Goal: Task Accomplishment & Management: Complete application form

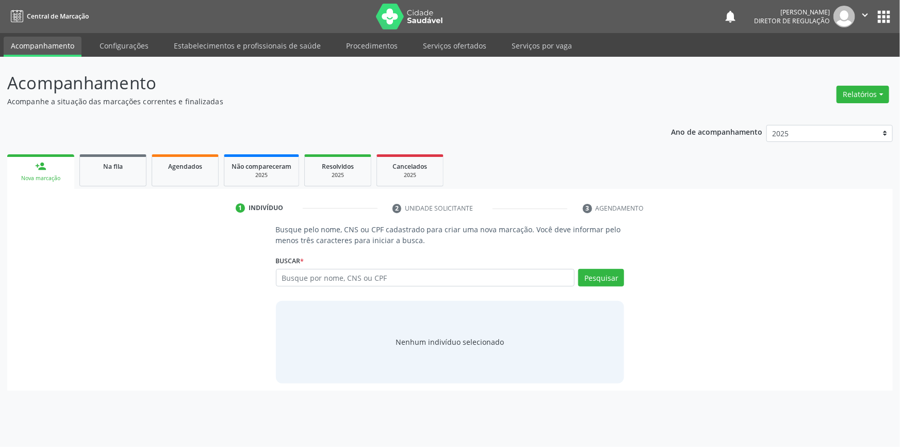
click at [458, 30] on nav "Central de Marcação notifications [PERSON_NAME] Diretor de regulação  Configur…" at bounding box center [450, 16] width 900 height 33
click at [456, 43] on link "Serviços ofertados" at bounding box center [455, 46] width 78 height 18
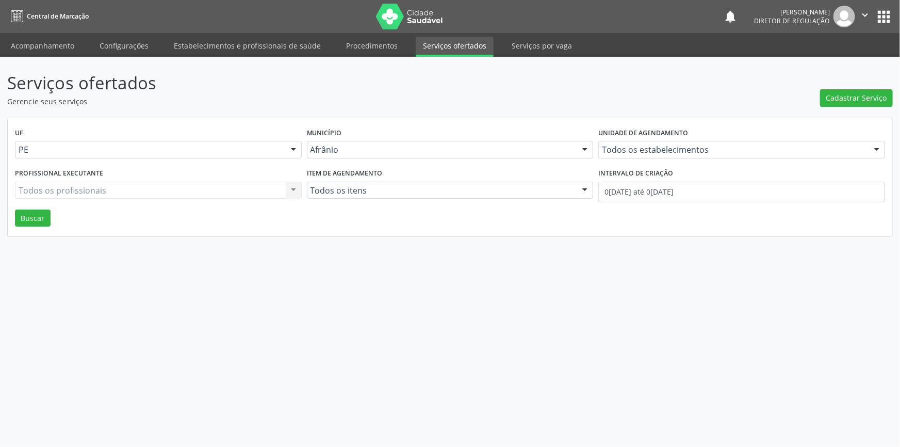
click at [846, 109] on div "Serviços ofertados Gerencie seus serviços Cadastrar Serviço UF PE Todas as UFs …" at bounding box center [449, 153] width 885 height 167
click at [846, 103] on button "Cadastrar Serviço" at bounding box center [856, 98] width 73 height 18
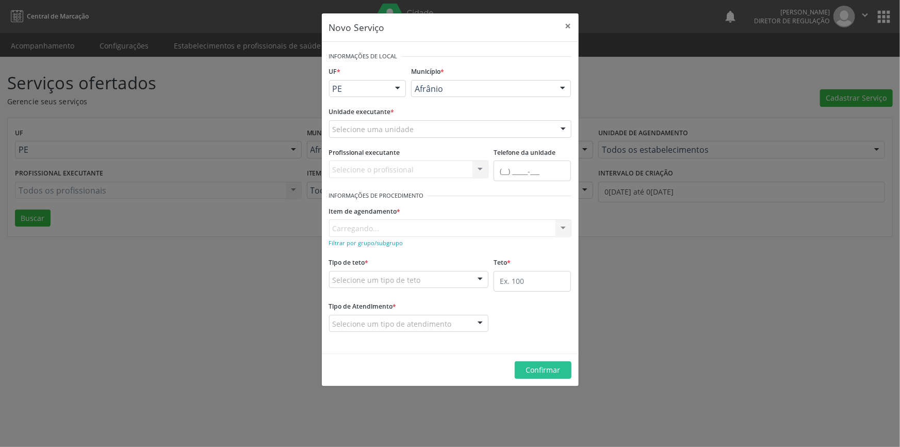
click at [397, 139] on div "Unidade executante * Selecione uma unidade Academia da Saude de Afranio Academi…" at bounding box center [450, 124] width 248 height 40
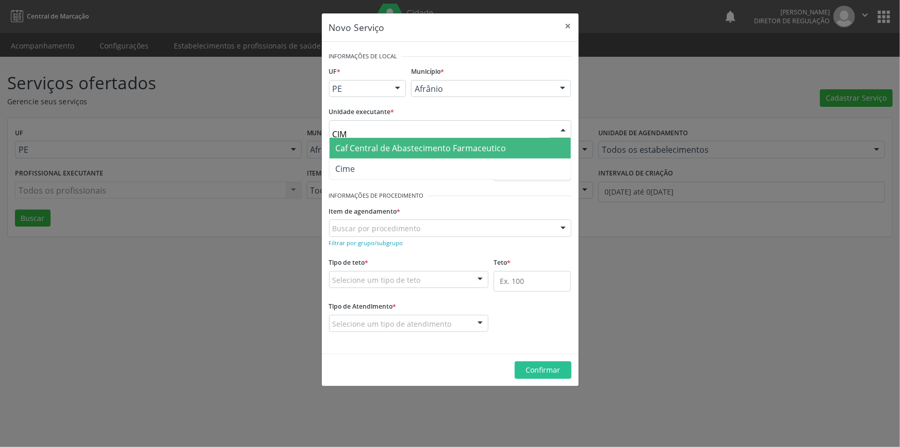
type input "CIME"
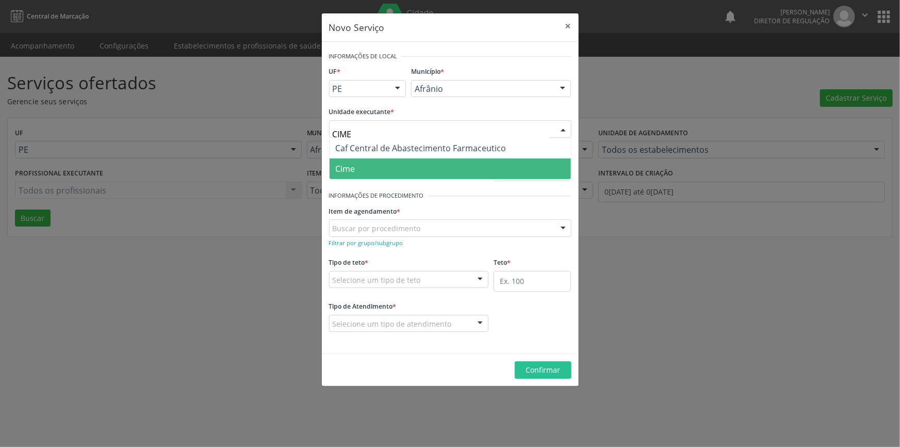
click at [366, 160] on span "Cime" at bounding box center [450, 168] width 241 height 21
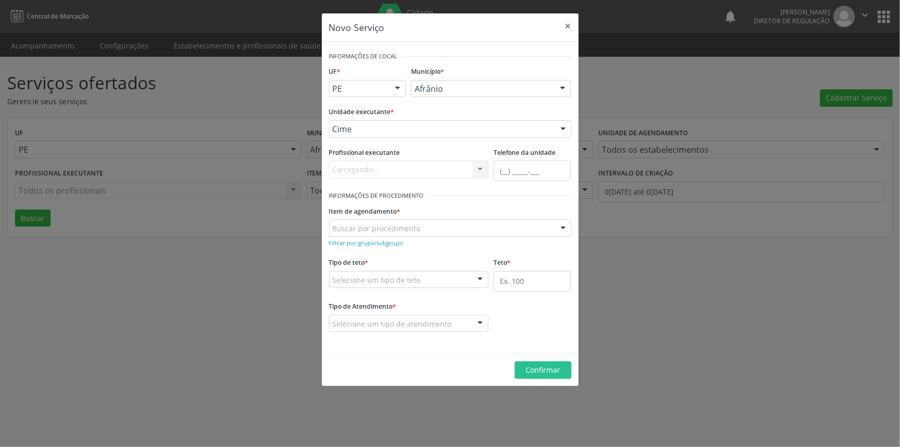
click at [374, 221] on div "Buscar por procedimento" at bounding box center [450, 228] width 242 height 18
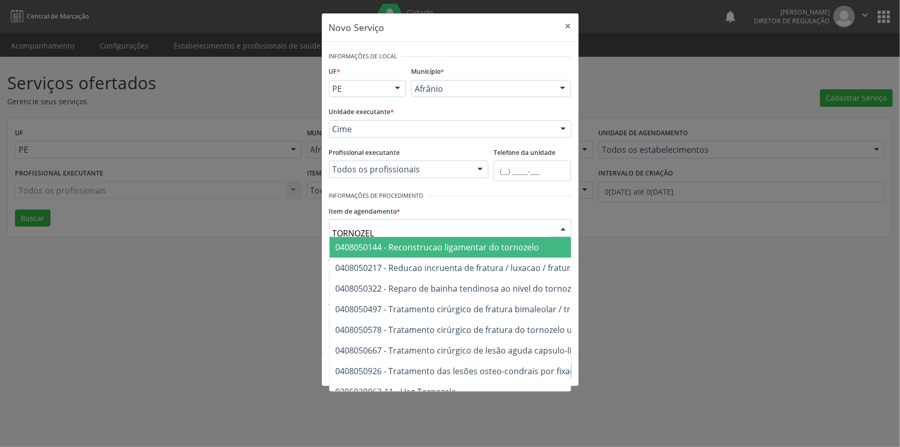
type input "TORNOZELO"
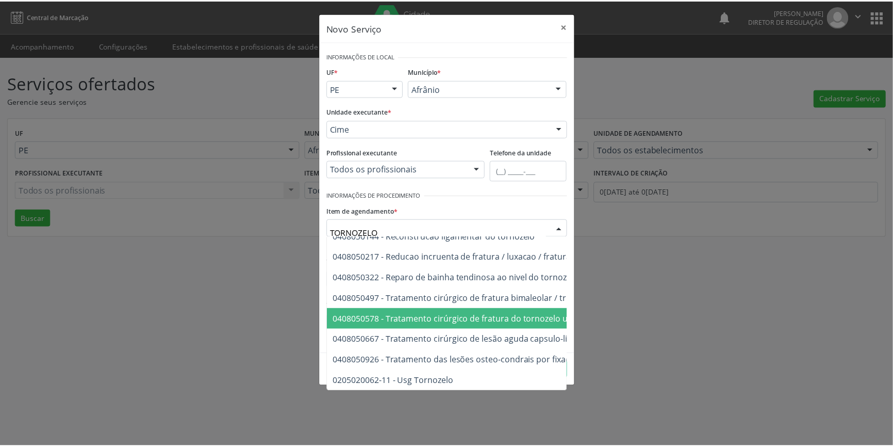
scroll to position [18, 0]
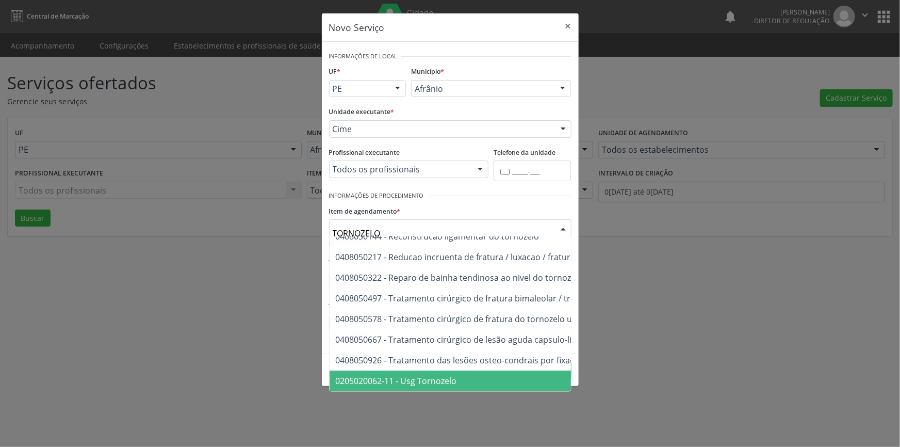
click at [438, 375] on span "0205020062-11 - Usg Tornozelo" at bounding box center [396, 380] width 121 height 11
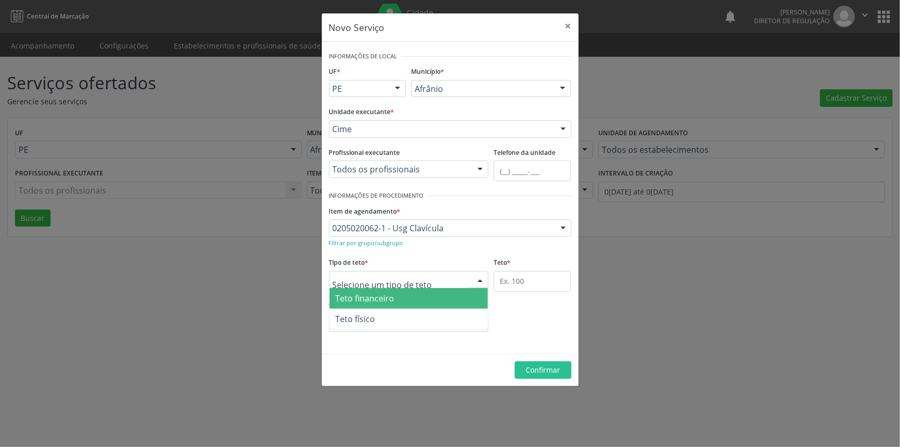
click at [422, 282] on div at bounding box center [409, 280] width 160 height 18
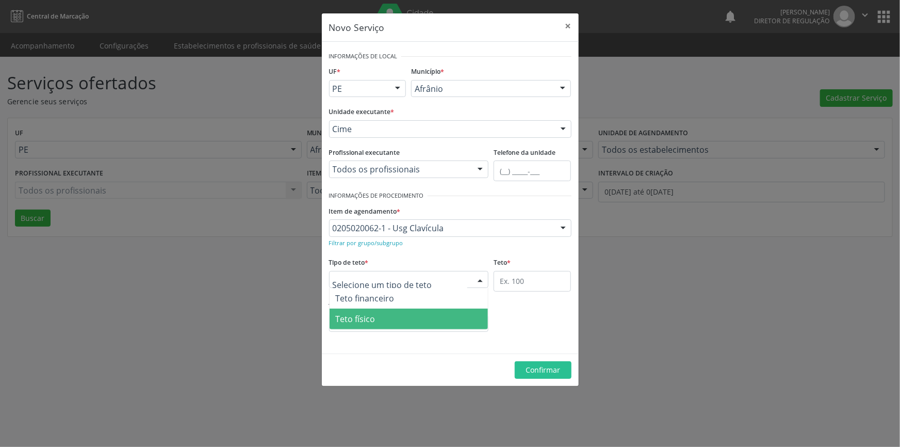
type input "1"
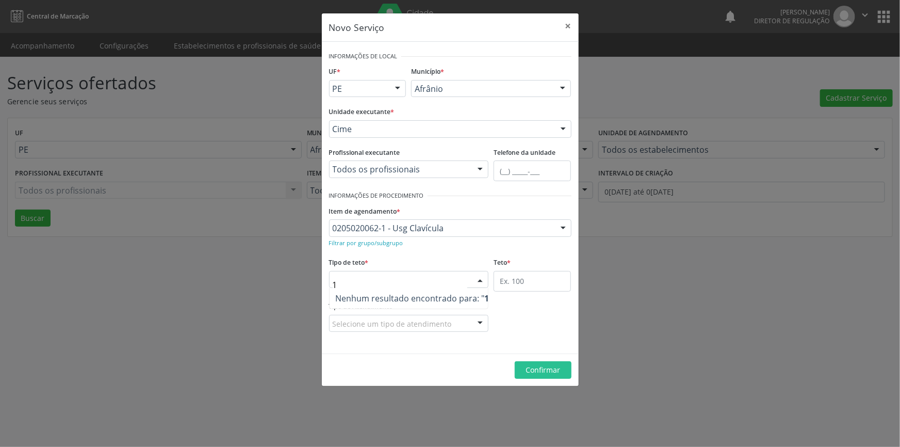
drag, startPoint x: 408, startPoint y: 277, endPoint x: 295, endPoint y: 273, distance: 112.5
click at [295, 273] on div "Novo Serviço × Informações de Local UF * PE BA PE Nenhum resultado encontrado p…" at bounding box center [450, 223] width 900 height 447
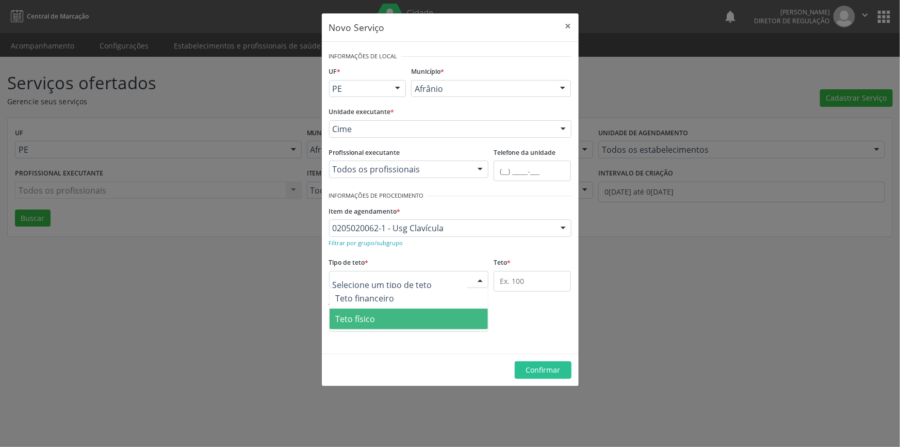
click at [377, 311] on span "Teto físico" at bounding box center [409, 318] width 159 height 21
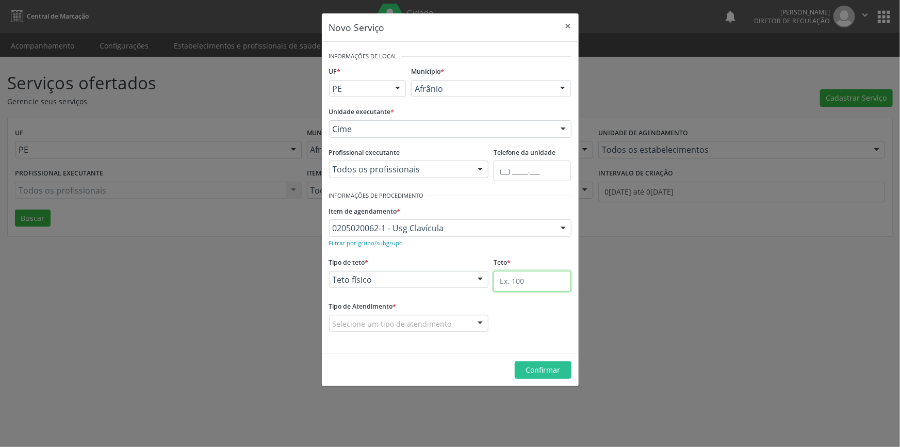
click at [526, 287] on input "text" at bounding box center [532, 281] width 77 height 21
type input "1"
click at [434, 334] on fieldset "Tipo de Atendimento * Selecione um tipo de atendimento Ordem de chegada Horário…" at bounding box center [409, 319] width 160 height 40
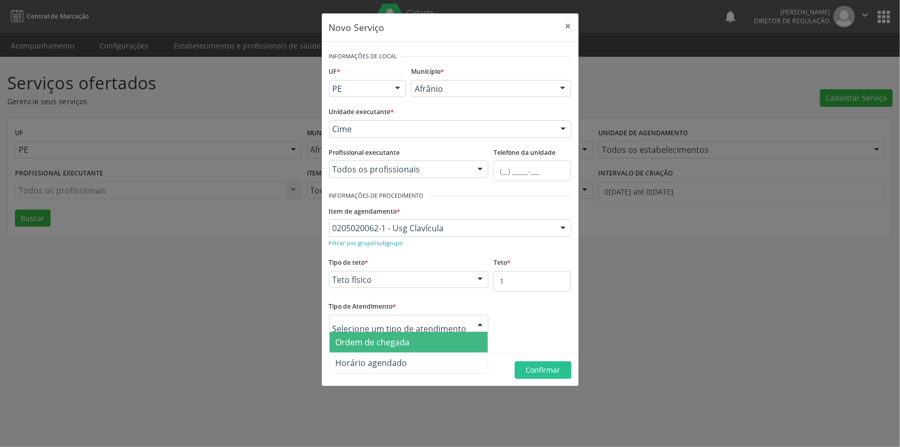
click at [404, 338] on span "Ordem de chegada" at bounding box center [373, 341] width 74 height 11
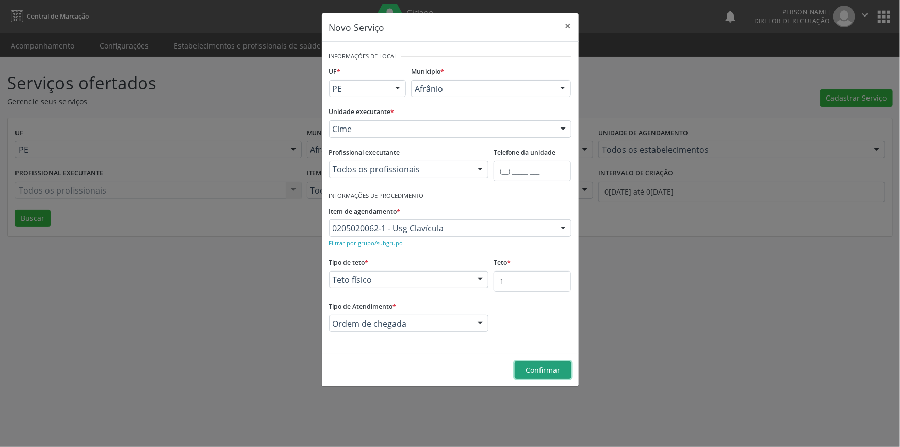
click at [523, 370] on button "Confirmar" at bounding box center [543, 370] width 57 height 18
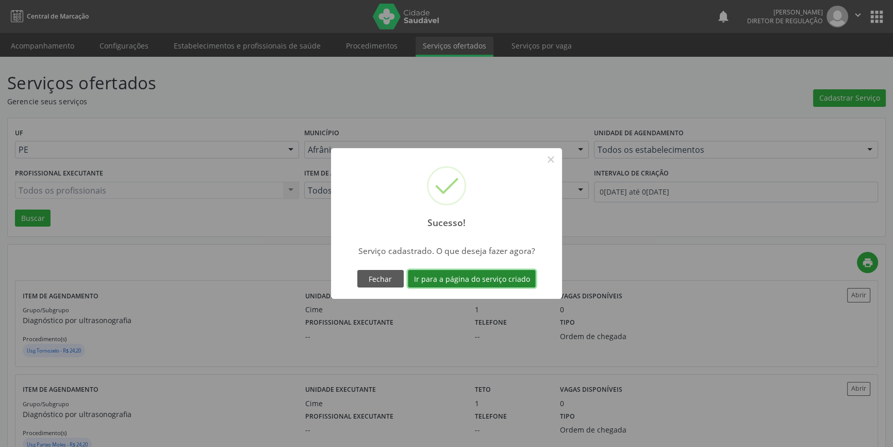
click at [517, 285] on button "Ir para a página do serviço criado" at bounding box center [472, 279] width 128 height 18
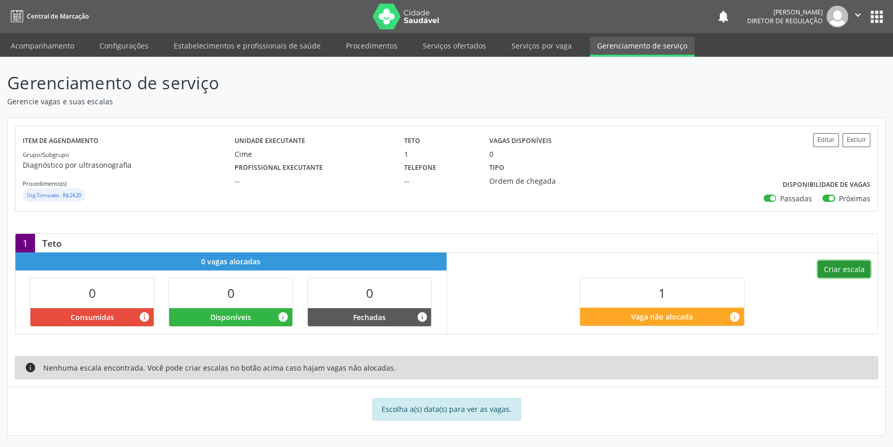
click at [835, 268] on button "Criar escala" at bounding box center [844, 269] width 53 height 18
select select "9"
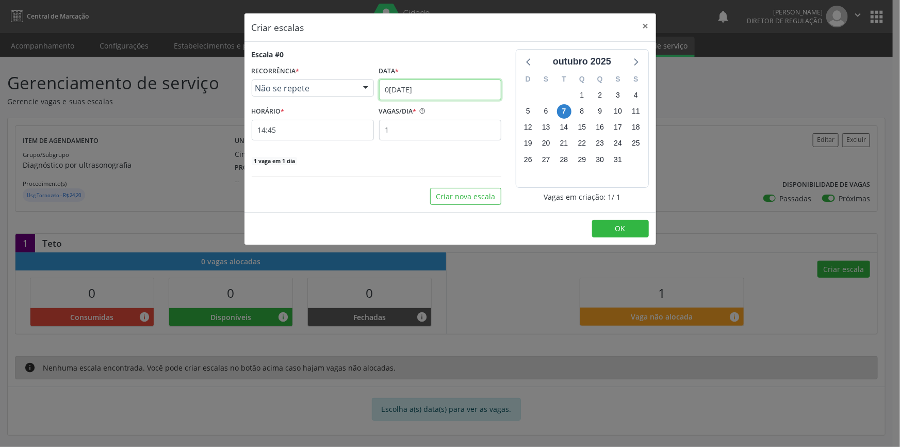
click at [403, 89] on input "0[DATE]" at bounding box center [440, 89] width 122 height 21
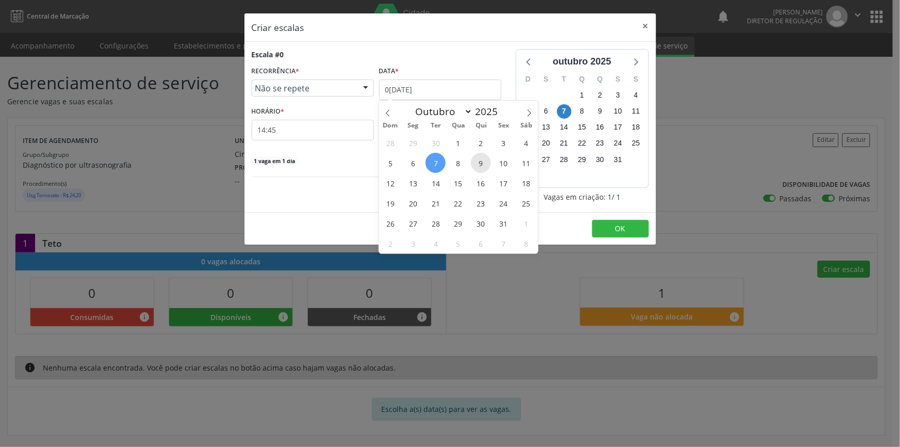
click at [476, 168] on span "9" at bounding box center [481, 163] width 20 height 20
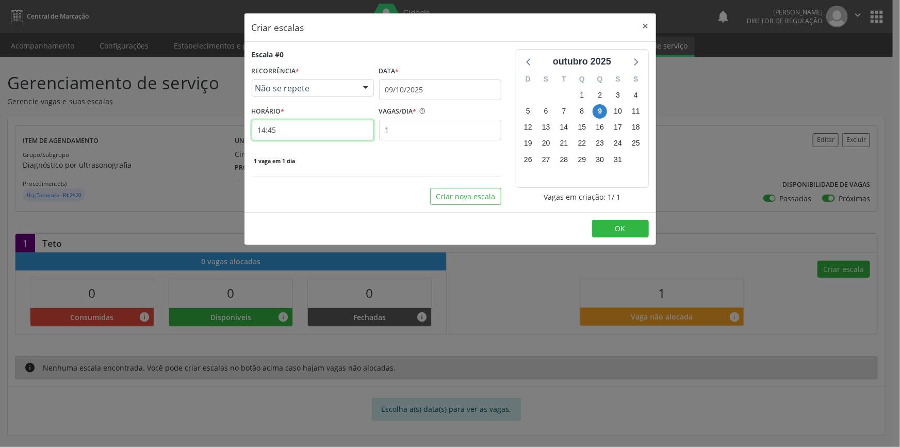
click at [322, 138] on input "14:45" at bounding box center [313, 130] width 122 height 21
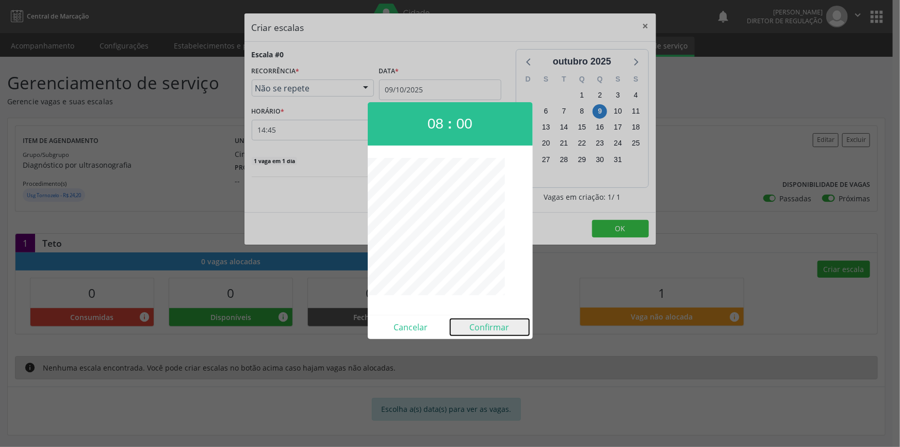
click at [480, 331] on button "Confirmar" at bounding box center [489, 327] width 79 height 17
type input "08:00"
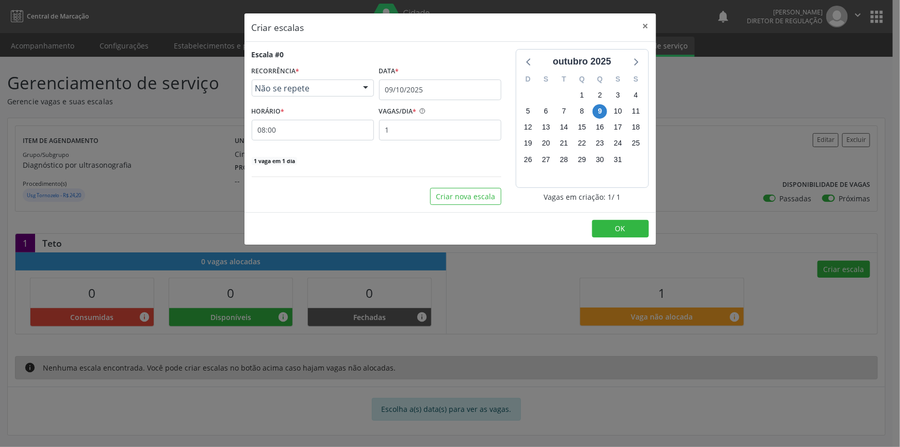
click at [616, 237] on footer "OK" at bounding box center [450, 228] width 412 height 32
click at [619, 233] on button "OK" at bounding box center [620, 229] width 57 height 18
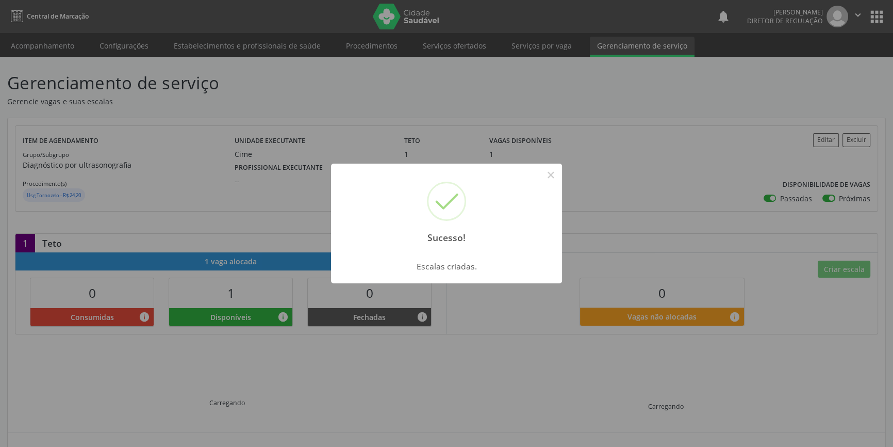
click at [32, 37] on div "Sucesso! × Escalas criadas. OK Cancel" at bounding box center [446, 223] width 893 height 447
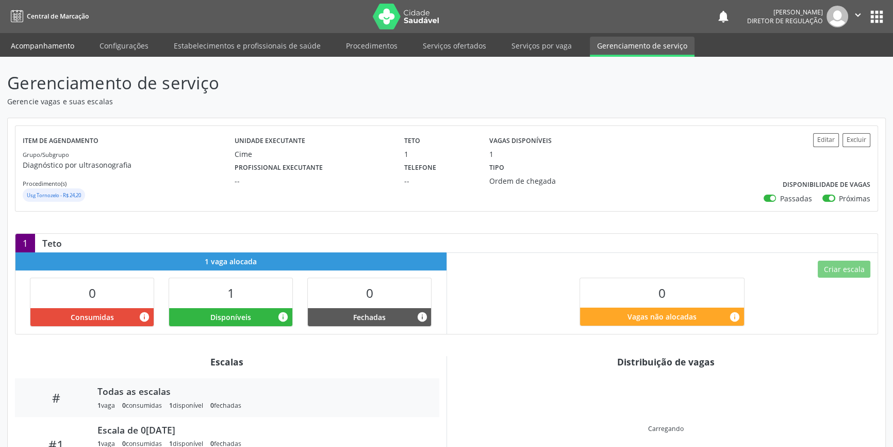
click at [39, 45] on link "Acompanhamento" at bounding box center [43, 46] width 78 height 18
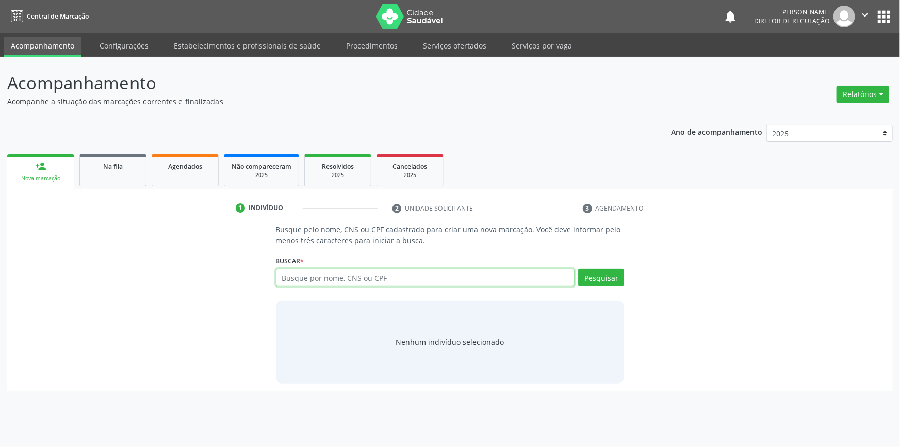
click at [387, 282] on input "text" at bounding box center [425, 278] width 299 height 18
type input "700002232801807"
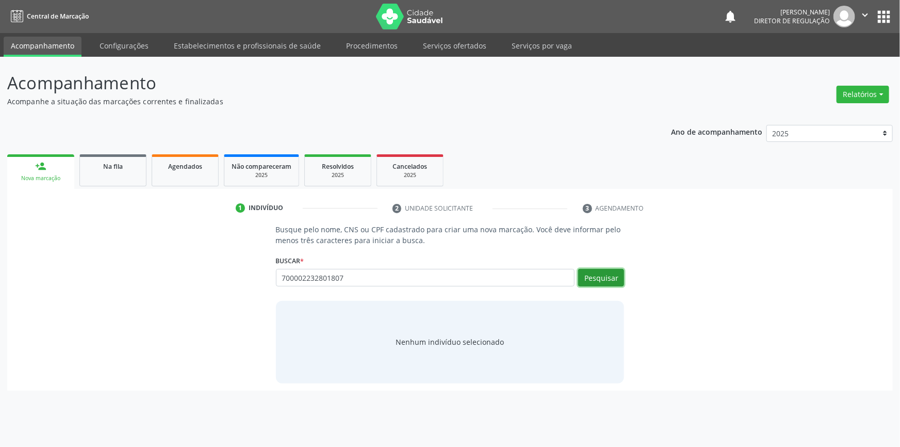
click at [615, 278] on button "Pesquisar" at bounding box center [601, 278] width 46 height 18
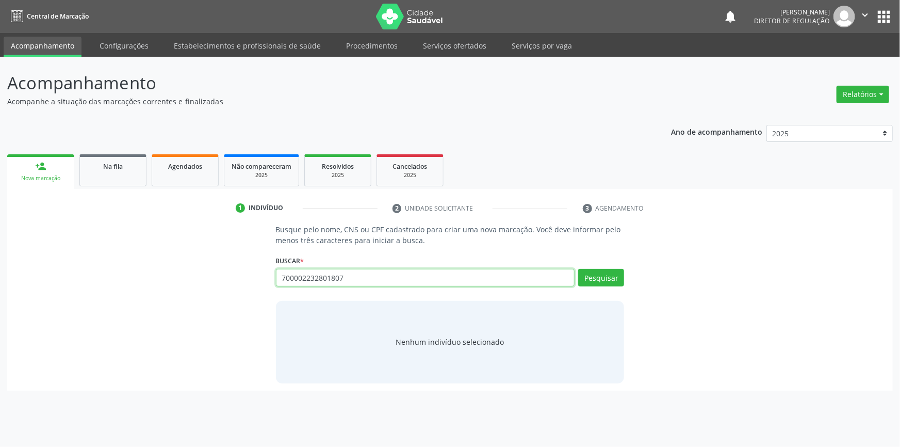
drag, startPoint x: 366, startPoint y: 276, endPoint x: 5, endPoint y: 273, distance: 360.5
click at [5, 273] on div "Acompanhamento Acompanhe a situação das marcações correntes e finalizadas Relat…" at bounding box center [450, 252] width 900 height 390
type input "[PERSON_NAME]"
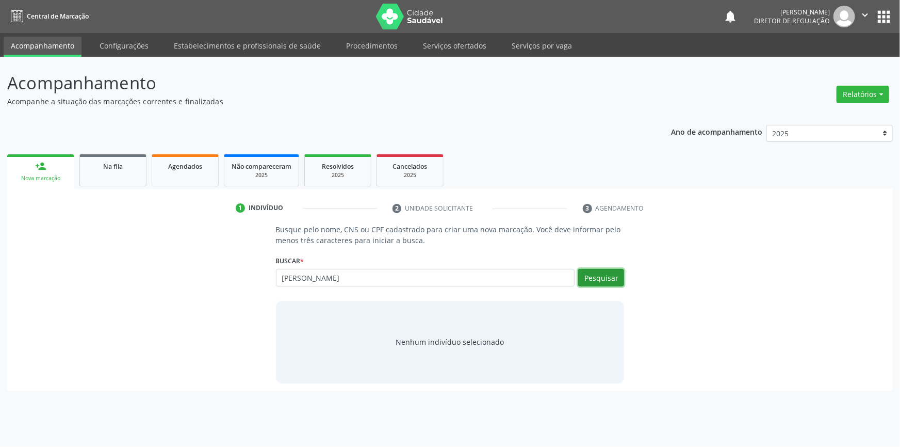
click at [614, 278] on button "Pesquisar" at bounding box center [601, 278] width 46 height 18
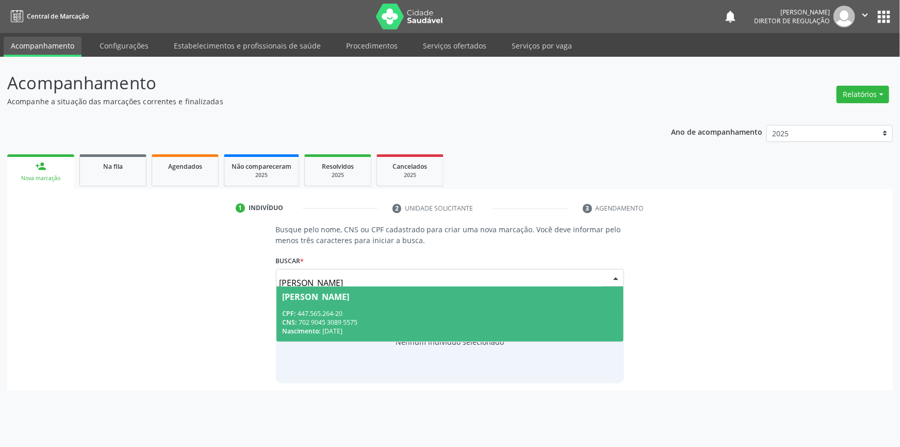
click at [363, 304] on span "[PERSON_NAME] CPF: 447.565.264-20 CNS: 702 9045 3089 5575 Nascimento: 2[DATE]" at bounding box center [450, 313] width 348 height 55
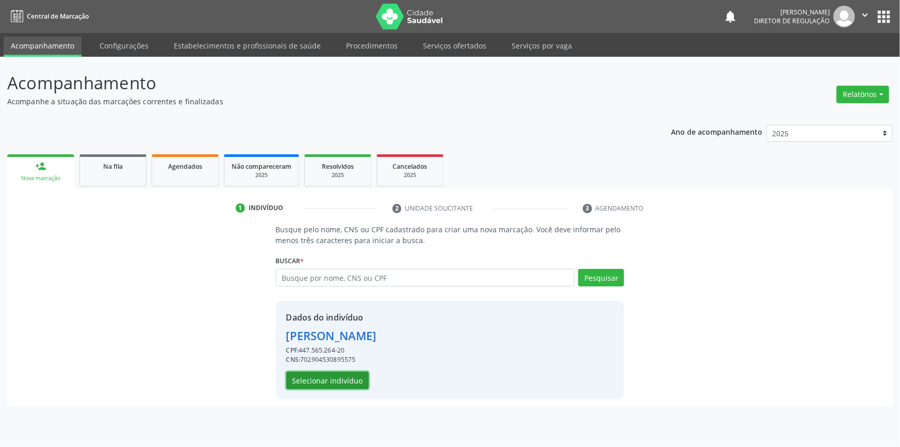
click at [346, 377] on button "Selecionar indivíduo" at bounding box center [327, 380] width 83 height 18
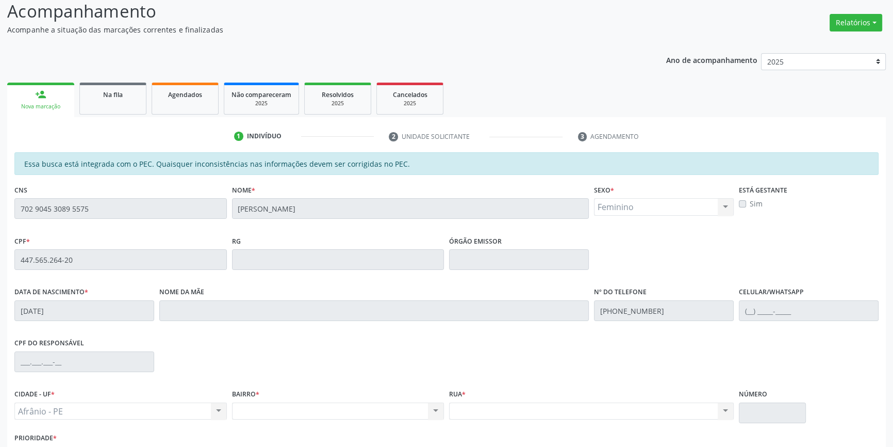
scroll to position [141, 0]
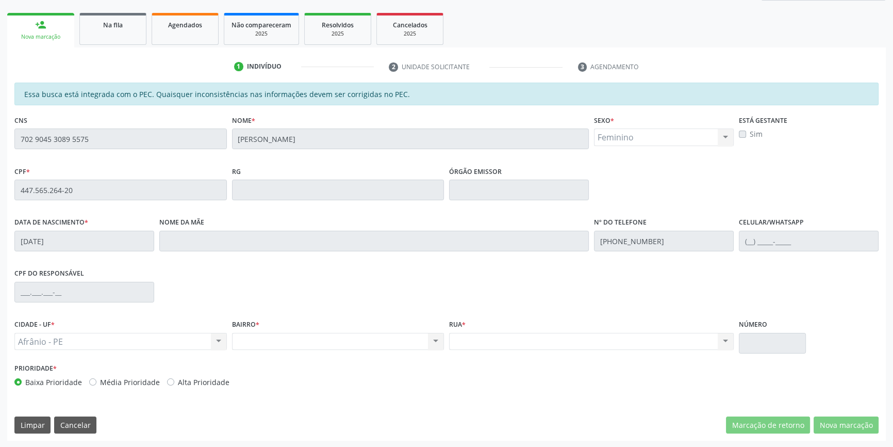
click at [0, 139] on div "Acompanhamento Acompanhe a situação das marcações correntes e finalizadas Relat…" at bounding box center [446, 181] width 893 height 532
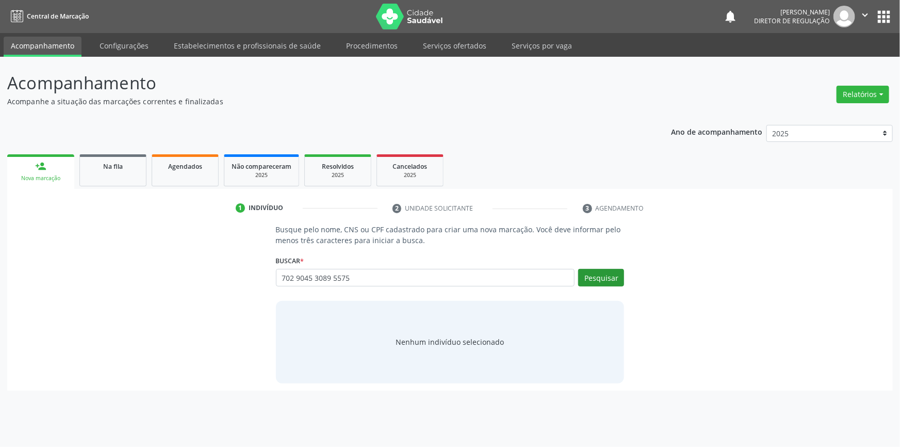
type input "702 9045 3089 5575"
click at [613, 278] on button "Pesquisar" at bounding box center [601, 278] width 46 height 18
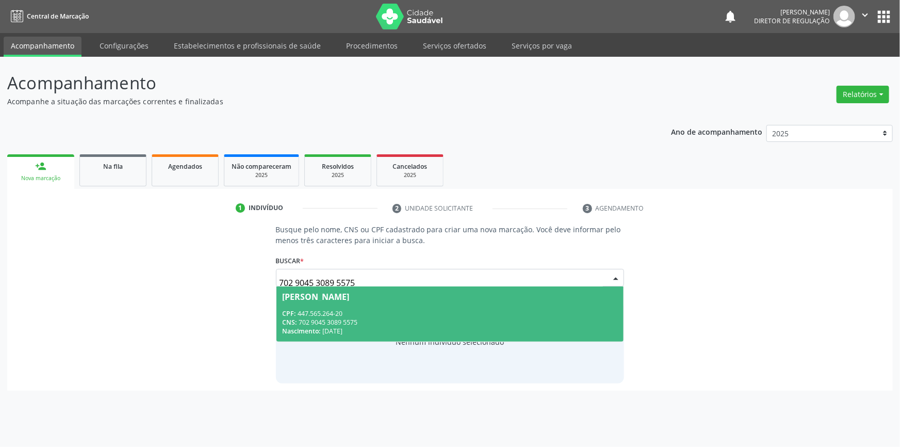
click at [376, 311] on div "CPF: 447.565.264-20" at bounding box center [450, 313] width 335 height 9
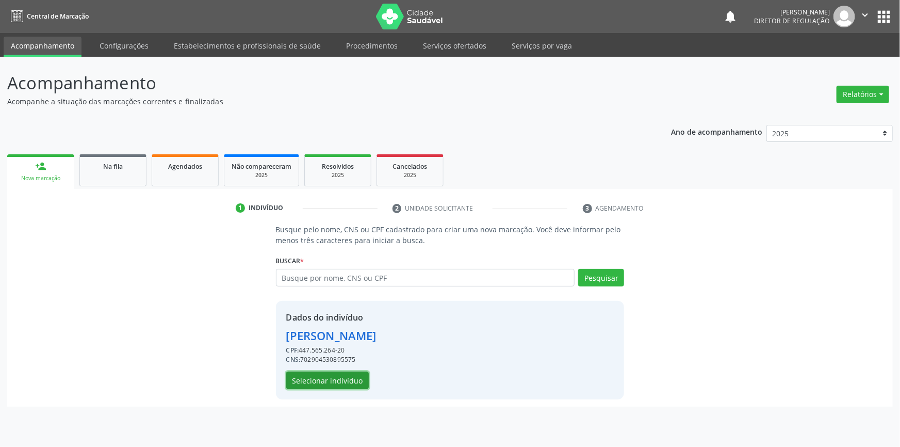
click at [346, 382] on button "Selecionar indivíduo" at bounding box center [327, 380] width 83 height 18
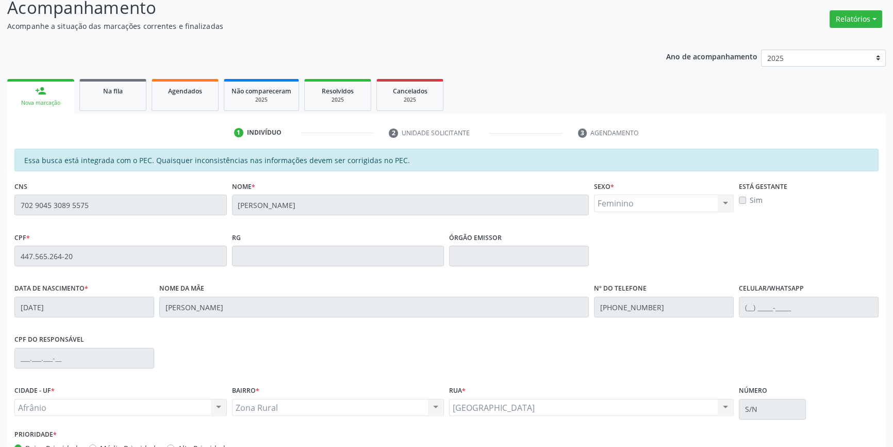
scroll to position [141, 0]
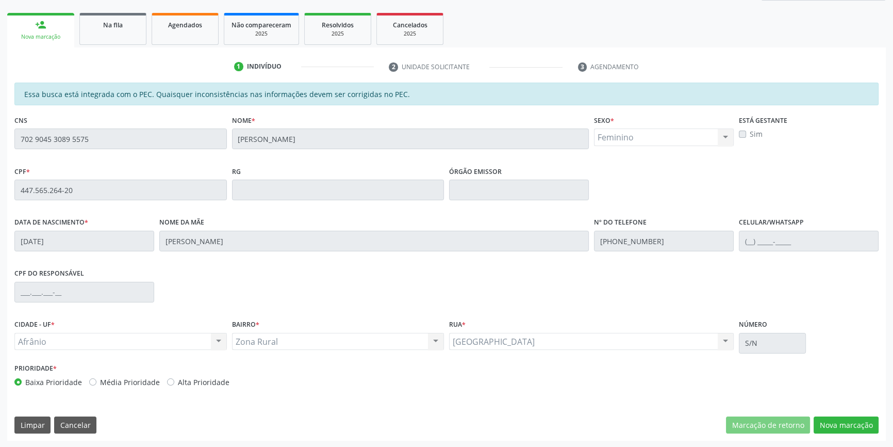
click at [861, 434] on div "Essa busca está integrada com o PEC. Quaisquer inconsistências nas informações …" at bounding box center [446, 262] width 879 height 358
click at [858, 428] on button "Nova marcação" at bounding box center [846, 425] width 65 height 18
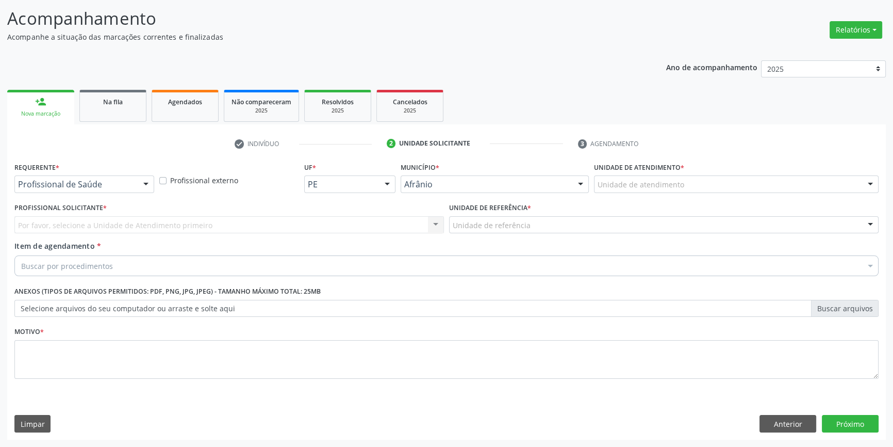
scroll to position [63, 0]
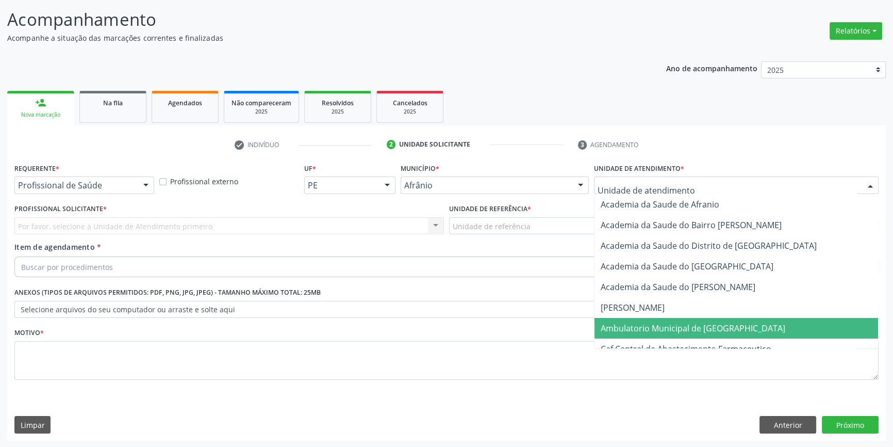
click at [645, 327] on span "Ambulatorio Municipal de [GEOGRAPHIC_DATA]" at bounding box center [693, 327] width 185 height 11
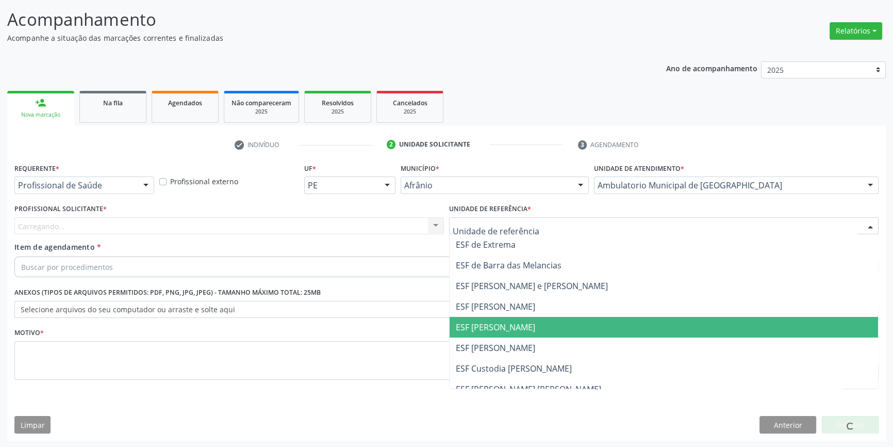
click at [510, 317] on span "ESF [PERSON_NAME]" at bounding box center [664, 327] width 429 height 21
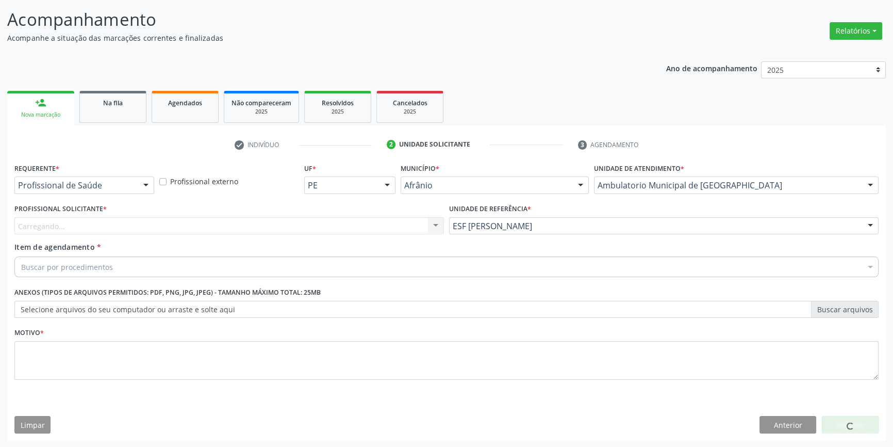
click at [353, 233] on div "Carregando... Nenhum resultado encontrado para: " " Não há nenhuma opção para s…" at bounding box center [229, 226] width 430 height 18
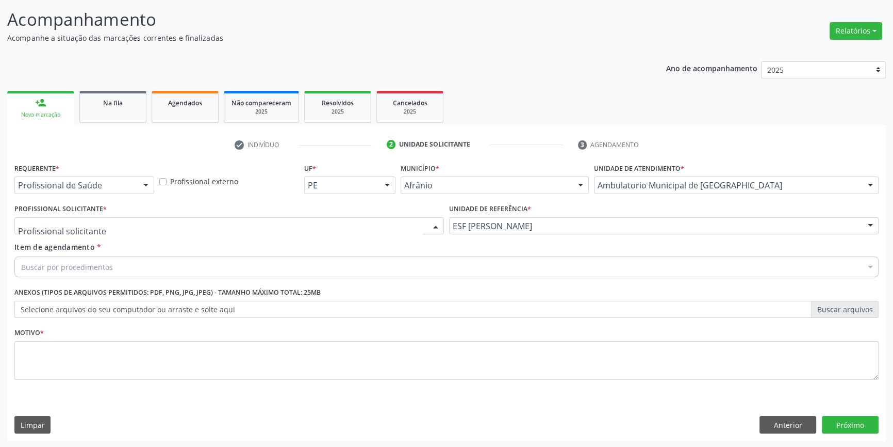
click at [318, 219] on div at bounding box center [229, 226] width 430 height 18
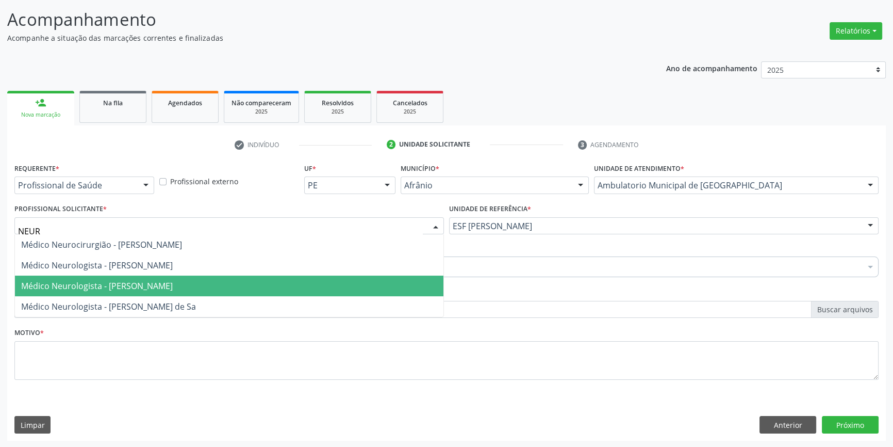
type input "NEURO"
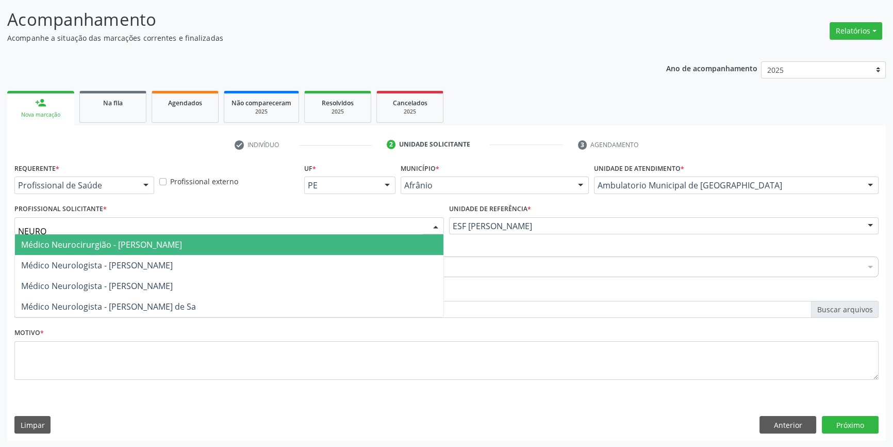
click at [182, 246] on span "Médico Neurocirurgião - Diego Ramon Ferreira Belem" at bounding box center [101, 244] width 161 height 11
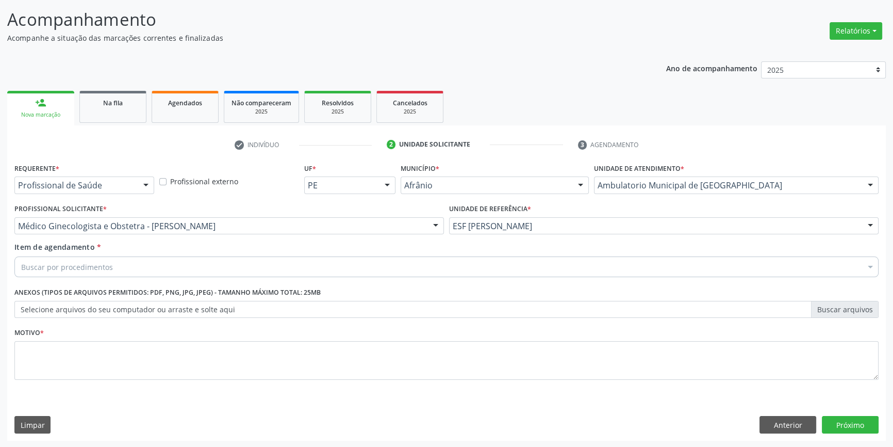
click at [162, 267] on div "Buscar por procedimentos" at bounding box center [446, 266] width 864 height 21
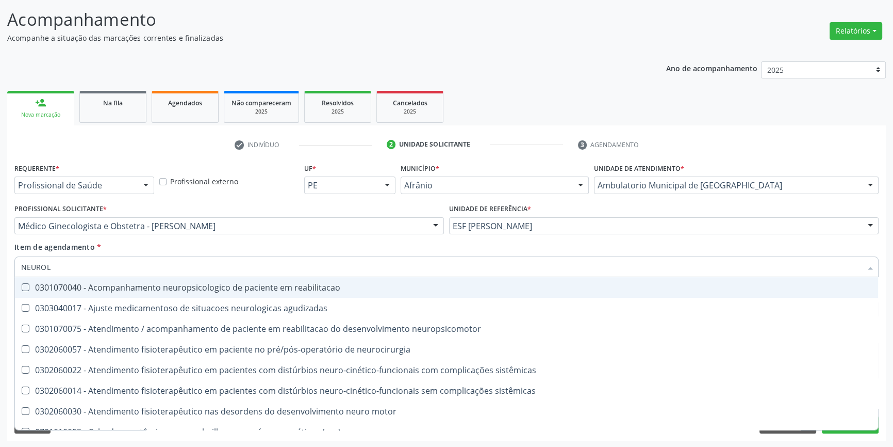
type input "NEUROLO"
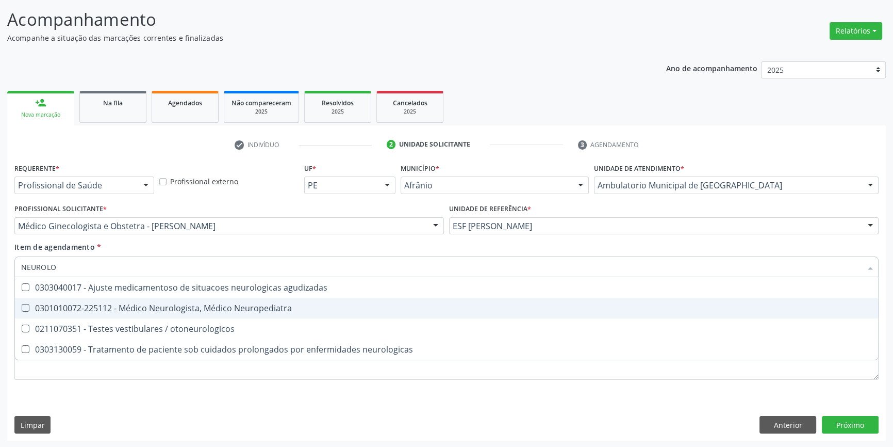
click at [190, 304] on div "0301010072-225112 - Médico Neurologista, Médico Neuropediatra" at bounding box center [446, 308] width 851 height 8
checkbox Neuropediatra "true"
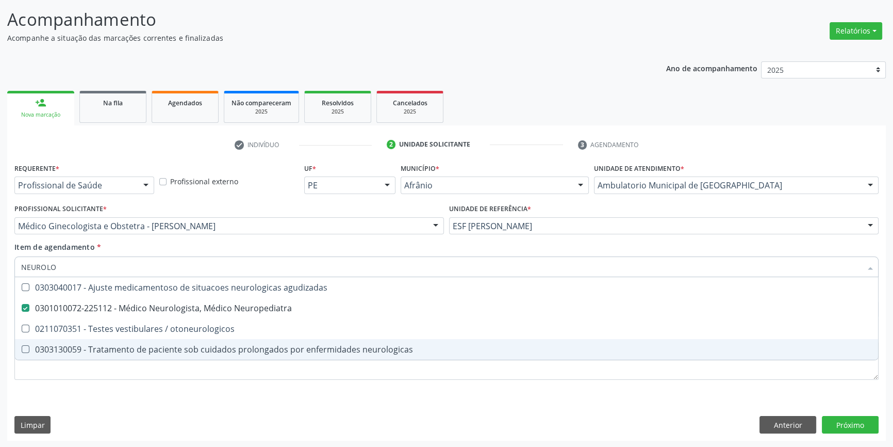
click at [143, 358] on span "0303130059 - Tratamento de paciente sob cuidados prolongados por enfermidades n…" at bounding box center [446, 349] width 863 height 21
click at [151, 351] on div "0303130059 - Tratamento de paciente sob cuidados prolongados por enfermidades n…" at bounding box center [446, 349] width 851 height 8
checkbox neurologicas "false"
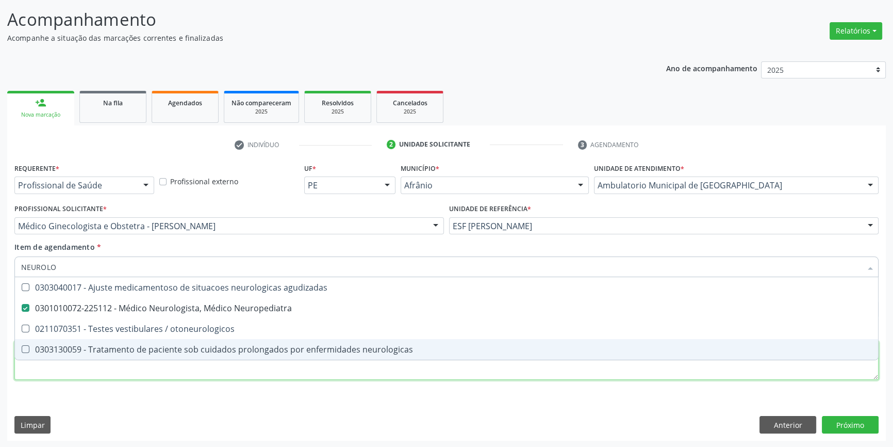
click at [137, 372] on div "Requerente * Profissional de Saúde Profissional de Saúde Paciente Nenhum result…" at bounding box center [446, 277] width 864 height 234
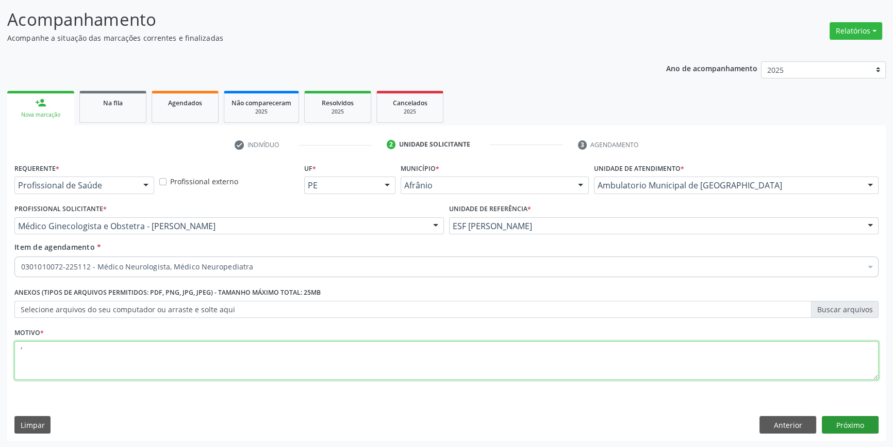
type textarea "'"
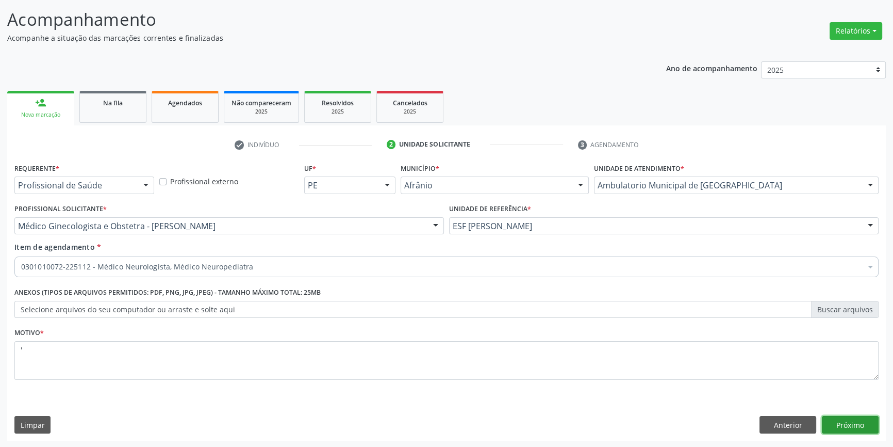
click at [836, 423] on button "Próximo" at bounding box center [850, 425] width 57 height 18
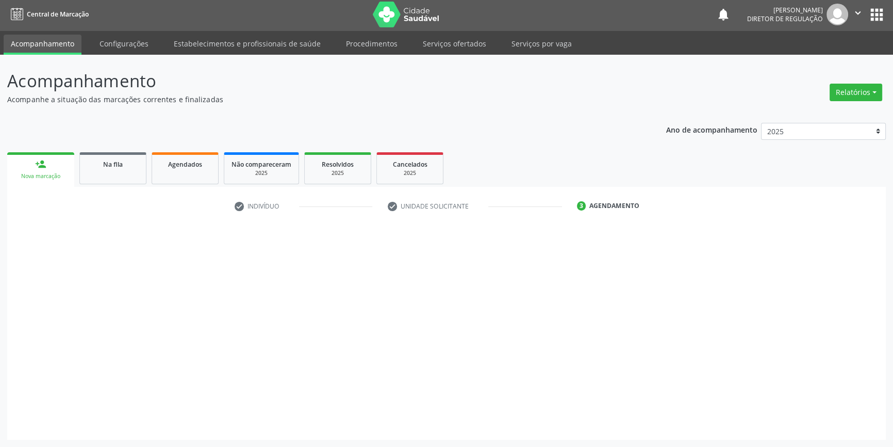
scroll to position [1, 0]
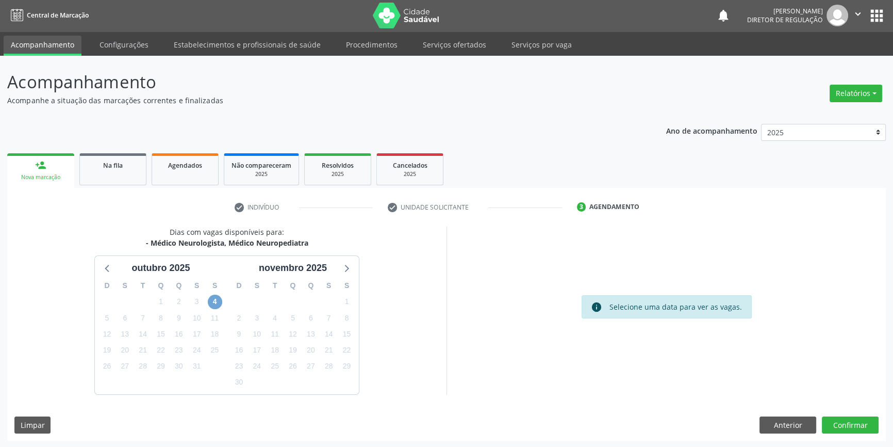
click at [215, 301] on span "4" at bounding box center [215, 301] width 14 height 14
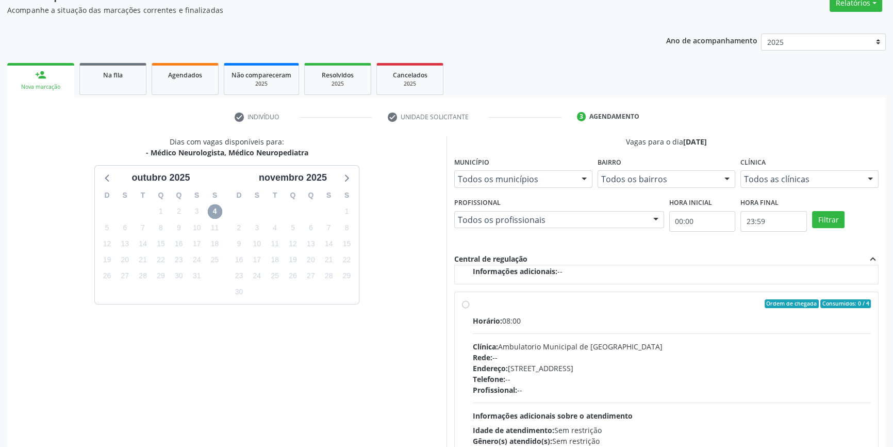
scroll to position [169, 0]
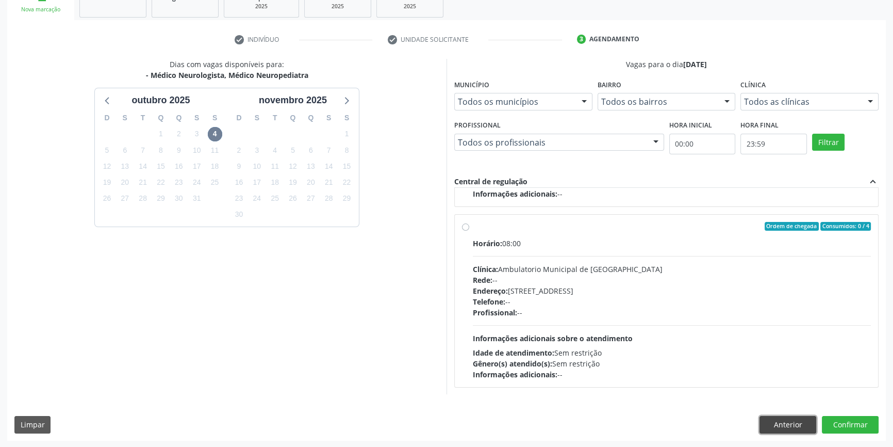
click at [796, 417] on button "Anterior" at bounding box center [788, 425] width 57 height 18
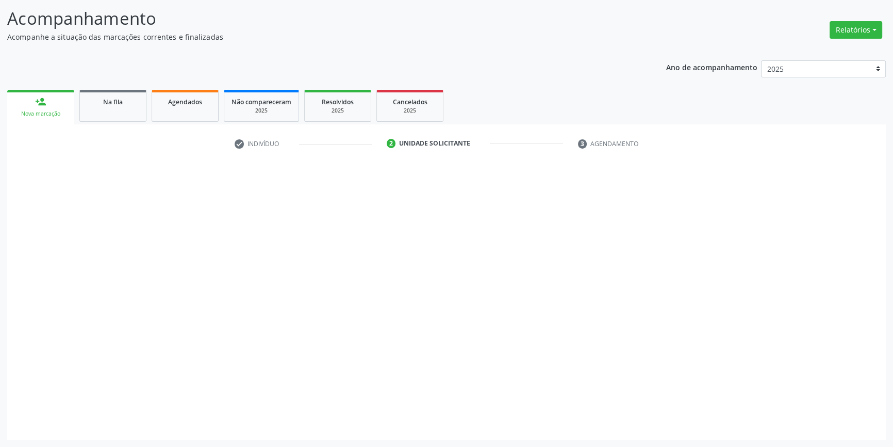
scroll to position [63, 0]
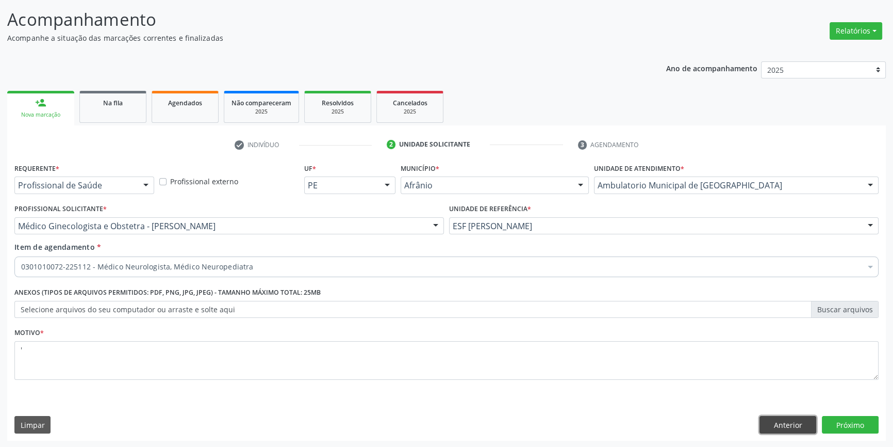
click at [790, 428] on button "Anterior" at bounding box center [788, 425] width 57 height 18
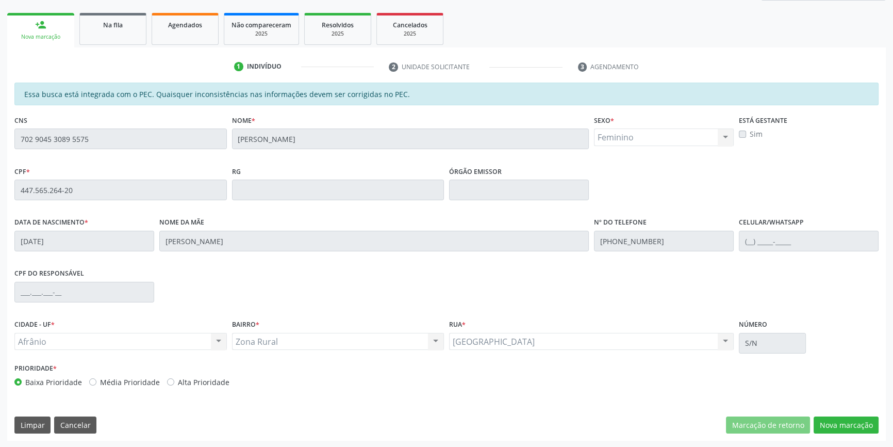
scroll to position [0, 0]
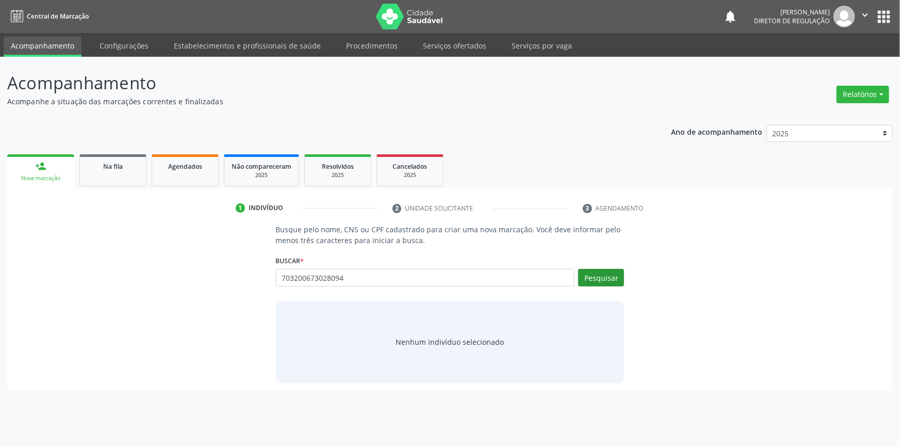
type input "703200673028094"
click at [583, 272] on button "Pesquisar" at bounding box center [601, 278] width 46 height 18
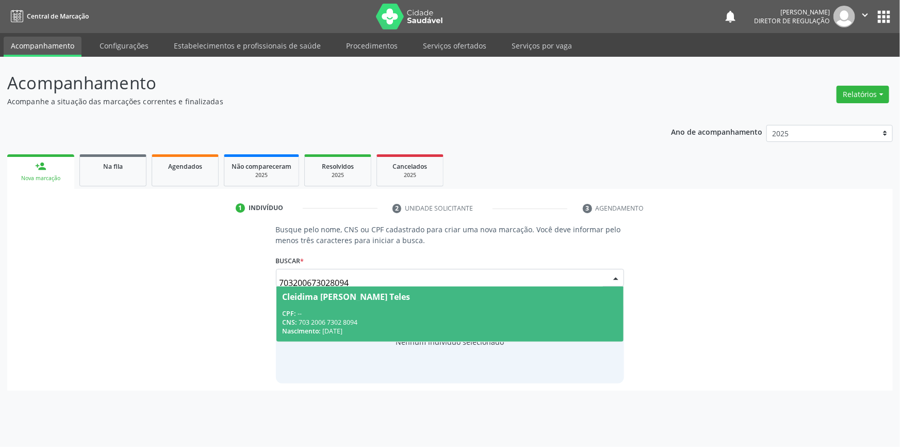
click at [369, 297] on div "Cleidima Julia de Macedo Teles" at bounding box center [347, 296] width 128 height 8
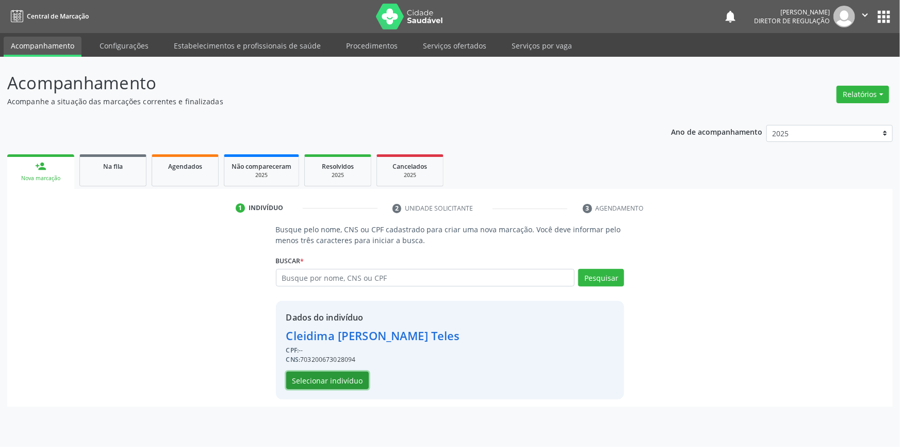
click at [332, 381] on button "Selecionar indivíduo" at bounding box center [327, 380] width 83 height 18
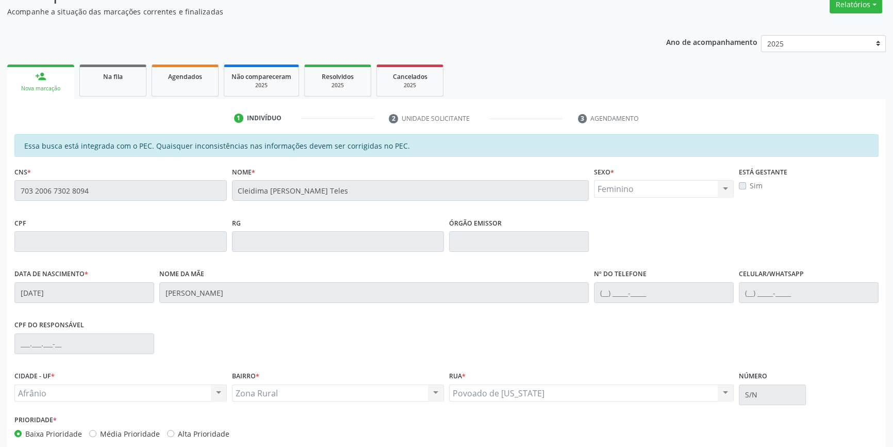
scroll to position [141, 0]
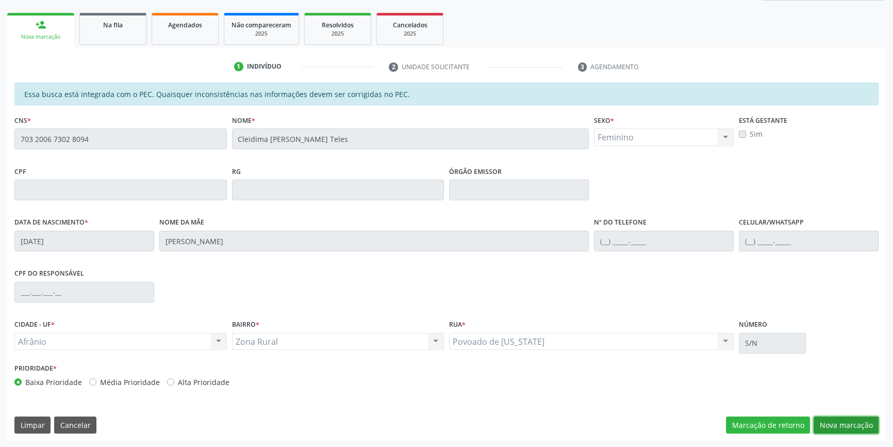
click at [845, 430] on button "Nova marcação" at bounding box center [846, 425] width 65 height 18
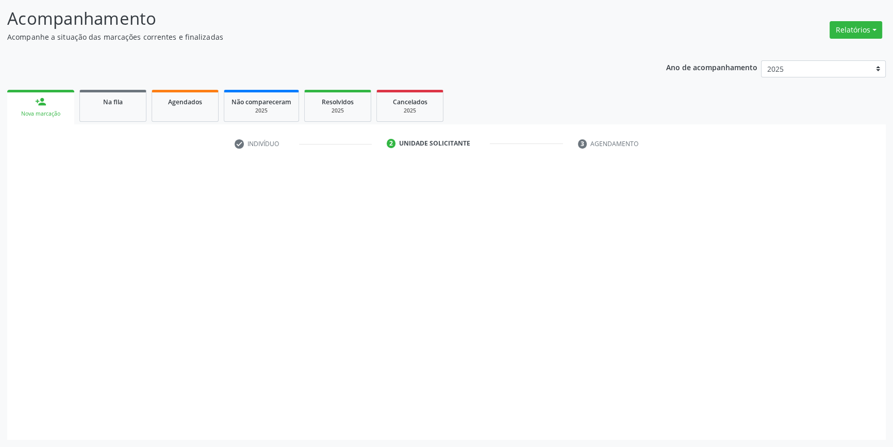
scroll to position [63, 0]
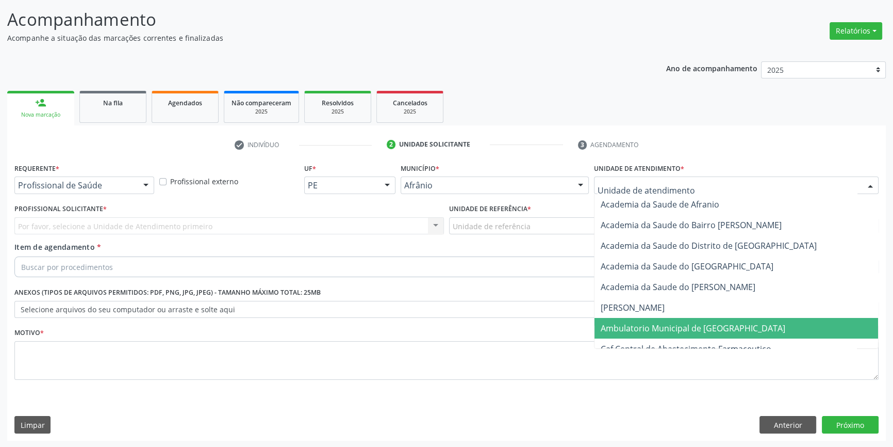
click at [644, 332] on span "Ambulatorio Municipal de [GEOGRAPHIC_DATA]" at bounding box center [693, 327] width 185 height 11
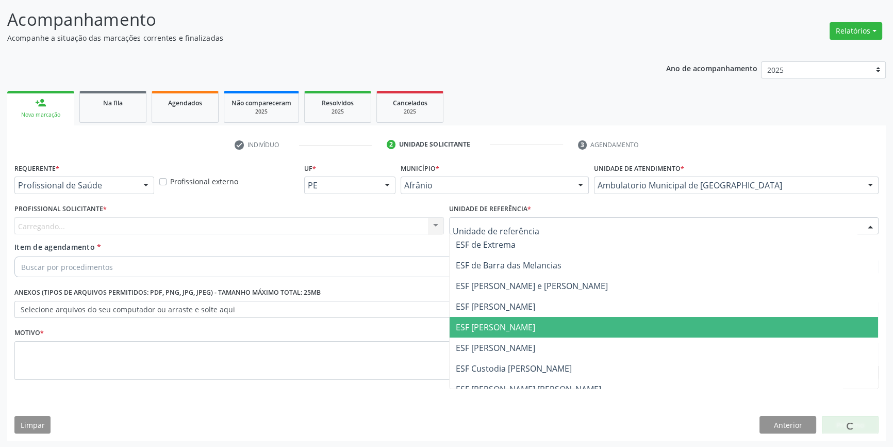
click at [502, 325] on span "ESF [PERSON_NAME]" at bounding box center [495, 326] width 79 height 11
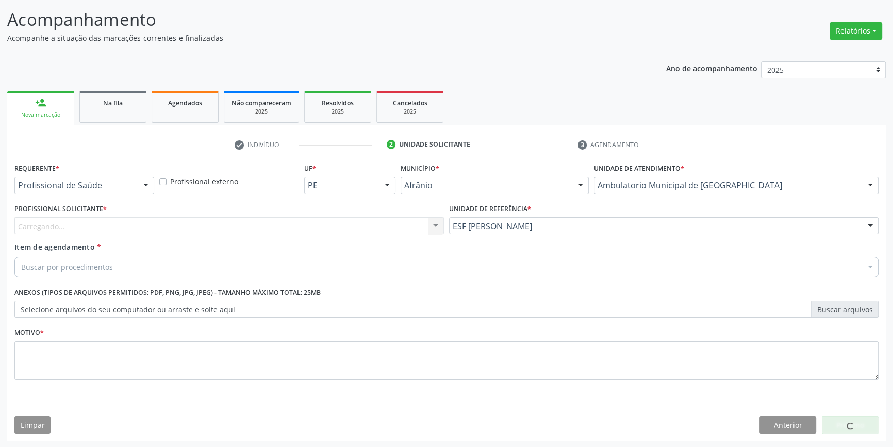
click at [331, 222] on div "Carregando... Nenhum resultado encontrado para: " " Não há nenhuma opção para s…" at bounding box center [229, 226] width 430 height 18
click at [331, 221] on div "Profissional solicitante" at bounding box center [229, 226] width 430 height 18
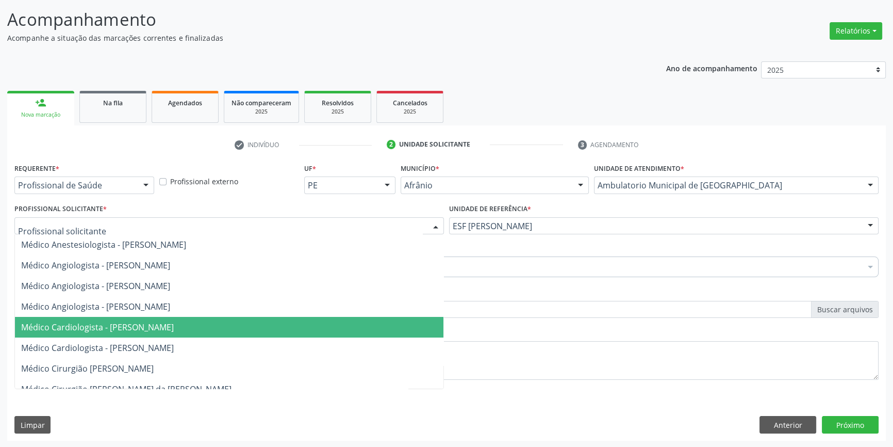
click at [174, 322] on span "Médico Cardiologista - Alysson Rodrigo Ferreira Cavalcanti" at bounding box center [97, 326] width 153 height 11
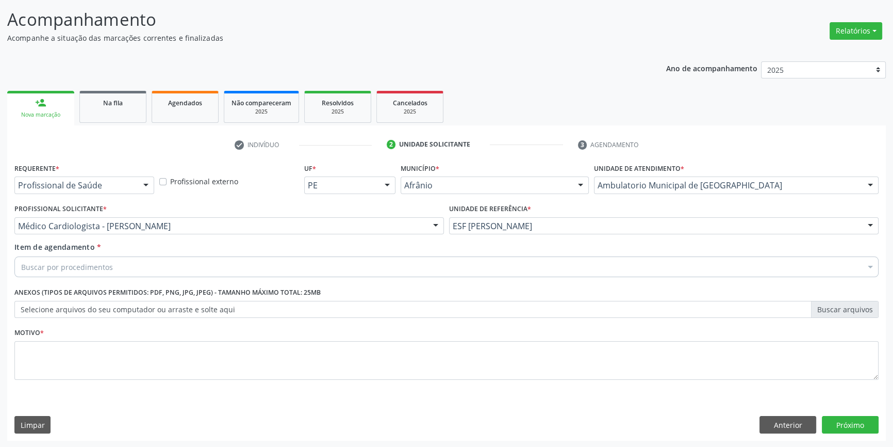
click at [147, 274] on div "Buscar por procedimentos" at bounding box center [446, 266] width 864 height 21
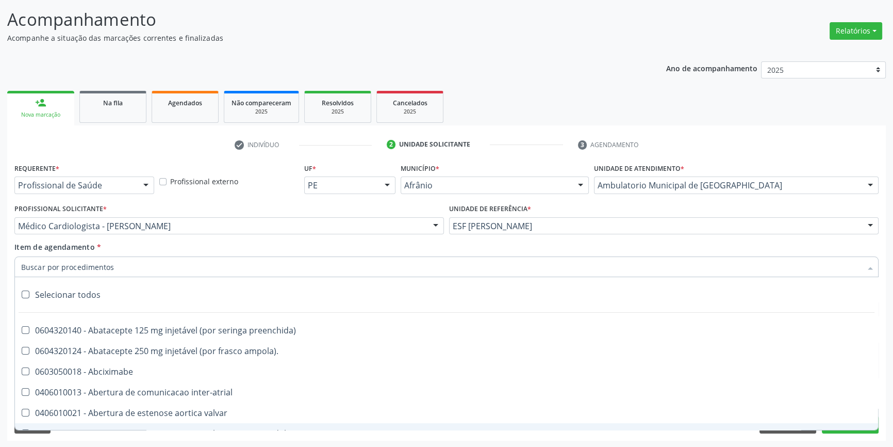
click at [795, 433] on div "Requerente * Profissional de Saúde Profissional de Saúde Paciente Nenhum result…" at bounding box center [446, 300] width 879 height 280
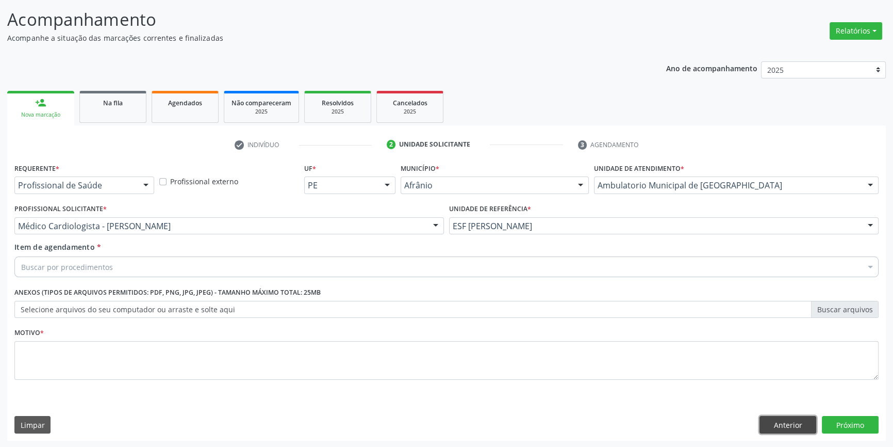
click at [794, 431] on button "Anterior" at bounding box center [788, 425] width 57 height 18
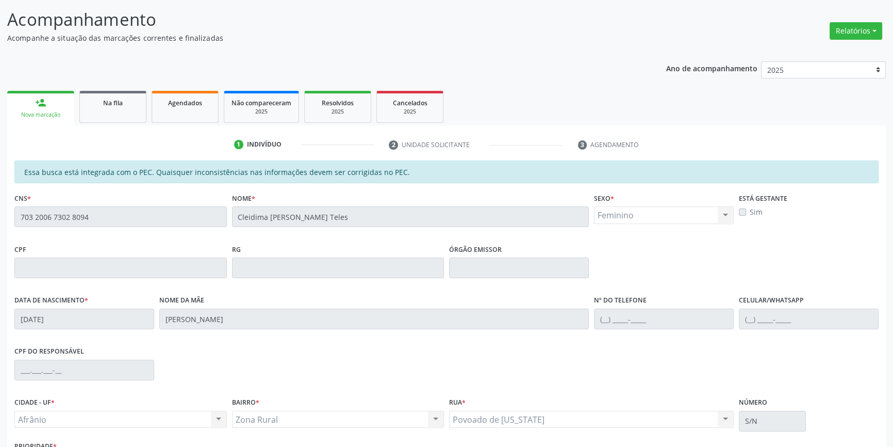
drag, startPoint x: 165, startPoint y: 228, endPoint x: 0, endPoint y: 217, distance: 165.4
click at [0, 217] on div "Acompanhamento Acompanhe a situação das marcações correntes e finalizadas Relat…" at bounding box center [446, 259] width 893 height 532
click at [116, 111] on link "Na fila" at bounding box center [112, 107] width 67 height 32
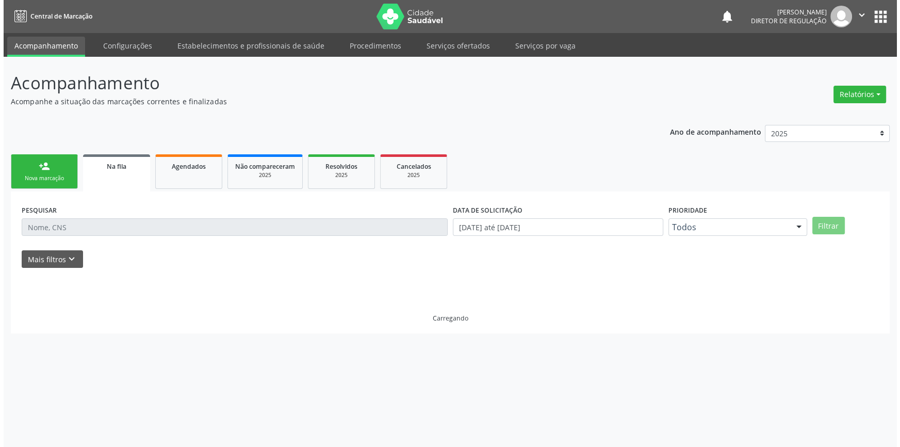
scroll to position [0, 0]
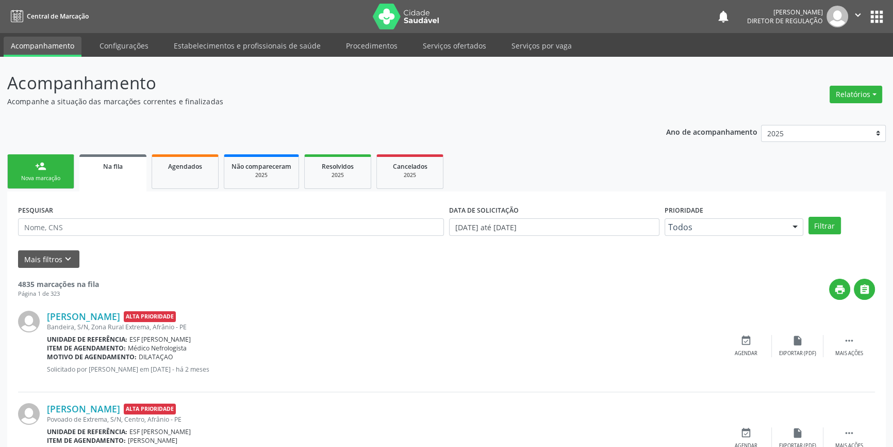
click at [22, 163] on link "person_add Nova marcação" at bounding box center [40, 171] width 67 height 35
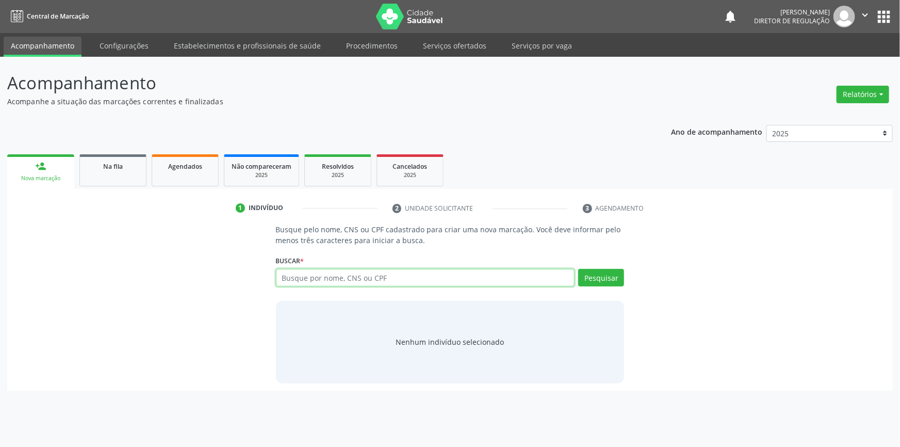
click at [298, 275] on input "text" at bounding box center [425, 278] width 299 height 18
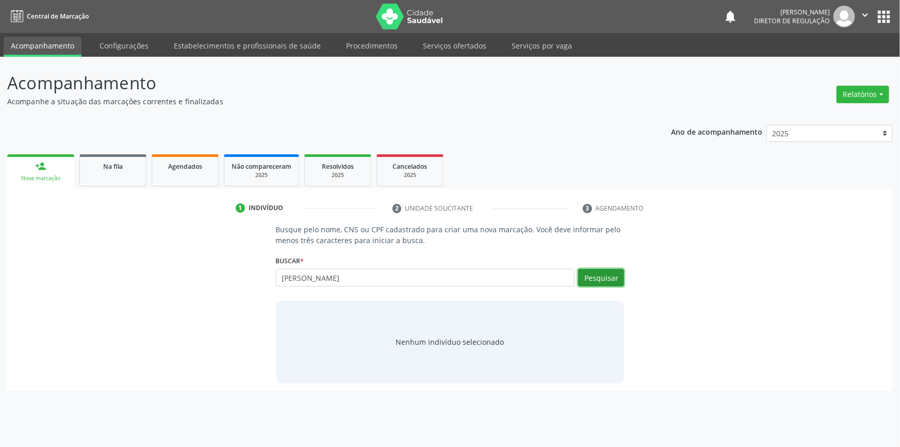
click at [594, 273] on button "Pesquisar" at bounding box center [601, 278] width 46 height 18
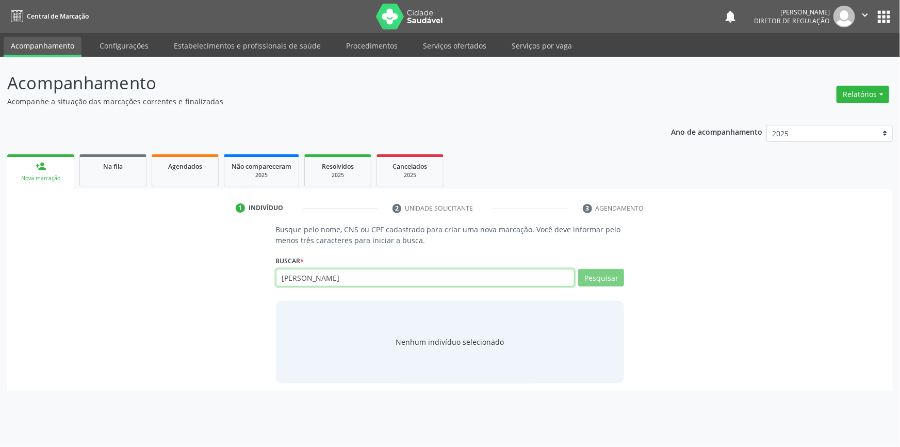
click at [408, 283] on input "ANA CARLA" at bounding box center [425, 278] width 299 height 18
type input "ANA CARLA PEREIRA"
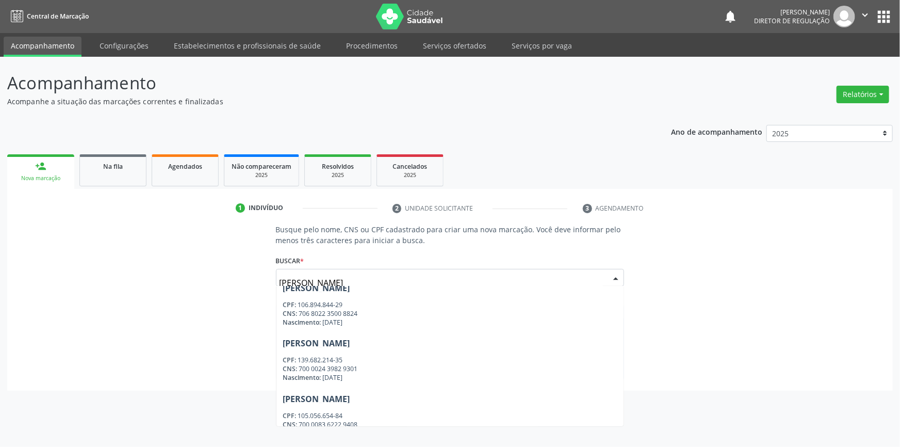
scroll to position [328, 0]
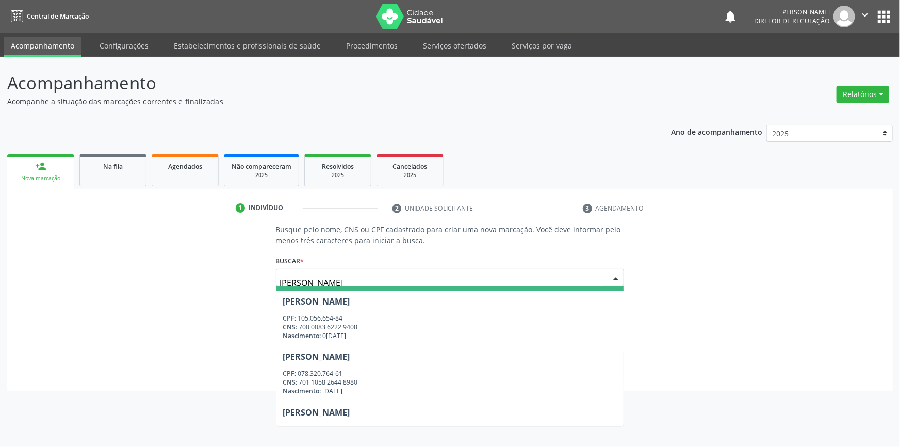
click at [339, 281] on input "ANA CARLA" at bounding box center [442, 282] width 324 height 21
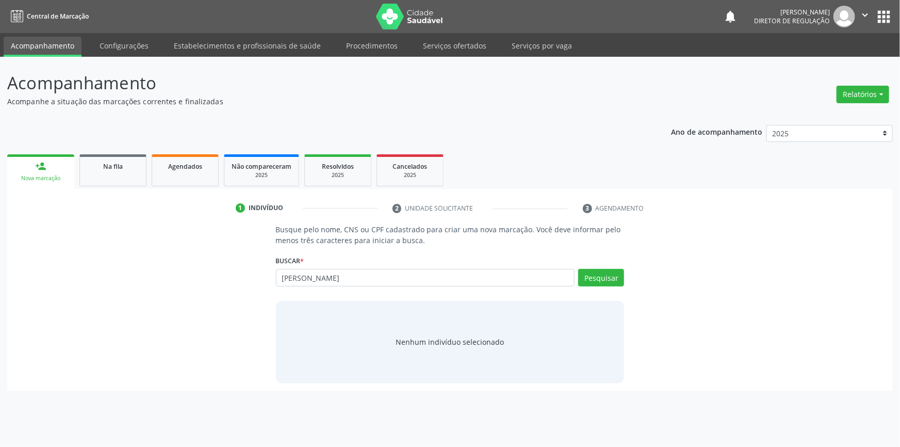
click at [574, 273] on input "ANA CARLA PEREIRA ALBU" at bounding box center [425, 278] width 299 height 18
type input "ANA CARLA PEREIRA ALBU"
click at [577, 273] on div "Pesquisar" at bounding box center [599, 281] width 50 height 25
click at [595, 273] on button "Pesquisar" at bounding box center [601, 278] width 46 height 18
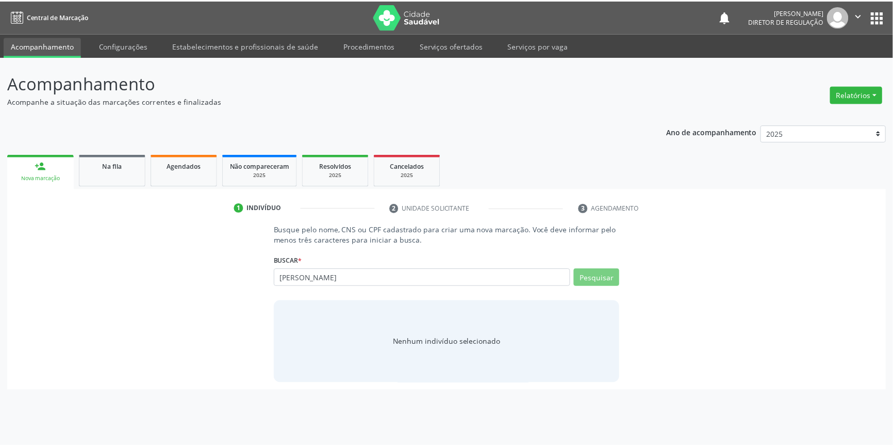
scroll to position [0, 0]
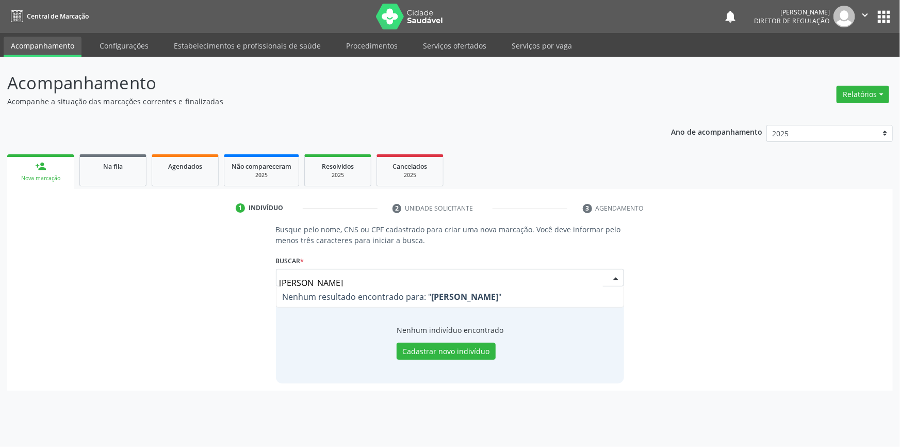
drag, startPoint x: 386, startPoint y: 285, endPoint x: 377, endPoint y: 283, distance: 9.0
click at [376, 284] on div "ANA CARLA PEREIRA ALBU Nenhum resultado encontrado para: " ANA CARLA PEREIRA AL…" at bounding box center [450, 278] width 349 height 18
drag, startPoint x: 387, startPoint y: 280, endPoint x: 359, endPoint y: 281, distance: 27.9
click at [359, 281] on input "ANA CARLA PEREIRA ALBU" at bounding box center [442, 282] width 324 height 21
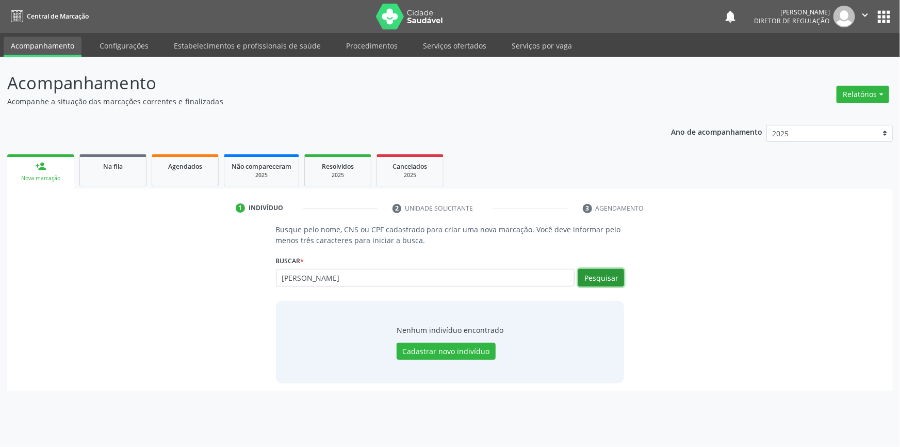
click at [592, 277] on button "Pesquisar" at bounding box center [601, 278] width 46 height 18
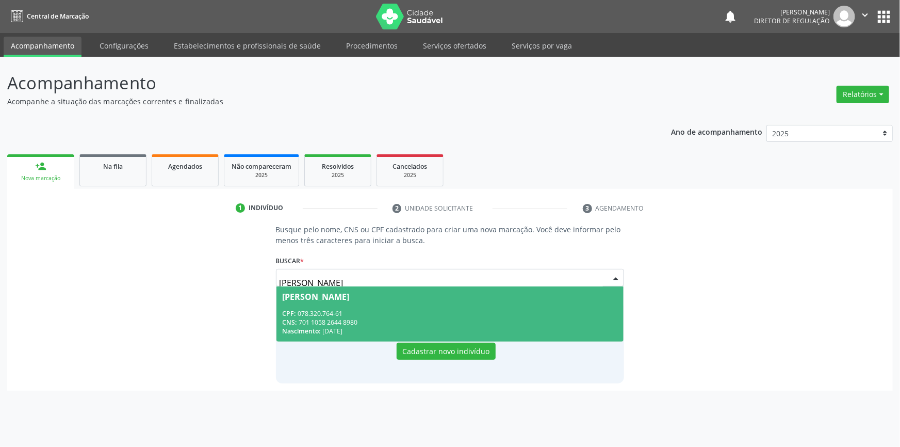
click at [359, 304] on span "Ana Carla Pereira de Albuquerque CPF: 078.320.764-61 CNS: 701 1058 2644 8980 Na…" at bounding box center [450, 313] width 348 height 55
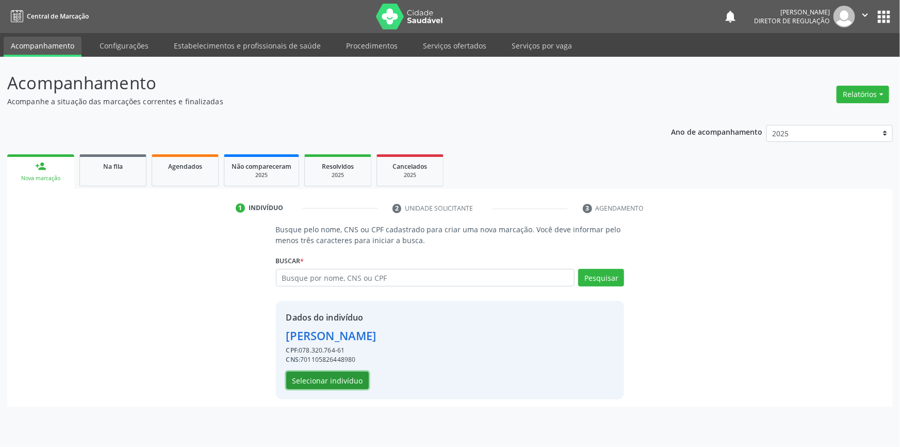
click at [340, 379] on button "Selecionar indivíduo" at bounding box center [327, 380] width 83 height 18
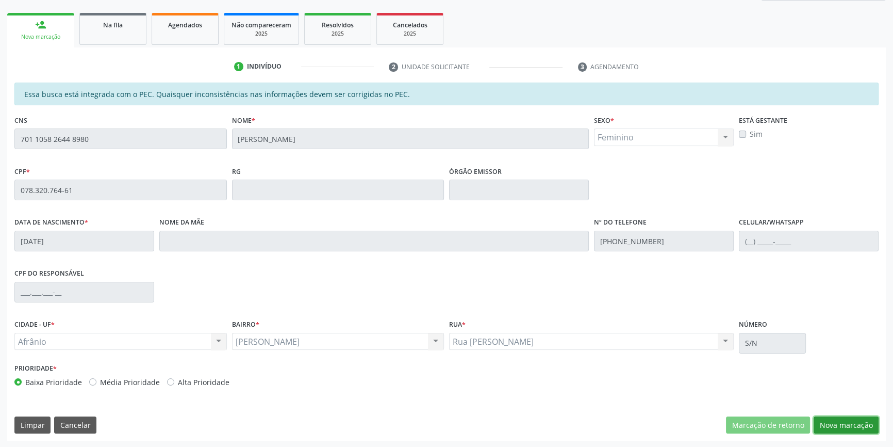
click at [855, 429] on button "Nova marcação" at bounding box center [846, 425] width 65 height 18
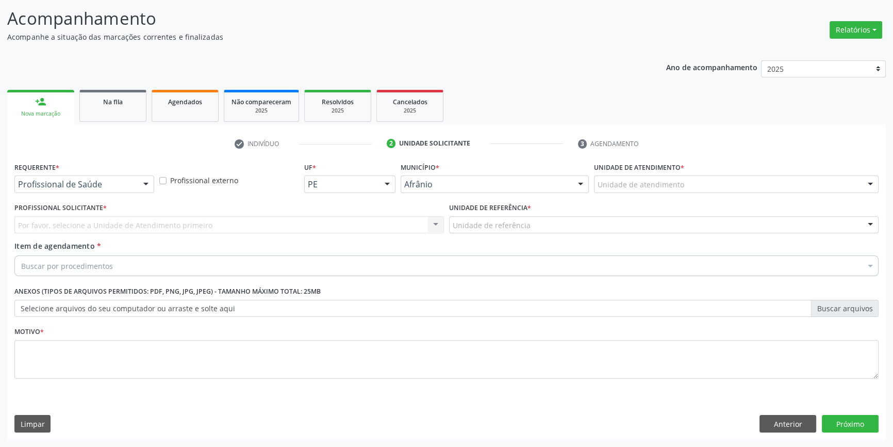
scroll to position [63, 0]
click at [705, 188] on div "Unidade de atendimento" at bounding box center [736, 185] width 285 height 18
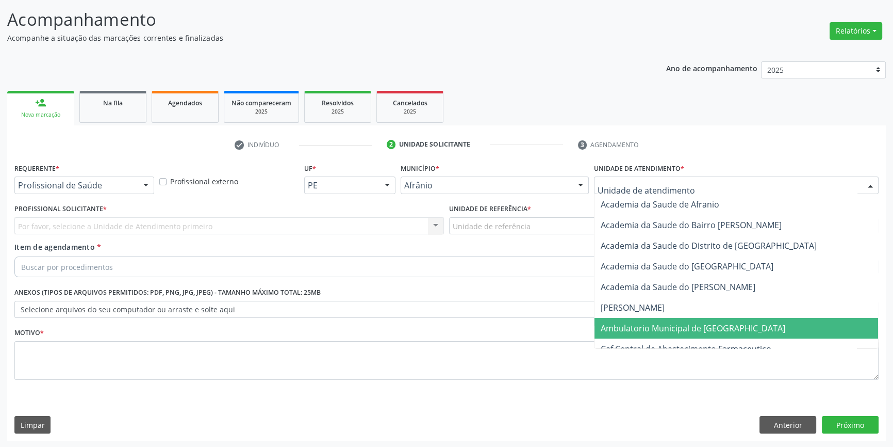
click at [665, 329] on span "Ambulatorio Municipal de [GEOGRAPHIC_DATA]" at bounding box center [693, 327] width 185 height 11
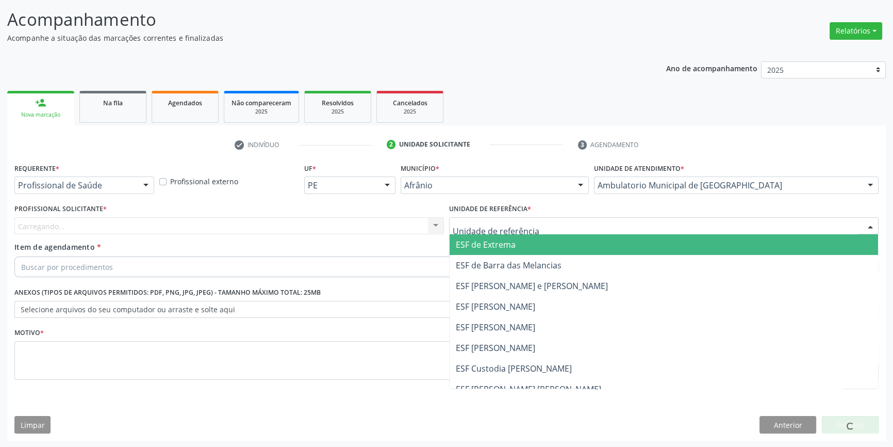
drag, startPoint x: 554, startPoint y: 225, endPoint x: 544, endPoint y: 289, distance: 64.7
click at [553, 225] on div at bounding box center [664, 226] width 430 height 18
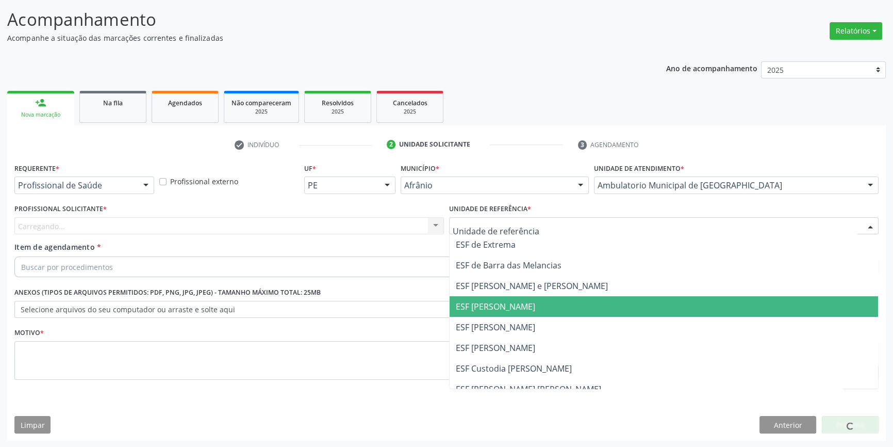
click at [525, 326] on span "ESF [PERSON_NAME]" at bounding box center [664, 327] width 429 height 21
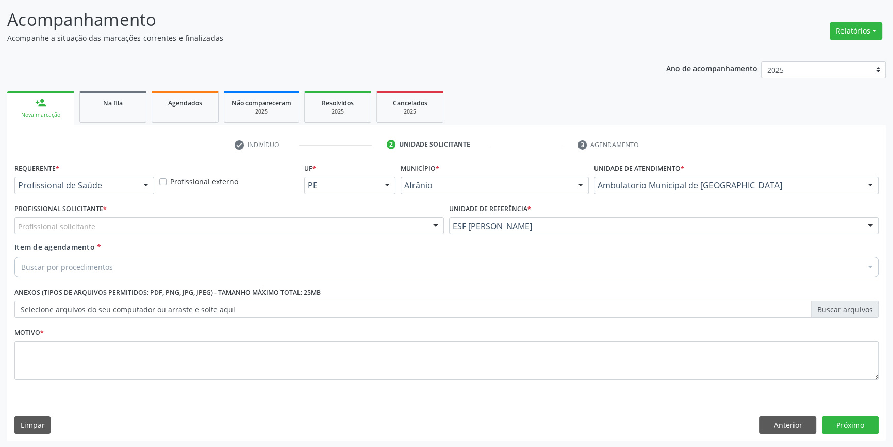
click at [219, 225] on div "Profissional solicitante" at bounding box center [229, 226] width 430 height 18
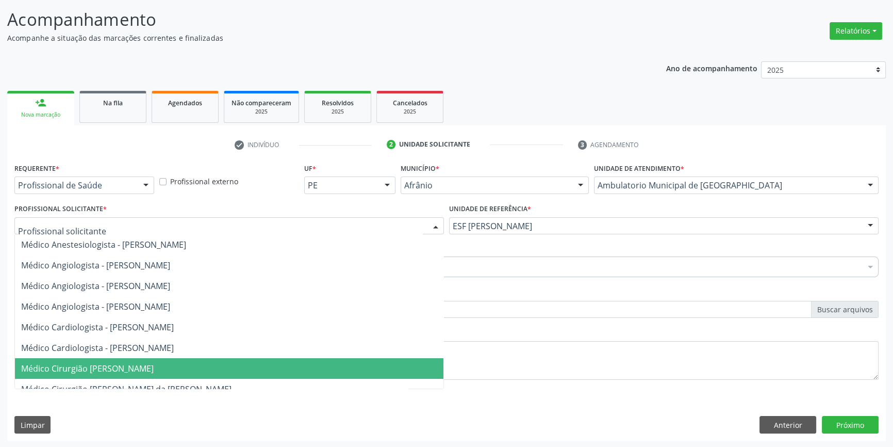
click at [154, 371] on span "Médico Cirurgião Geral - Aglailton Santos de Menezes" at bounding box center [87, 368] width 133 height 11
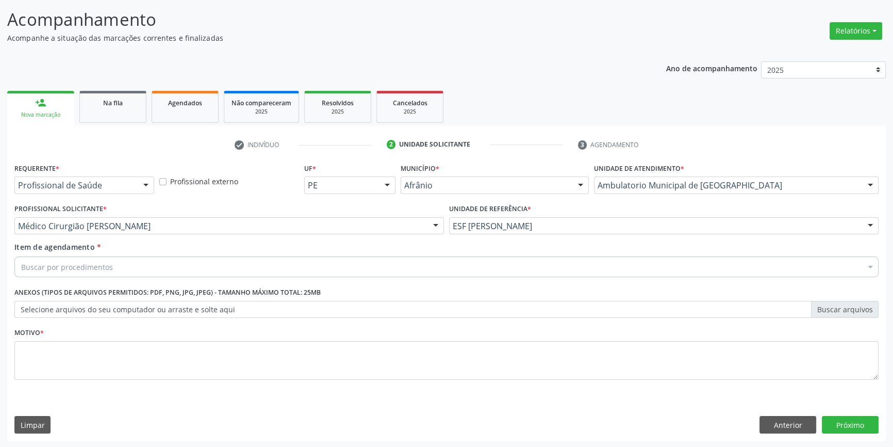
click at [159, 267] on div "Buscar por procedimentos" at bounding box center [446, 266] width 864 height 21
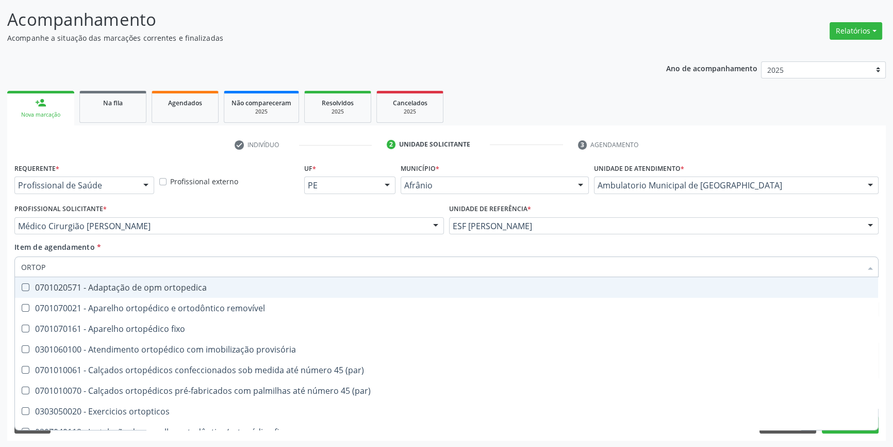
type input "ORTOPE"
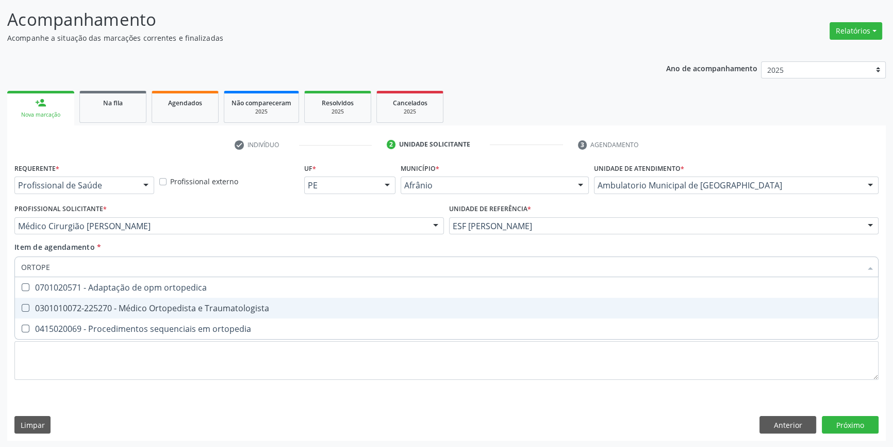
click at [271, 305] on div "0301010072-225270 - Médico Ortopedista e Traumatologista" at bounding box center [446, 308] width 851 height 8
checkbox Traumatologista "true"
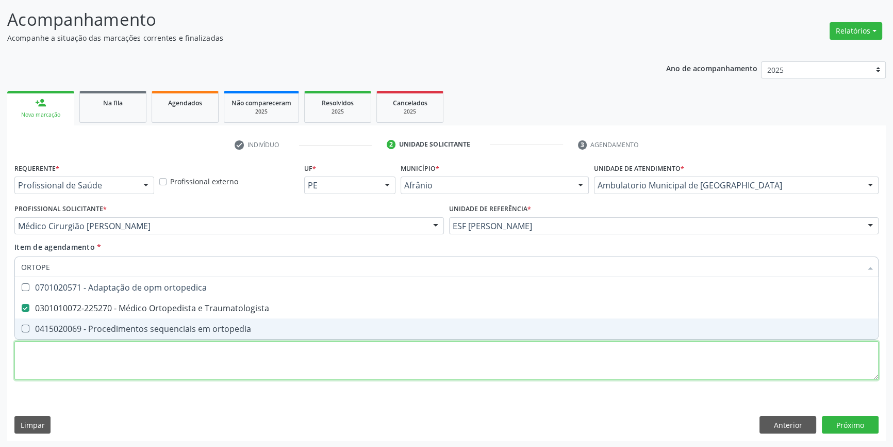
click at [195, 360] on div "Requerente * Profissional de Saúde Profissional de Saúde Paciente Nenhum result…" at bounding box center [446, 277] width 864 height 234
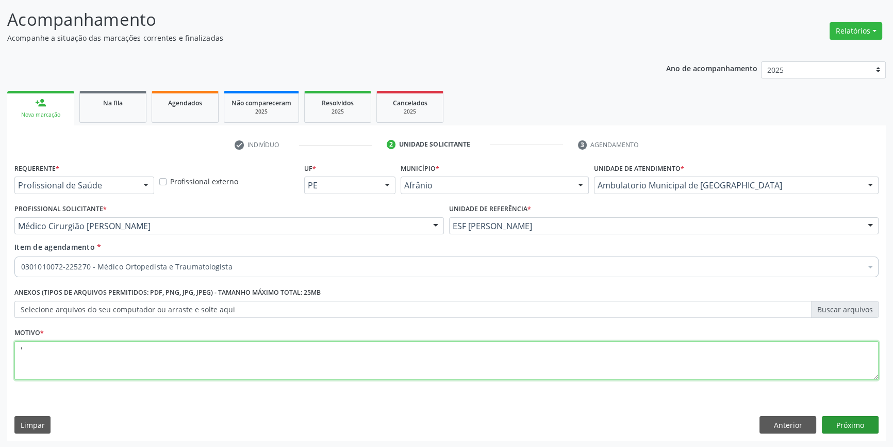
type textarea "'"
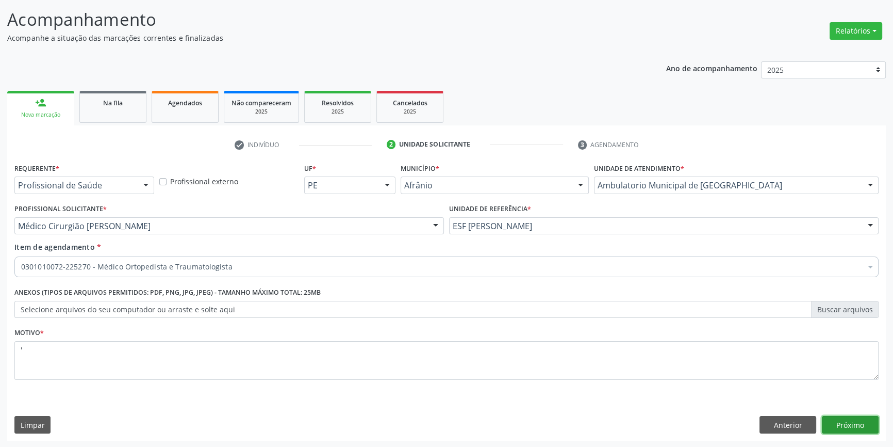
click at [835, 420] on button "Próximo" at bounding box center [850, 425] width 57 height 18
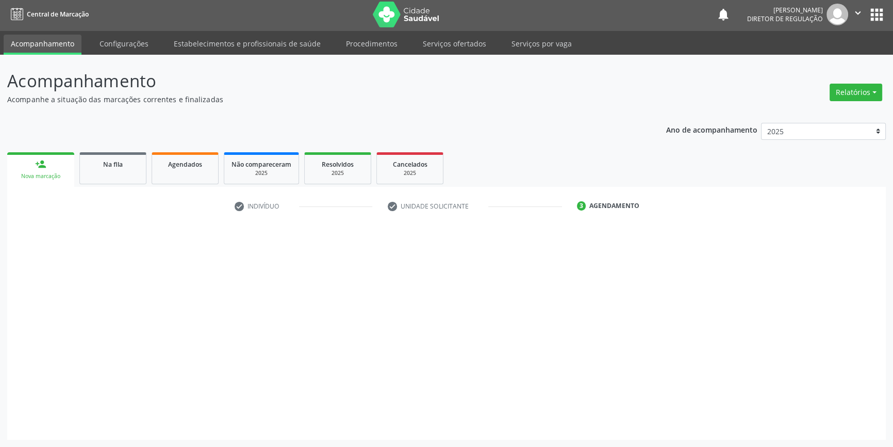
scroll to position [1, 0]
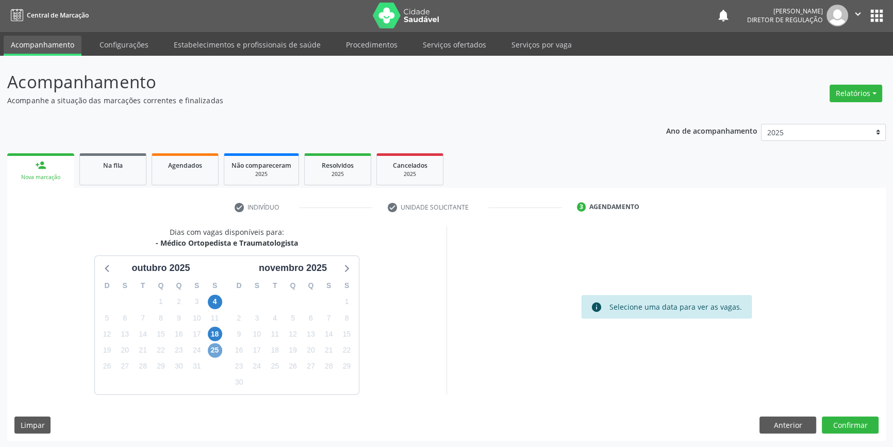
click at [212, 343] on span "25" at bounding box center [215, 350] width 14 height 14
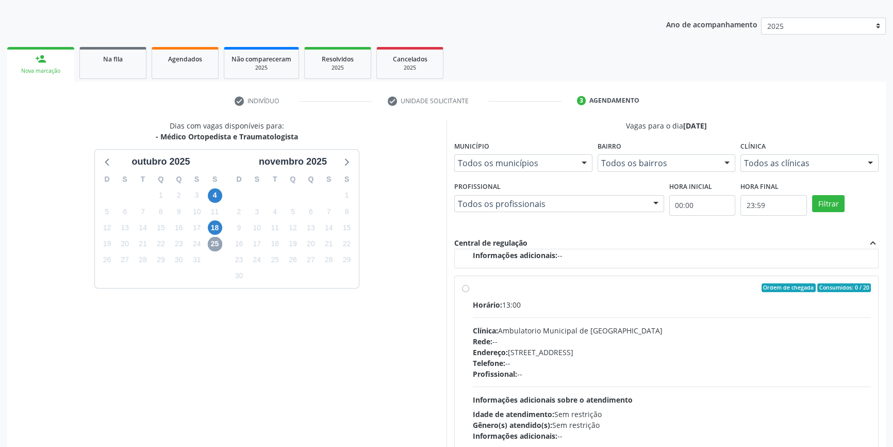
scroll to position [0, 0]
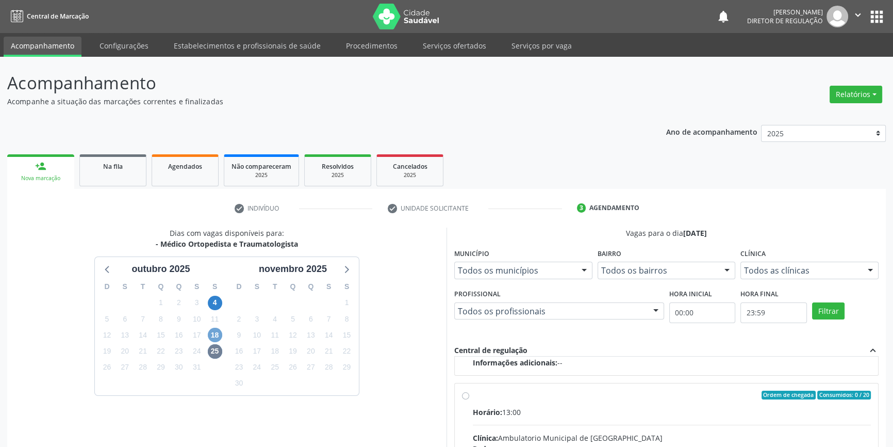
click at [210, 334] on span "18" at bounding box center [215, 334] width 14 height 14
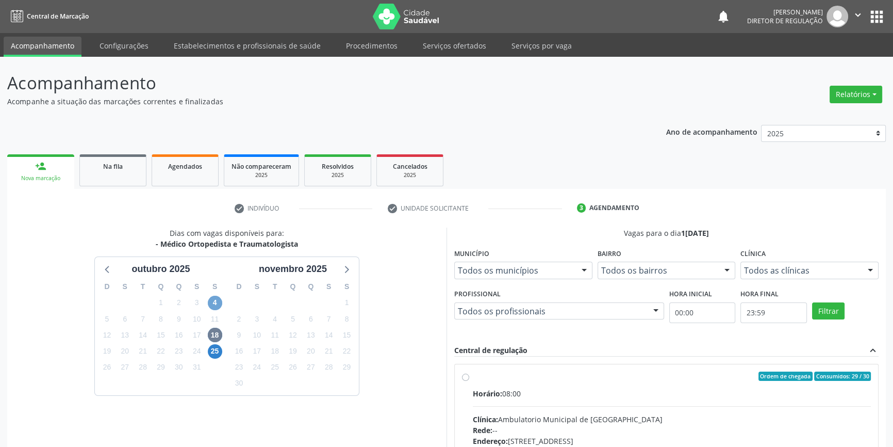
click at [210, 301] on span "4" at bounding box center [215, 302] width 14 height 14
click at [212, 348] on span "25" at bounding box center [215, 351] width 14 height 14
click at [470, 379] on div "Ordem de chegada Consumidos: 4 / 30 Horário: 08:00 Clínica: Ambulatorio Municip…" at bounding box center [666, 450] width 409 height 158
radio input "true"
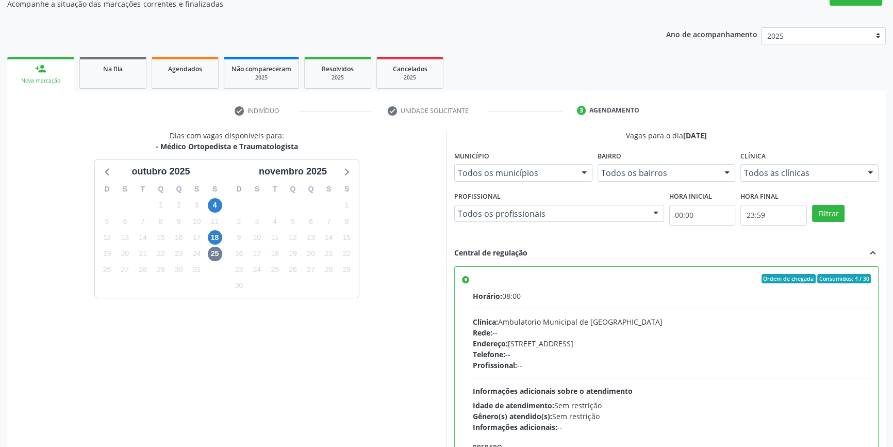
scroll to position [169, 0]
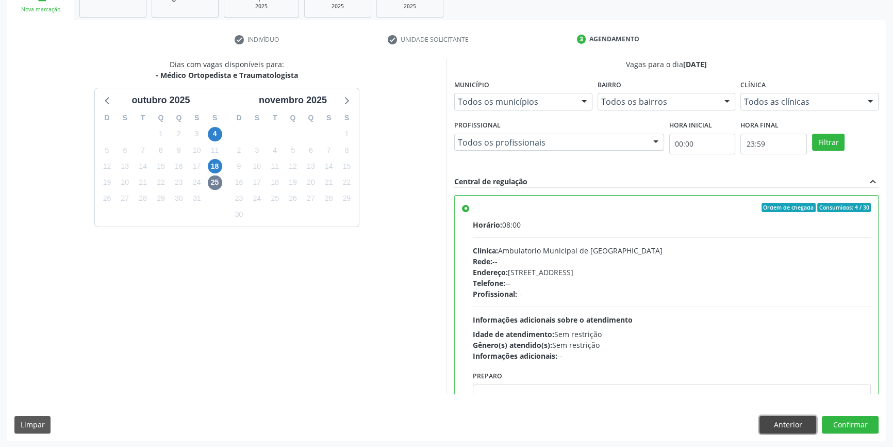
click at [775, 417] on button "Anterior" at bounding box center [788, 425] width 57 height 18
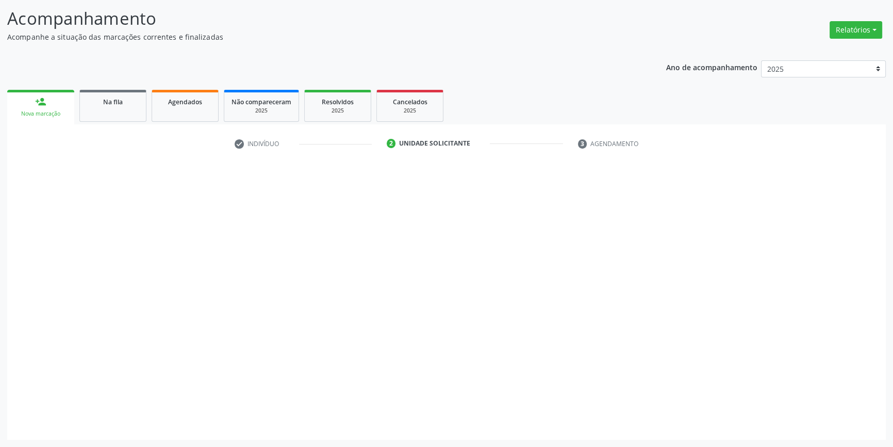
scroll to position [63, 0]
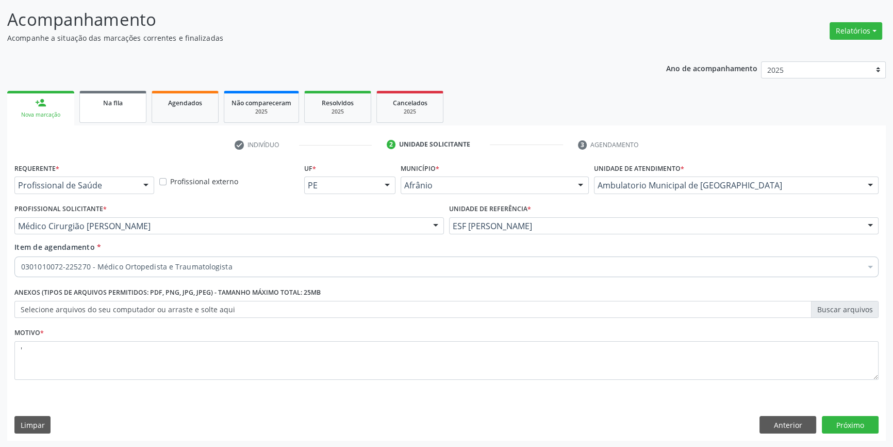
click at [120, 113] on link "Na fila" at bounding box center [112, 107] width 67 height 32
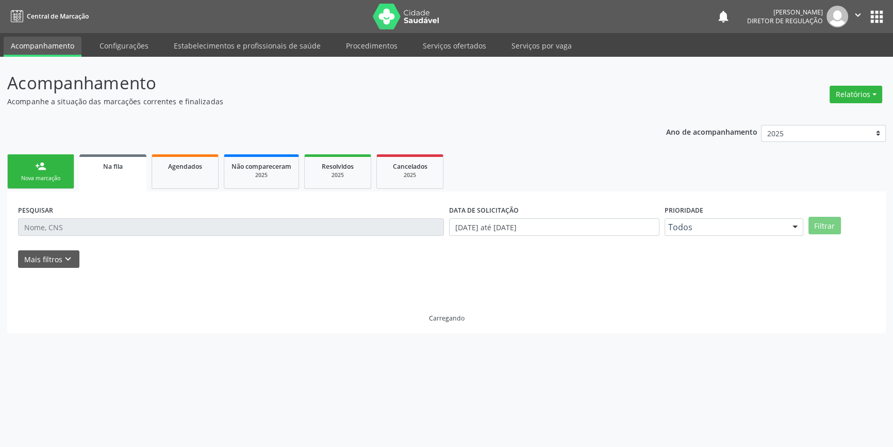
scroll to position [0, 0]
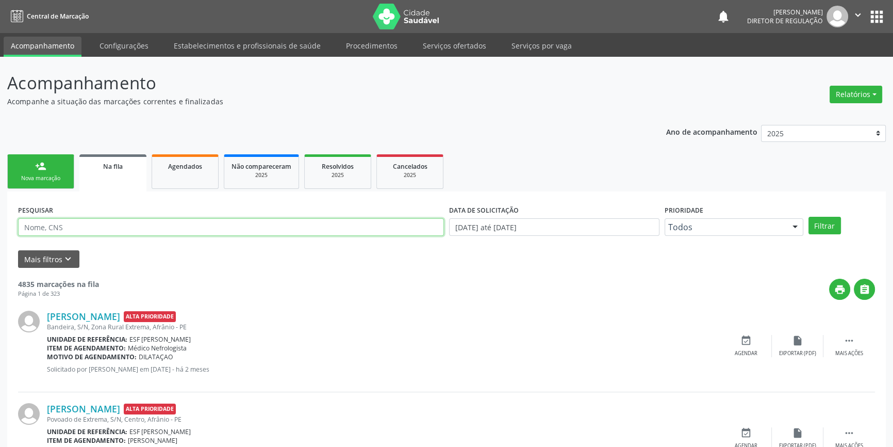
click at [78, 226] on input "text" at bounding box center [231, 227] width 426 height 18
type input "700801496356389"
click at [820, 218] on button "Filtrar" at bounding box center [825, 226] width 32 height 18
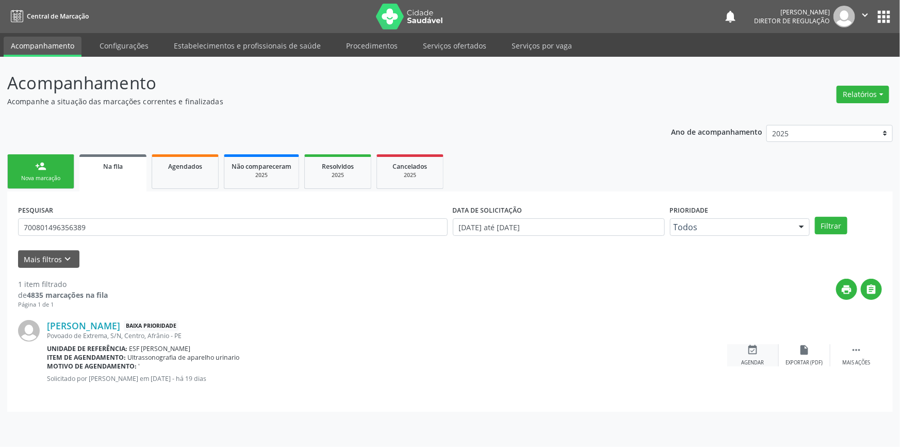
click at [757, 361] on div "Agendar" at bounding box center [753, 362] width 23 height 7
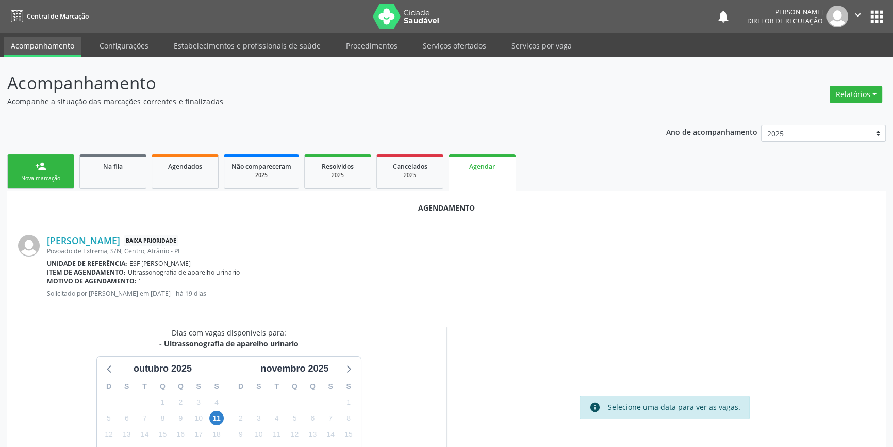
scroll to position [89, 0]
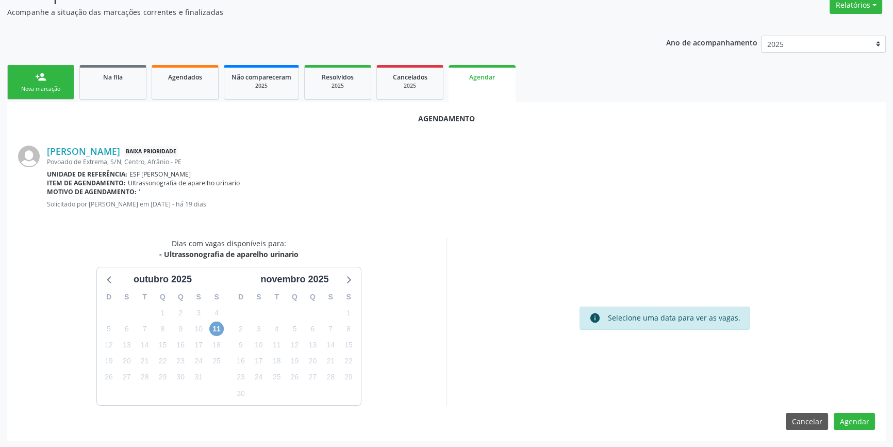
click at [217, 325] on span "11" at bounding box center [216, 328] width 14 height 14
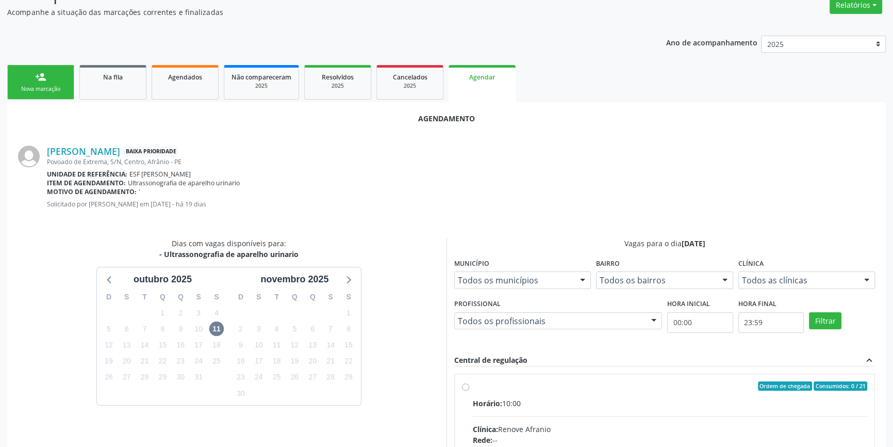
click at [469, 390] on input "Ordem de chegada Consumidos: 0 / 21 Horário: 10:00 Clínica: Renove Afranio Rede…" at bounding box center [465, 385] width 7 height 9
radio input "true"
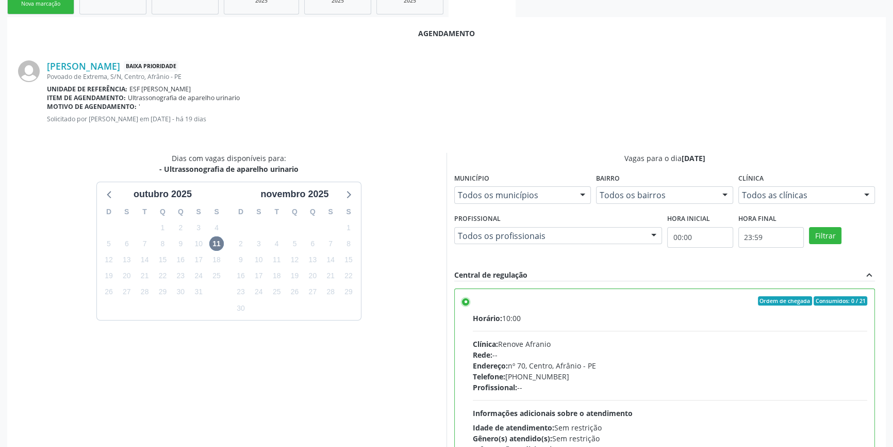
scroll to position [257, 0]
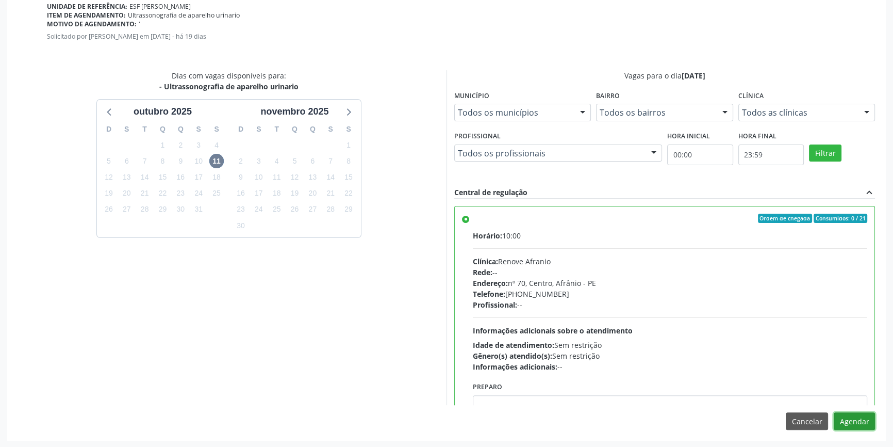
click at [855, 423] on button "Agendar" at bounding box center [854, 421] width 41 height 18
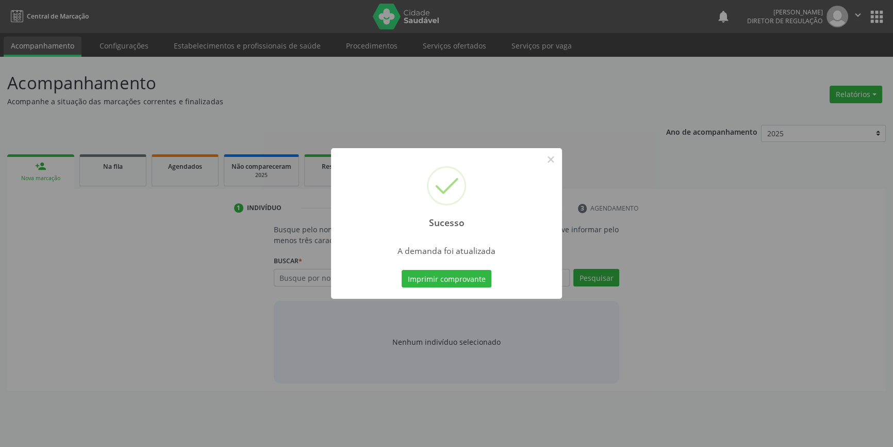
scroll to position [0, 0]
click at [467, 283] on button "Imprimir comprovante" at bounding box center [450, 279] width 90 height 18
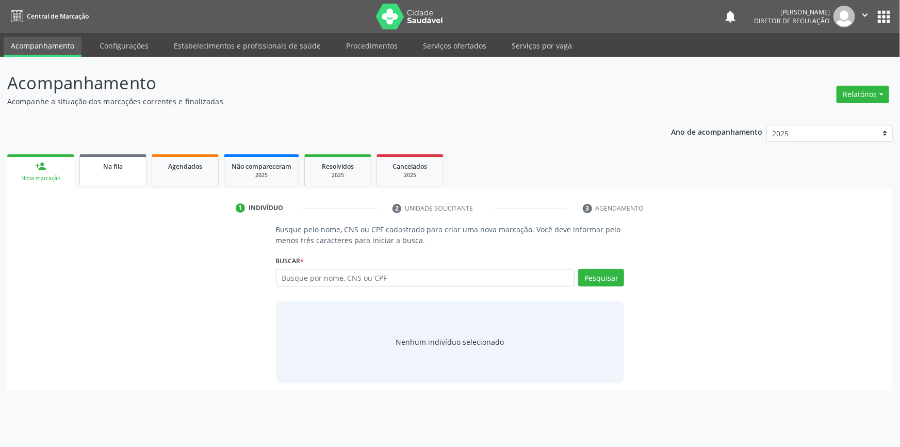
click at [117, 176] on link "Na fila" at bounding box center [112, 170] width 67 height 32
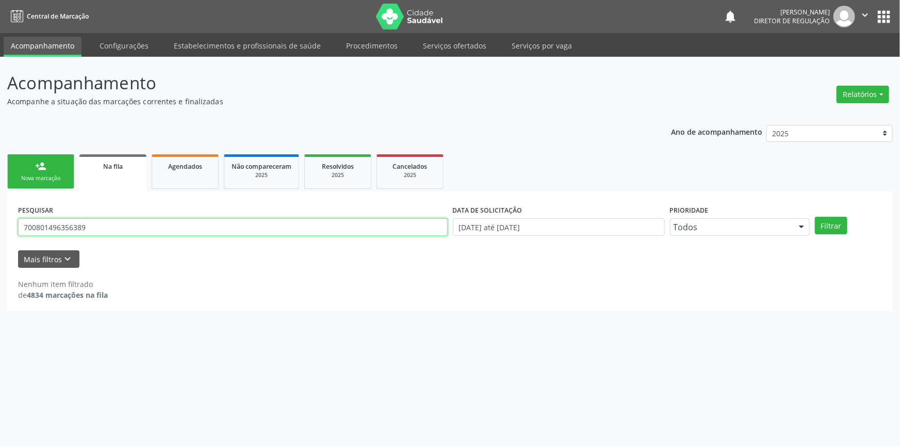
drag, startPoint x: 240, startPoint y: 229, endPoint x: 0, endPoint y: 213, distance: 240.3
click at [0, 215] on div "Acompanhamento Acompanhe a situação das marcações correntes e finalizadas Relat…" at bounding box center [450, 252] width 900 height 390
type input "700406555916150"
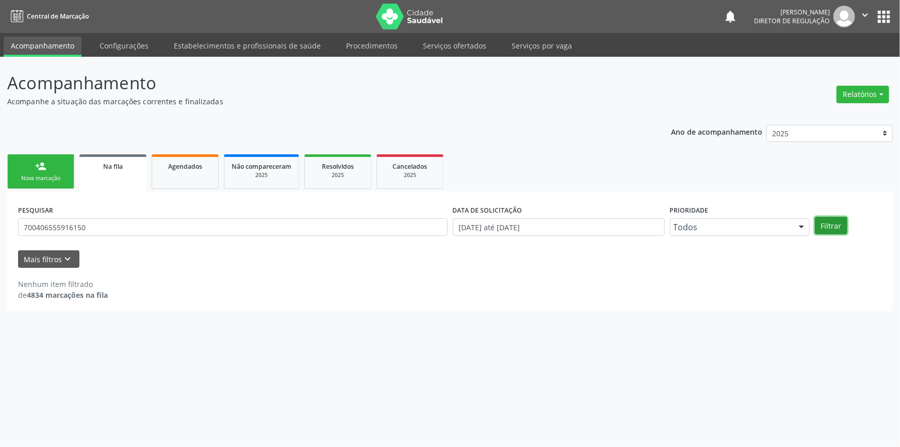
click at [837, 222] on button "Filtrar" at bounding box center [831, 226] width 32 height 18
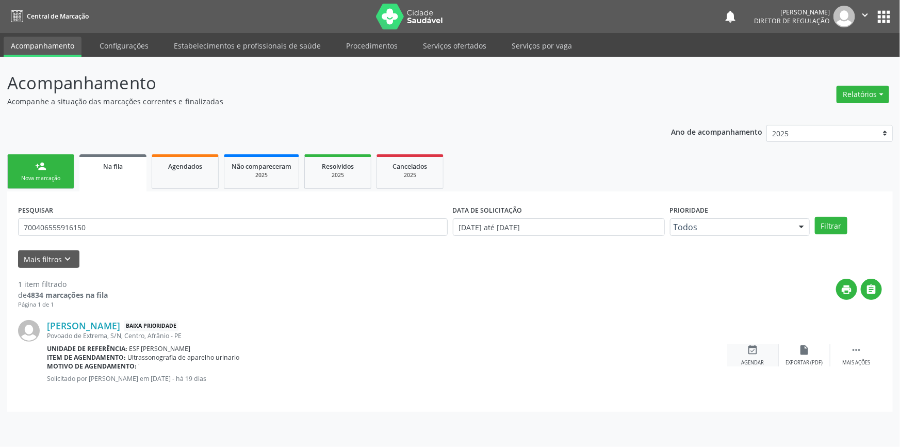
click at [754, 363] on div "Agendar" at bounding box center [753, 362] width 23 height 7
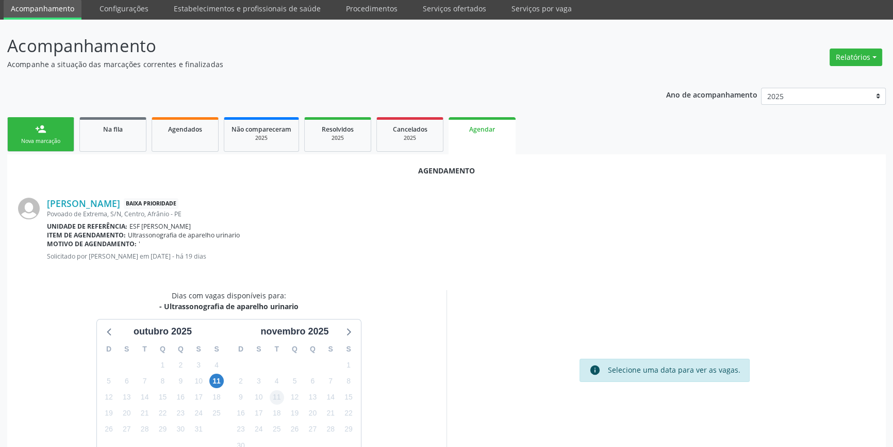
scroll to position [89, 0]
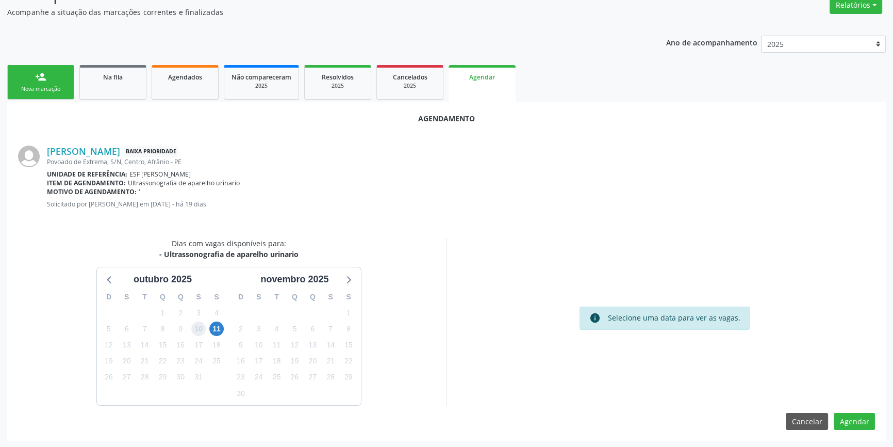
click at [202, 322] on span "10" at bounding box center [198, 328] width 14 height 14
click at [213, 325] on span "11" at bounding box center [216, 328] width 14 height 14
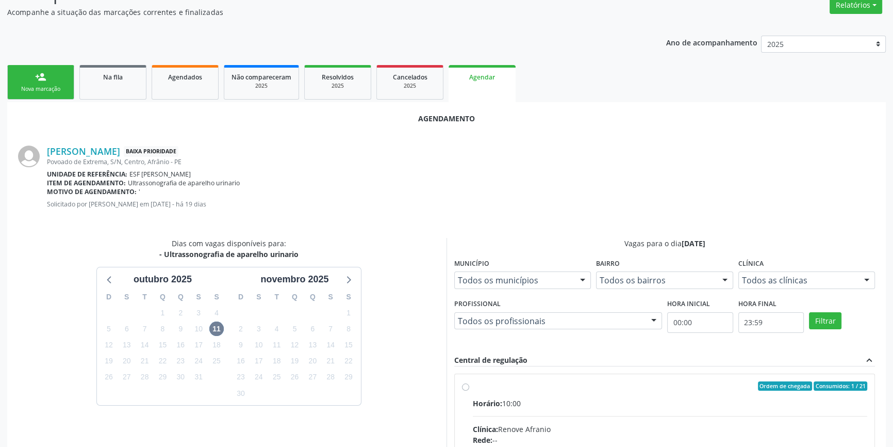
click at [473, 381] on div "Ordem de chegada Consumidos: 1 / 21" at bounding box center [670, 385] width 395 height 9
click at [469, 381] on input "Ordem de chegada Consumidos: 1 / 21 Horário: 10:00 Clínica: Renove Afranio Rede…" at bounding box center [465, 385] width 7 height 9
radio input "true"
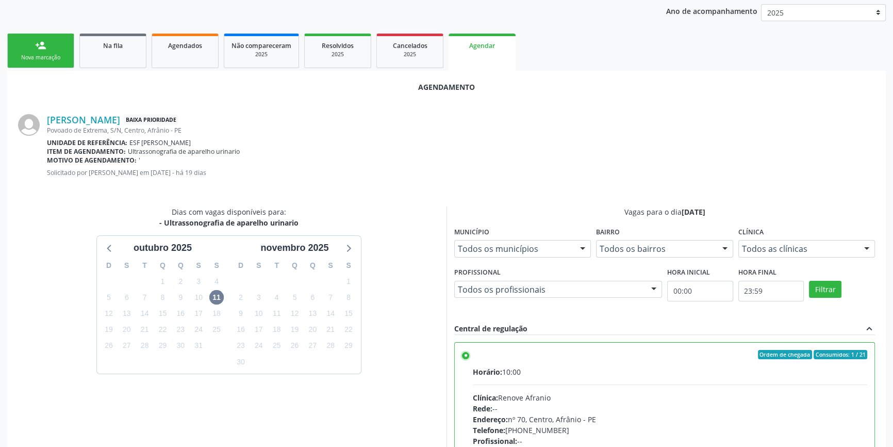
scroll to position [257, 0]
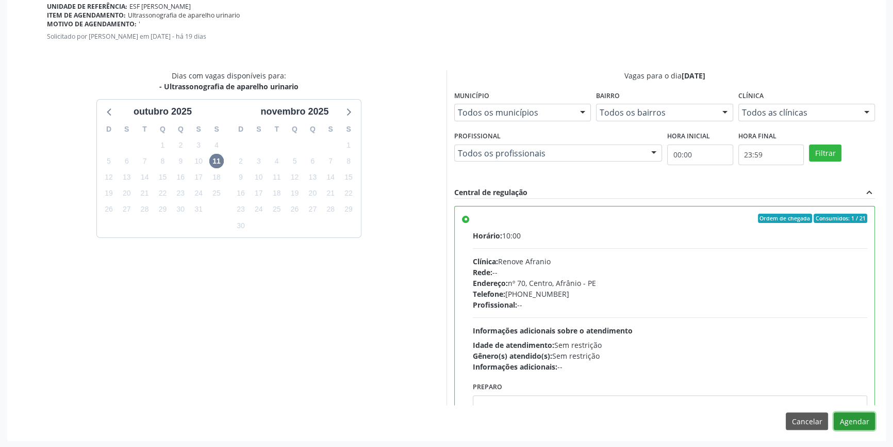
click at [850, 425] on button "Agendar" at bounding box center [854, 421] width 41 height 18
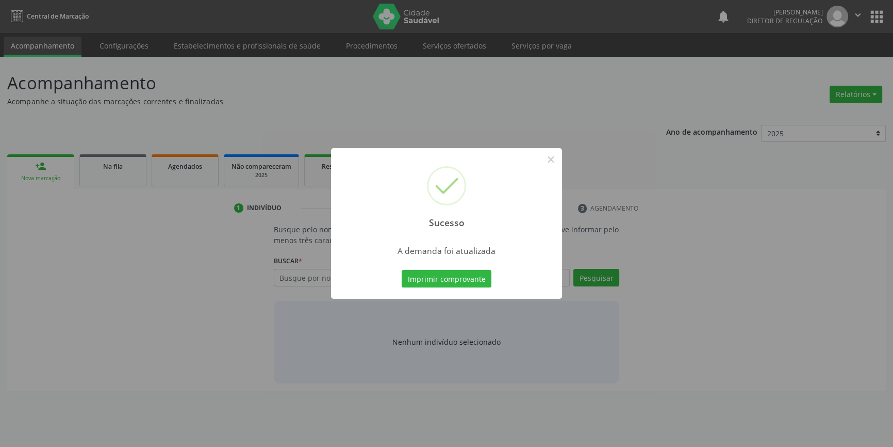
scroll to position [0, 0]
click at [464, 272] on button "Imprimir comprovante" at bounding box center [450, 279] width 90 height 18
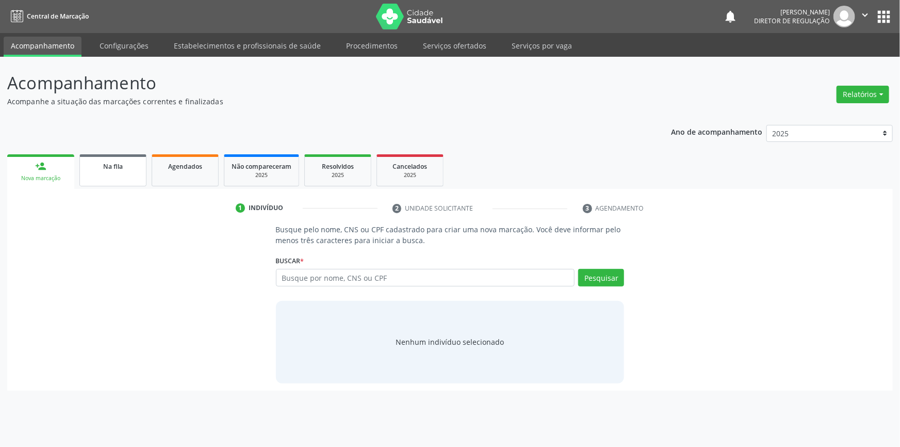
click at [124, 175] on link "Na fila" at bounding box center [112, 170] width 67 height 32
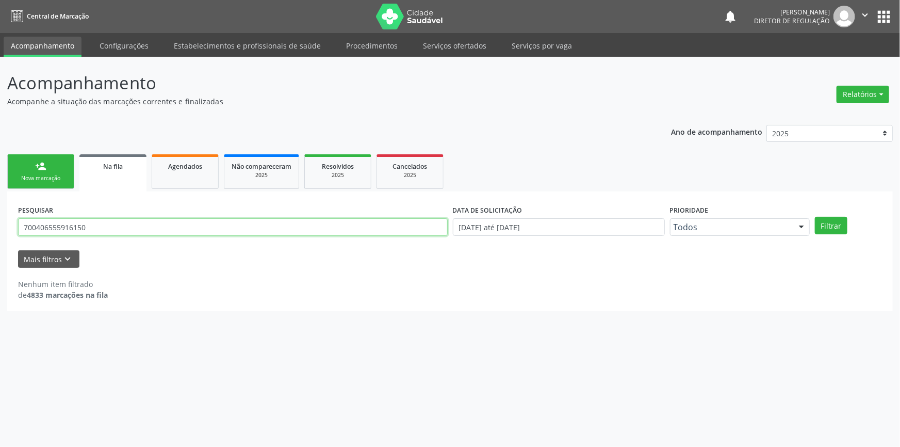
drag, startPoint x: 74, startPoint y: 226, endPoint x: 0, endPoint y: 226, distance: 74.3
click at [0, 226] on div "Acompanhamento Acompanhe a situação das marcações correntes e finalizadas Relat…" at bounding box center [450, 252] width 900 height 390
type input "704003847050165"
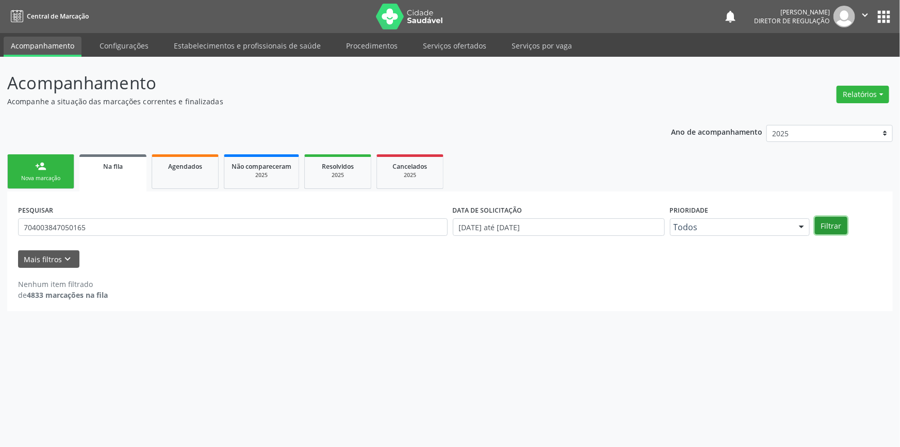
click at [827, 226] on button "Filtrar" at bounding box center [831, 226] width 32 height 18
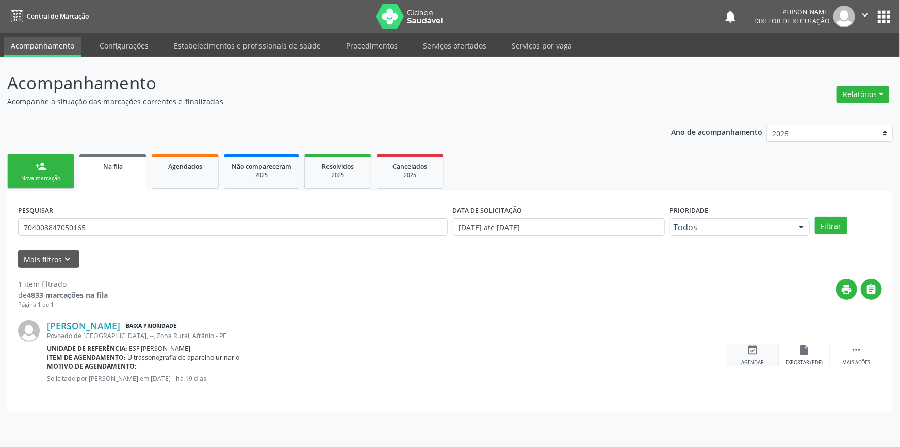
click at [754, 353] on icon "event_available" at bounding box center [752, 349] width 11 height 11
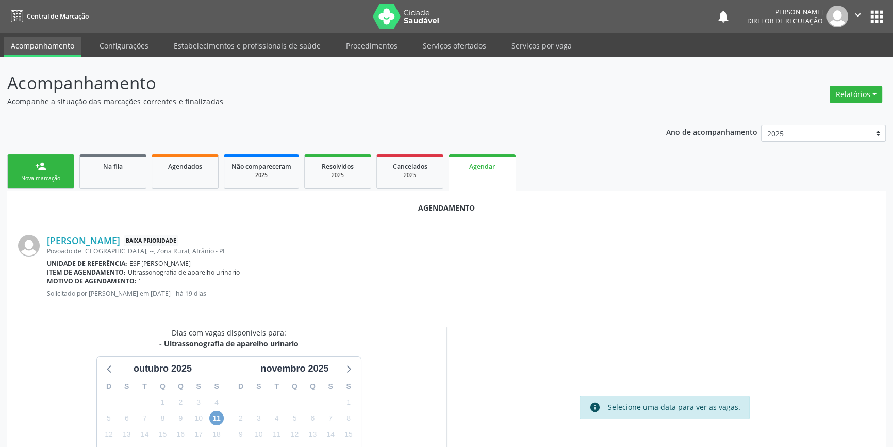
click at [219, 417] on span "11" at bounding box center [216, 417] width 14 height 14
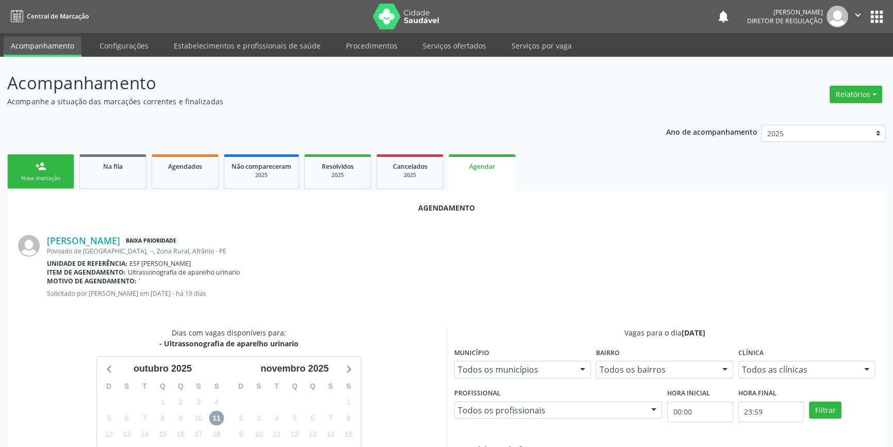
scroll to position [234, 0]
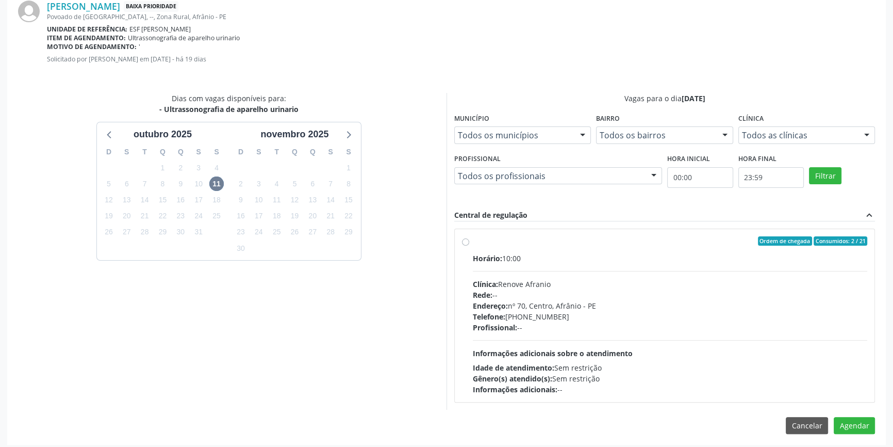
click at [485, 294] on span "Rede:" at bounding box center [483, 295] width 20 height 10
click at [469, 245] on input "Ordem de chegada Consumidos: 2 / 21 Horário: 10:00 Clínica: Renove Afranio Rede…" at bounding box center [465, 240] width 7 height 9
radio input "true"
click at [852, 438] on button "Agendar" at bounding box center [854, 444] width 41 height 18
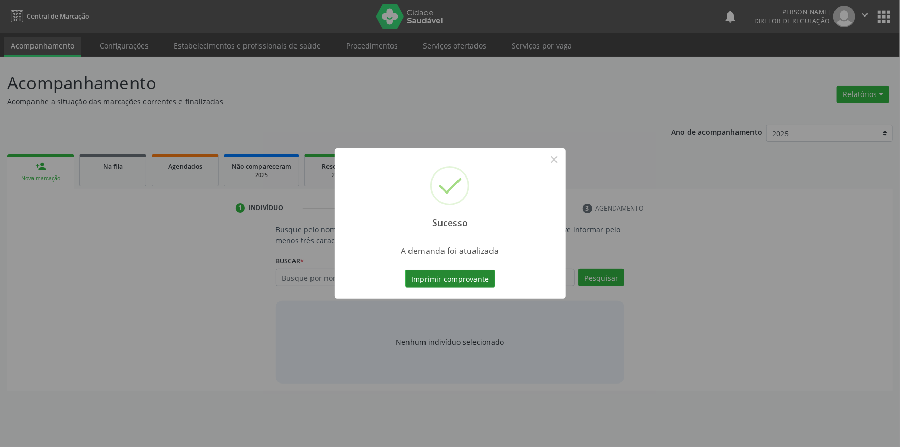
click at [478, 276] on button "Imprimir comprovante" at bounding box center [450, 279] width 90 height 18
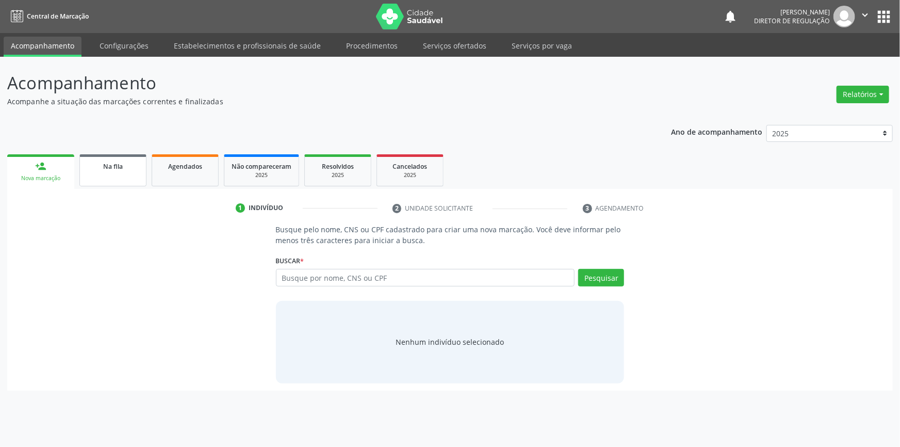
click at [129, 172] on link "Na fila" at bounding box center [112, 170] width 67 height 32
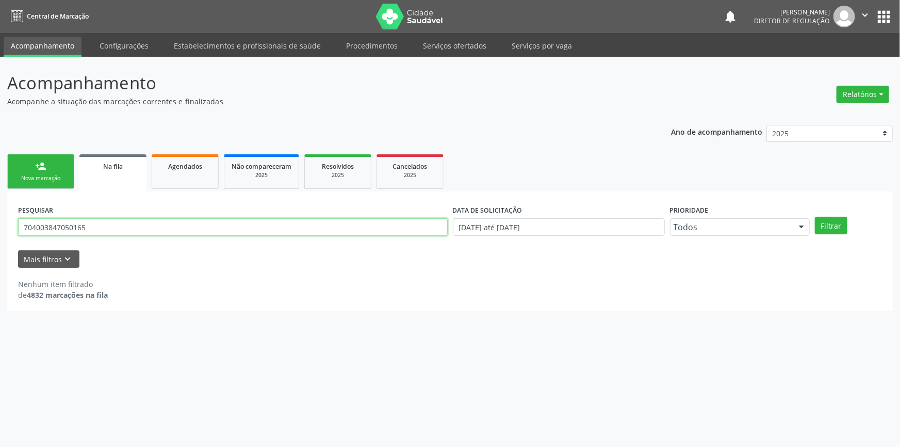
drag, startPoint x: 76, startPoint y: 224, endPoint x: 15, endPoint y: 222, distance: 61.4
click at [18, 222] on input "704003847050165" at bounding box center [233, 227] width 430 height 18
type input "705001647343157"
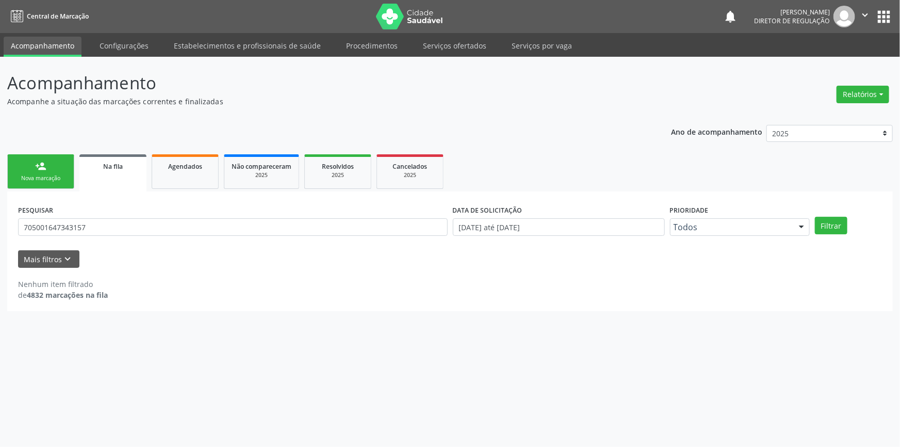
click at [831, 216] on div "PESQUISAR 705001647343157 DATA DE SOLICITAÇÃO 01/01/2018 até 07/10/2025 Priorid…" at bounding box center [449, 222] width 869 height 40
click at [829, 222] on button "Filtrar" at bounding box center [831, 226] width 32 height 18
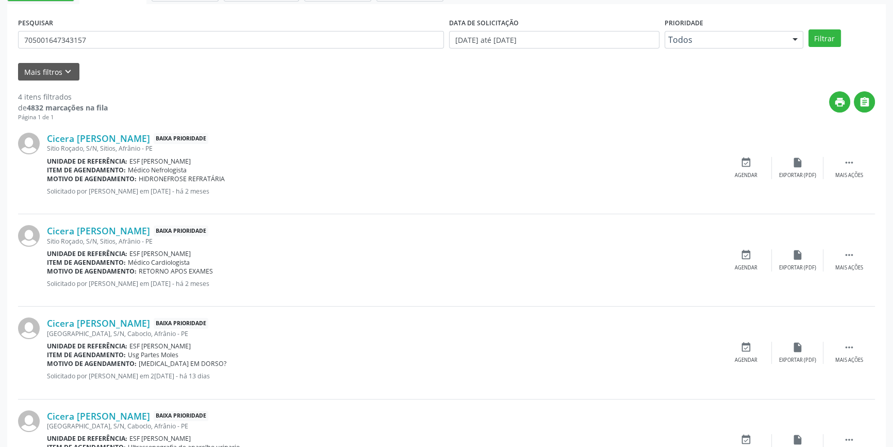
scroll to position [234, 0]
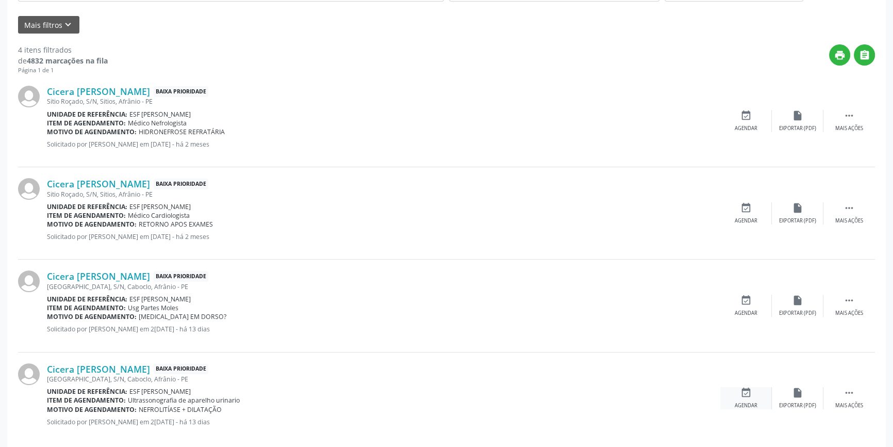
click at [746, 393] on icon "event_available" at bounding box center [746, 392] width 11 height 11
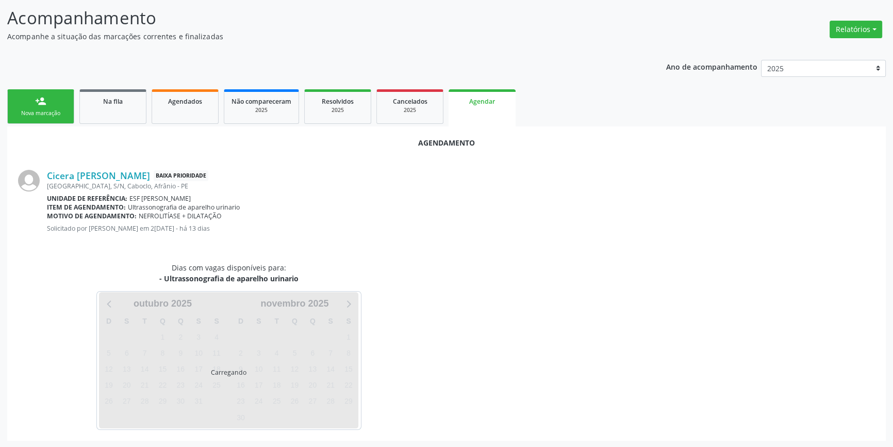
scroll to position [89, 0]
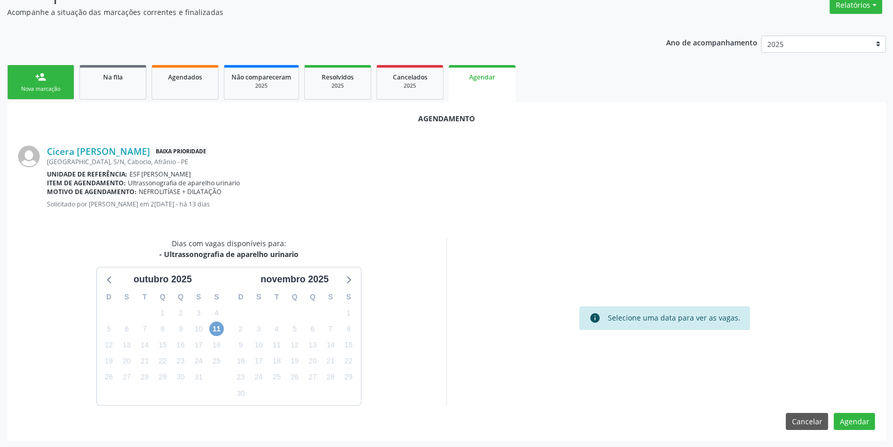
click at [214, 327] on span "11" at bounding box center [216, 328] width 14 height 14
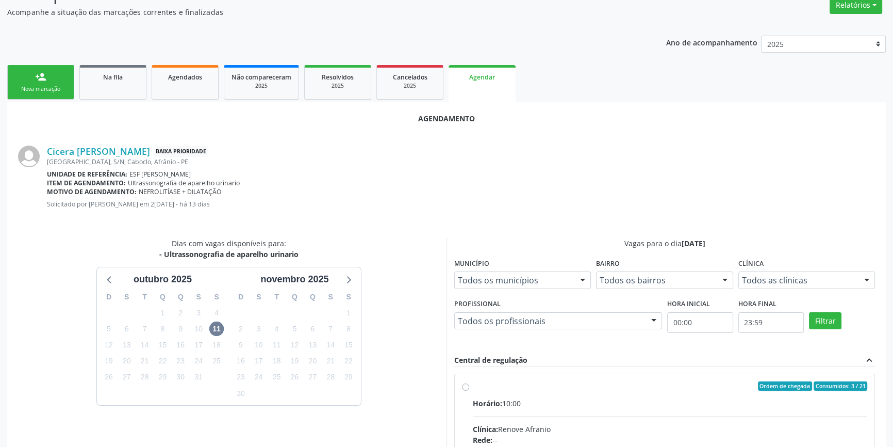
click at [469, 390] on input "Ordem de chegada Consumidos: 3 / 21 Horário: 10:00 Clínica: Renove Afranio Rede…" at bounding box center [465, 385] width 7 height 9
radio input "true"
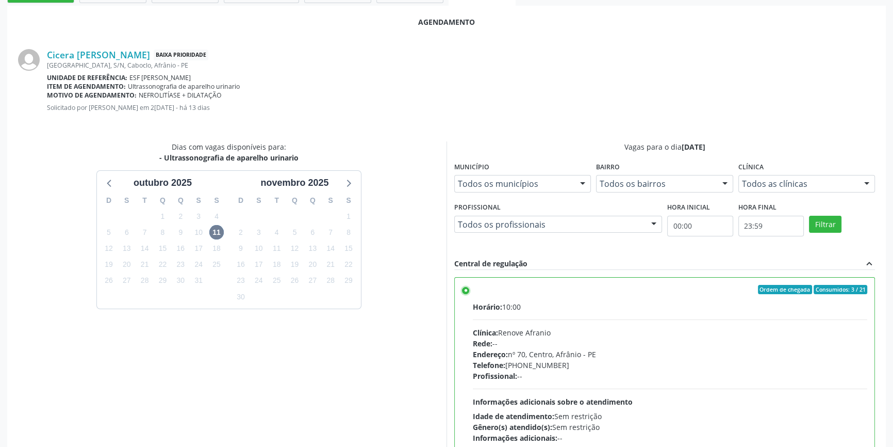
scroll to position [257, 0]
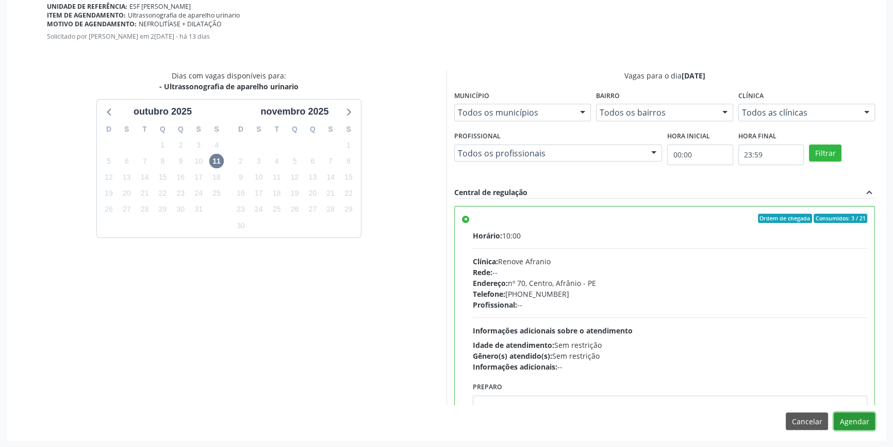
click at [852, 417] on button "Agendar" at bounding box center [854, 421] width 41 height 18
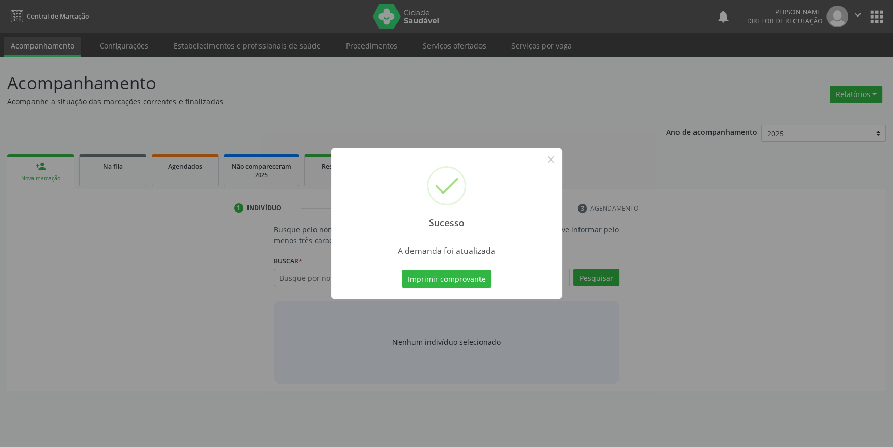
scroll to position [0, 0]
click at [471, 278] on button "Imprimir comprovante" at bounding box center [450, 279] width 90 height 18
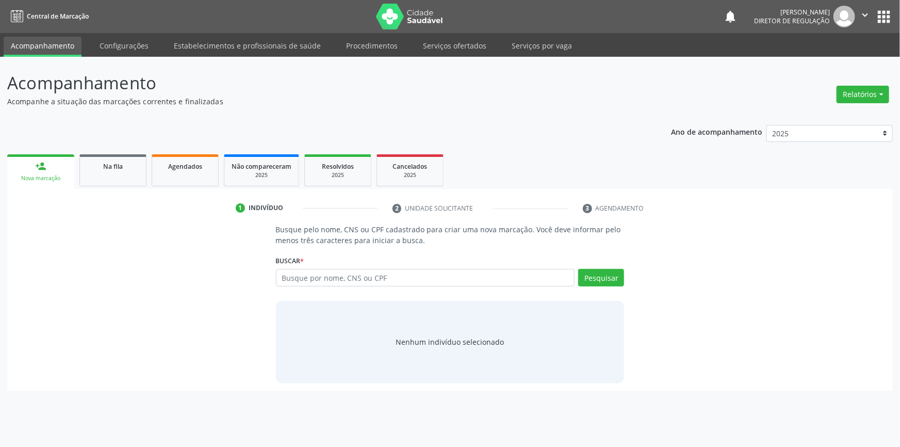
click at [128, 186] on ul "person_add Nova marcação Na fila Agendados Não compareceram 2025 Resolvidos 202…" at bounding box center [449, 170] width 885 height 37
click at [125, 173] on link "Na fila" at bounding box center [112, 170] width 67 height 32
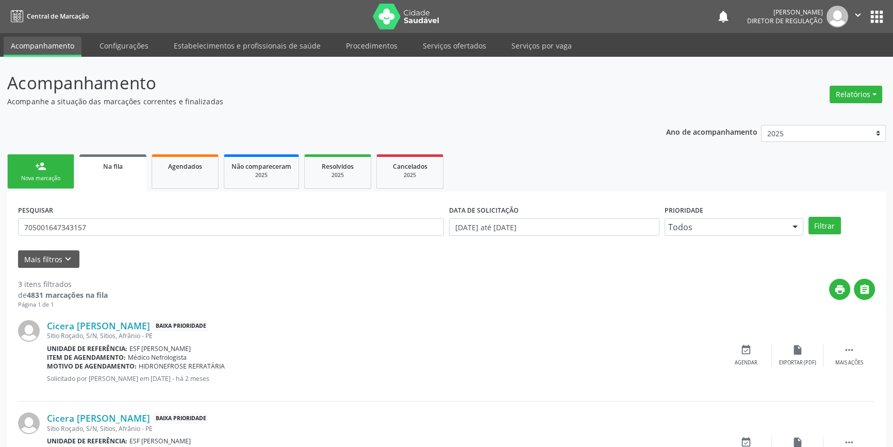
click at [54, 218] on input "705001647343157" at bounding box center [231, 227] width 426 height 18
drag, startPoint x: 105, startPoint y: 227, endPoint x: 15, endPoint y: 219, distance: 90.2
click at [0, 229] on div "Acompanhamento Acompanhe a situação das marcações correntes e finalizadas Relat…" at bounding box center [446, 330] width 893 height 547
type input "700809936022987"
click at [820, 229] on button "Filtrar" at bounding box center [825, 226] width 32 height 18
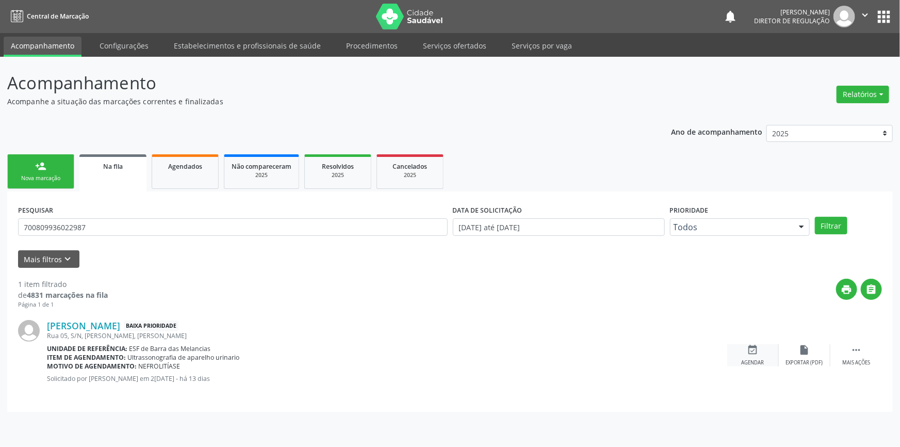
click at [752, 347] on icon "event_available" at bounding box center [752, 349] width 11 height 11
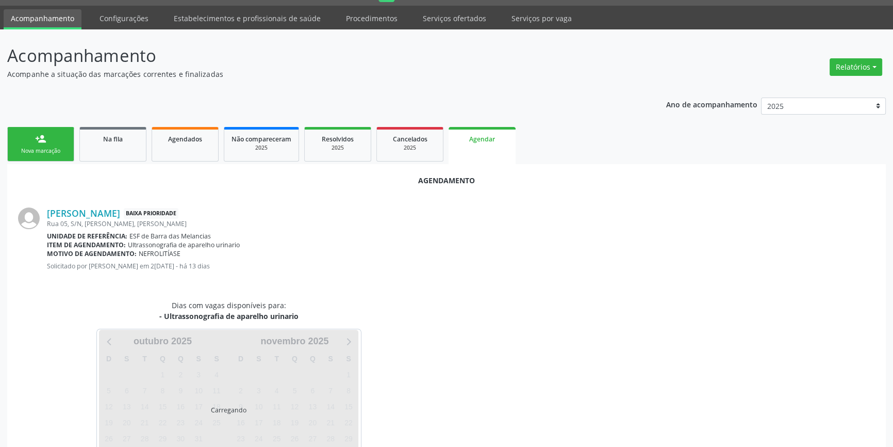
scroll to position [65, 0]
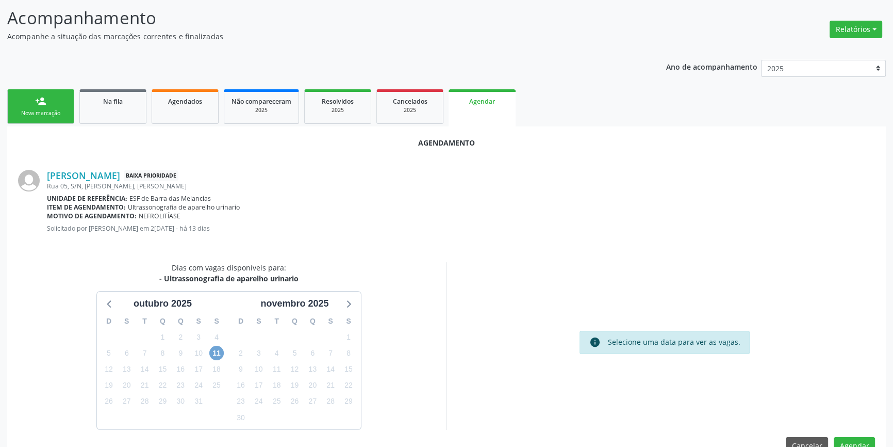
click at [216, 351] on span "11" at bounding box center [216, 353] width 14 height 14
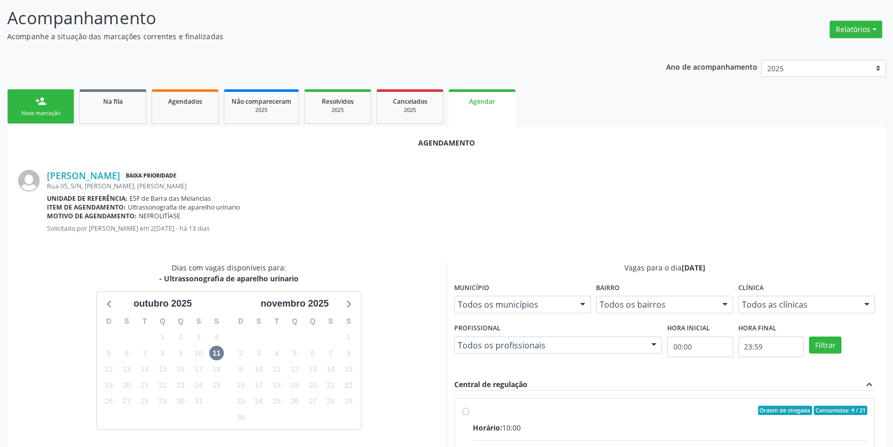
click at [452, 416] on div "Vagas para o dia 11/10/2025 Município Todos os municípios Todos os municípios A…" at bounding box center [665, 420] width 436 height 317
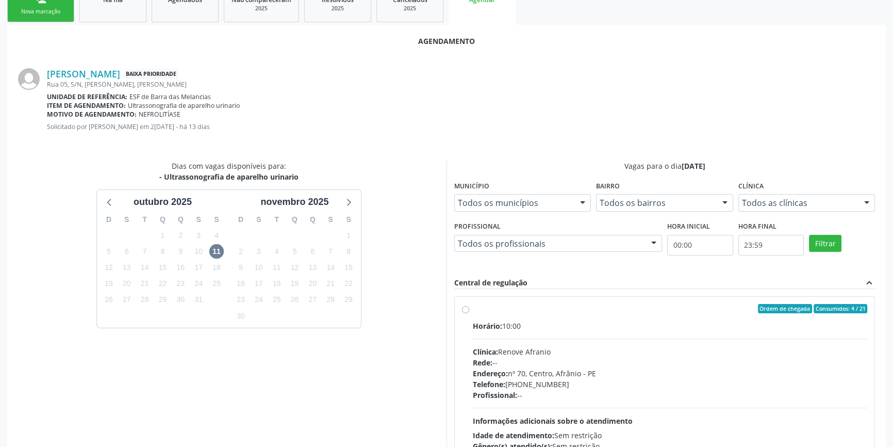
scroll to position [238, 0]
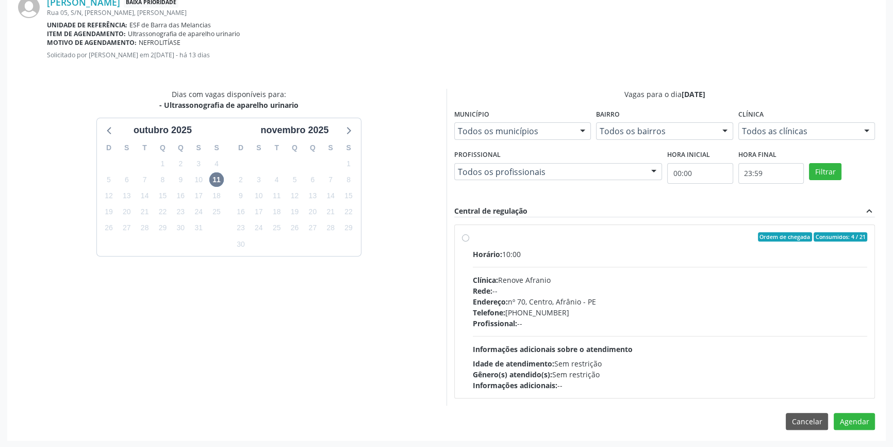
click at [659, 336] on hr at bounding box center [670, 336] width 395 height 1
click at [469, 241] on input "Ordem de chegada Consumidos: 4 / 21 Horário: 10:00 Clínica: Renove Afranio Rede…" at bounding box center [465, 236] width 7 height 9
radio input "true"
click at [860, 441] on button "Agendar" at bounding box center [854, 440] width 41 height 18
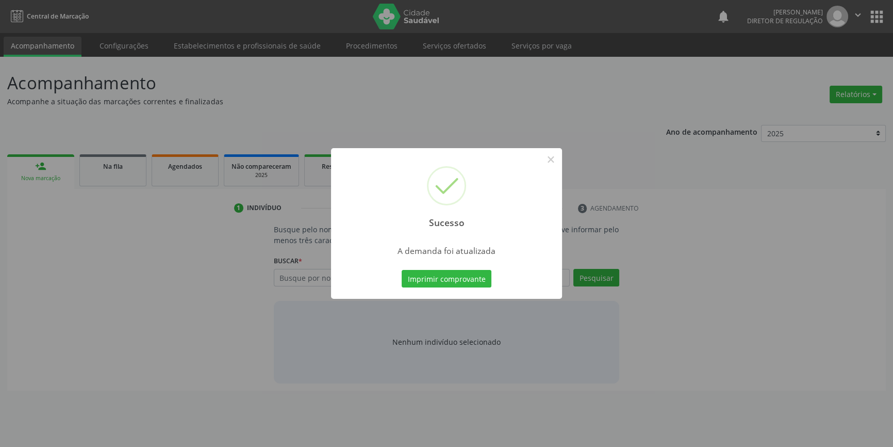
scroll to position [0, 0]
click at [474, 278] on button "Imprimir comprovante" at bounding box center [450, 279] width 90 height 18
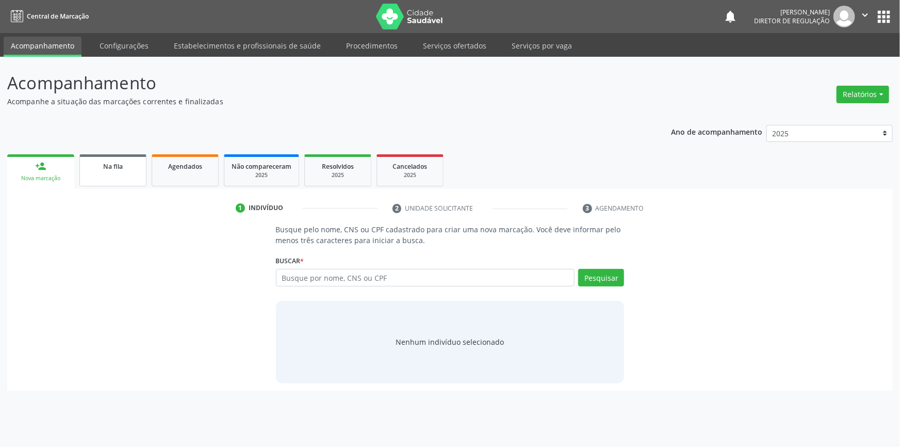
click at [132, 176] on link "Na fila" at bounding box center [112, 170] width 67 height 32
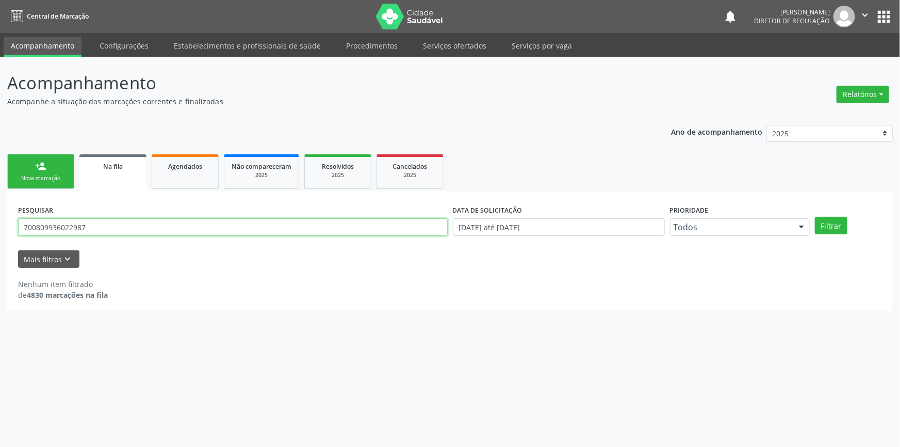
click at [0, 229] on div "Acompanhamento Acompanhe a situação das marcações correntes e finalizadas Relat…" at bounding box center [450, 252] width 900 height 390
type input "700007686448503"
drag, startPoint x: 94, startPoint y: 226, endPoint x: 0, endPoint y: 217, distance: 94.9
click at [0, 217] on div "Acompanhamento Acompanhe a situação das marcações correntes e finalizadas Relat…" at bounding box center [450, 252] width 900 height 390
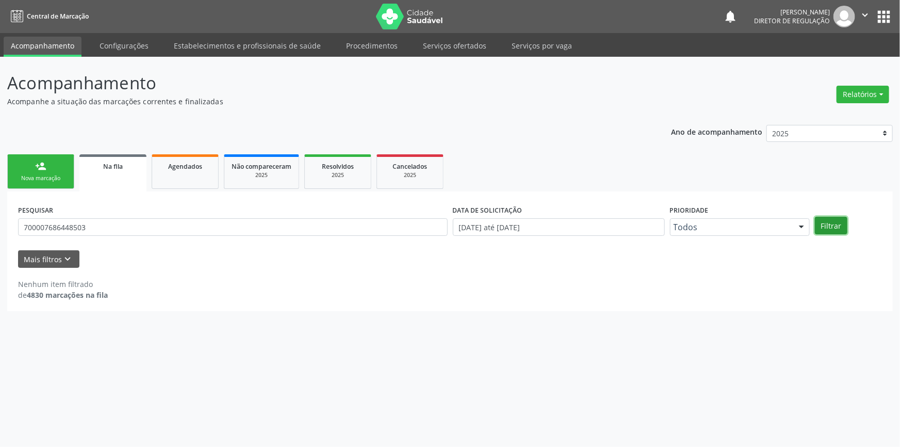
click at [830, 219] on button "Filtrar" at bounding box center [831, 226] width 32 height 18
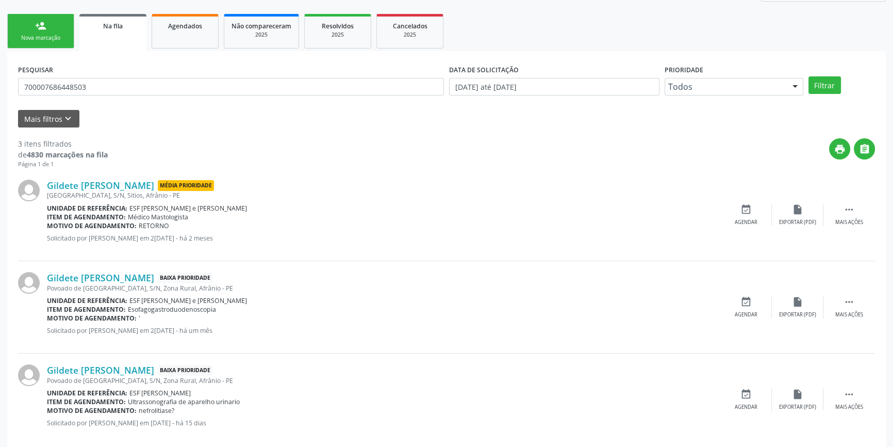
scroll to position [156, 0]
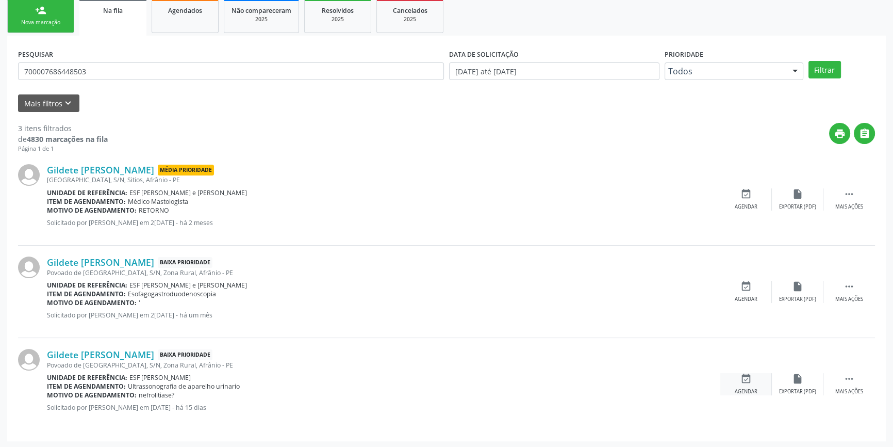
click at [742, 380] on icon "event_available" at bounding box center [746, 378] width 11 height 11
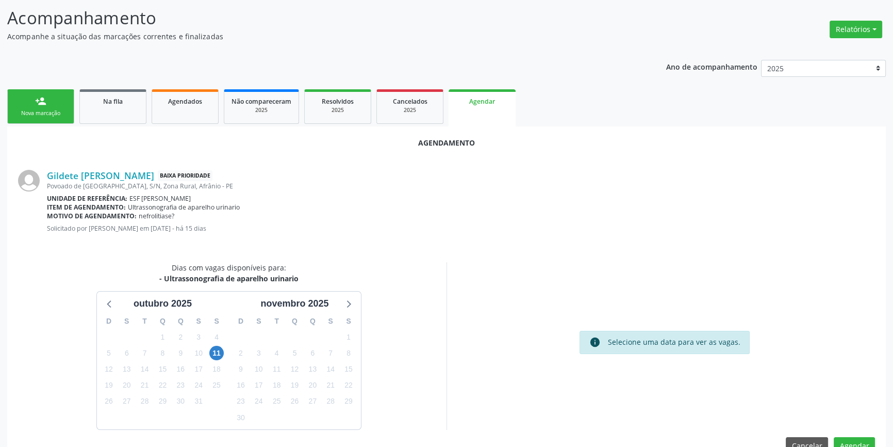
scroll to position [89, 0]
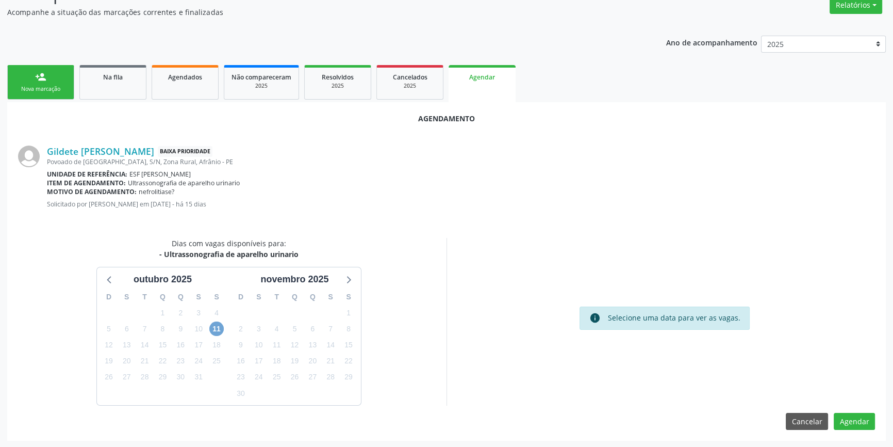
click at [217, 326] on span "11" at bounding box center [216, 328] width 14 height 14
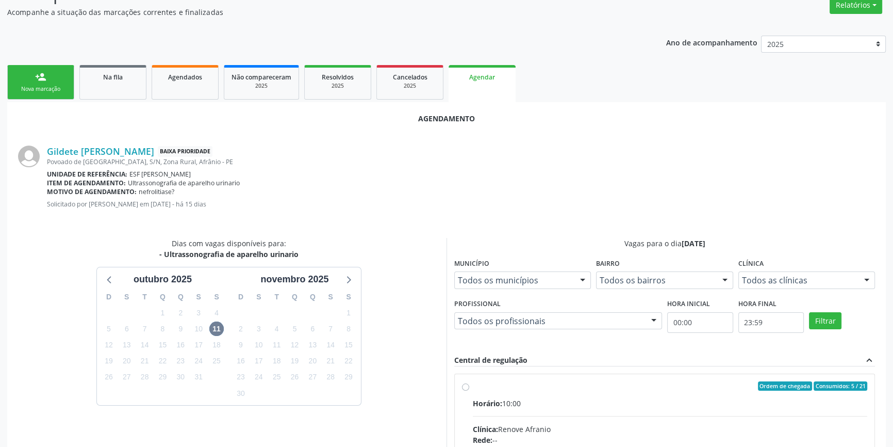
click at [492, 389] on div "Ordem de chegada Consumidos: 5 / 21" at bounding box center [670, 385] width 395 height 9
click at [469, 389] on input "Ordem de chegada Consumidos: 5 / 21 Horário: 10:00 Clínica: Renove Afranio Rede…" at bounding box center [465, 385] width 7 height 9
radio input "true"
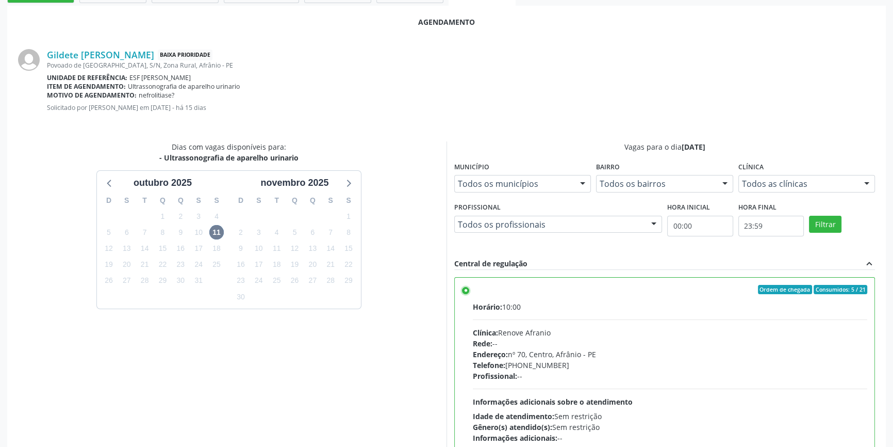
scroll to position [257, 0]
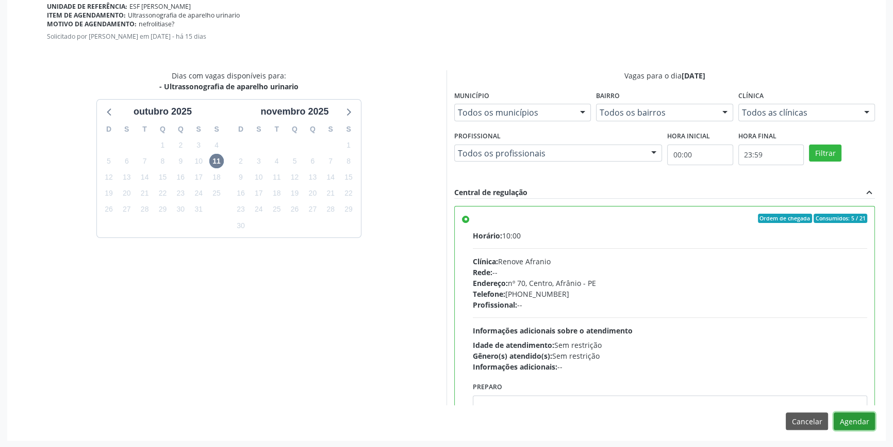
click at [851, 417] on button "Agendar" at bounding box center [854, 421] width 41 height 18
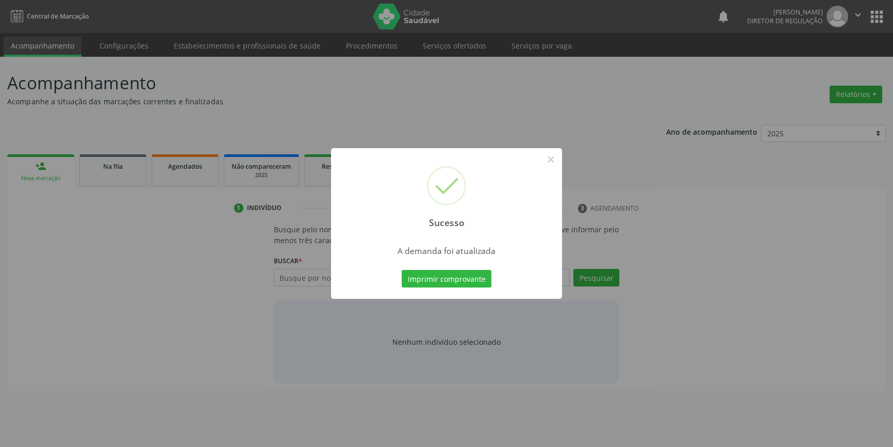
scroll to position [0, 0]
click at [458, 268] on div "Imprimir comprovante Cancel" at bounding box center [450, 279] width 94 height 22
click at [458, 276] on button "Imprimir comprovante" at bounding box center [450, 279] width 90 height 18
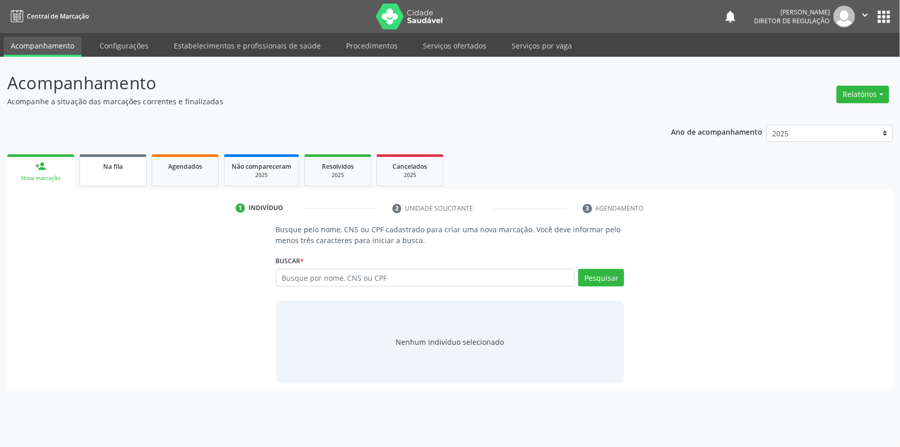
click at [136, 169] on div "Na fila" at bounding box center [113, 165] width 52 height 11
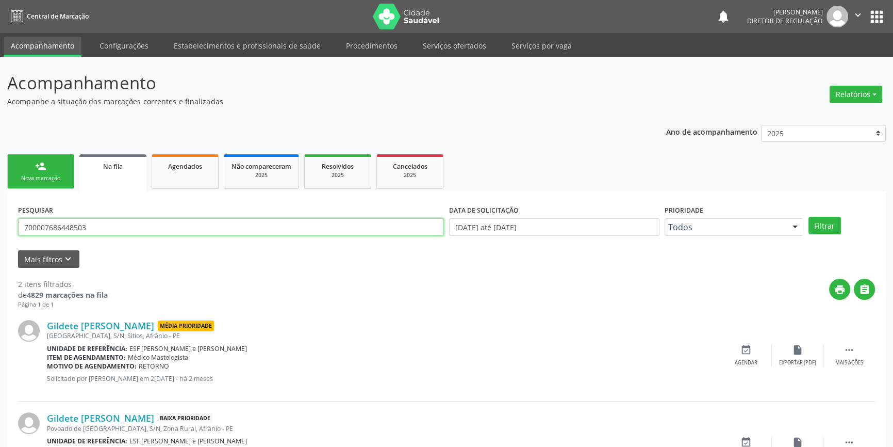
drag, startPoint x: 168, startPoint y: 224, endPoint x: 0, endPoint y: 209, distance: 168.3
click at [0, 209] on div "Acompanhamento Acompanhe a situação das marcações correntes e finalizadas Relat…" at bounding box center [446, 284] width 893 height 454
click at [814, 225] on button "Filtrar" at bounding box center [825, 226] width 32 height 18
drag, startPoint x: 166, startPoint y: 222, endPoint x: 37, endPoint y: 219, distance: 129.0
click at [37, 219] on input "700007686448503" at bounding box center [231, 227] width 426 height 18
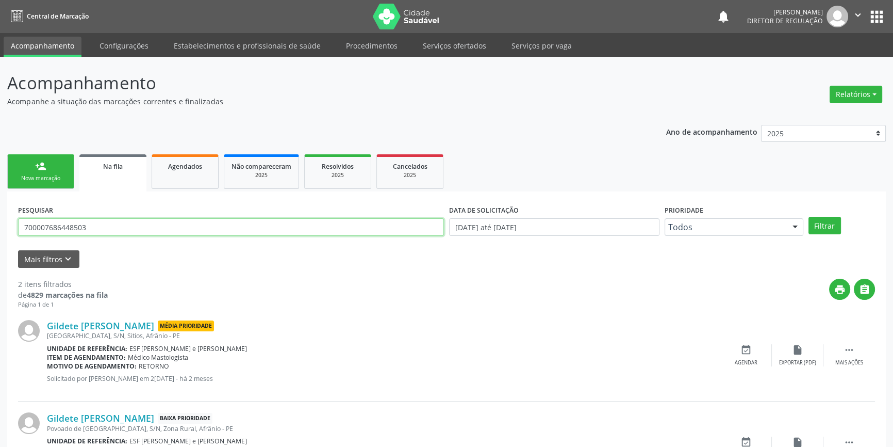
click at [100, 221] on input "700007686448503" at bounding box center [231, 227] width 426 height 18
click at [102, 225] on input "700007686448503" at bounding box center [231, 227] width 426 height 18
drag, startPoint x: 102, startPoint y: 225, endPoint x: 0, endPoint y: 221, distance: 102.2
click at [0, 221] on div "Acompanhamento Acompanhe a situação das marcações correntes e finalizadas Relat…" at bounding box center [446, 284] width 893 height 454
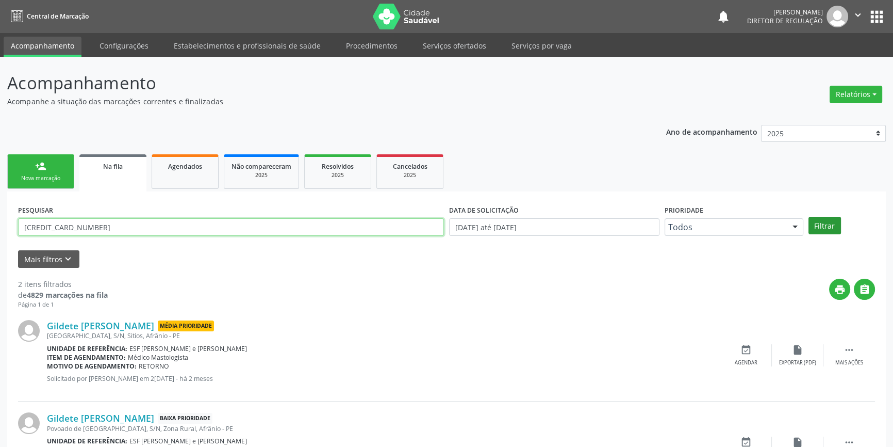
type input "162323868500018"
click at [825, 222] on button "Filtrar" at bounding box center [825, 226] width 32 height 18
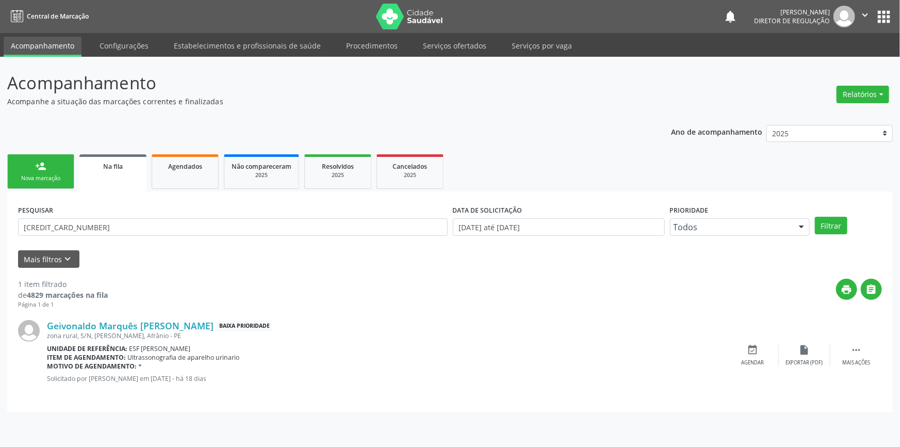
click at [752, 340] on div "Geivonaldo Marquês Alves Baixa Prioridade zona rural, S/N, pires, Afrânio - PE …" at bounding box center [450, 355] width 864 height 92
click at [751, 347] on icon "event_available" at bounding box center [752, 349] width 11 height 11
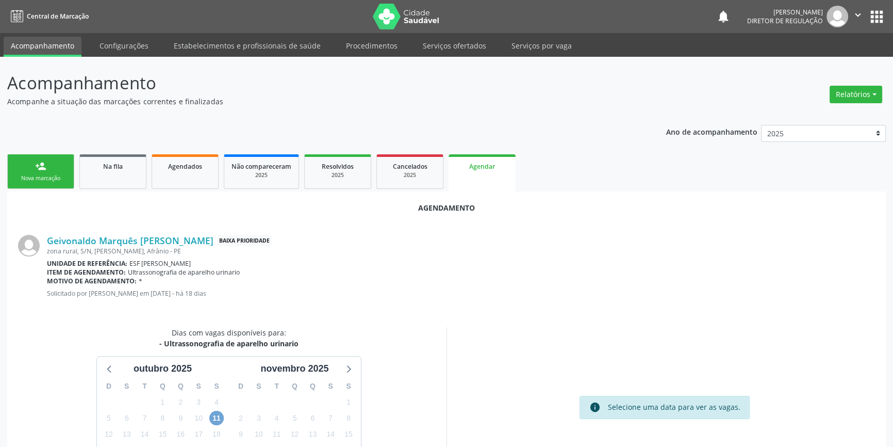
click at [217, 418] on span "11" at bounding box center [216, 417] width 14 height 14
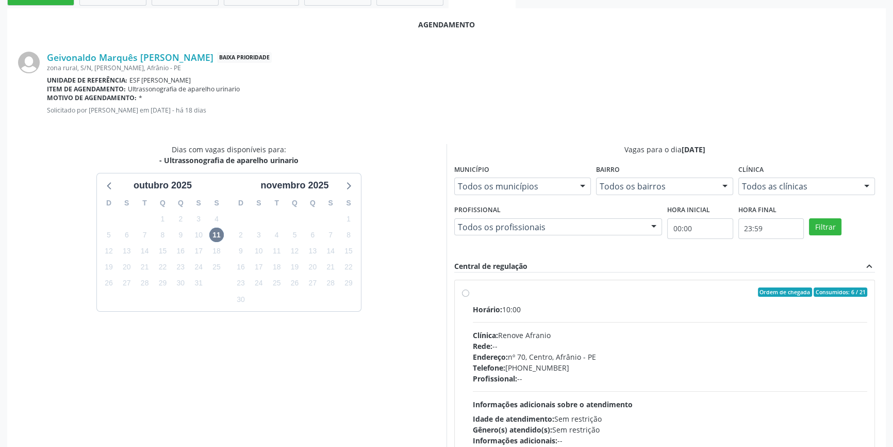
click at [544, 334] on div "Clínica: Renove Afranio" at bounding box center [670, 335] width 395 height 11
click at [469, 297] on input "Ordem de chegada Consumidos: 6 / 21 Horário: 10:00 Clínica: Renove Afranio Rede…" at bounding box center [465, 291] width 7 height 9
radio input "true"
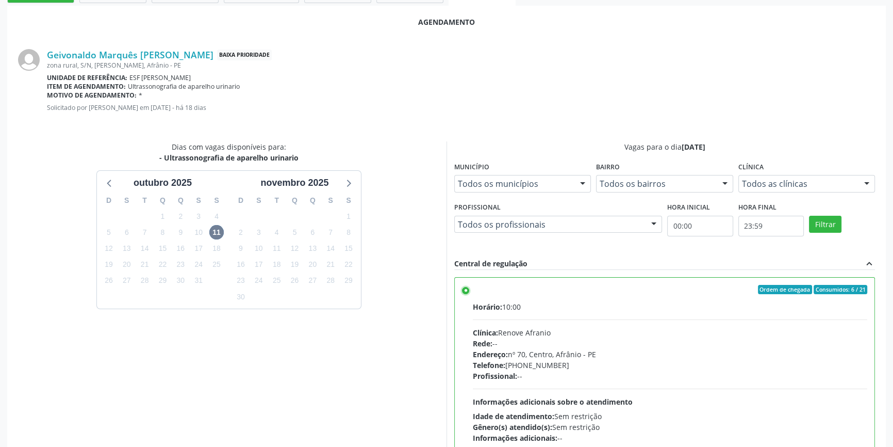
scroll to position [257, 0]
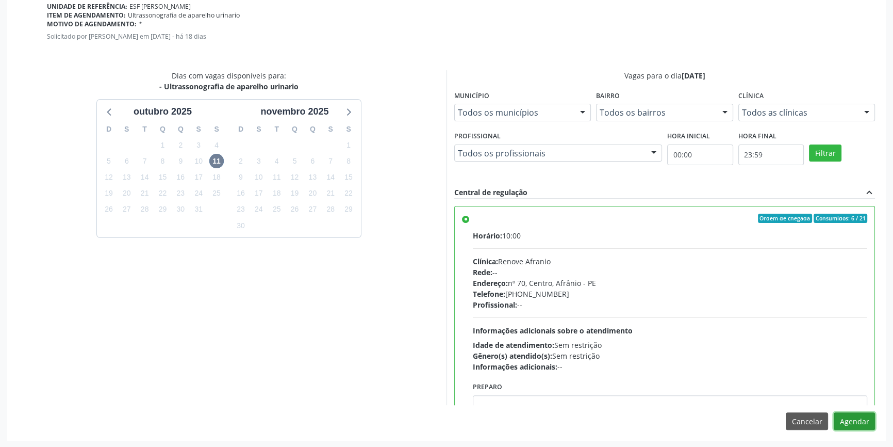
click at [852, 425] on button "Agendar" at bounding box center [854, 421] width 41 height 18
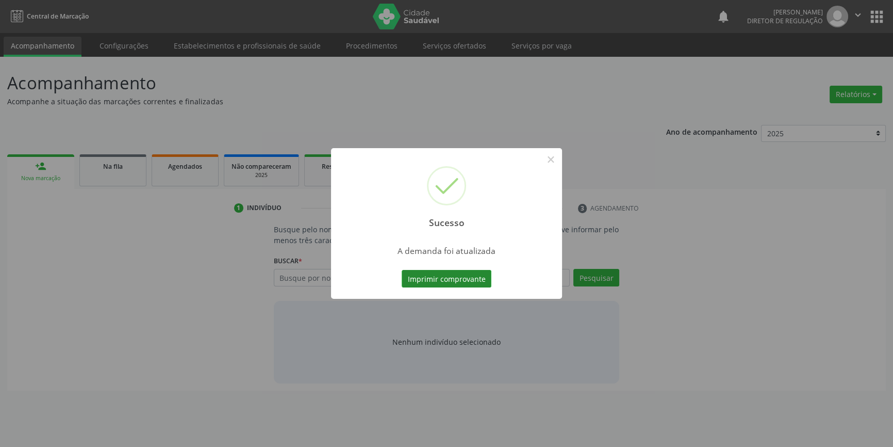
scroll to position [0, 0]
click at [449, 276] on button "Imprimir comprovante" at bounding box center [450, 279] width 90 height 18
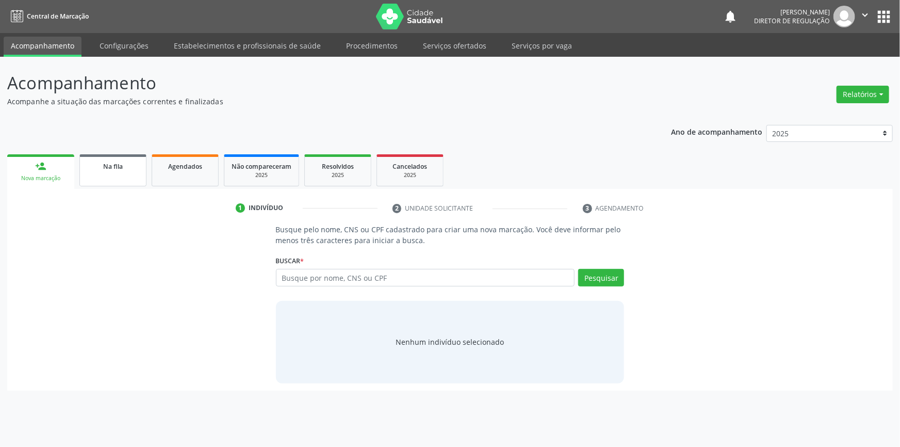
click at [121, 170] on div "Na fila" at bounding box center [113, 165] width 52 height 11
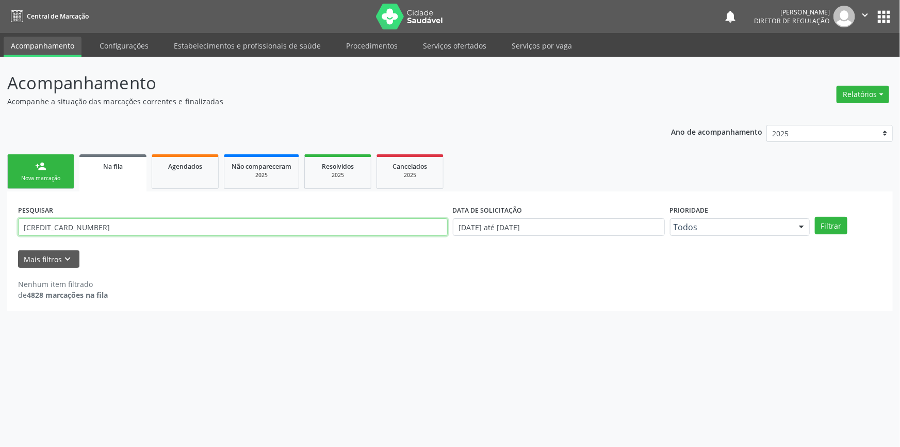
drag, startPoint x: 113, startPoint y: 225, endPoint x: 136, endPoint y: 238, distance: 26.5
click at [0, 221] on div "Acompanhamento Acompanhe a situação das marcações correntes e finalizadas Relat…" at bounding box center [450, 252] width 900 height 390
type input "708605595757285"
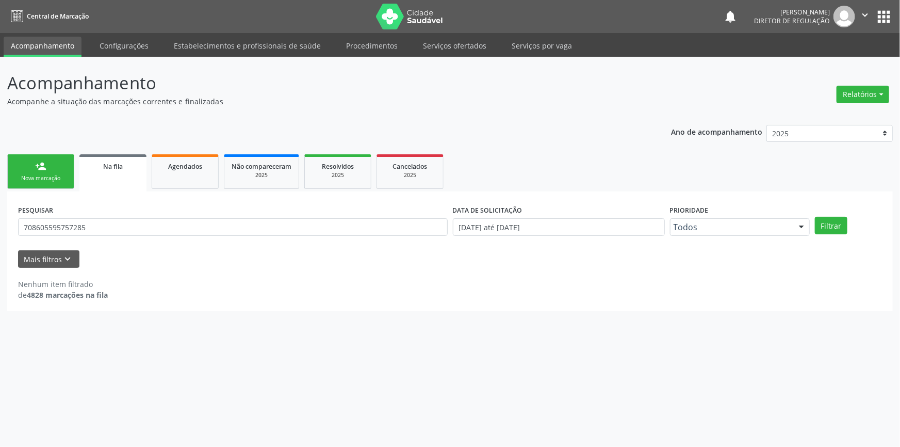
click at [834, 216] on div "PESQUISAR 708605595757285 DATA DE SOLICITAÇÃO 01/01/2018 até 07/10/2025 Priorid…" at bounding box center [449, 222] width 869 height 40
click at [816, 224] on button "Filtrar" at bounding box center [831, 226] width 32 height 18
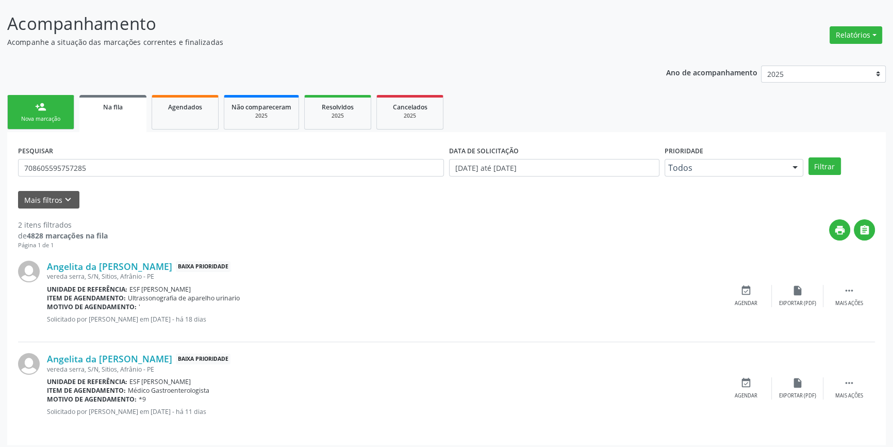
scroll to position [63, 0]
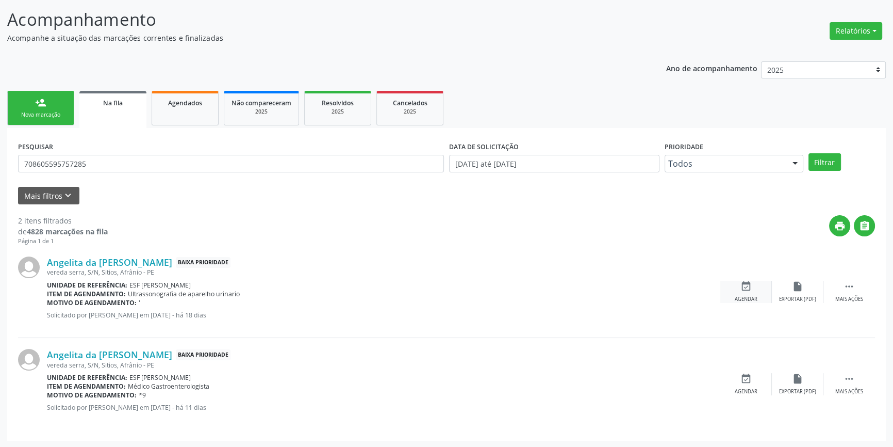
click at [751, 290] on icon "event_available" at bounding box center [746, 286] width 11 height 11
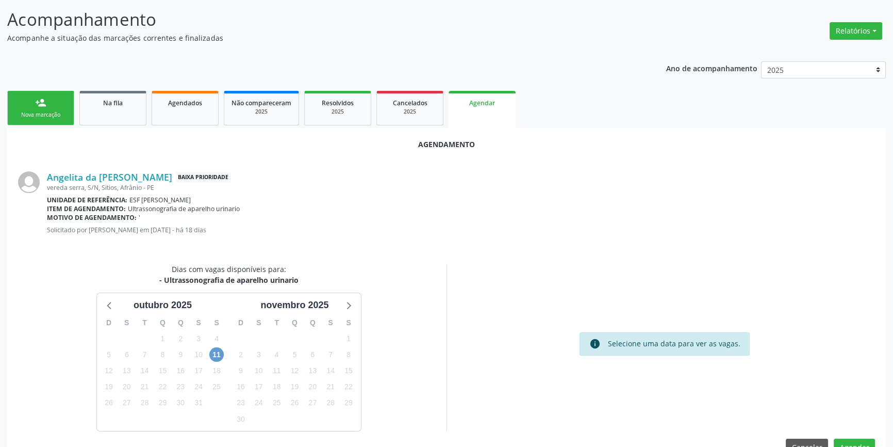
click at [211, 354] on div "11" at bounding box center [216, 355] width 14 height 16
click at [214, 355] on span "11" at bounding box center [216, 354] width 14 height 14
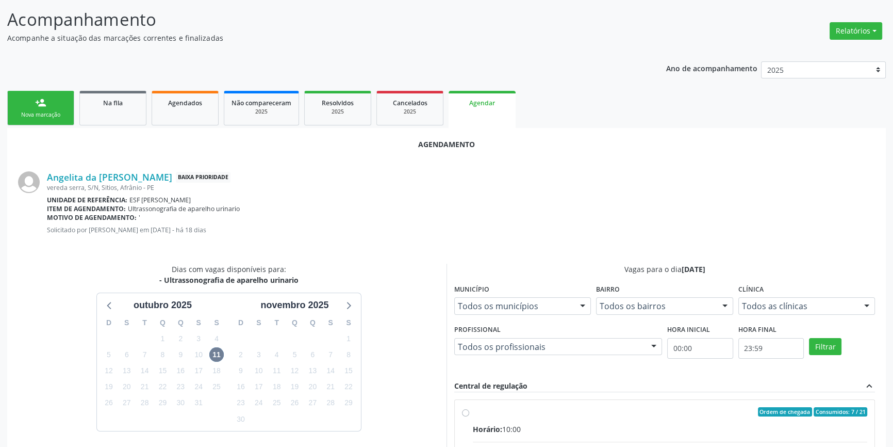
click at [474, 414] on div "Ordem de chegada Consumidos: 7 / 21" at bounding box center [670, 411] width 395 height 9
click at [469, 414] on input "Ordem de chegada Consumidos: 7 / 21 Horário: 10:00 Clínica: Renove Afranio Rede…" at bounding box center [465, 411] width 7 height 9
radio input "true"
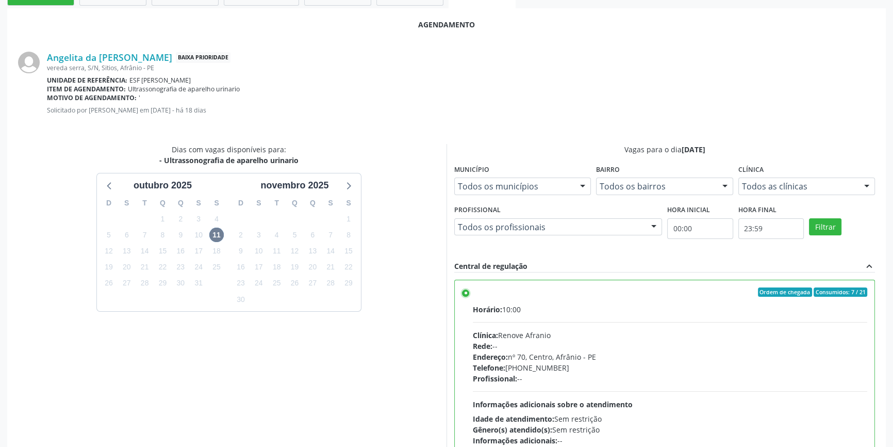
scroll to position [257, 0]
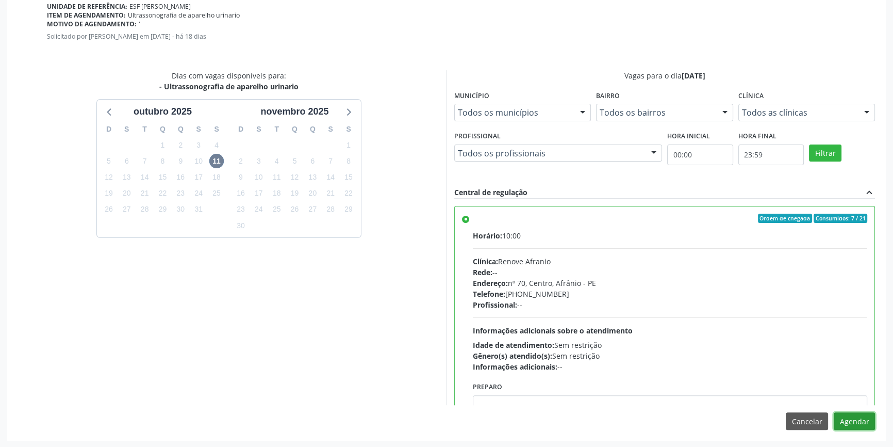
click at [861, 425] on button "Agendar" at bounding box center [854, 421] width 41 height 18
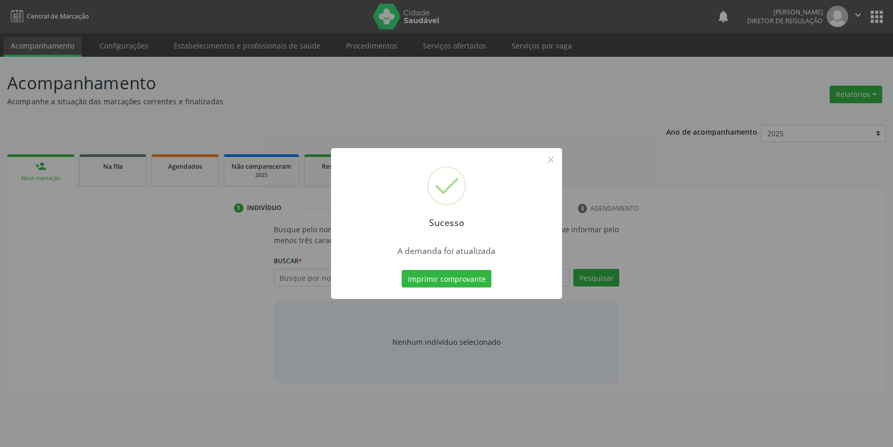
scroll to position [0, 0]
click at [481, 278] on button "Imprimir comprovante" at bounding box center [450, 279] width 90 height 18
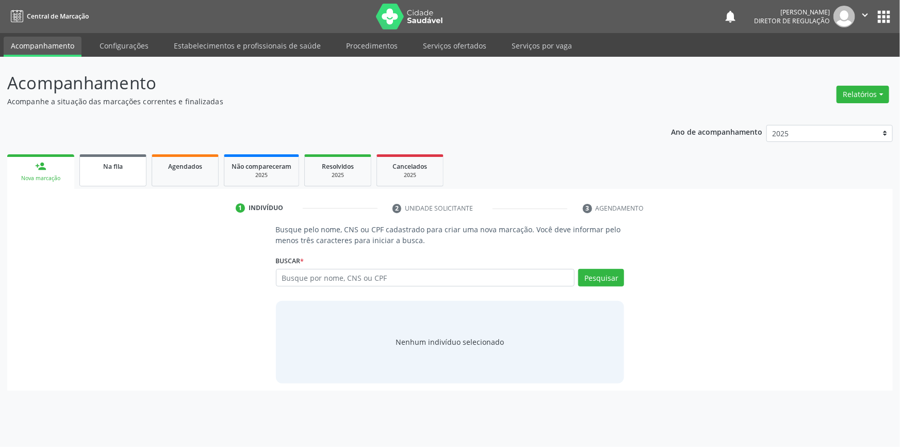
click at [116, 182] on link "Na fila" at bounding box center [112, 170] width 67 height 32
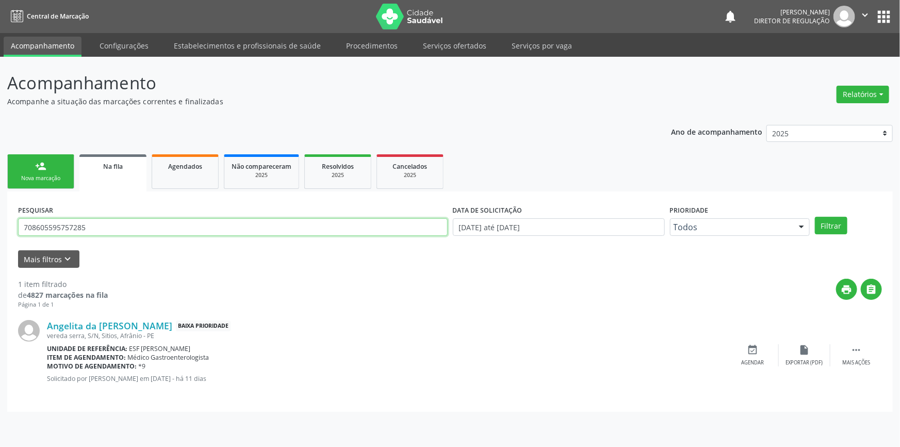
drag, startPoint x: 208, startPoint y: 228, endPoint x: 0, endPoint y: 231, distance: 208.4
click at [0, 231] on div "Acompanhamento Acompanhe a situação das marcações correntes e finalizadas Relat…" at bounding box center [450, 252] width 900 height 390
type input "700709968535670"
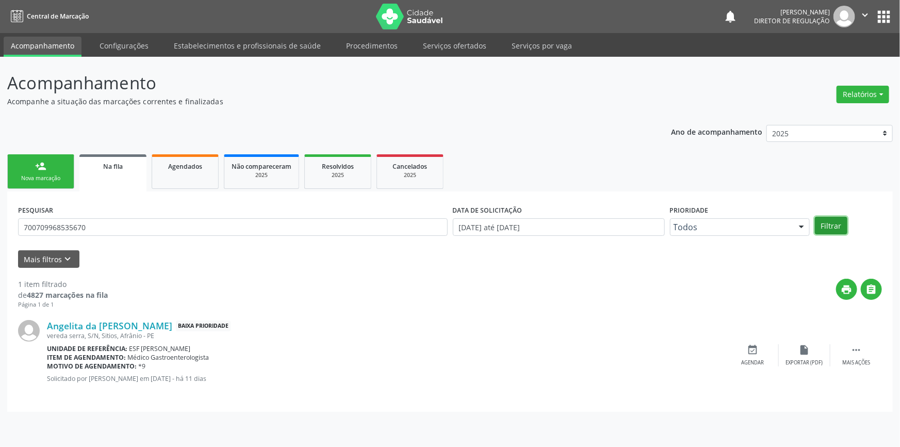
click at [828, 225] on button "Filtrar" at bounding box center [831, 226] width 32 height 18
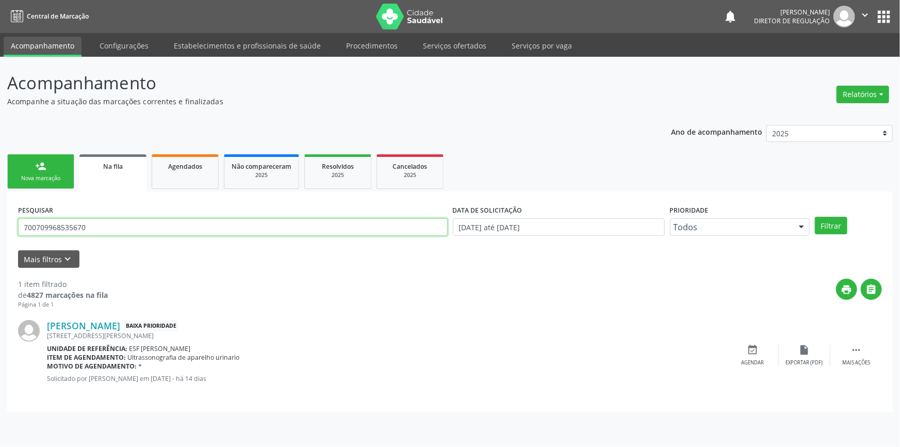
drag, startPoint x: 130, startPoint y: 221, endPoint x: 32, endPoint y: 215, distance: 97.7
click at [32, 215] on div "PESQUISAR 700709968535670" at bounding box center [232, 222] width 435 height 40
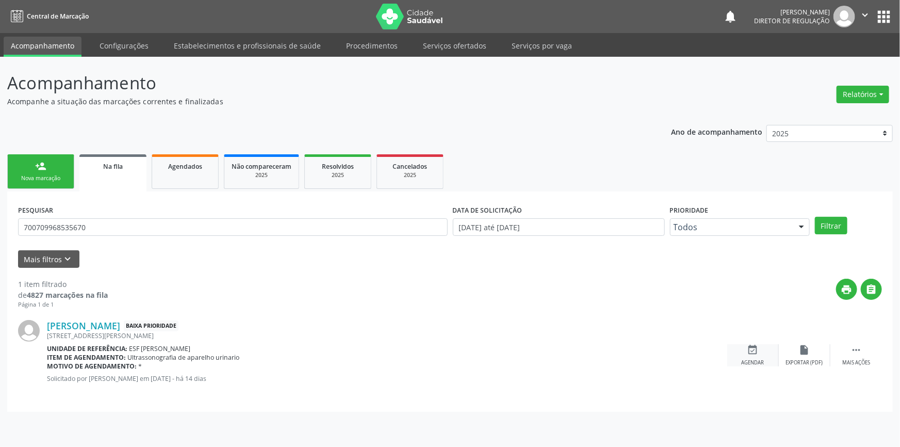
click at [743, 352] on div "event_available Agendar" at bounding box center [753, 355] width 52 height 22
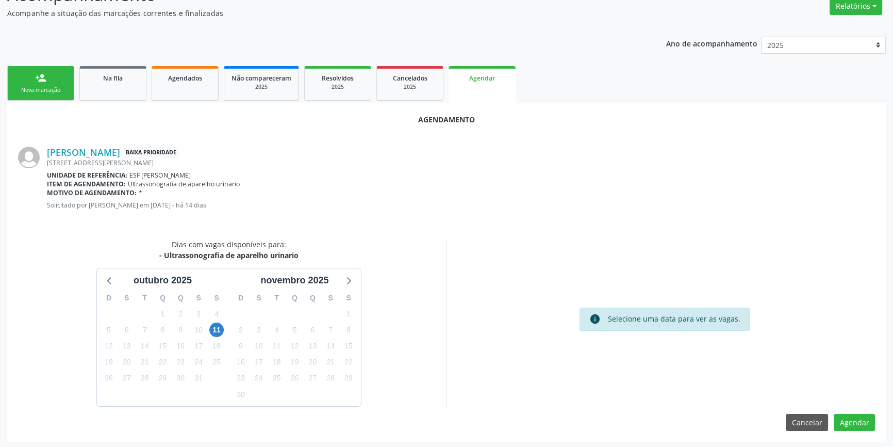
scroll to position [89, 0]
click at [206, 322] on div "10" at bounding box center [198, 329] width 14 height 16
drag, startPoint x: 208, startPoint y: 325, endPoint x: 221, endPoint y: 332, distance: 14.8
click at [217, 330] on div "11" at bounding box center [217, 329] width 18 height 16
click at [221, 332] on span "11" at bounding box center [216, 328] width 14 height 14
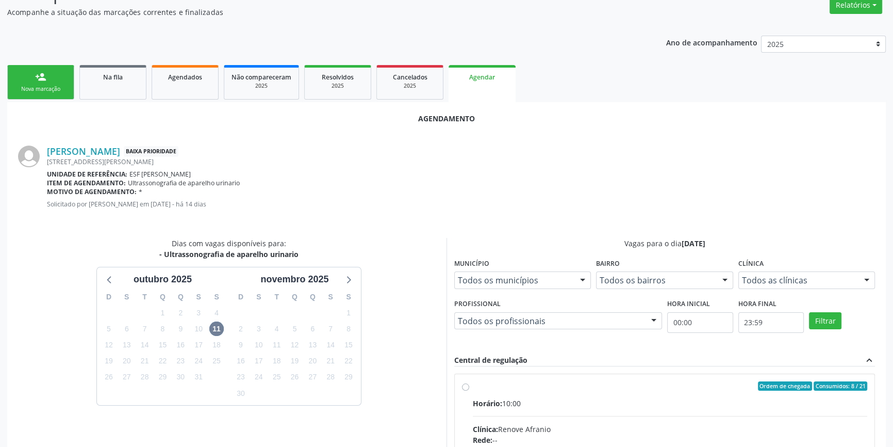
radio input "true"
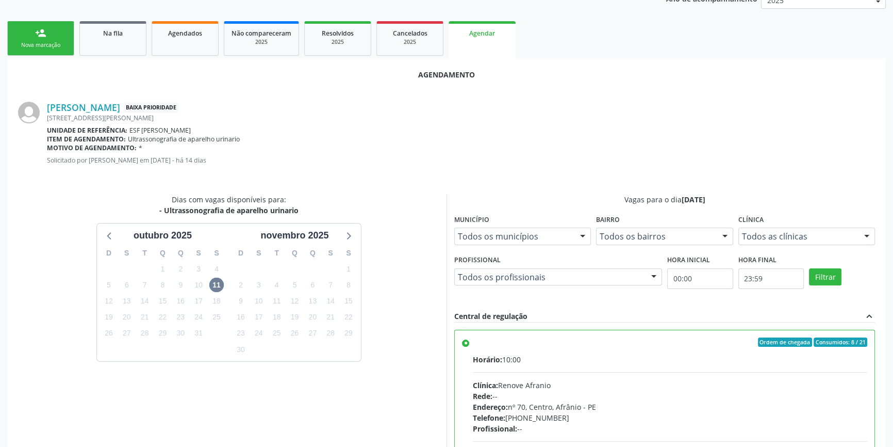
scroll to position [257, 0]
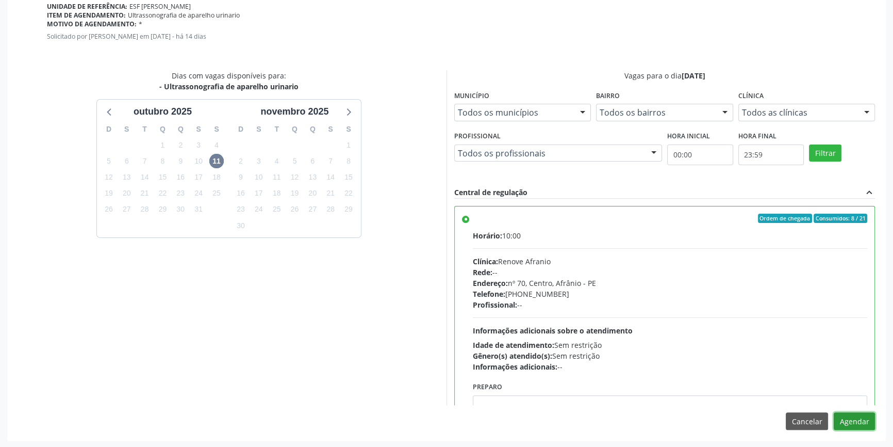
click at [851, 413] on button "Agendar" at bounding box center [854, 421] width 41 height 18
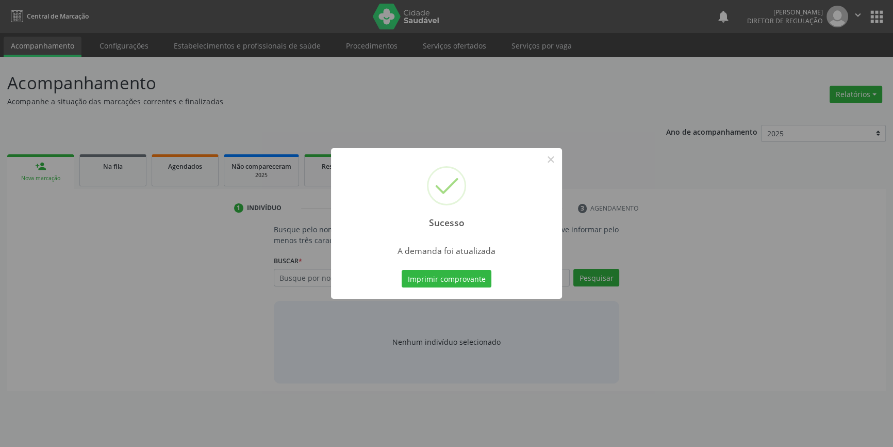
scroll to position [0, 0]
click at [469, 281] on button "Imprimir comprovante" at bounding box center [450, 279] width 90 height 18
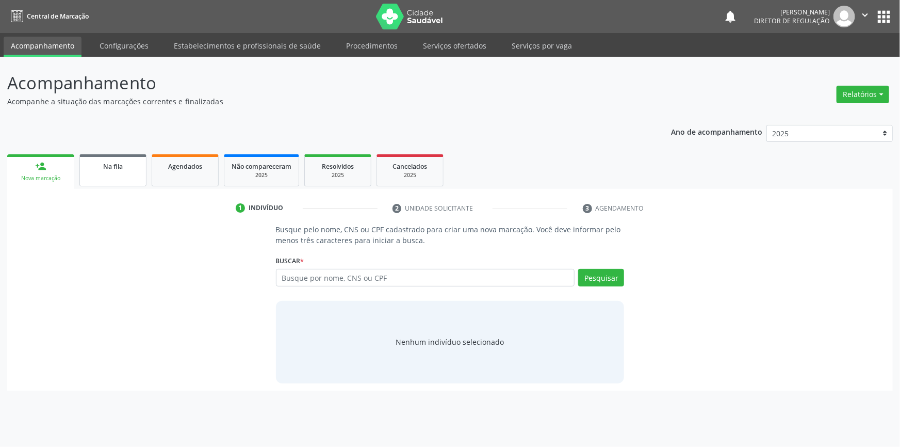
click at [106, 162] on span "Na fila" at bounding box center [113, 166] width 20 height 9
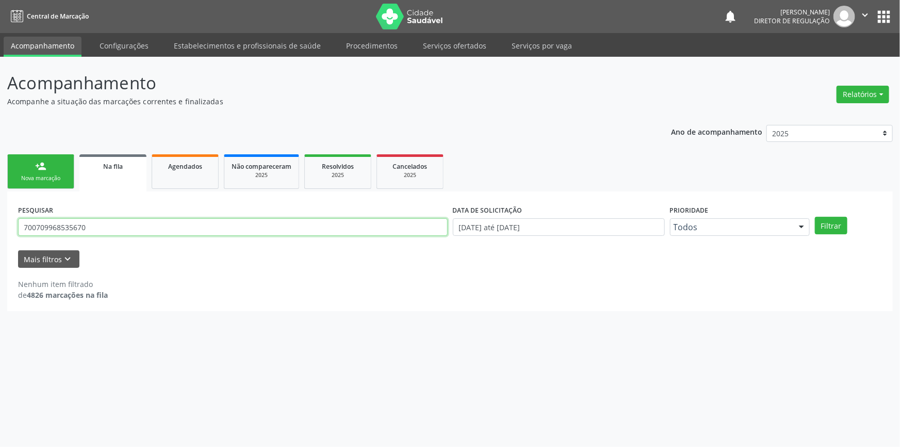
drag, startPoint x: 188, startPoint y: 229, endPoint x: 186, endPoint y: 206, distance: 23.9
click at [0, 217] on div "Acompanhamento Acompanhe a situação das marcações correntes e finalizadas Relat…" at bounding box center [450, 252] width 900 height 390
type input "7"
type input "71415018430"
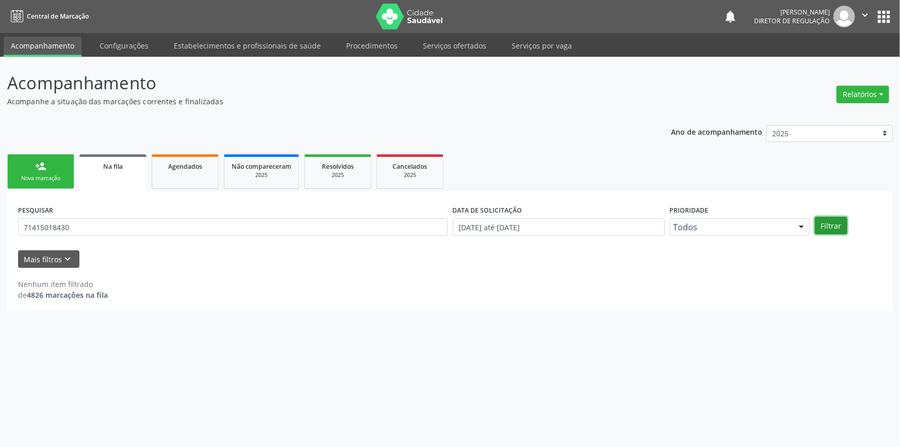
click at [828, 230] on button "Filtrar" at bounding box center [831, 226] width 32 height 18
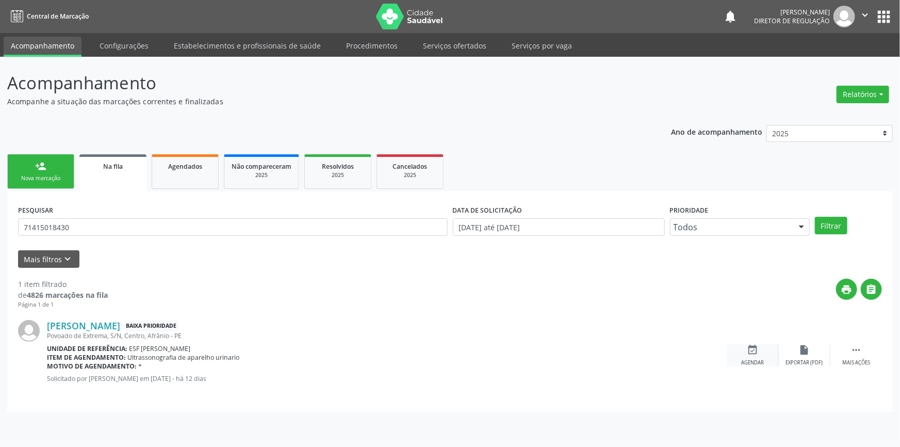
click at [763, 361] on div "Agendar" at bounding box center [753, 362] width 23 height 7
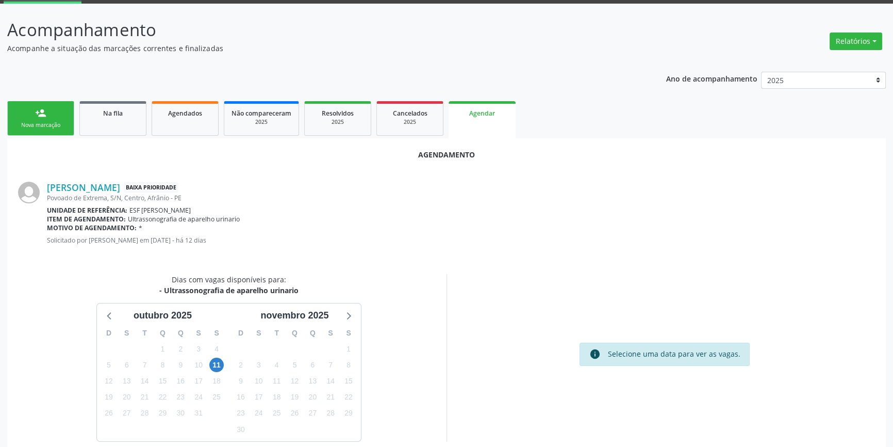
scroll to position [89, 0]
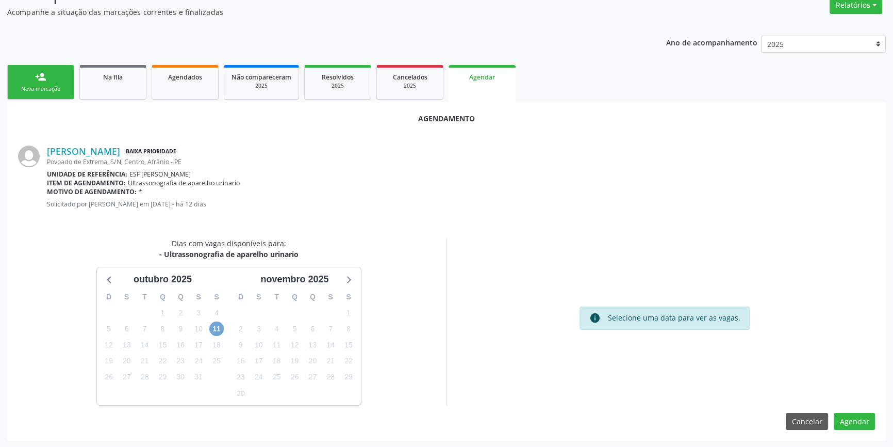
click at [219, 326] on span "11" at bounding box center [216, 328] width 14 height 14
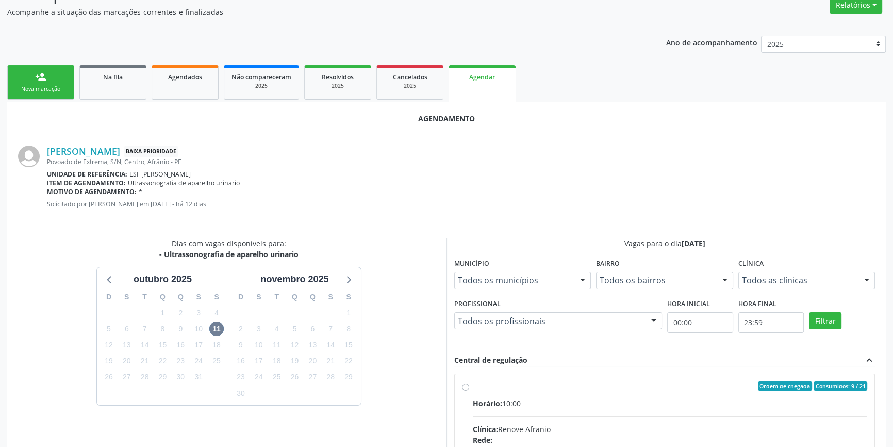
drag, startPoint x: 566, startPoint y: 404, endPoint x: 604, endPoint y: 352, distance: 64.7
click at [566, 404] on div "Horário: 10:00" at bounding box center [670, 403] width 395 height 11
click at [469, 390] on input "Ordem de chegada Consumidos: 9 / 21 Horário: 10:00 Clínica: Renove Afranio Rede…" at bounding box center [465, 385] width 7 height 9
radio input "true"
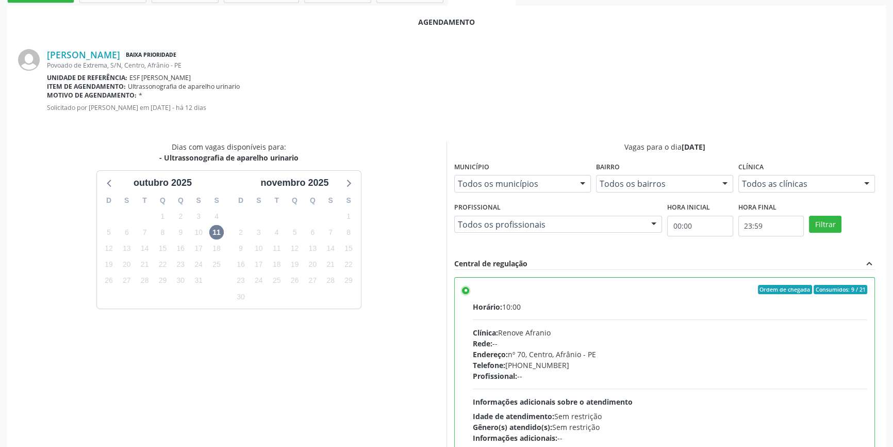
scroll to position [257, 0]
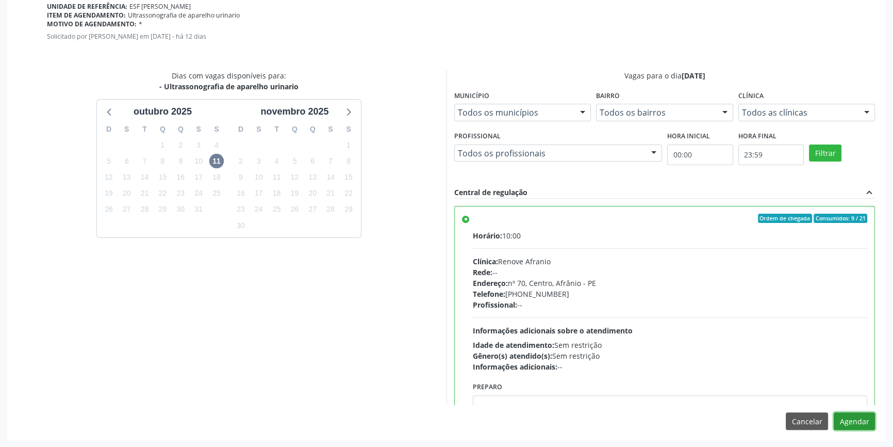
click at [856, 426] on button "Agendar" at bounding box center [854, 421] width 41 height 18
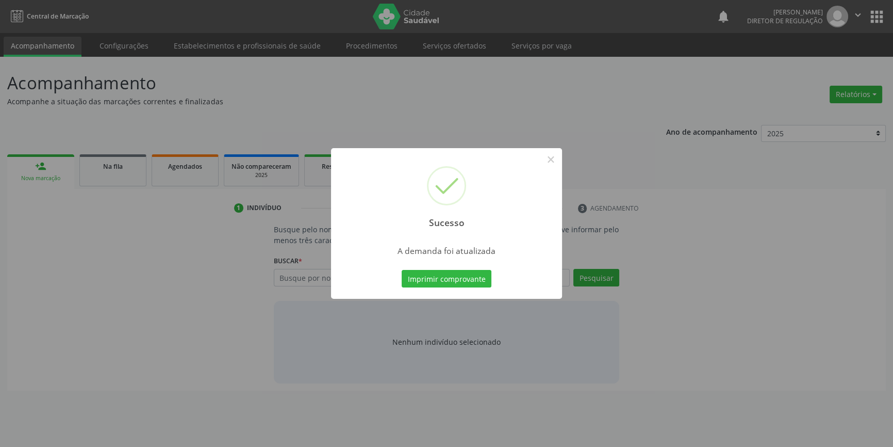
scroll to position [0, 0]
click at [464, 276] on button "Imprimir comprovante" at bounding box center [450, 279] width 90 height 18
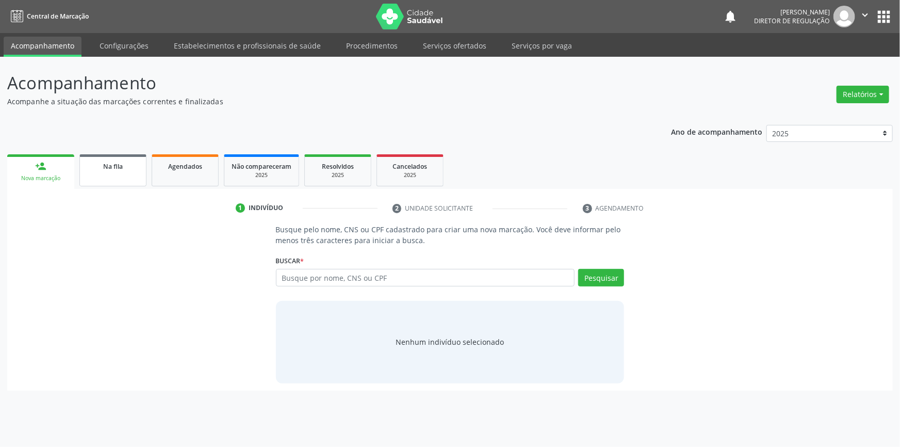
click at [116, 175] on link "Na fila" at bounding box center [112, 170] width 67 height 32
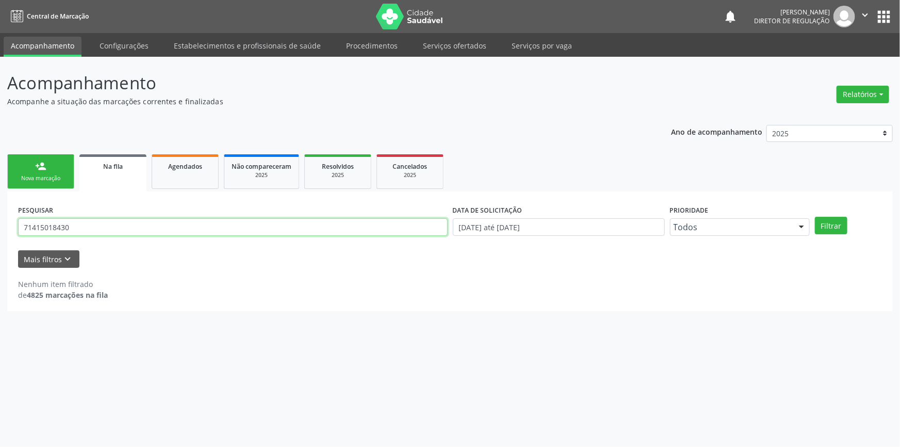
drag, startPoint x: 129, startPoint y: 228, endPoint x: 13, endPoint y: 240, distance: 116.6
click at [0, 241] on div "Acompanhamento Acompanhe a situação das marcações correntes e finalizadas Relat…" at bounding box center [450, 252] width 900 height 390
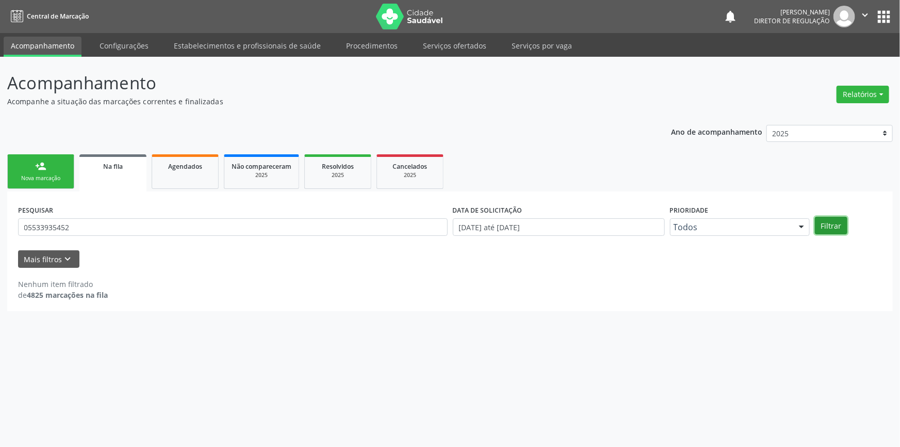
drag, startPoint x: 833, startPoint y: 223, endPoint x: 836, endPoint y: 211, distance: 12.9
click at [833, 223] on button "Filtrar" at bounding box center [831, 226] width 32 height 18
click at [823, 225] on button "Filtrar" at bounding box center [831, 226] width 32 height 18
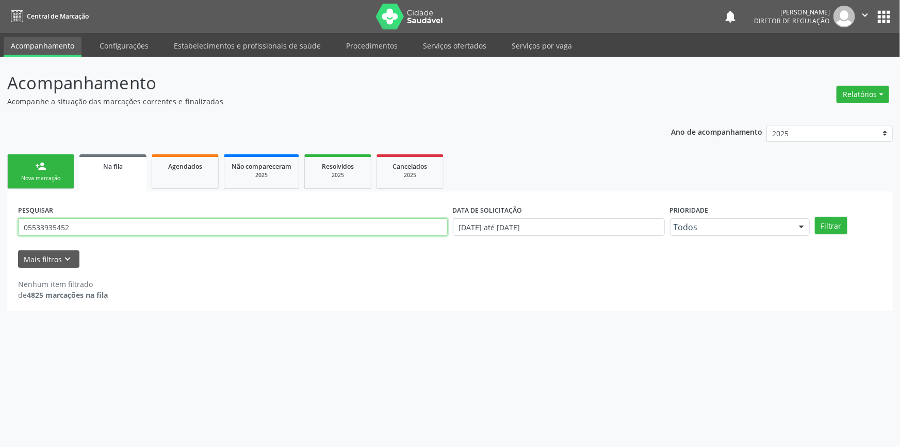
drag, startPoint x: 130, startPoint y: 227, endPoint x: 0, endPoint y: 199, distance: 132.9
click at [0, 203] on div "Acompanhamento Acompanhe a situação das marcações correntes e finalizadas Relat…" at bounding box center [450, 252] width 900 height 390
type input "05533935452"
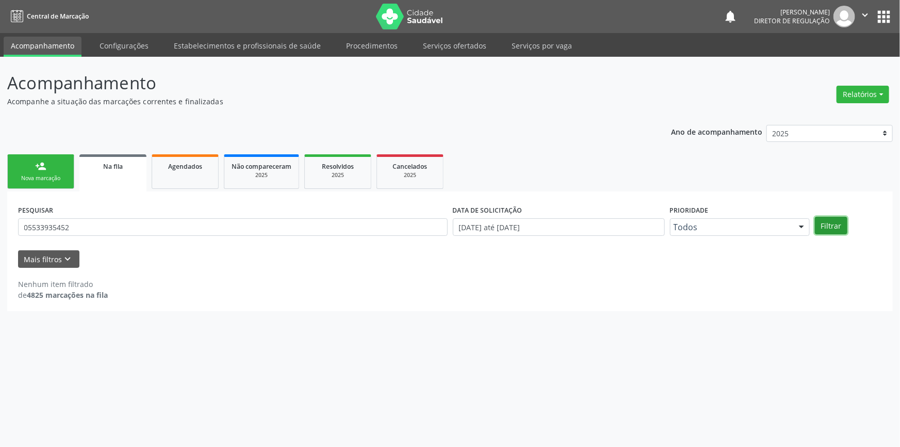
click at [830, 225] on button "Filtrar" at bounding box center [831, 226] width 32 height 18
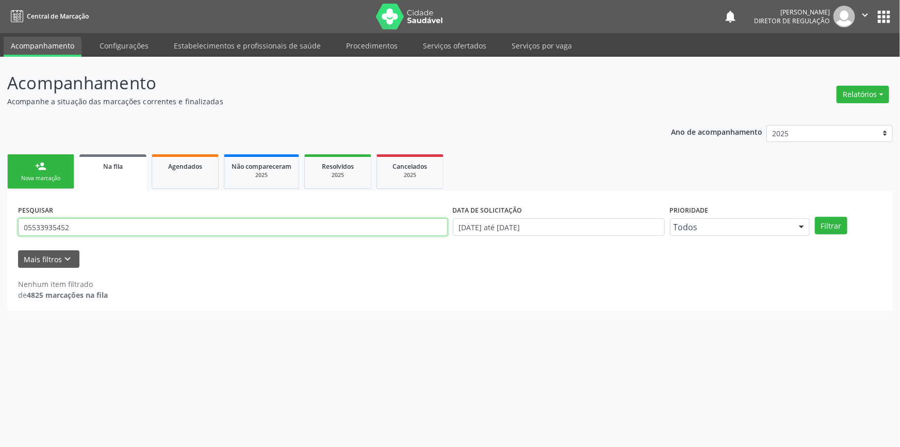
drag, startPoint x: 216, startPoint y: 224, endPoint x: 0, endPoint y: 199, distance: 217.0
click at [0, 199] on div "Acompanhamento Acompanhe a situação das marcações correntes e finalizadas Relat…" at bounding box center [450, 252] width 900 height 390
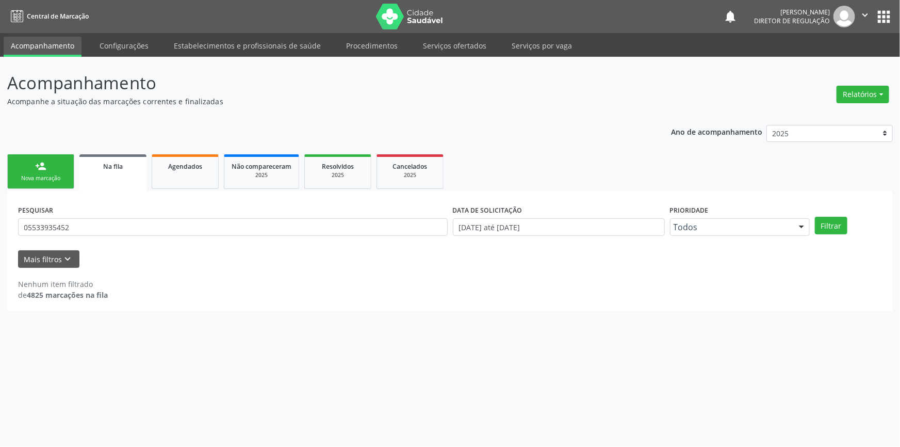
click at [32, 152] on ul "person_add Nova marcação Na fila Agendados Não compareceram 2025 Resolvidos 202…" at bounding box center [449, 172] width 885 height 40
click at [34, 157] on link "person_add Nova marcação" at bounding box center [40, 171] width 67 height 35
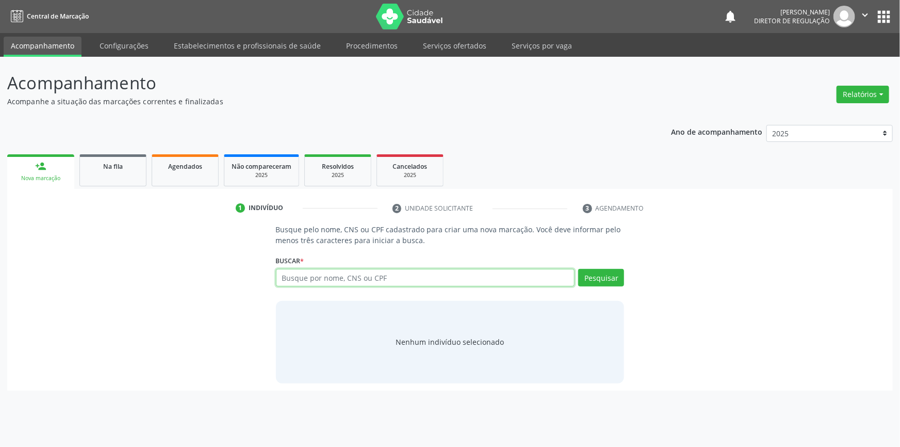
click at [325, 282] on input "text" at bounding box center [425, 278] width 299 height 18
paste input "05533935452"
type input "05533935452"
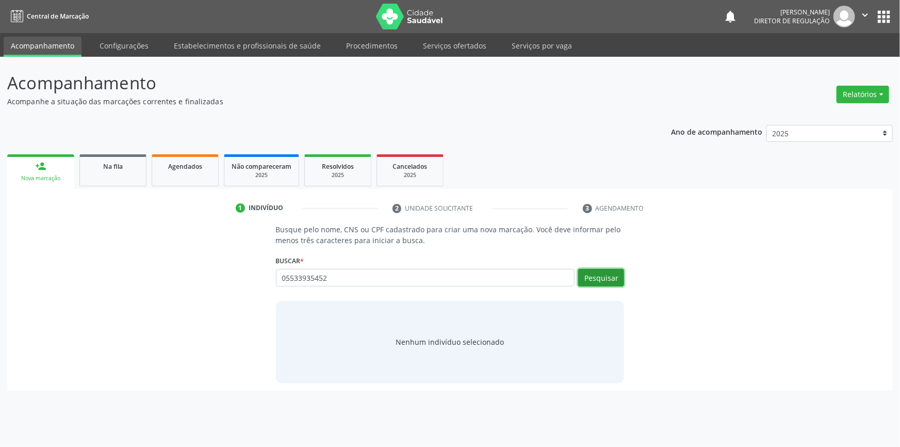
click at [591, 276] on button "Pesquisar" at bounding box center [601, 278] width 46 height 18
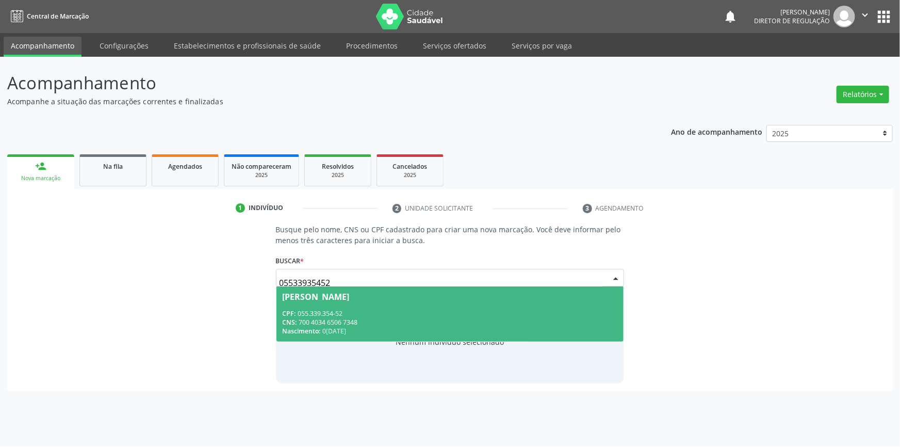
click at [415, 302] on span "Maria Elienne de Sousa Rodrigues Brito CPF: 055.339.354-52 CNS: 700 4034 6506 7…" at bounding box center [450, 313] width 348 height 55
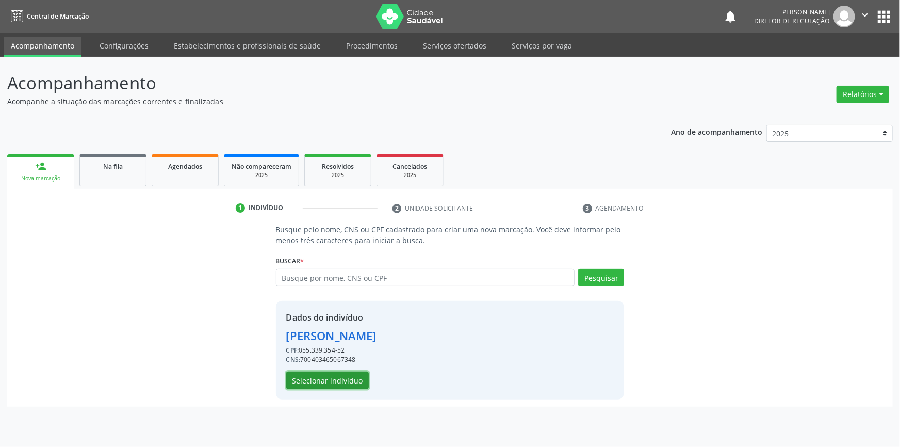
click at [315, 374] on button "Selecionar indivíduo" at bounding box center [327, 380] width 83 height 18
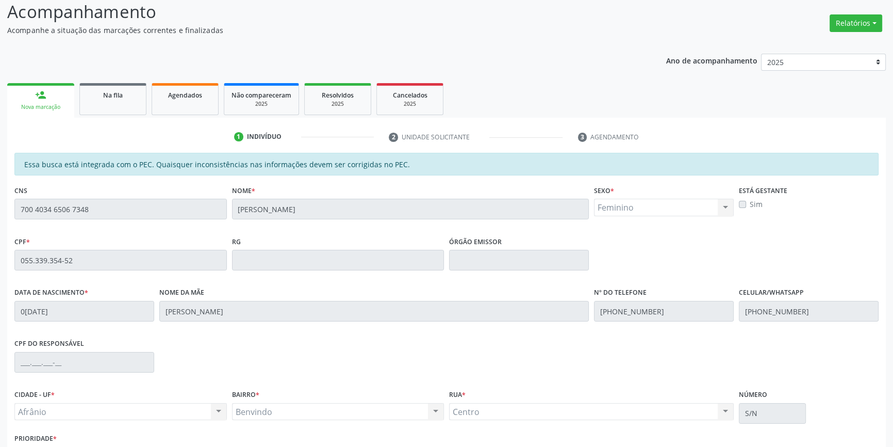
scroll to position [141, 0]
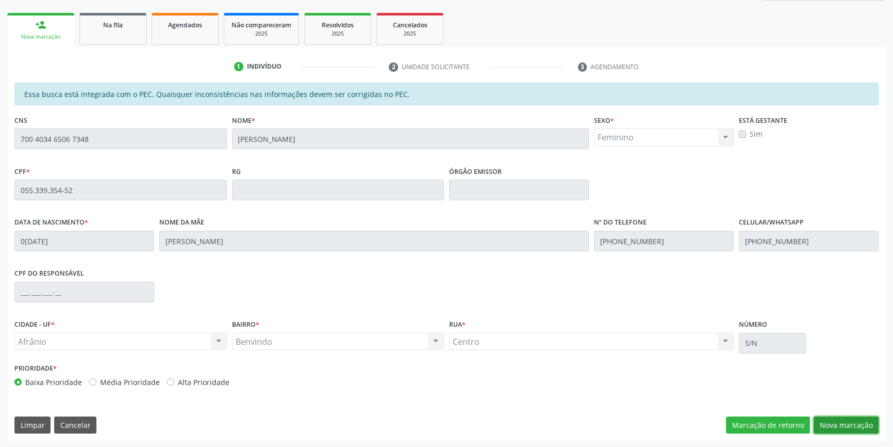
click at [836, 424] on button "Nova marcação" at bounding box center [846, 425] width 65 height 18
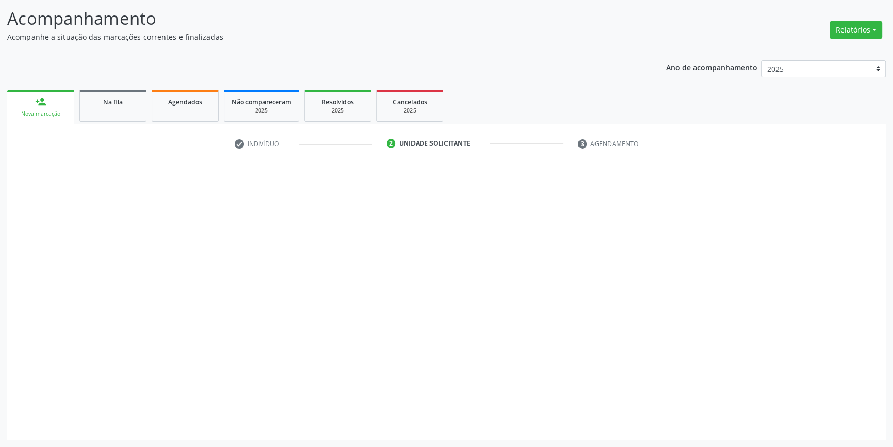
scroll to position [63, 0]
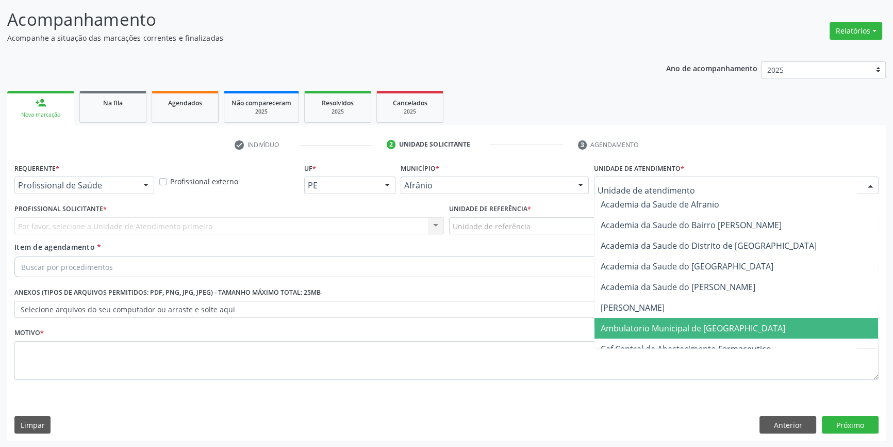
click at [647, 323] on span "Ambulatorio Municipal de [GEOGRAPHIC_DATA]" at bounding box center [693, 327] width 185 height 11
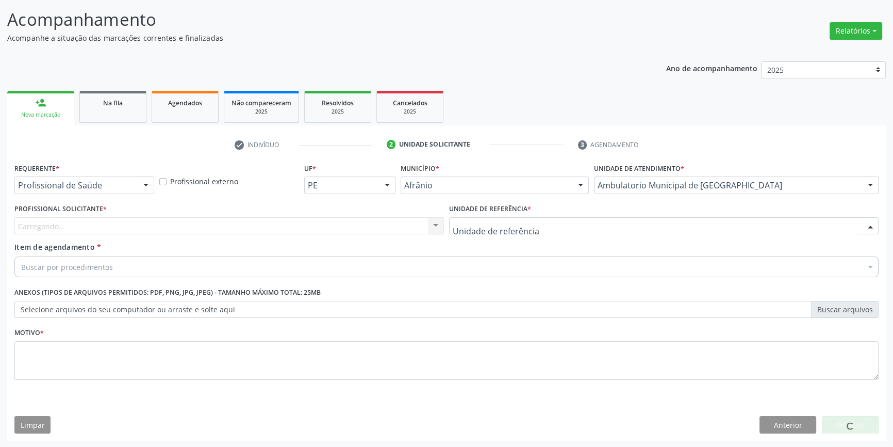
click at [541, 218] on div at bounding box center [664, 226] width 430 height 18
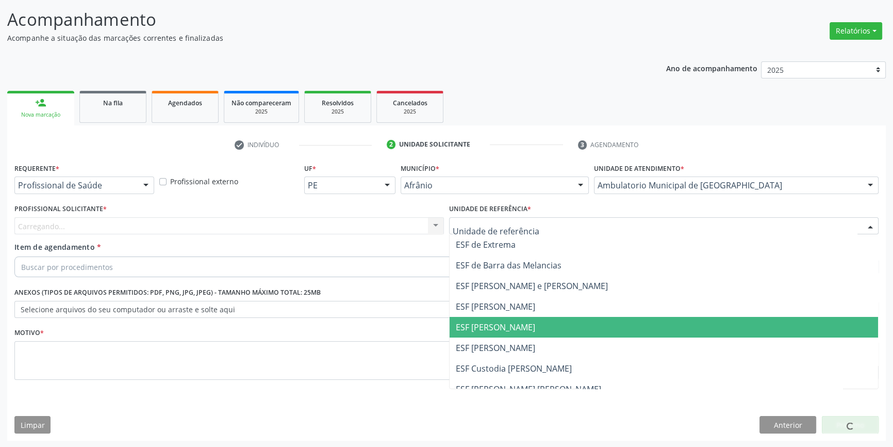
click at [495, 336] on span "ESF [PERSON_NAME]" at bounding box center [664, 327] width 429 height 21
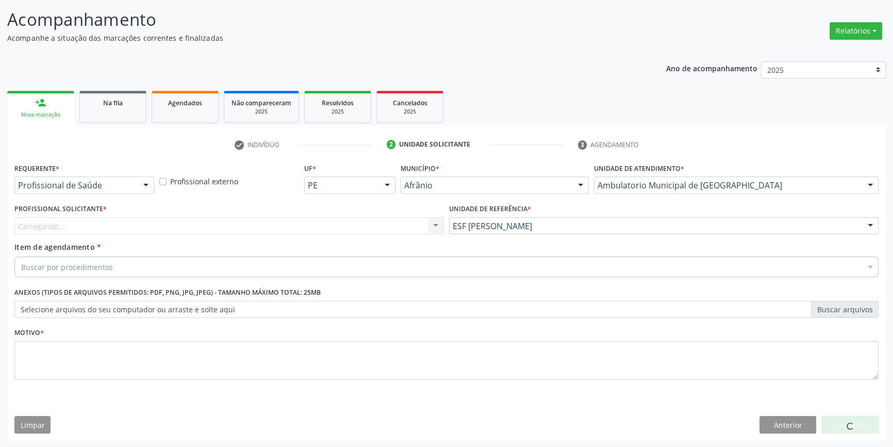
click at [291, 227] on div "Carregando... Nenhum resultado encontrado para: " " Não há nenhuma opção para s…" at bounding box center [229, 226] width 430 height 18
click at [289, 228] on div "Profissional solicitante" at bounding box center [229, 226] width 430 height 18
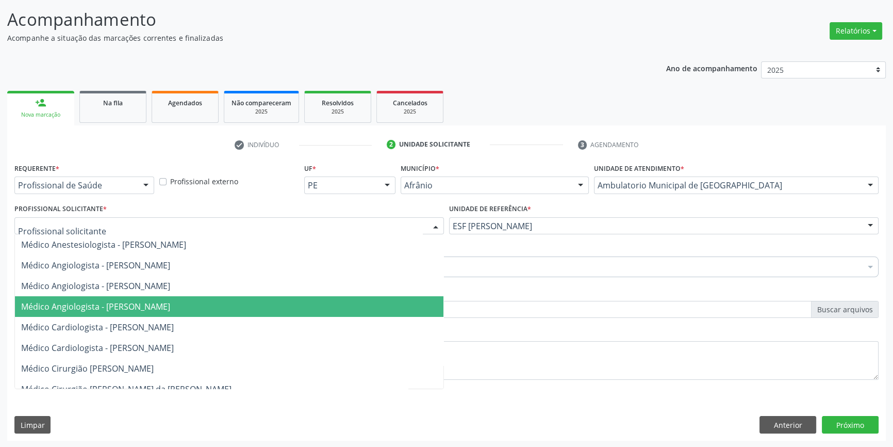
click at [170, 307] on span "Médico Angiologista - Suyenne Gomes de Araujo Freire" at bounding box center [95, 306] width 149 height 11
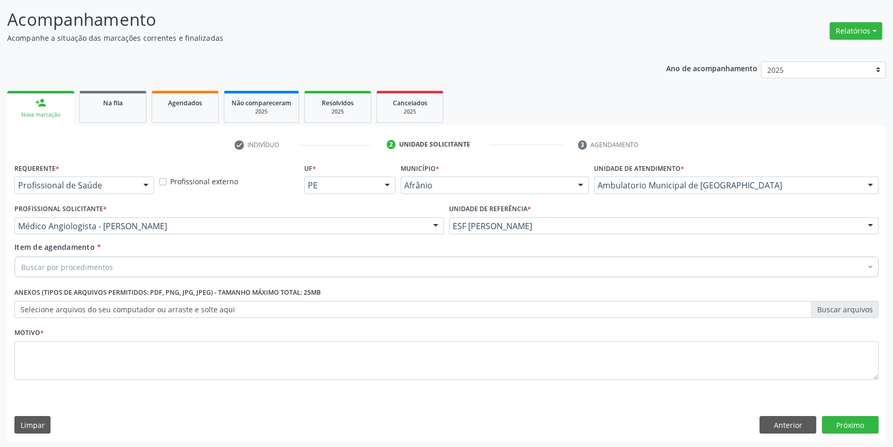
click at [126, 269] on div "Buscar por procedimentos" at bounding box center [446, 266] width 864 height 21
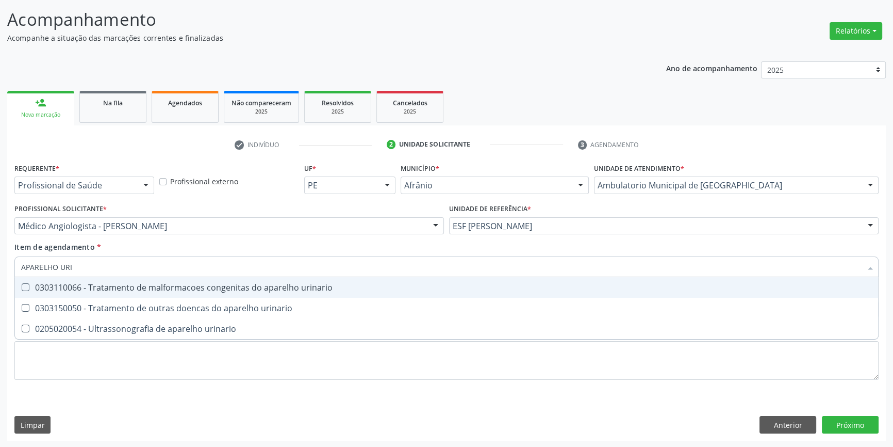
type input "APARELHO URIN"
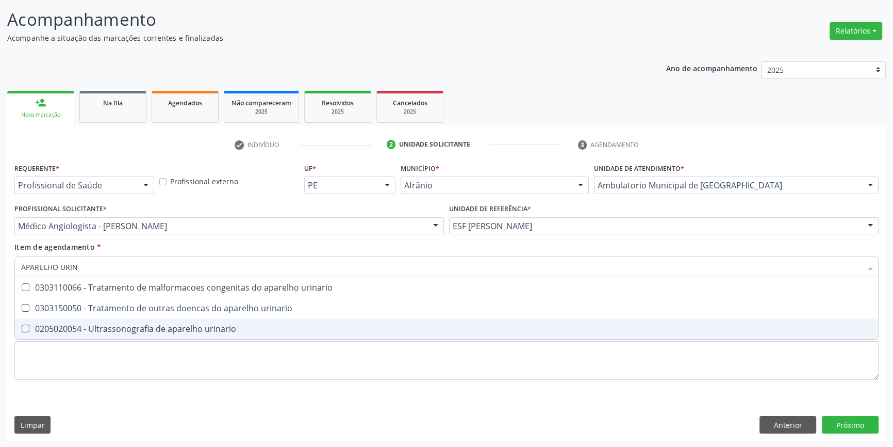
click at [137, 321] on span "0205020054 - Ultrassonografia de aparelho urinario" at bounding box center [446, 328] width 863 height 21
checkbox urinario "true"
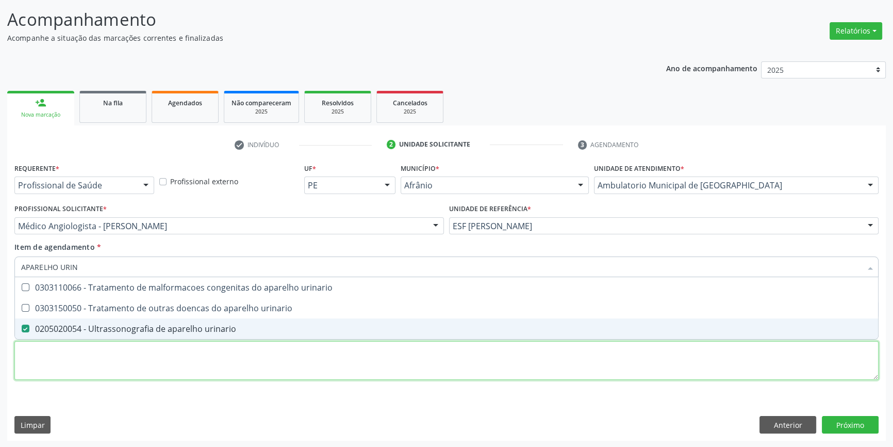
click at [108, 377] on div "Requerente * Profissional de Saúde Profissional de Saúde Paciente Nenhum result…" at bounding box center [446, 277] width 864 height 234
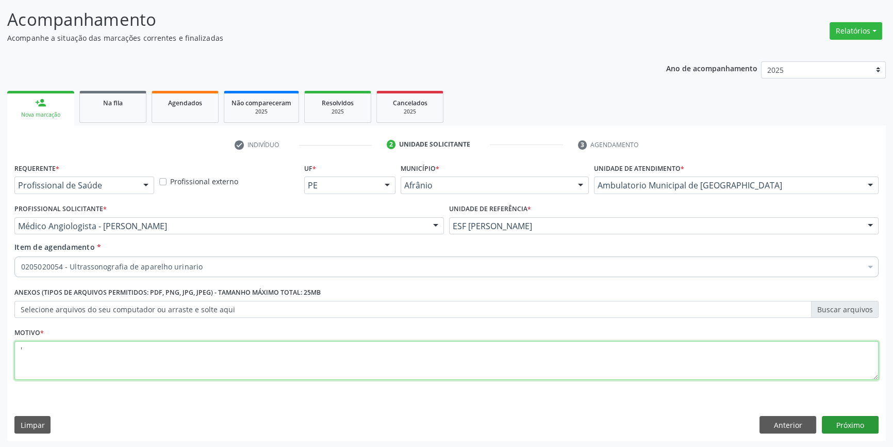
type textarea "'"
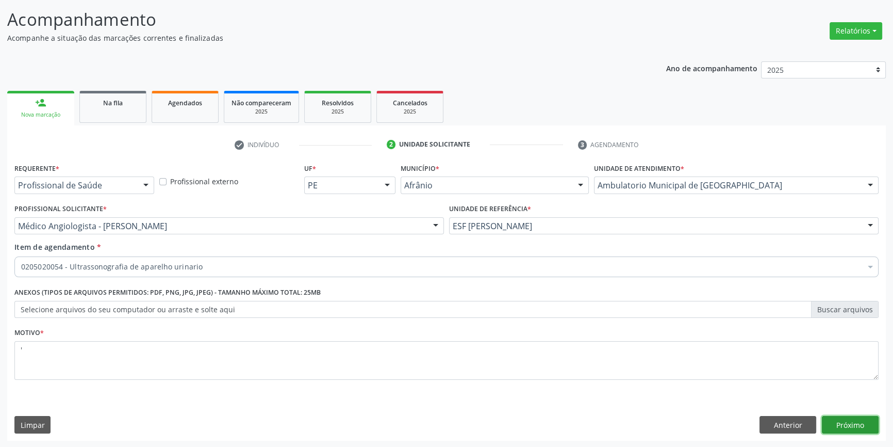
click at [850, 422] on button "Próximo" at bounding box center [850, 425] width 57 height 18
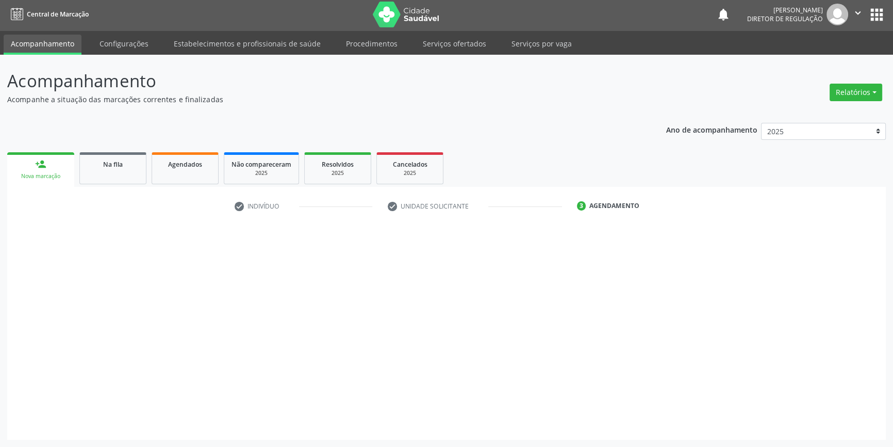
scroll to position [1, 0]
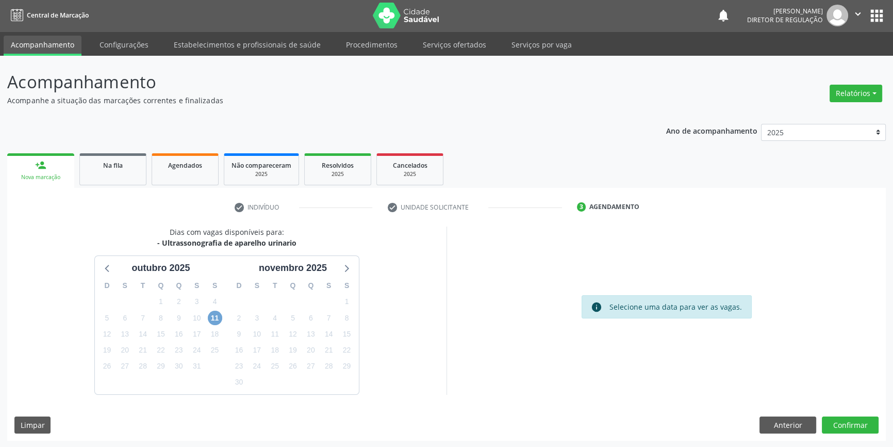
click at [211, 319] on span "11" at bounding box center [215, 317] width 14 height 14
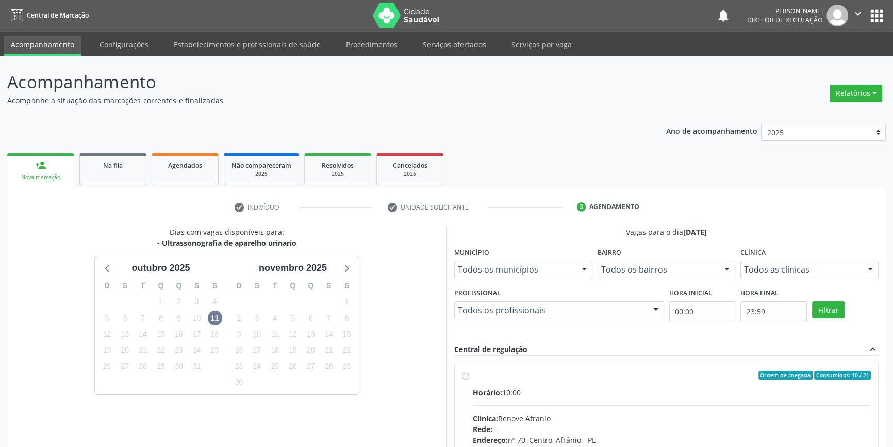
click at [485, 375] on div "Ordem de chegada Consumidos: 10 / 21" at bounding box center [672, 374] width 398 height 9
click at [469, 375] on input "Ordem de chegada Consumidos: 10 / 21 Horário: 10:00 Clínica: Renove Afranio Red…" at bounding box center [465, 374] width 7 height 9
radio input "true"
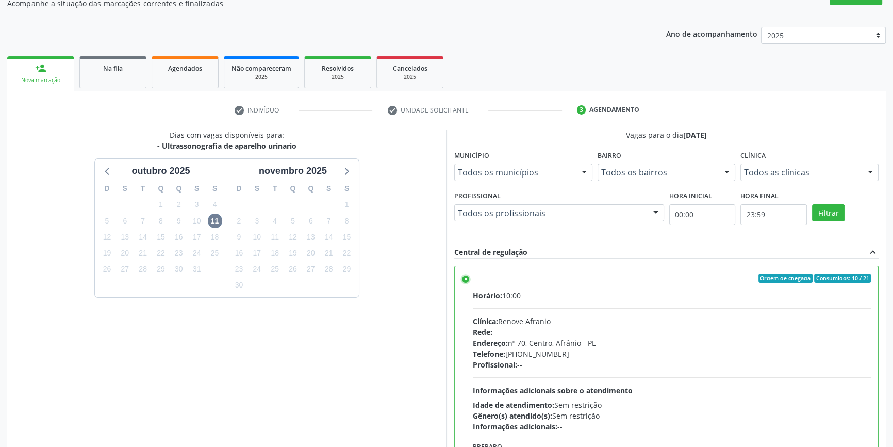
scroll to position [169, 0]
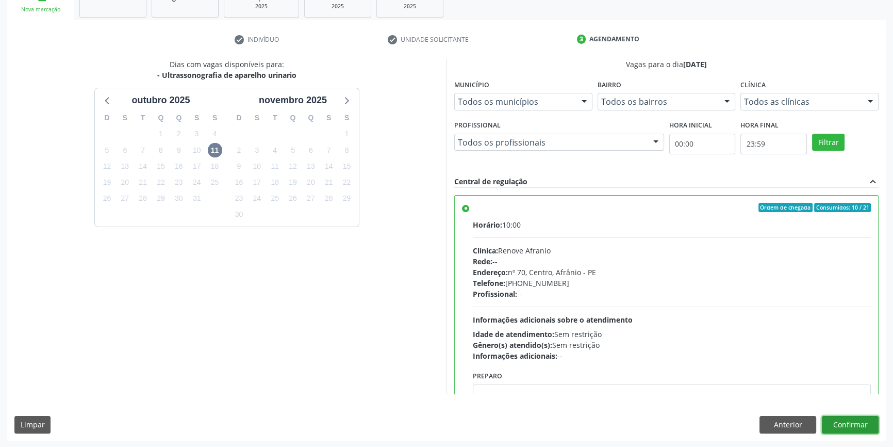
click at [857, 420] on button "Confirmar" at bounding box center [850, 425] width 57 height 18
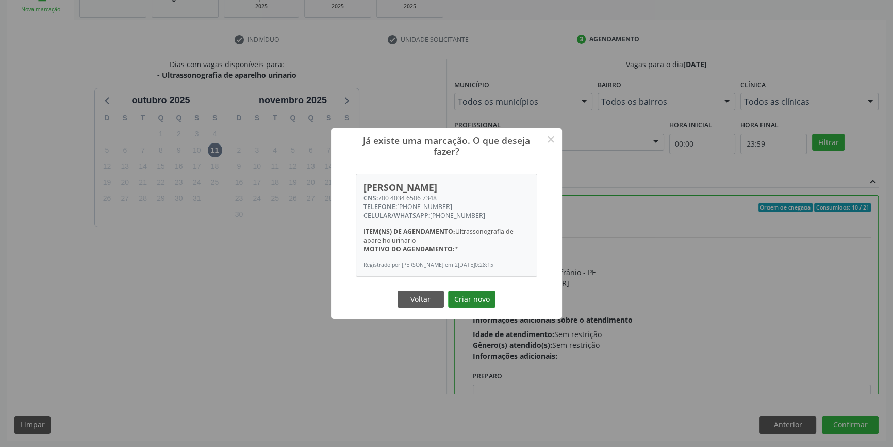
click at [489, 305] on button "Criar novo" at bounding box center [471, 299] width 47 height 18
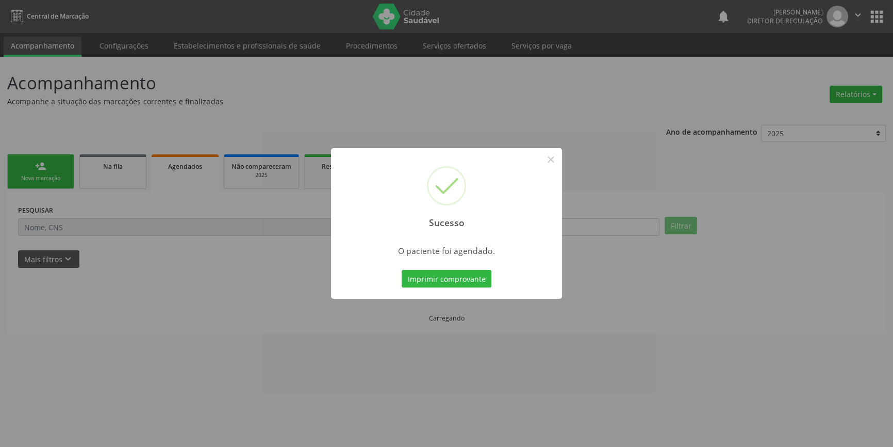
scroll to position [0, 0]
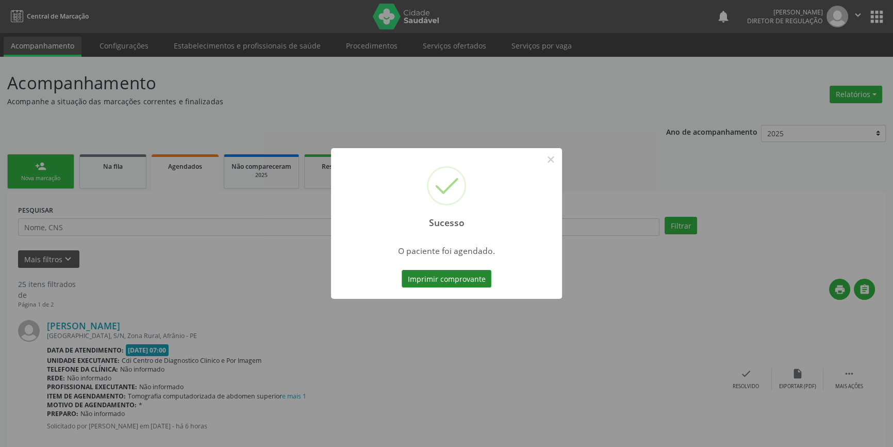
click at [471, 278] on button "Imprimir comprovante" at bounding box center [447, 279] width 90 height 18
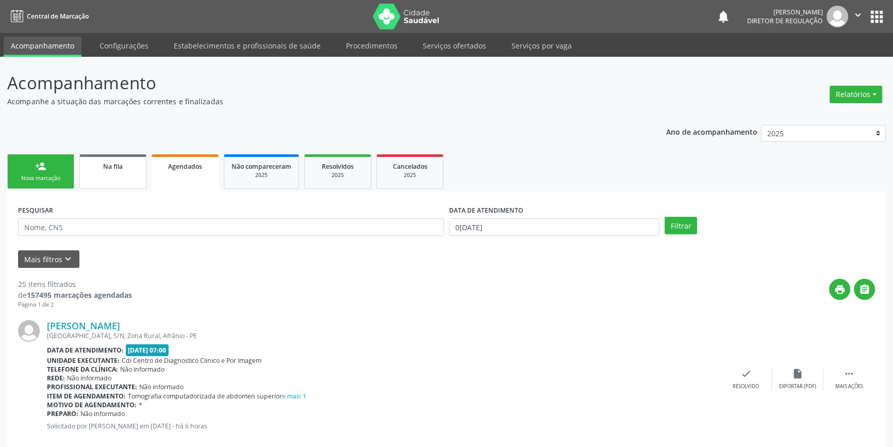
click at [110, 170] on span "Na fila" at bounding box center [113, 166] width 20 height 9
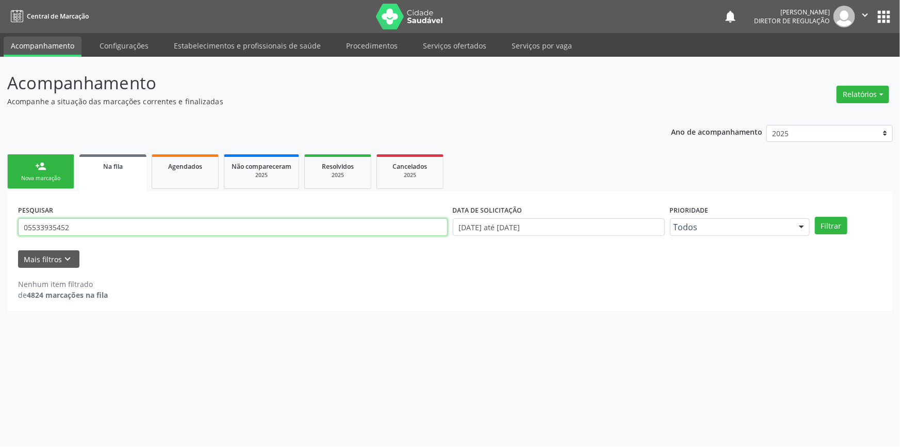
drag, startPoint x: 110, startPoint y: 170, endPoint x: 0, endPoint y: 218, distance: 120.5
click at [0, 218] on div "Acompanhamento Acompanhe a situação das marcações correntes e finalizadas Relat…" at bounding box center [450, 252] width 900 height 390
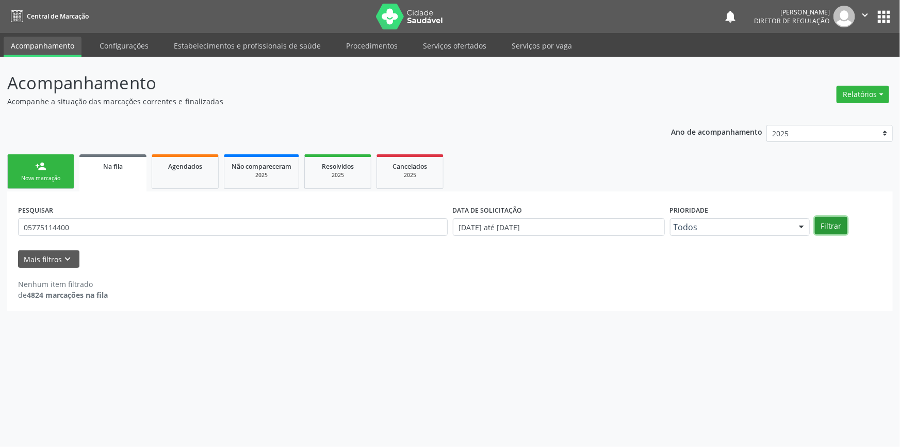
click at [841, 227] on button "Filtrar" at bounding box center [831, 226] width 32 height 18
click at [835, 217] on button "Filtrar" at bounding box center [831, 226] width 32 height 18
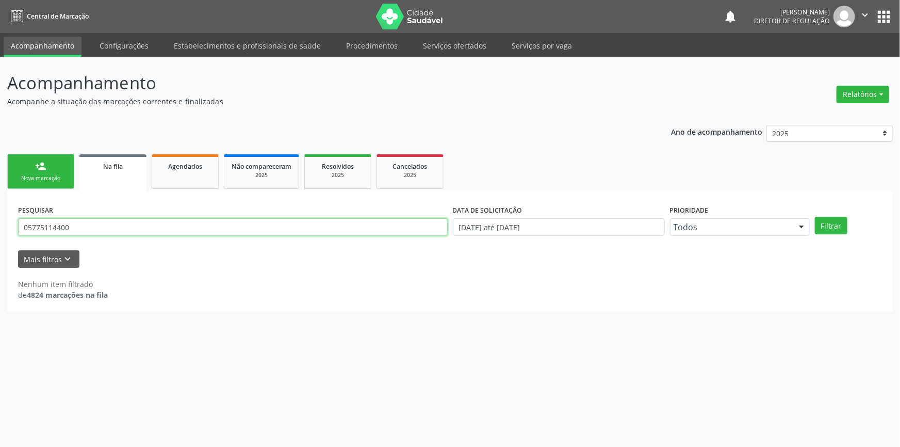
drag, startPoint x: 146, startPoint y: 228, endPoint x: 29, endPoint y: 202, distance: 120.4
click at [0, 206] on div "Acompanhamento Acompanhe a situação das marcações correntes e finalizadas Relat…" at bounding box center [450, 252] width 900 height 390
type input "700103908833810"
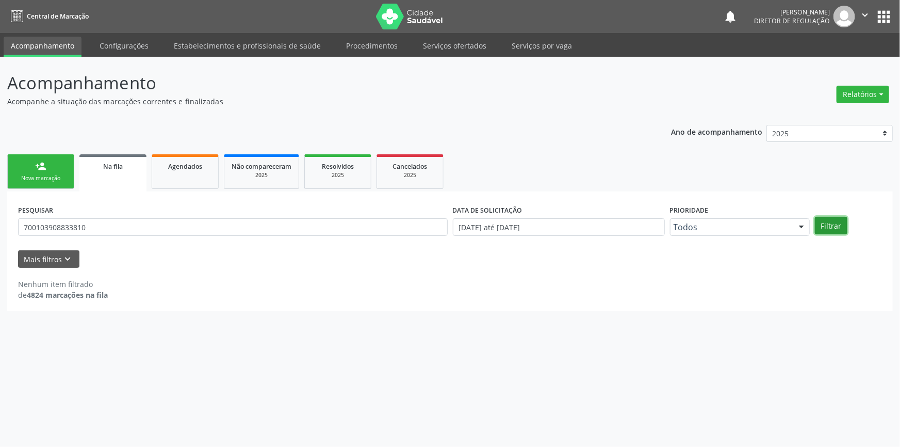
click at [827, 226] on button "Filtrar" at bounding box center [831, 226] width 32 height 18
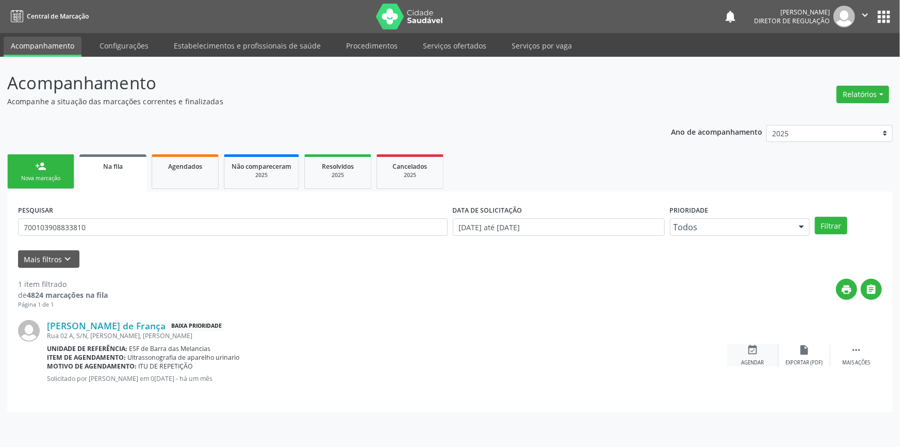
click at [770, 346] on div "event_available Agendar" at bounding box center [753, 355] width 52 height 22
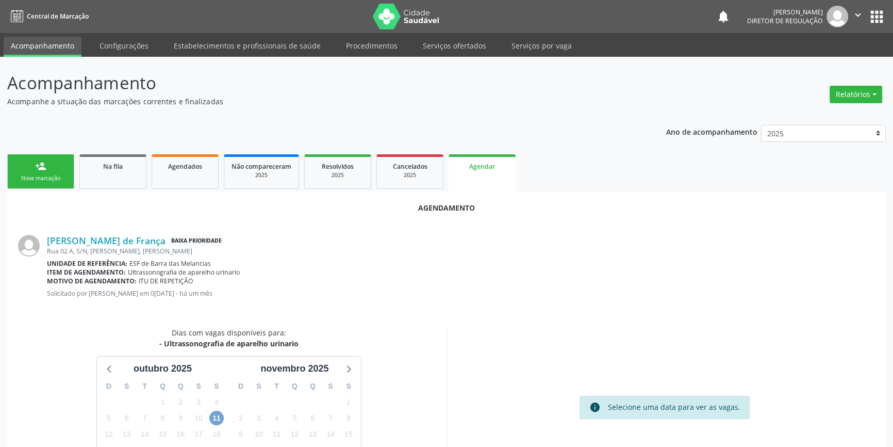
click at [219, 416] on span "11" at bounding box center [216, 417] width 14 height 14
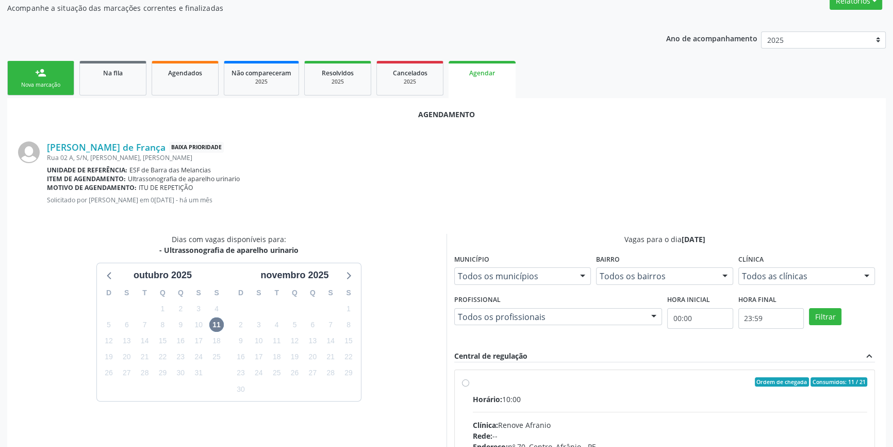
radio input "true"
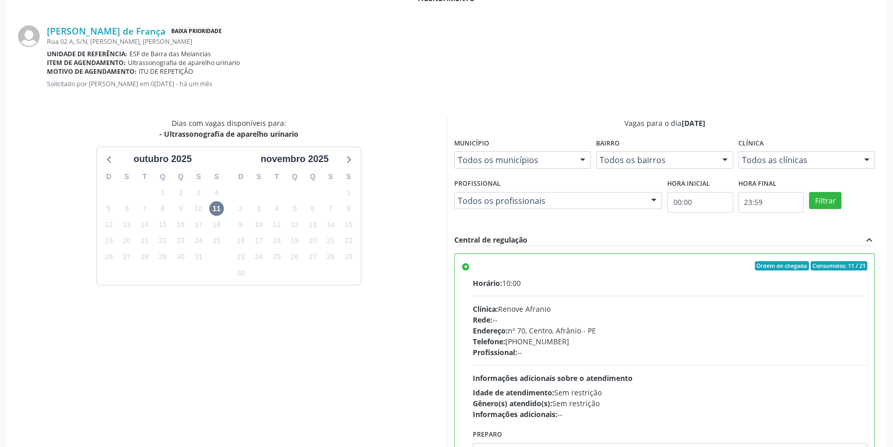
scroll to position [257, 0]
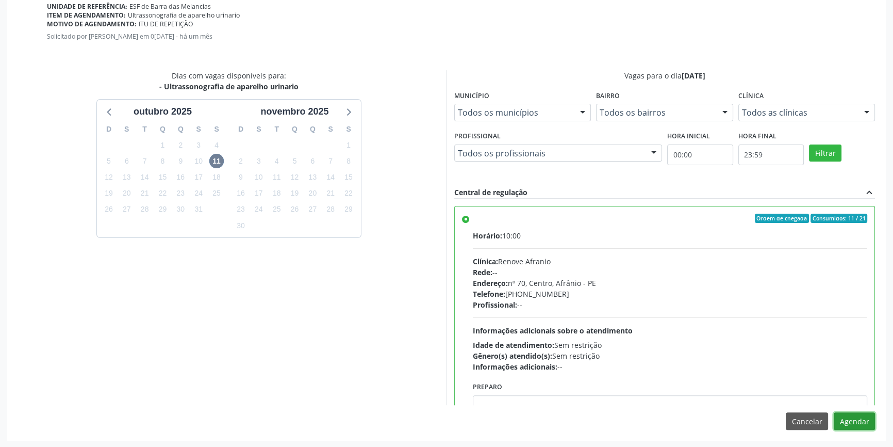
click at [858, 412] on button "Agendar" at bounding box center [854, 421] width 41 height 18
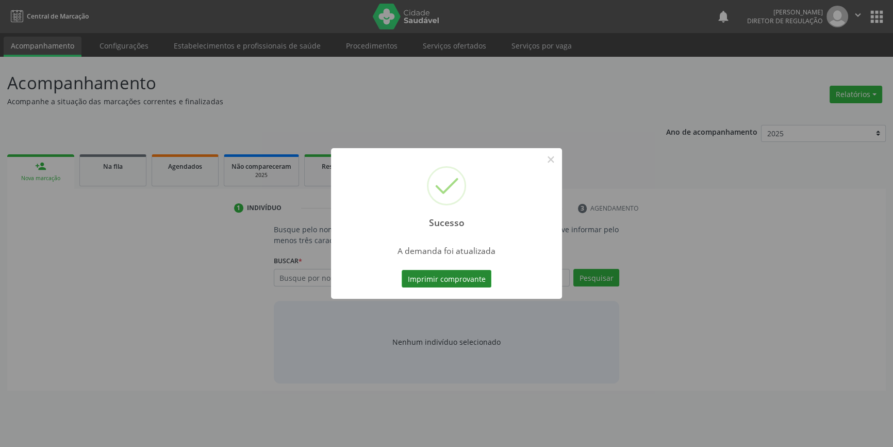
scroll to position [0, 0]
click at [463, 281] on button "Imprimir comprovante" at bounding box center [450, 279] width 90 height 18
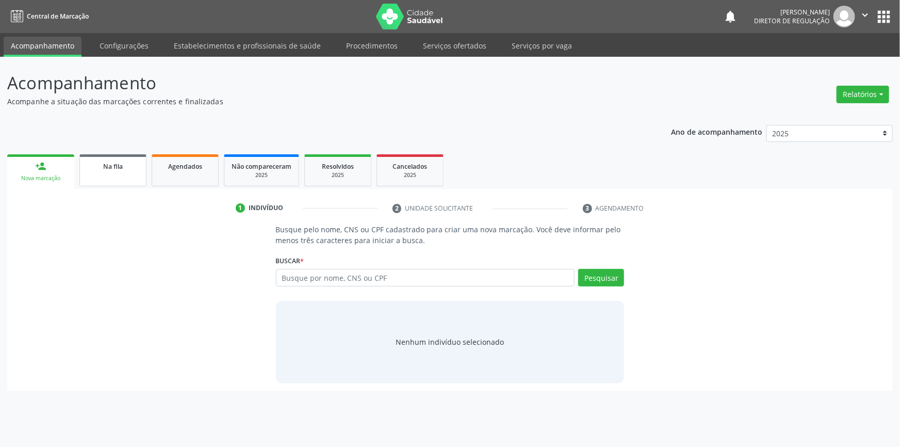
click at [119, 179] on link "Na fila" at bounding box center [112, 170] width 67 height 32
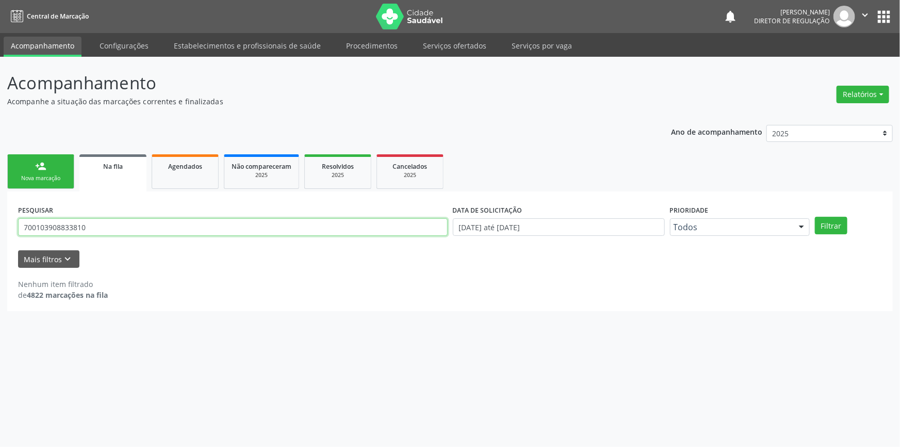
drag, startPoint x: 133, startPoint y: 227, endPoint x: 0, endPoint y: 227, distance: 133.1
click at [0, 227] on div "Acompanhamento Acompanhe a situação das marcações correntes e finalizadas Relat…" at bounding box center [450, 252] width 900 height 390
type input "708604063485085"
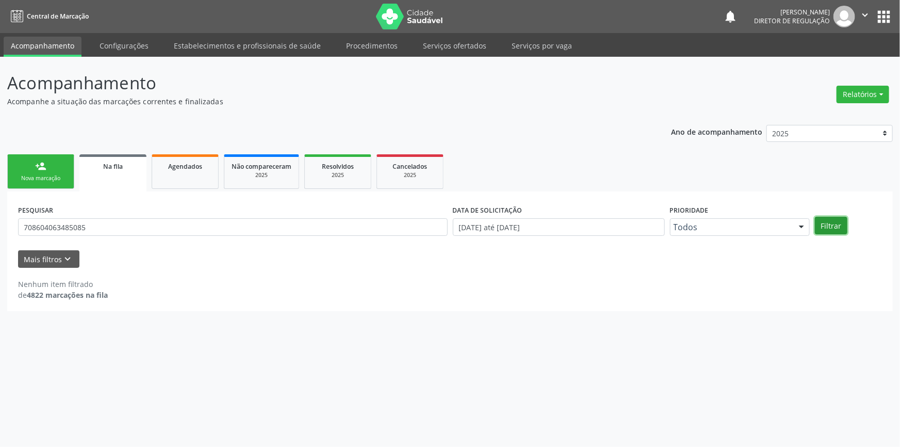
click at [832, 231] on button "Filtrar" at bounding box center [831, 226] width 32 height 18
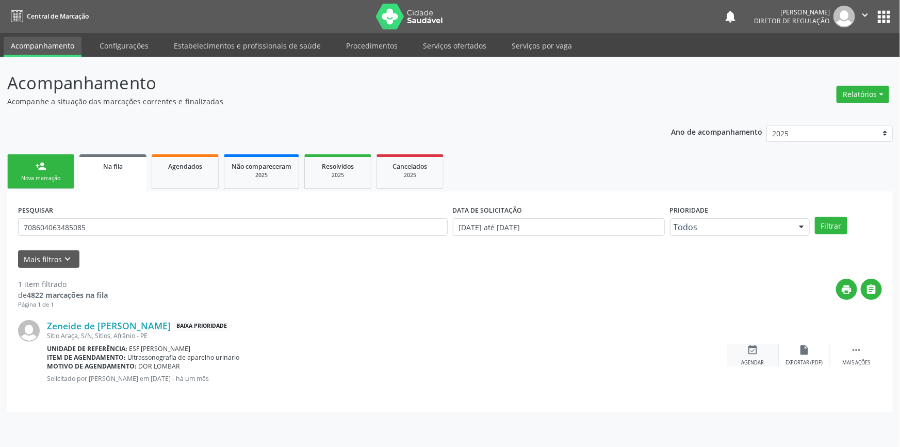
click at [751, 352] on icon "event_available" at bounding box center [752, 349] width 11 height 11
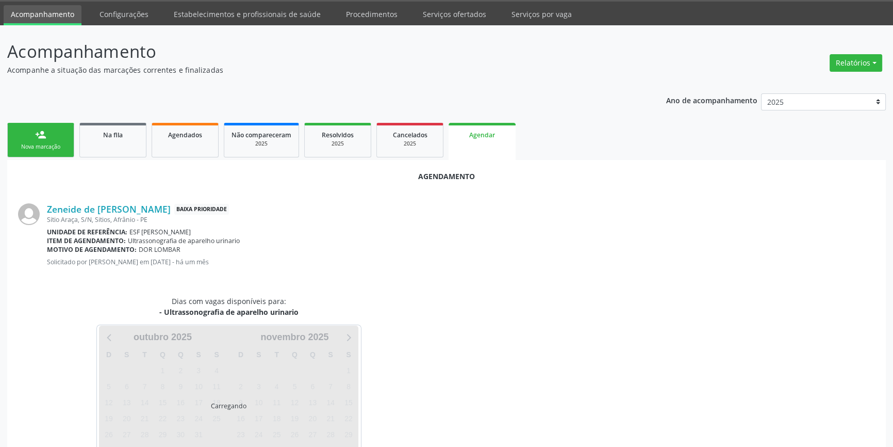
scroll to position [65, 0]
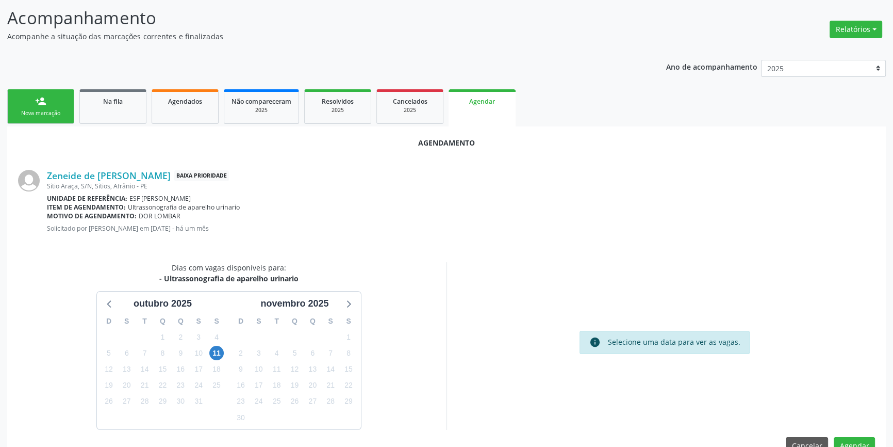
click at [225, 346] on div "11" at bounding box center [217, 353] width 18 height 16
click at [224, 347] on div "11" at bounding box center [217, 353] width 18 height 16
click at [221, 351] on span "11" at bounding box center [216, 353] width 14 height 14
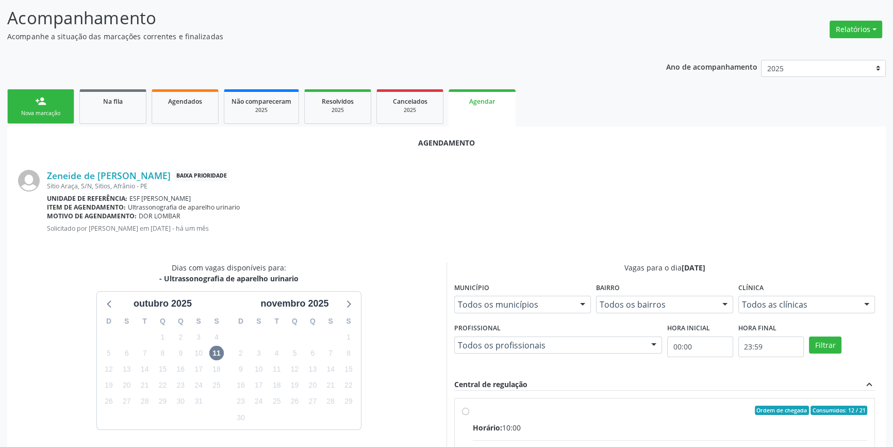
radio input "true"
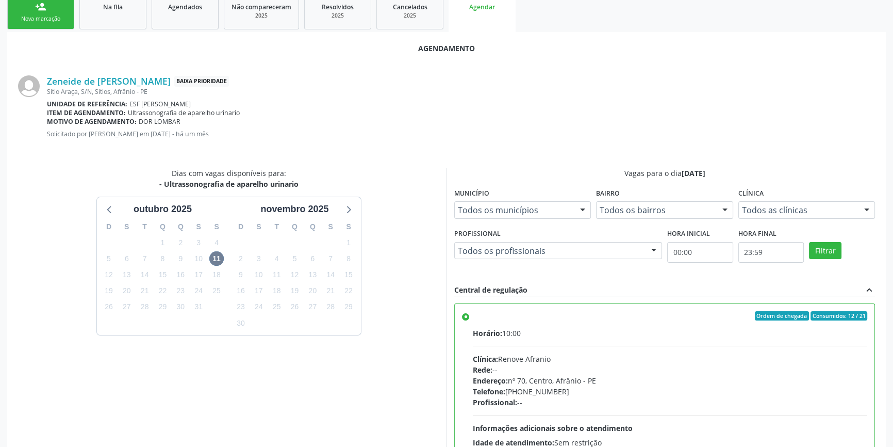
scroll to position [253, 0]
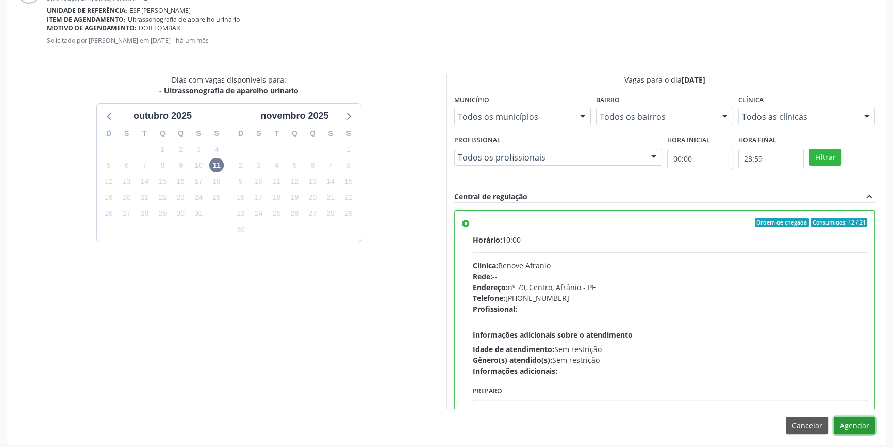
click at [847, 428] on button "Agendar" at bounding box center [854, 425] width 41 height 18
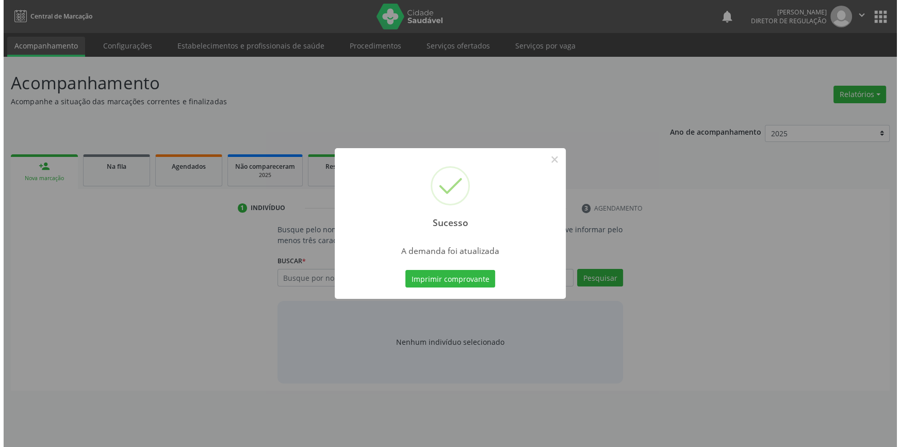
scroll to position [0, 0]
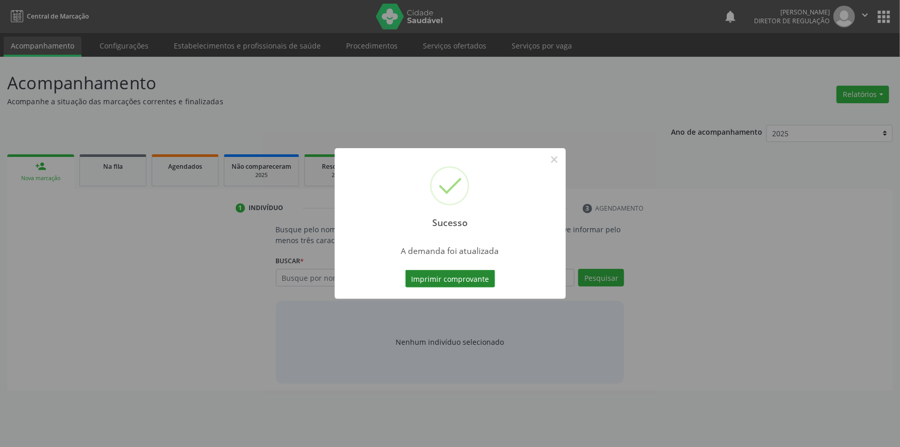
click at [485, 283] on button "Imprimir comprovante" at bounding box center [450, 279] width 90 height 18
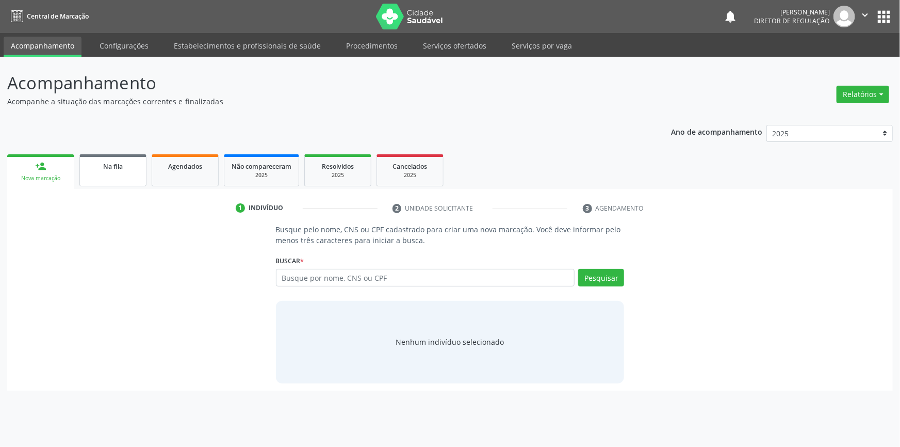
click at [118, 165] on span "Na fila" at bounding box center [113, 166] width 20 height 9
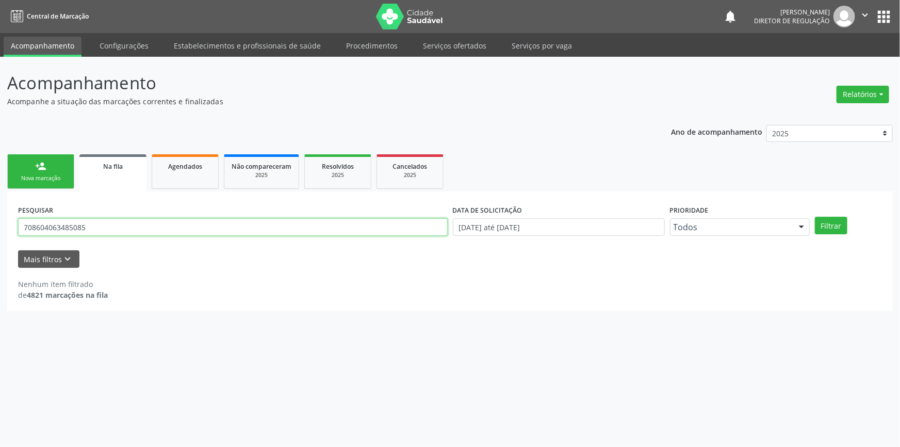
drag, startPoint x: 108, startPoint y: 230, endPoint x: 0, endPoint y: 203, distance: 111.7
click at [0, 203] on div "Acompanhamento Acompanhe a situação das marcações correntes e finalizadas Relat…" at bounding box center [450, 252] width 900 height 390
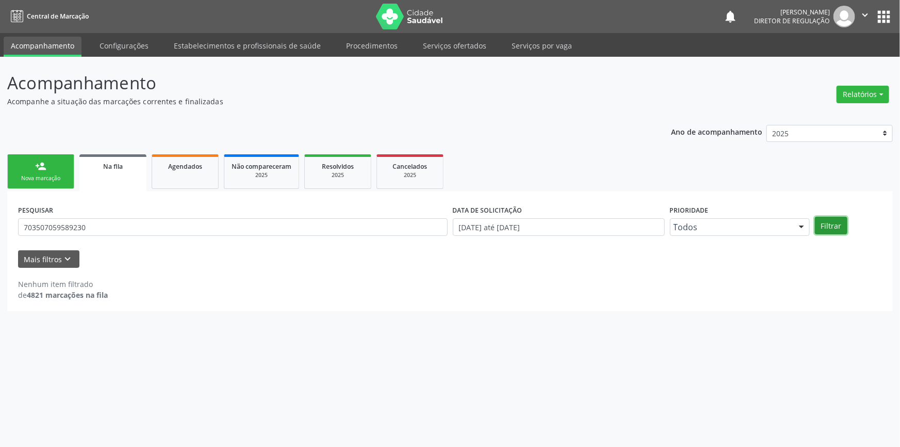
click at [827, 229] on button "Filtrar" at bounding box center [831, 226] width 32 height 18
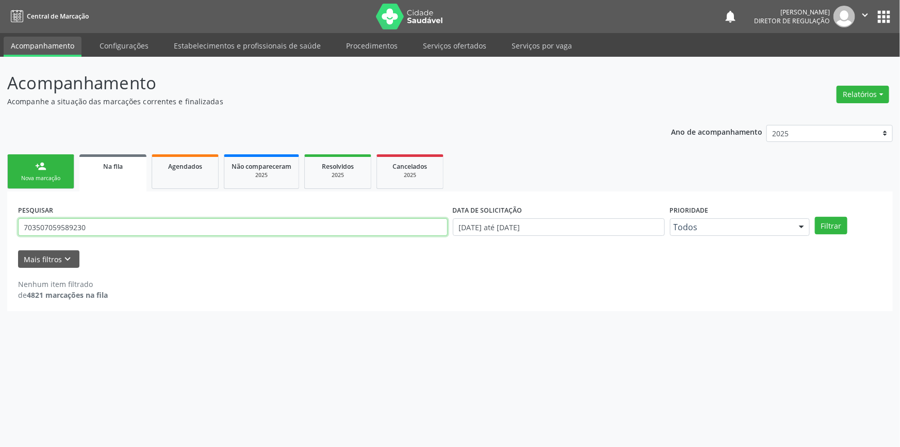
drag, startPoint x: 144, startPoint y: 233, endPoint x: 0, endPoint y: 213, distance: 145.7
click at [0, 213] on div "Acompanhamento Acompanhe a situação das marcações correntes e finalizadas Relat…" at bounding box center [450, 252] width 900 height 390
type input "703507059589230"
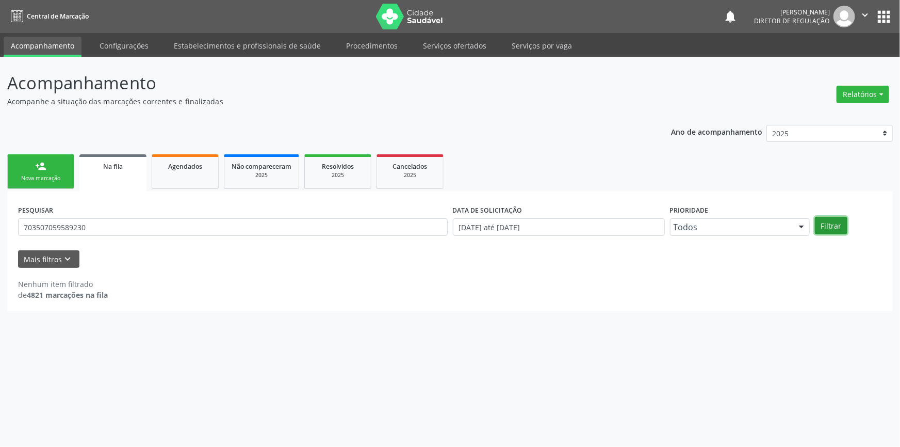
click at [827, 220] on button "Filtrar" at bounding box center [831, 226] width 32 height 18
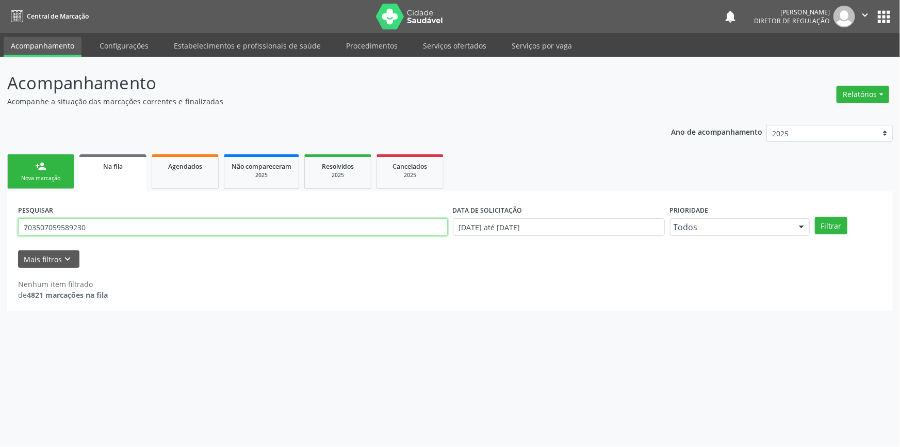
drag, startPoint x: 85, startPoint y: 220, endPoint x: 0, endPoint y: 201, distance: 86.6
click at [0, 201] on div "Acompanhamento Acompanhe a situação das marcações correntes e finalizadas Relat…" at bounding box center [450, 252] width 900 height 390
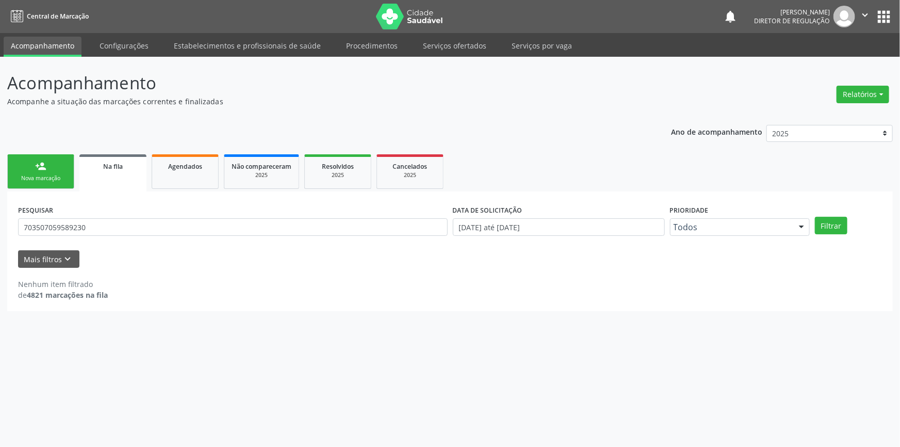
click at [64, 173] on link "person_add Nova marcação" at bounding box center [40, 171] width 67 height 35
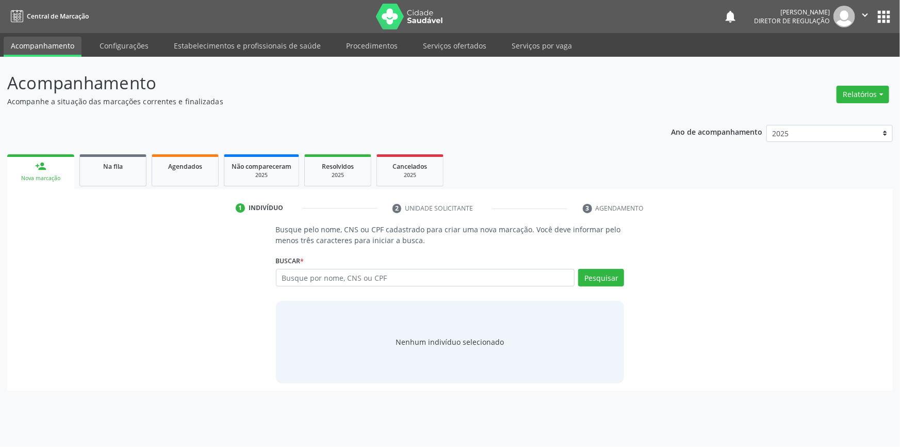
click at [342, 287] on div "Busque por nome, CNS ou CPF Nenhum resultado encontrado para: " " Digite nome, …" at bounding box center [450, 281] width 349 height 25
click at [346, 284] on input "text" at bounding box center [425, 278] width 299 height 18
paste input "703507059589230"
type input "703507059589230"
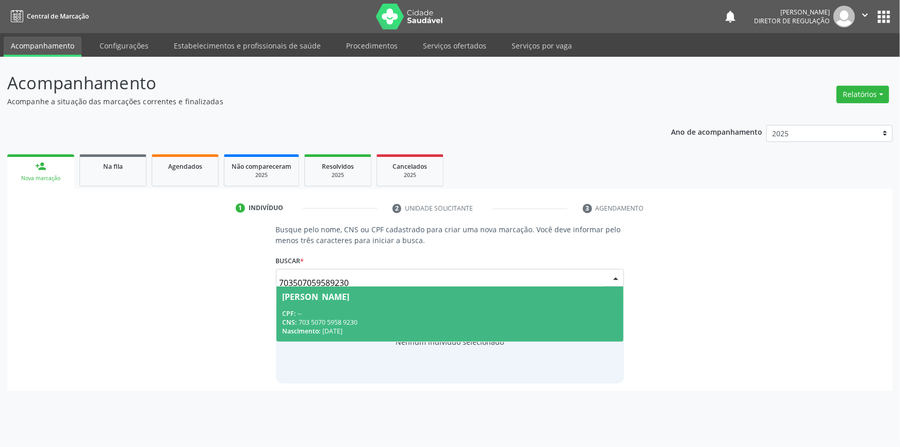
click at [449, 318] on div "CNS: 703 5070 5958 9230" at bounding box center [450, 322] width 335 height 9
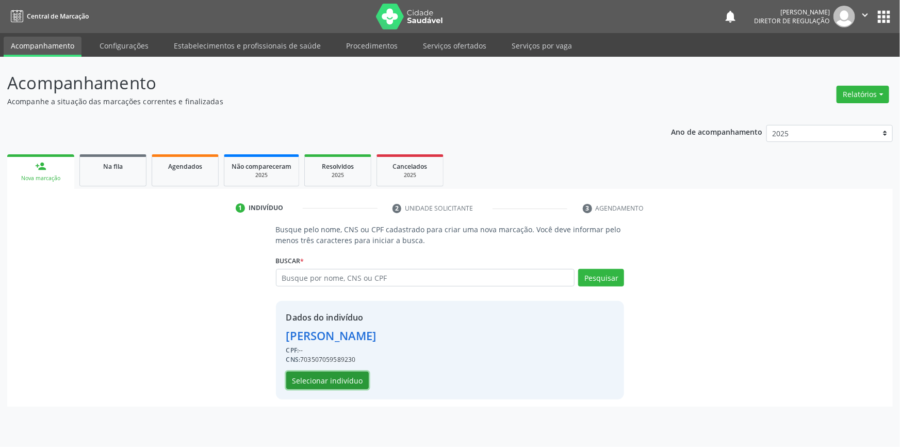
click at [340, 371] on button "Selecionar indivíduo" at bounding box center [327, 380] width 83 height 18
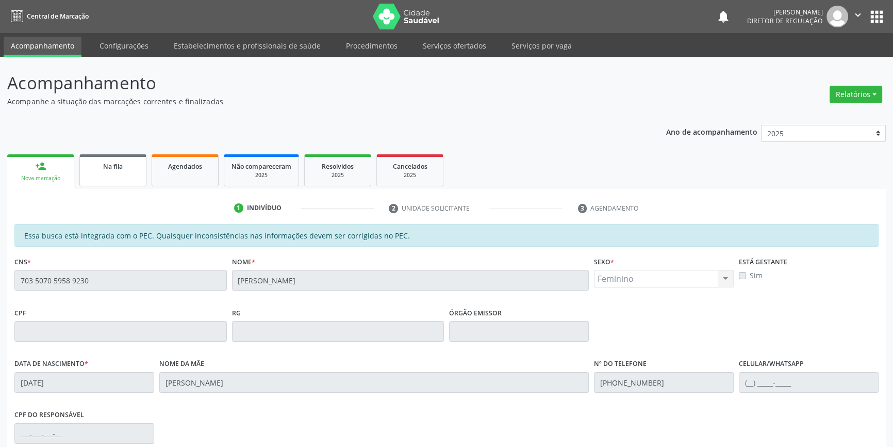
click at [133, 171] on link "Na fila" at bounding box center [112, 170] width 67 height 32
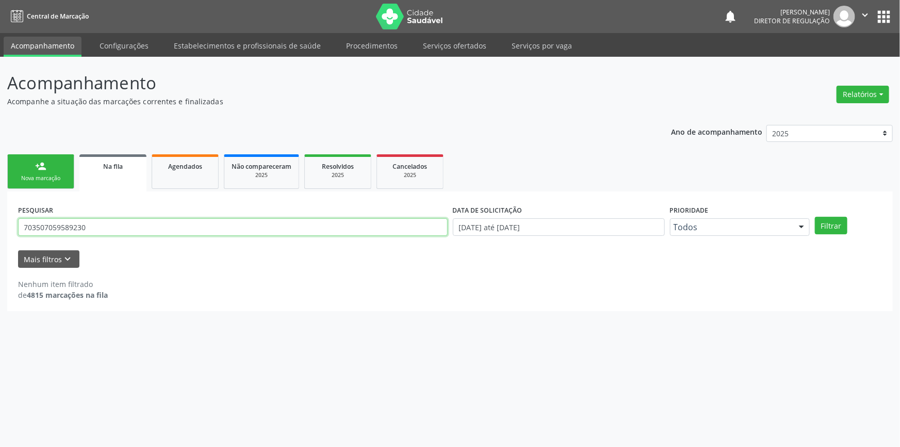
drag, startPoint x: 134, startPoint y: 226, endPoint x: 4, endPoint y: 173, distance: 140.9
click at [0, 193] on div "Acompanhamento Acompanhe a situação das marcações correntes e finalizadas Relat…" at bounding box center [450, 252] width 900 height 390
paste input "0005258539908"
type input "700005258539908"
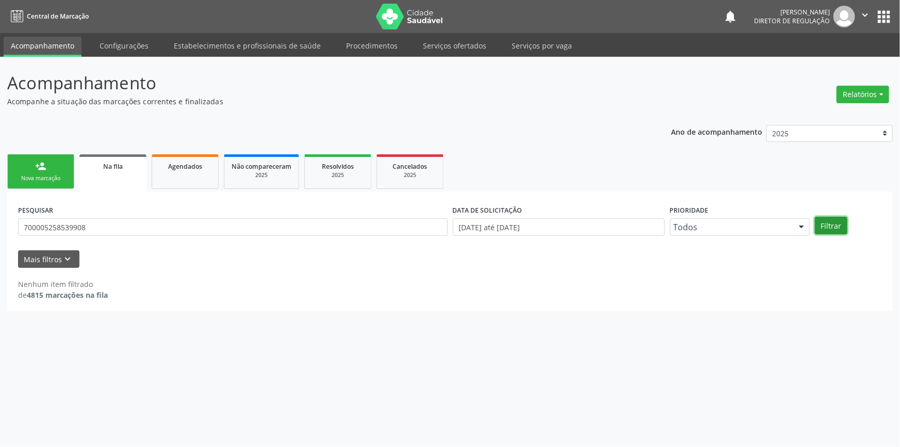
click at [844, 231] on button "Filtrar" at bounding box center [831, 226] width 32 height 18
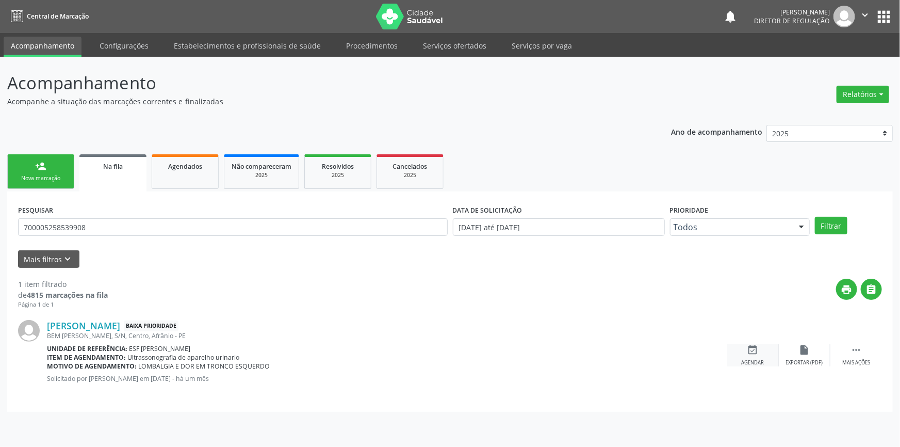
click at [750, 350] on icon "event_available" at bounding box center [752, 349] width 11 height 11
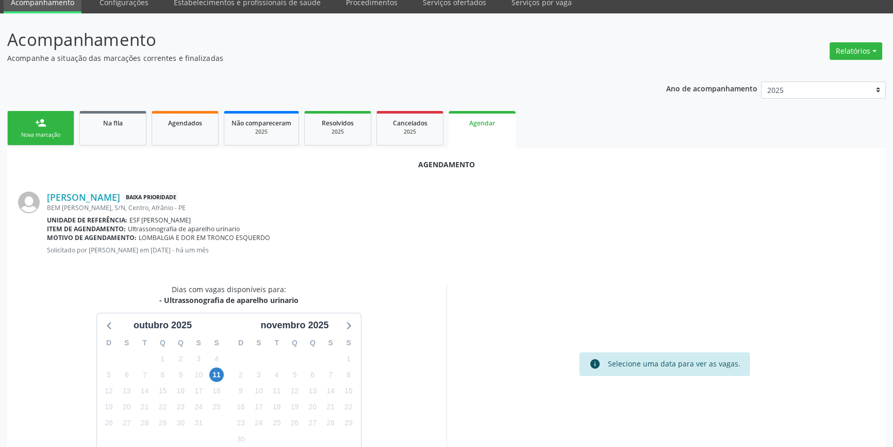
scroll to position [89, 0]
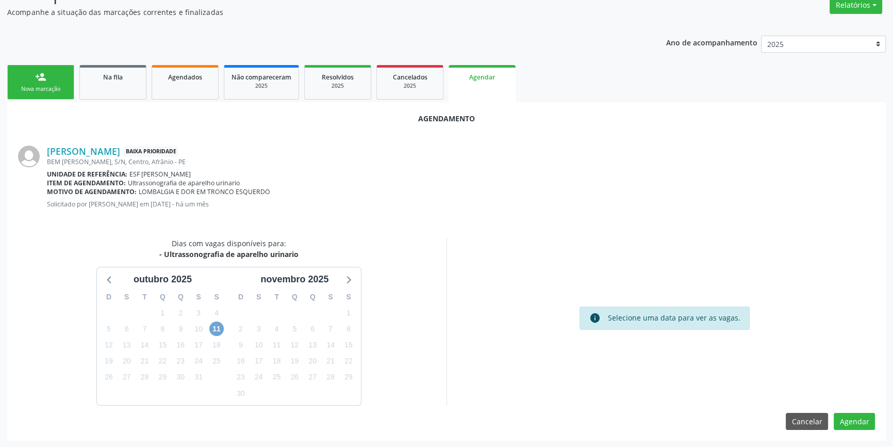
click at [217, 325] on span "11" at bounding box center [216, 328] width 14 height 14
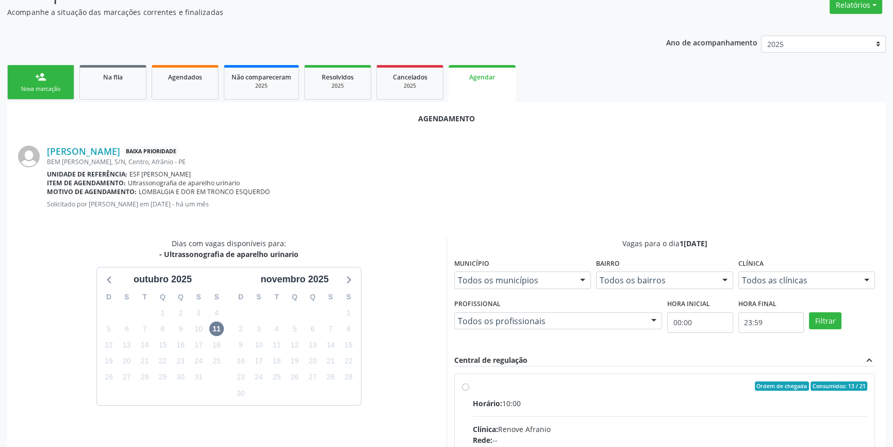
click at [469, 390] on input "Ordem de chegada Consumidos: 13 / 21 Horário: 10:00 Clínica: Renove Afranio Red…" at bounding box center [465, 385] width 7 height 9
radio input "true"
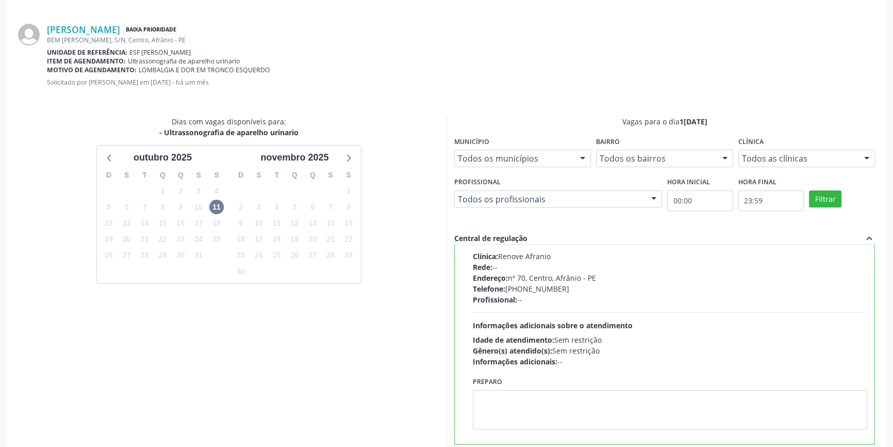
scroll to position [257, 0]
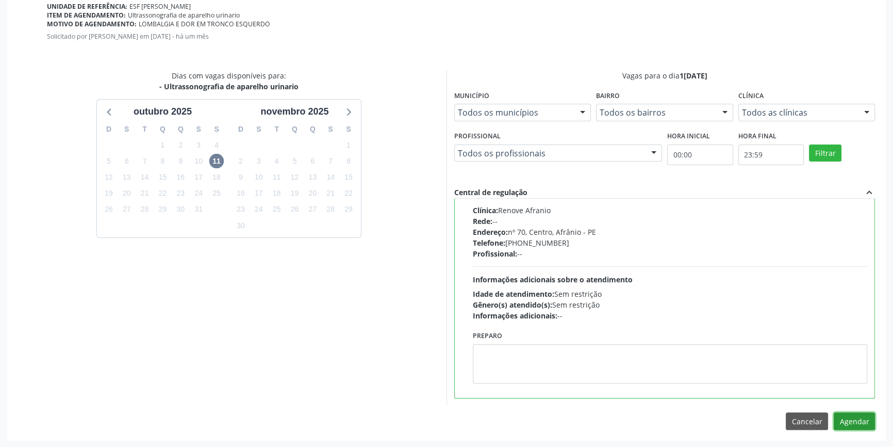
click at [861, 424] on button "Agendar" at bounding box center [854, 421] width 41 height 18
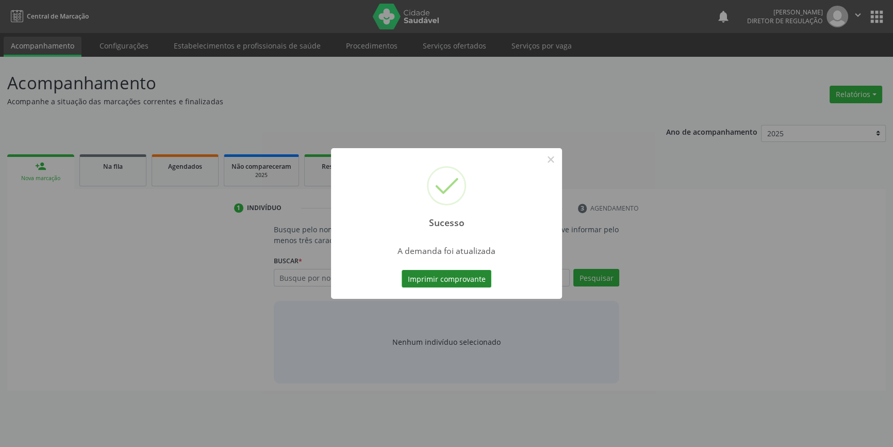
scroll to position [0, 0]
click at [484, 282] on button "Imprimir comprovante" at bounding box center [450, 279] width 90 height 18
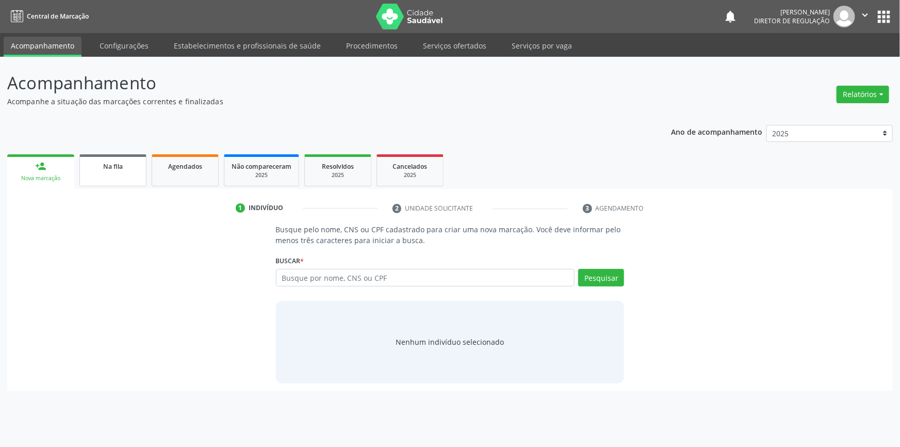
click at [119, 171] on link "Na fila" at bounding box center [112, 170] width 67 height 32
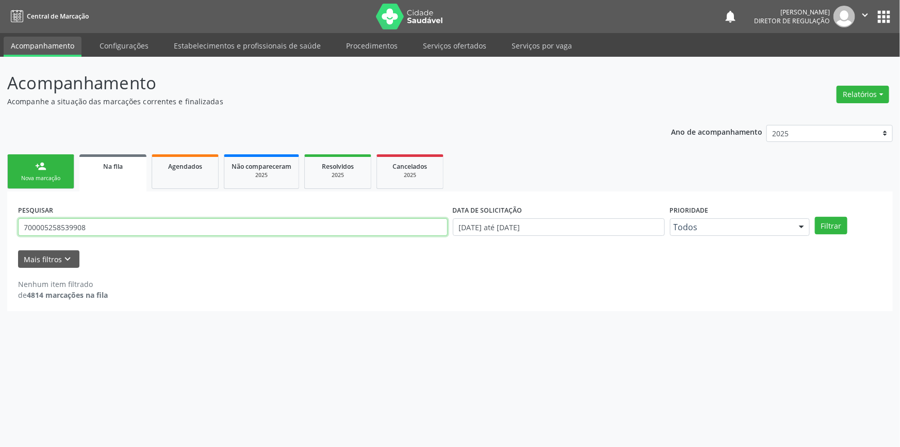
drag, startPoint x: 112, startPoint y: 231, endPoint x: 0, endPoint y: 204, distance: 115.1
click at [0, 204] on div "Acompanhamento Acompanhe a situação das marcações correntes e finalizadas Relat…" at bounding box center [450, 252] width 900 height 390
type input "705000400253955"
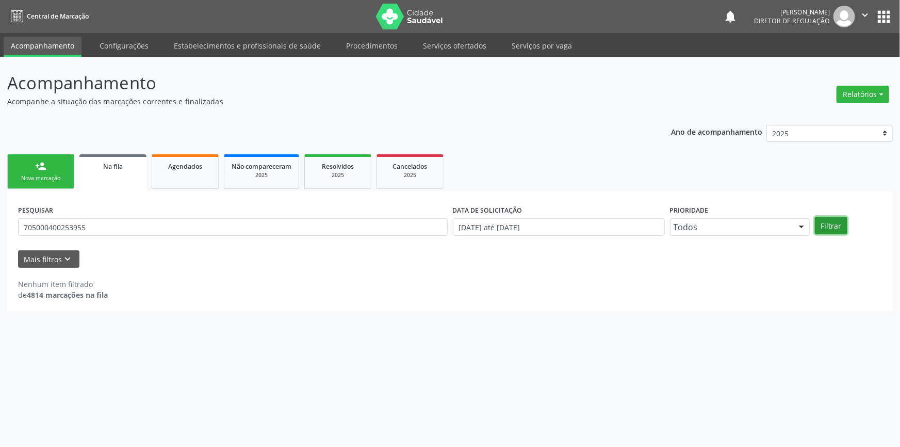
click at [835, 224] on button "Filtrar" at bounding box center [831, 226] width 32 height 18
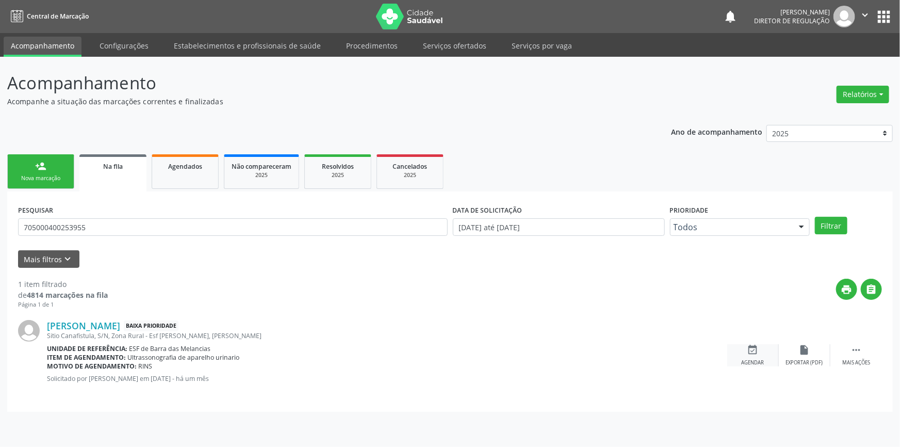
click at [767, 351] on div "event_available Agendar" at bounding box center [753, 355] width 52 height 22
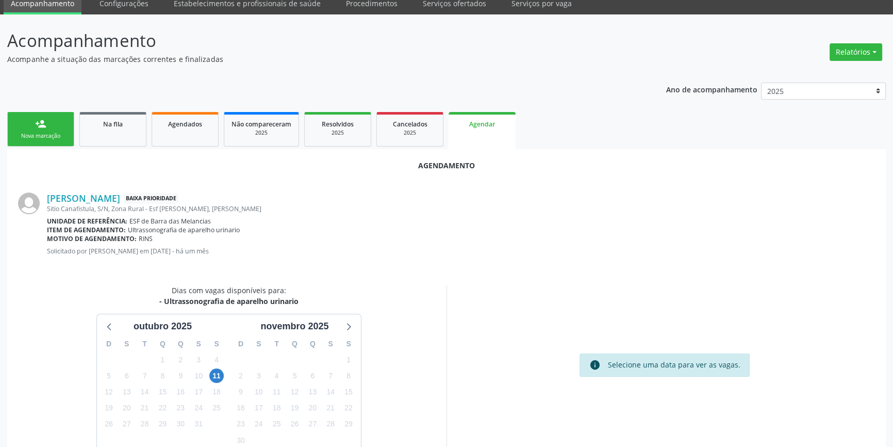
scroll to position [89, 0]
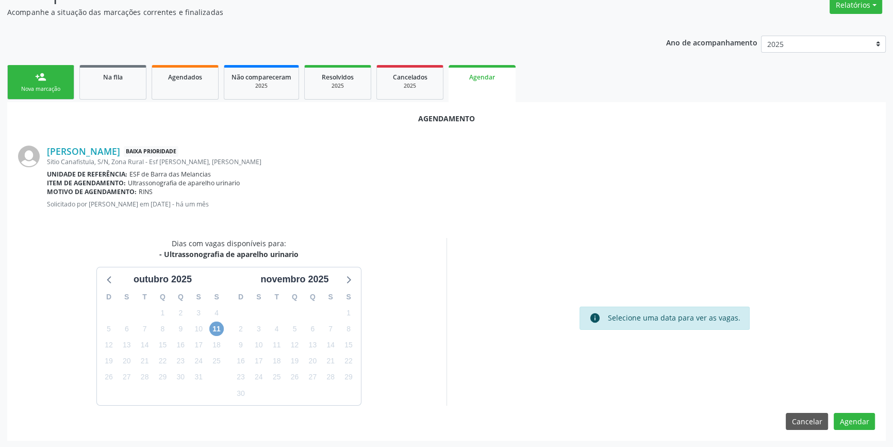
click at [215, 328] on span "11" at bounding box center [216, 328] width 14 height 14
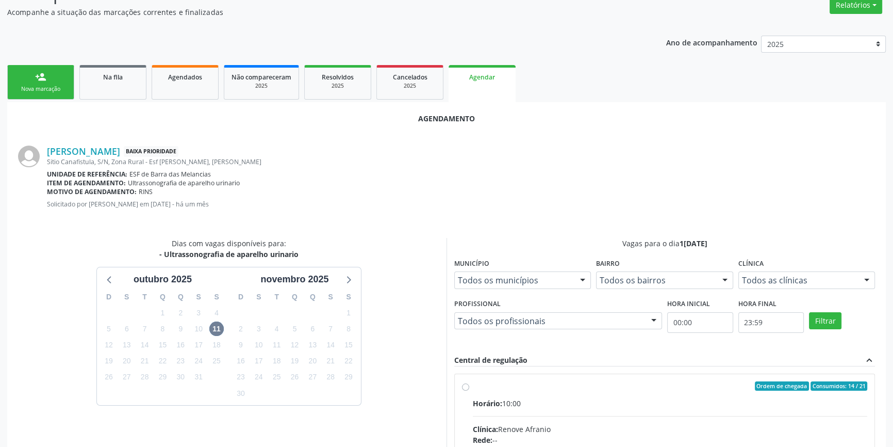
click at [463, 388] on input "Ordem de chegada Consumidos: 14 / 21 Horário: 10:00 Clínica: Renove Afranio Red…" at bounding box center [465, 385] width 7 height 9
radio input "true"
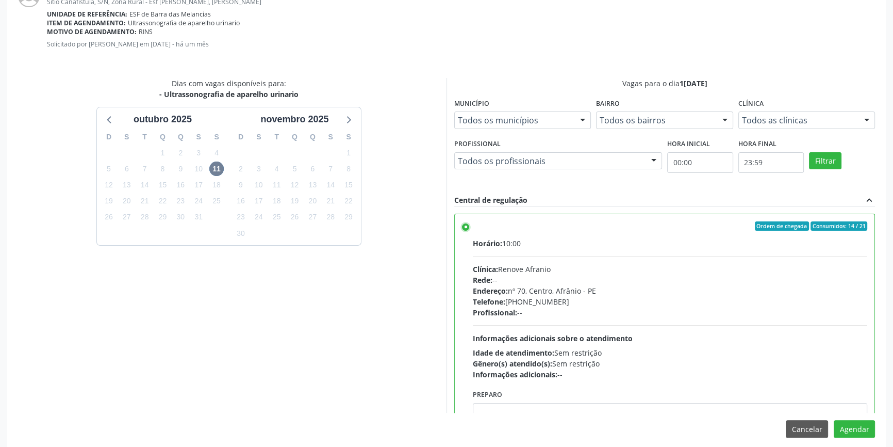
scroll to position [257, 0]
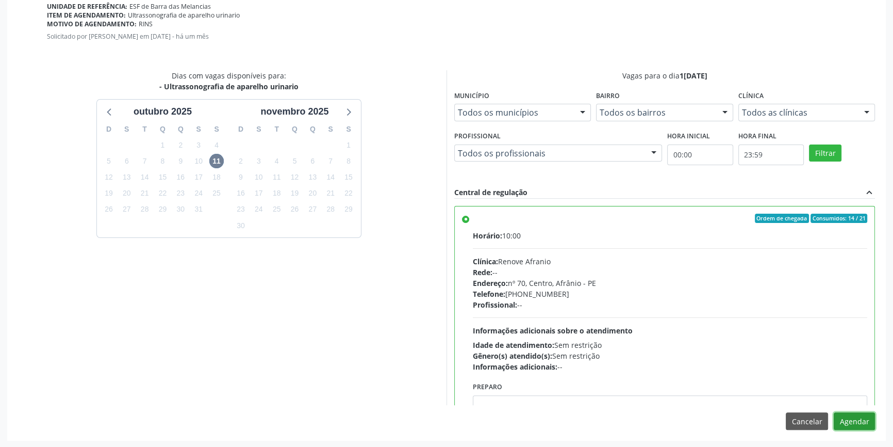
click at [856, 416] on button "Agendar" at bounding box center [854, 421] width 41 height 18
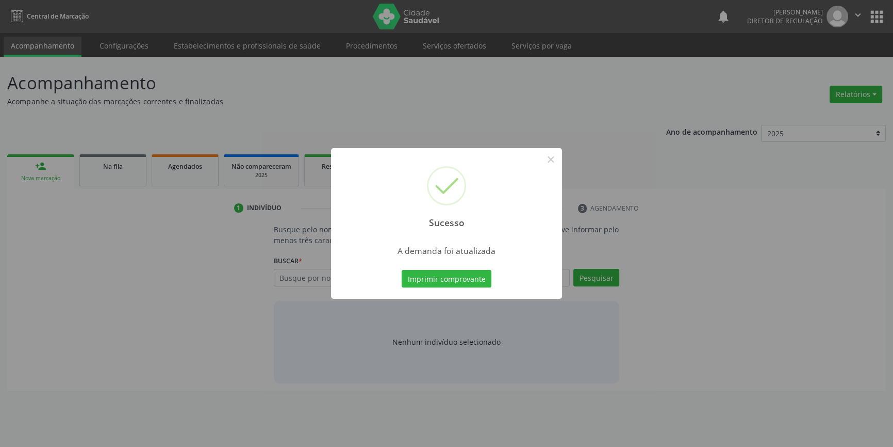
scroll to position [0, 0]
click at [482, 277] on button "Imprimir comprovante" at bounding box center [450, 279] width 90 height 18
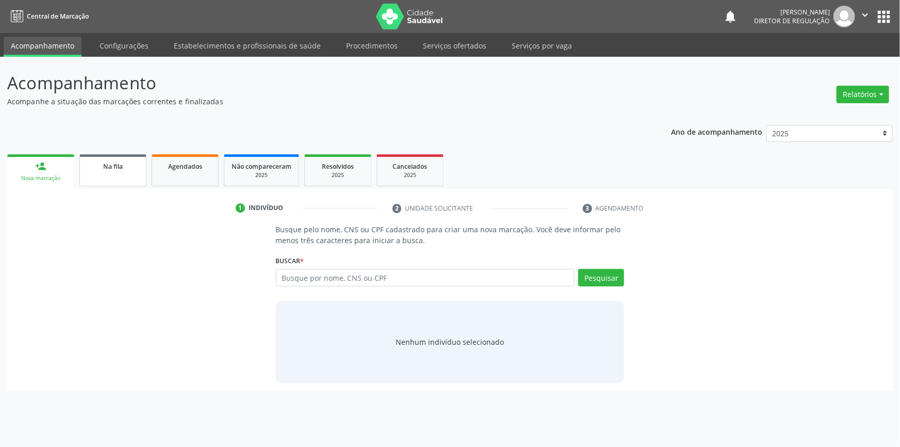
click at [116, 174] on link "Na fila" at bounding box center [112, 170] width 67 height 32
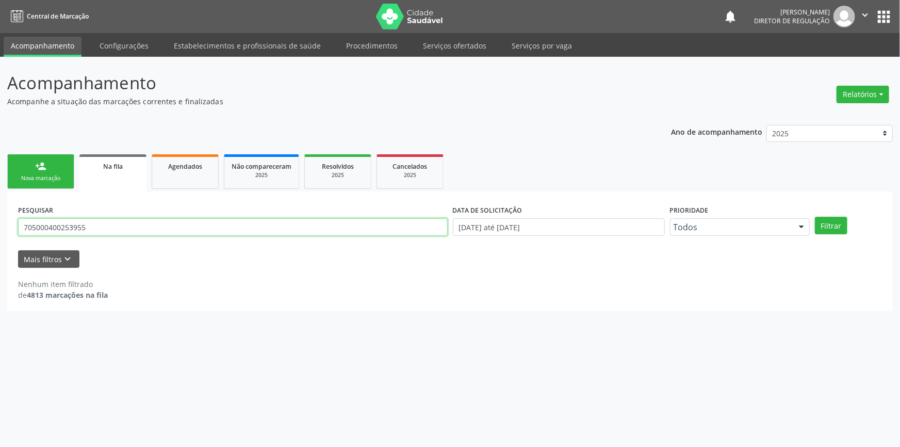
drag, startPoint x: 113, startPoint y: 220, endPoint x: 292, endPoint y: 209, distance: 179.8
click at [0, 217] on div "Acompanhamento Acompanhe a situação das marcações correntes e finalizadas Relat…" at bounding box center [450, 252] width 900 height 390
type input "704308541325797"
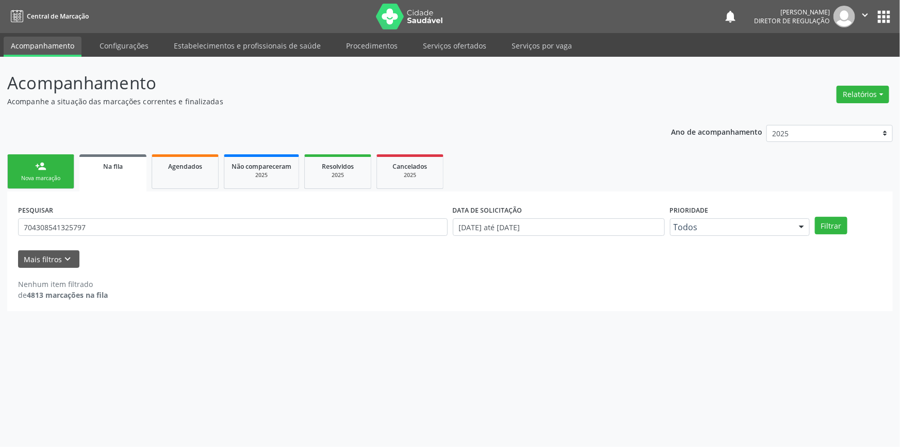
click at [831, 236] on div "PESQUISAR 704308541325797 DATA DE SOLICITAÇÃO 01/01/2018 até 07/10/2025 Priorid…" at bounding box center [449, 222] width 869 height 40
click at [831, 231] on button "Filtrar" at bounding box center [831, 226] width 32 height 18
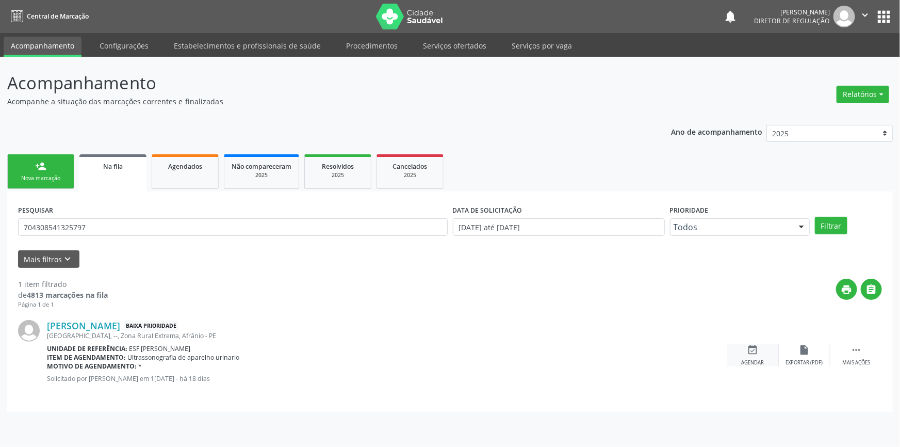
click at [761, 357] on div "event_available Agendar" at bounding box center [753, 355] width 52 height 22
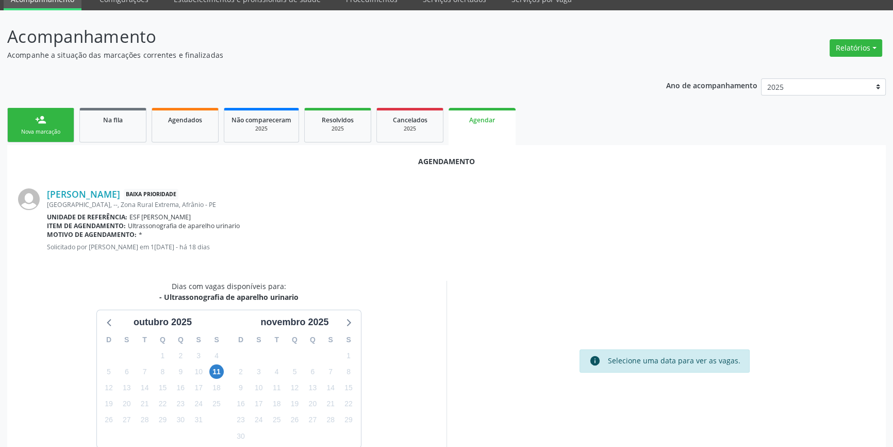
scroll to position [89, 0]
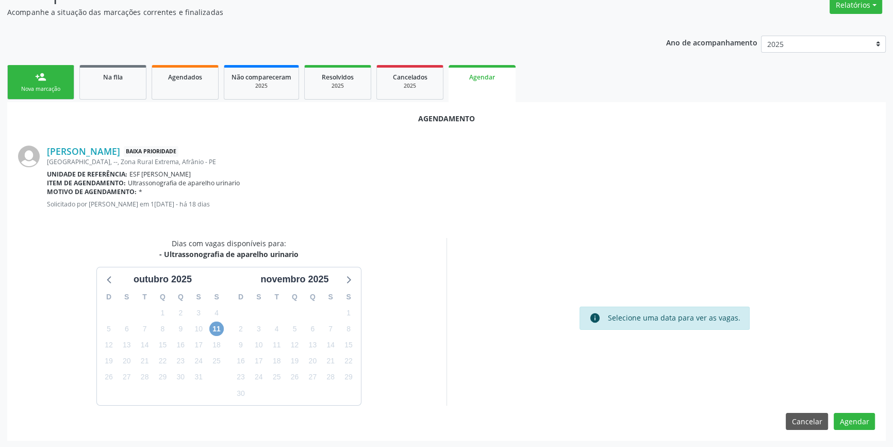
click at [217, 332] on span "11" at bounding box center [216, 328] width 14 height 14
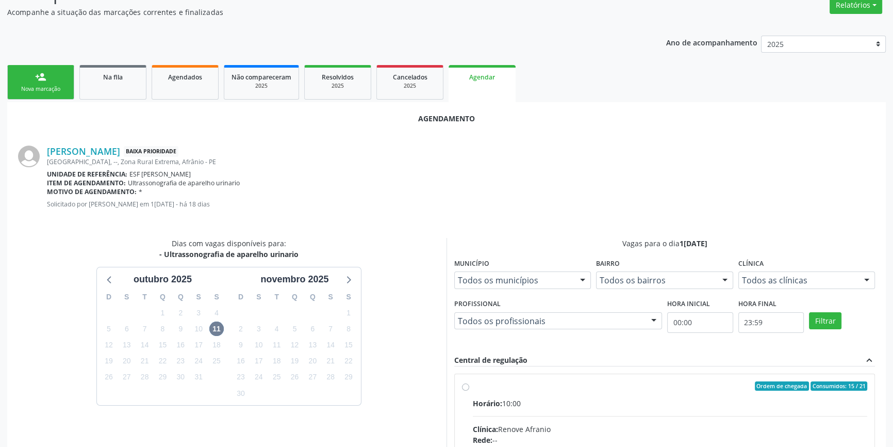
click at [491, 398] on span "Horário:" at bounding box center [487, 403] width 29 height 10
click at [469, 390] on input "Ordem de chegada Consumidos: 15 / 21 Horário: 10:00 Clínica: Renove Afranio Red…" at bounding box center [465, 385] width 7 height 9
radio input "true"
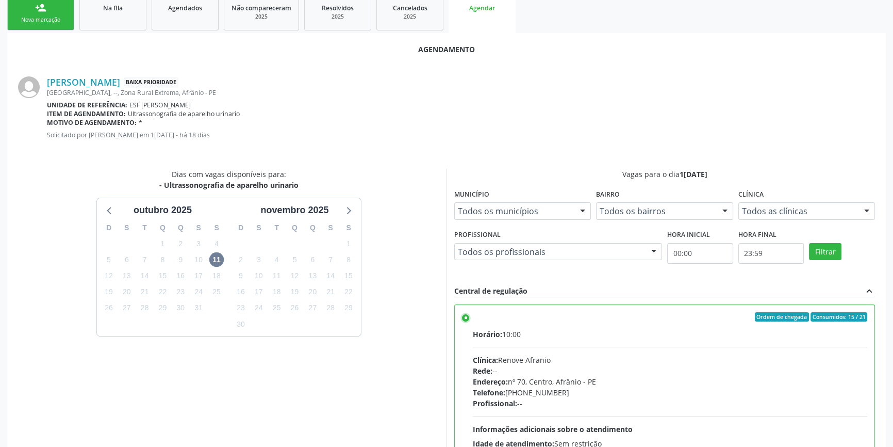
scroll to position [257, 0]
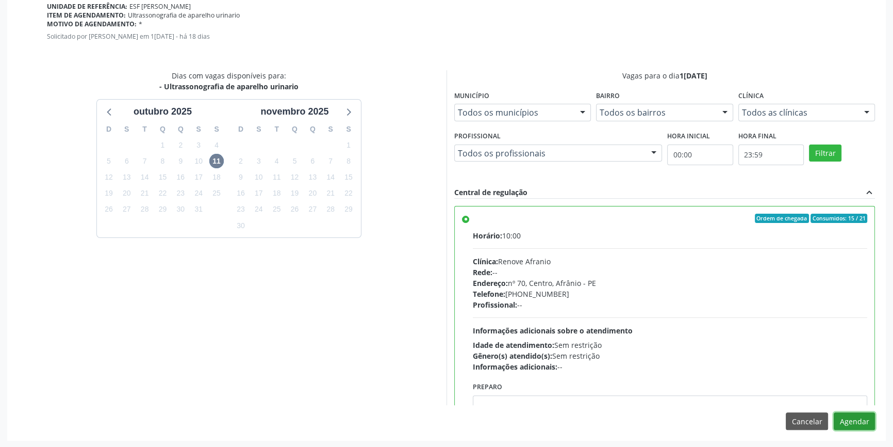
click at [855, 419] on button "Agendar" at bounding box center [854, 421] width 41 height 18
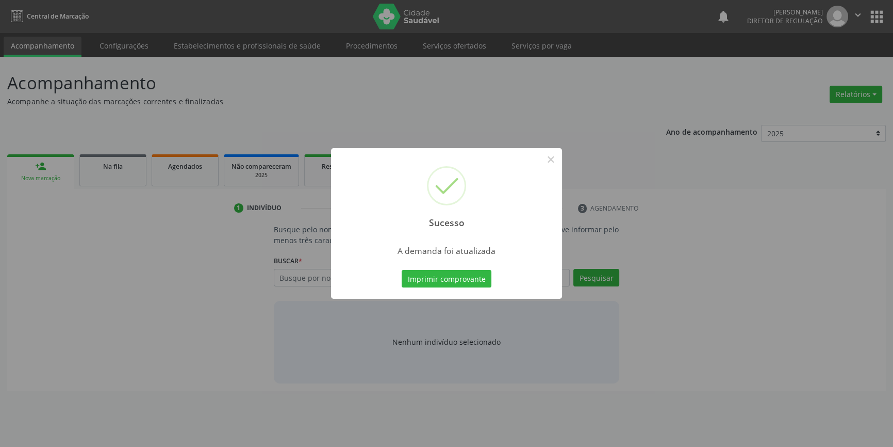
scroll to position [0, 0]
click at [463, 278] on button "Imprimir comprovante" at bounding box center [450, 279] width 90 height 18
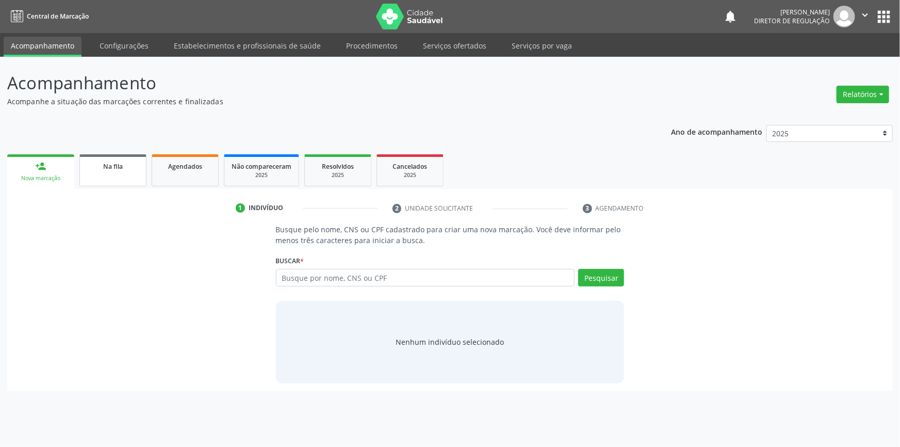
click at [103, 162] on span "Na fila" at bounding box center [113, 166] width 20 height 9
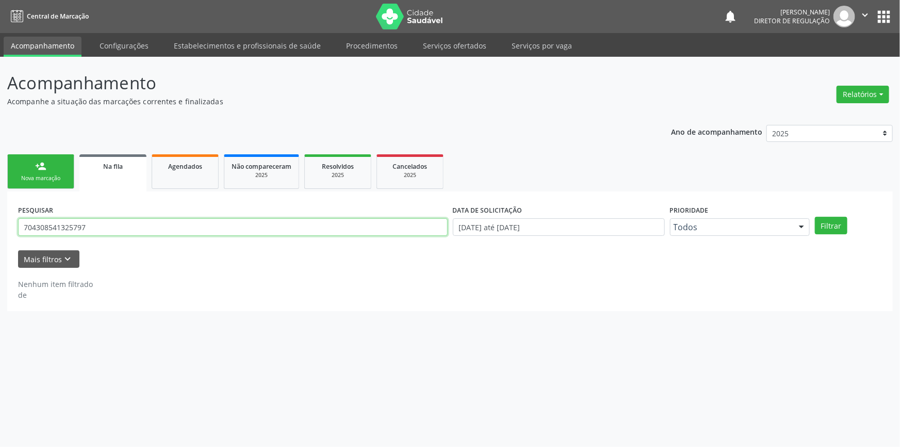
drag, startPoint x: 52, startPoint y: 218, endPoint x: 0, endPoint y: 215, distance: 51.7
click at [0, 210] on div "Acompanhamento Acompanhe a situação das marcações correntes e finalizadas Relat…" at bounding box center [450, 252] width 900 height 390
type input "13798274428"
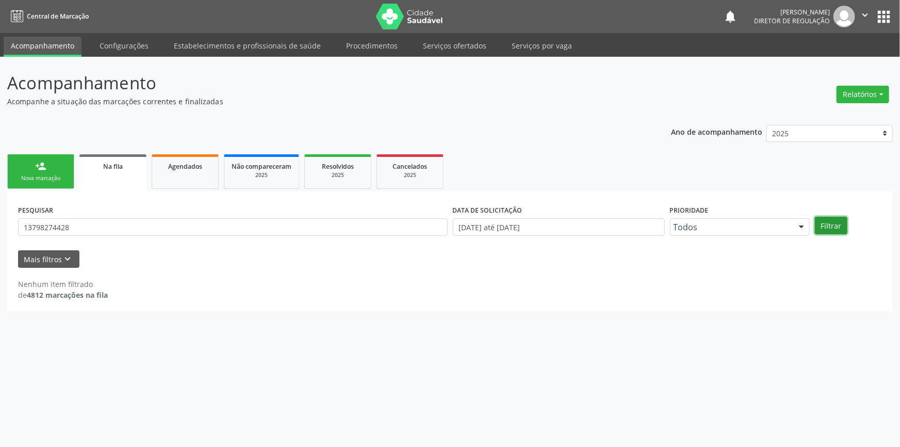
click at [820, 217] on button "Filtrar" at bounding box center [831, 226] width 32 height 18
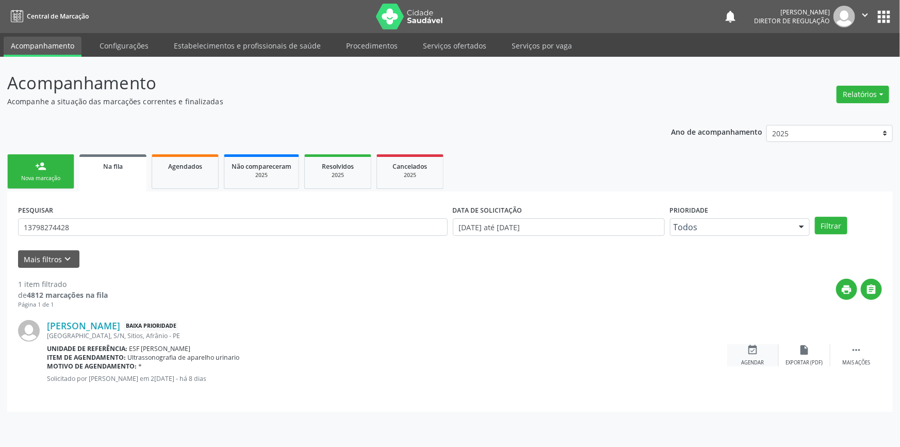
click at [750, 354] on icon "event_available" at bounding box center [752, 349] width 11 height 11
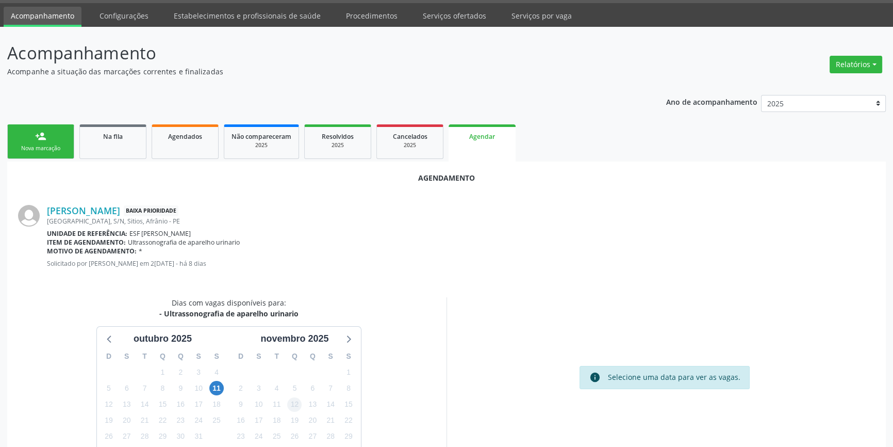
scroll to position [46, 0]
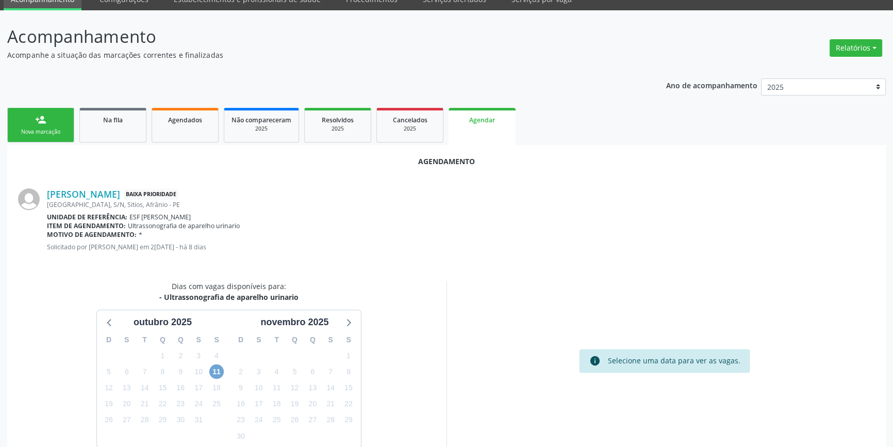
click at [211, 370] on span "11" at bounding box center [216, 371] width 14 height 14
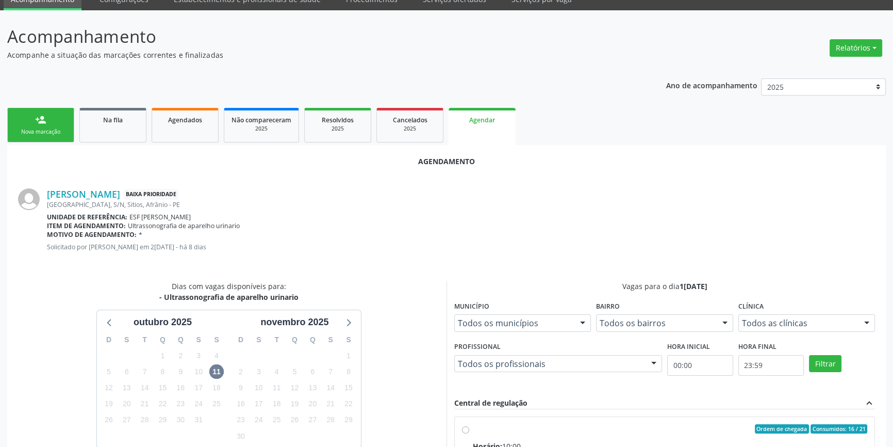
click at [540, 426] on div "Ordem de chegada Consumidos: 16 / 21" at bounding box center [670, 428] width 395 height 9
click at [469, 426] on input "Ordem de chegada Consumidos: 16 / 21 Horário: 10:00 Clínica: Renove Afranio Red…" at bounding box center [465, 428] width 7 height 9
radio input "true"
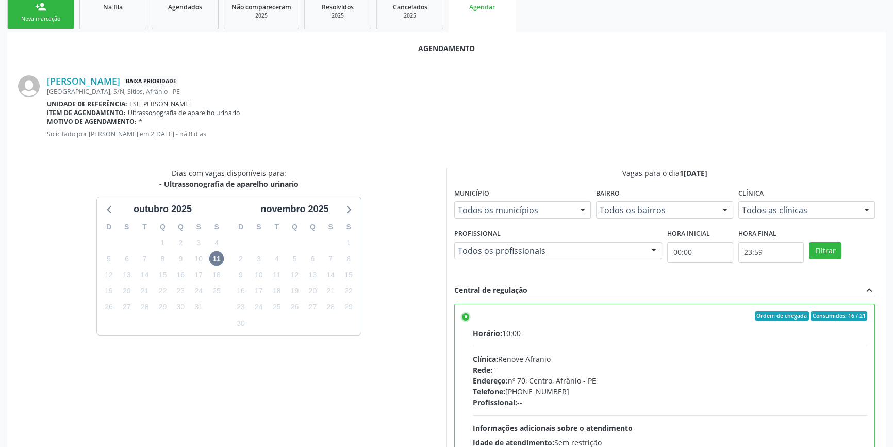
scroll to position [257, 0]
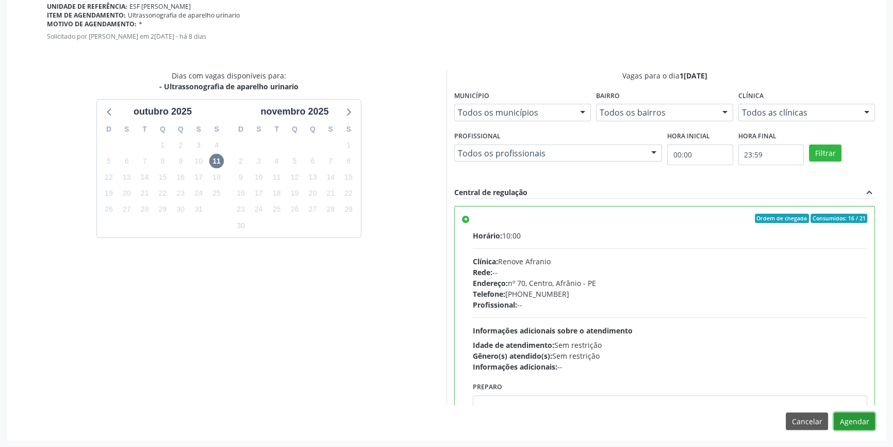
click at [859, 424] on button "Agendar" at bounding box center [854, 421] width 41 height 18
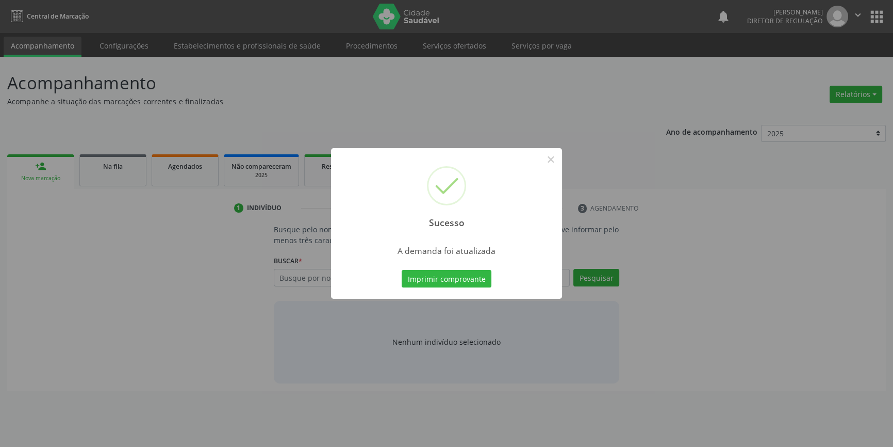
scroll to position [0, 0]
click at [456, 266] on div "Sucesso × A demanda foi atualizada Imprimir comprovante Cancel" at bounding box center [450, 223] width 231 height 151
click at [451, 275] on button "Imprimir comprovante" at bounding box center [450, 279] width 90 height 18
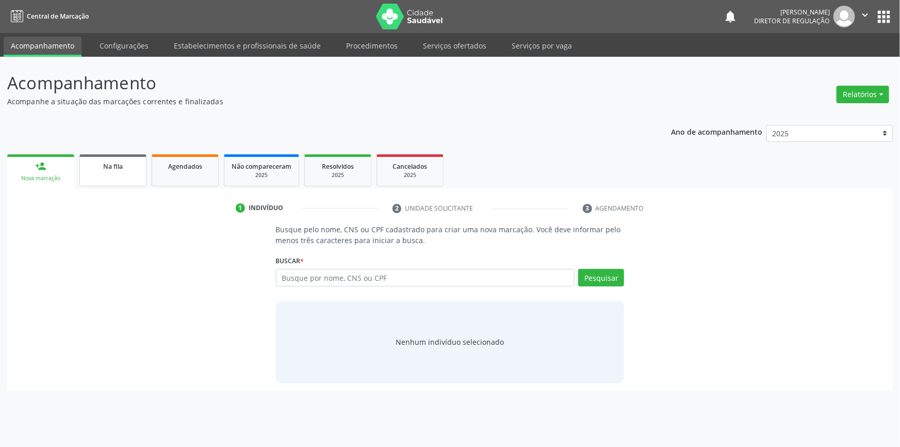
click at [119, 171] on link "Na fila" at bounding box center [112, 170] width 67 height 32
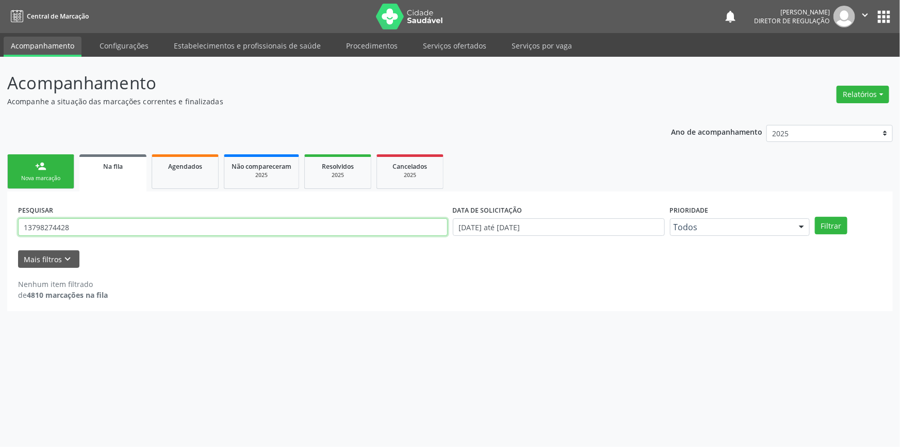
click at [33, 228] on input "13798274428" at bounding box center [233, 227] width 430 height 18
type input "1"
type input "77475550400"
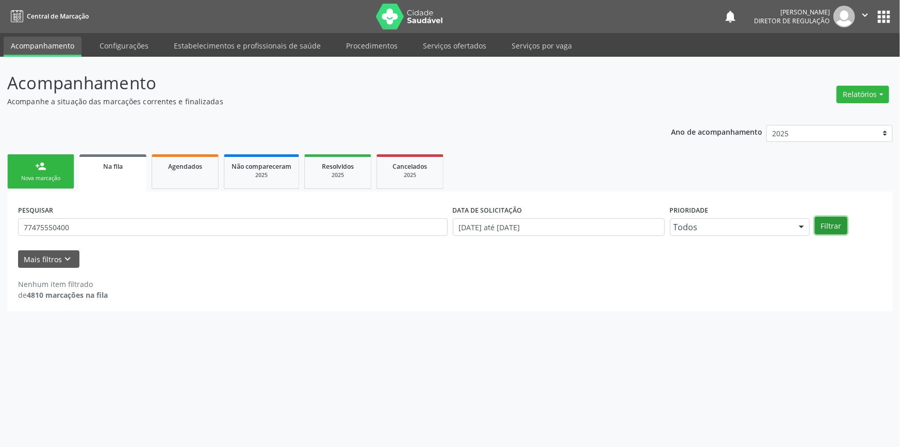
click at [828, 227] on button "Filtrar" at bounding box center [831, 226] width 32 height 18
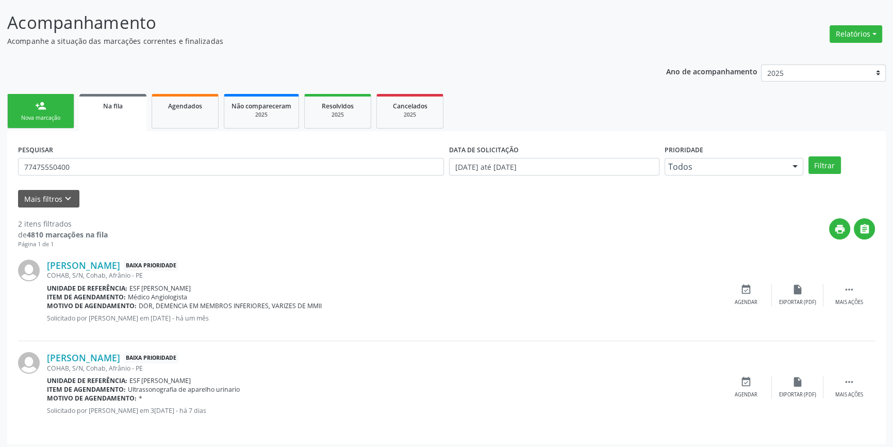
scroll to position [63, 0]
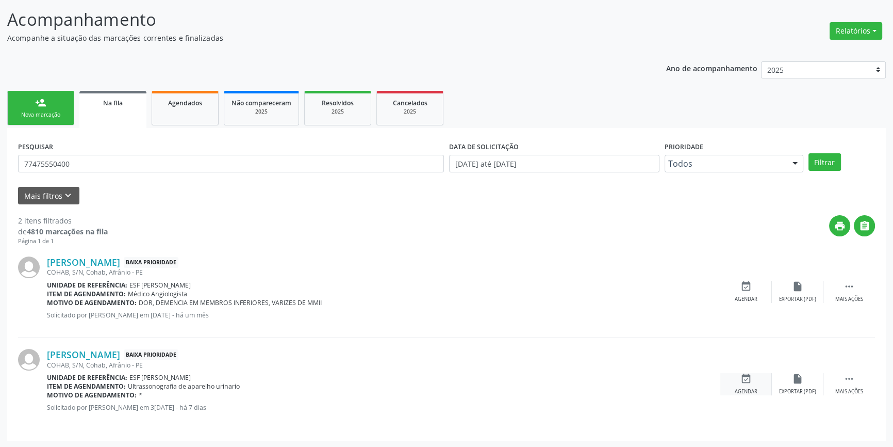
click at [746, 378] on icon "event_available" at bounding box center [746, 378] width 11 height 11
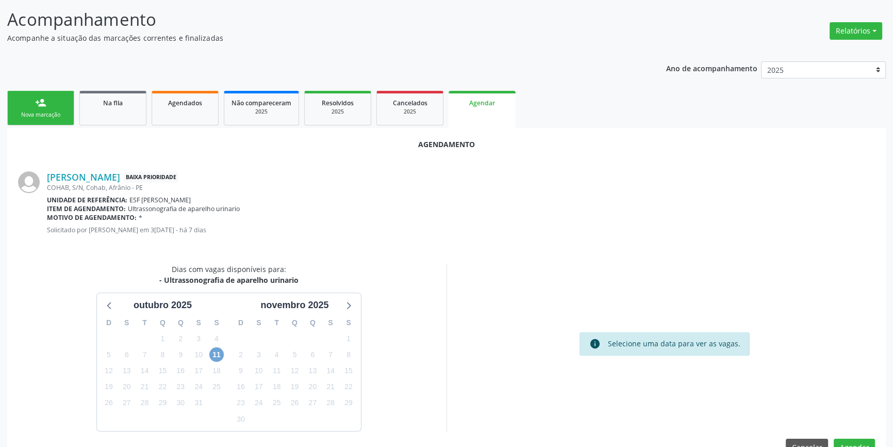
click at [215, 350] on span "11" at bounding box center [216, 354] width 14 height 14
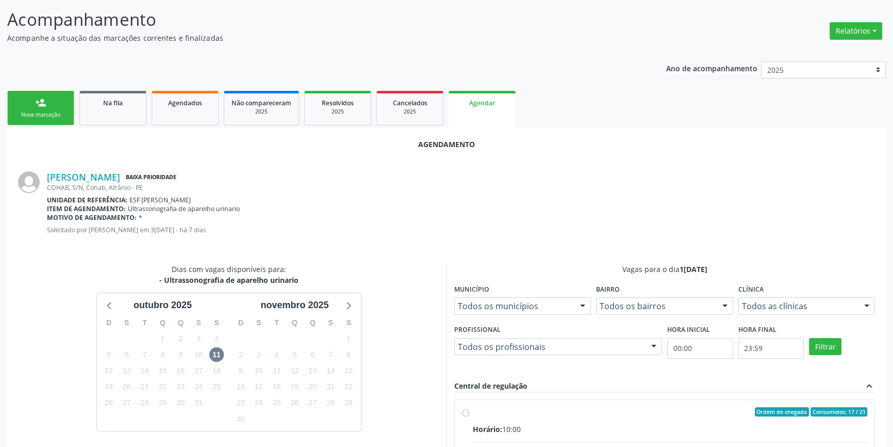
radio input "true"
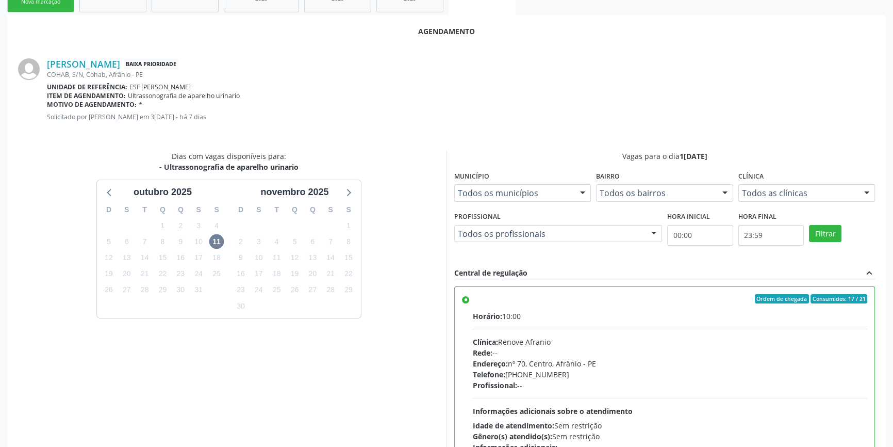
scroll to position [257, 0]
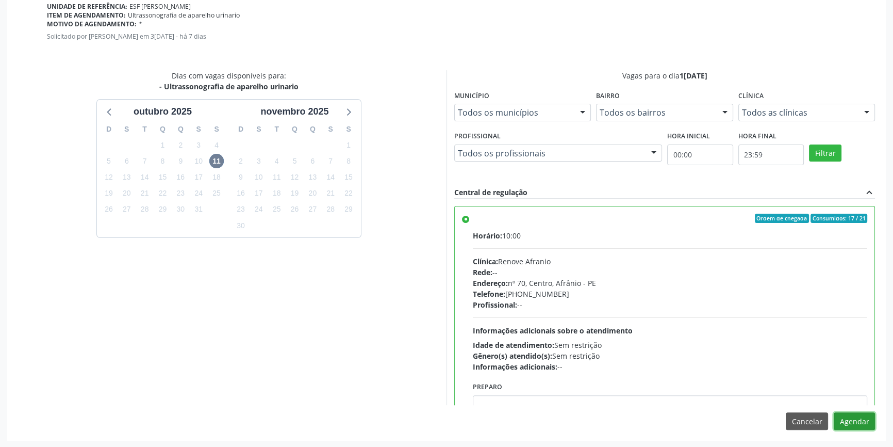
click at [859, 416] on button "Agendar" at bounding box center [854, 421] width 41 height 18
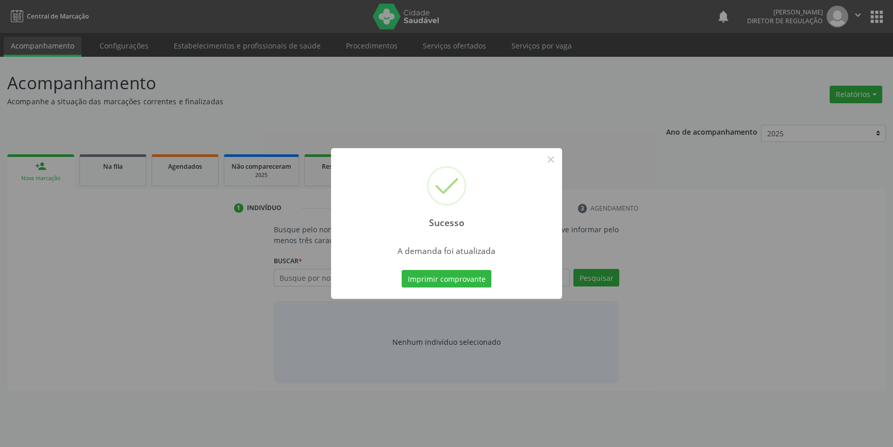
scroll to position [0, 0]
click at [455, 282] on button "Imprimir comprovante" at bounding box center [450, 279] width 90 height 18
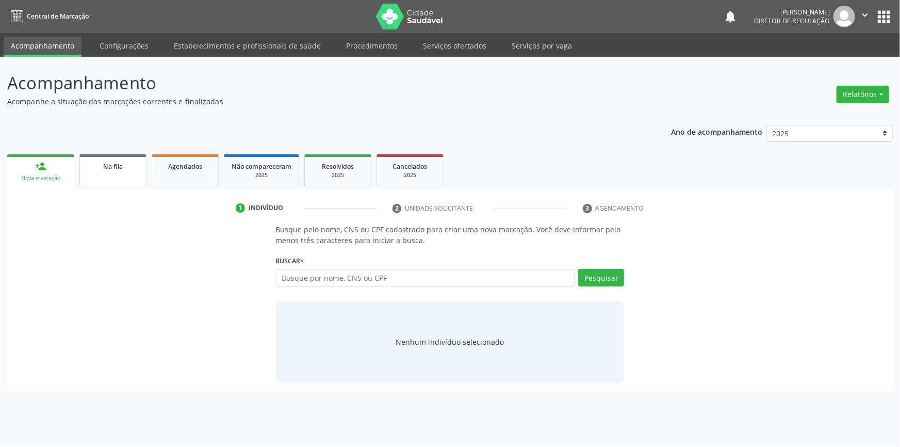
click at [110, 170] on div "Na fila" at bounding box center [113, 165] width 52 height 11
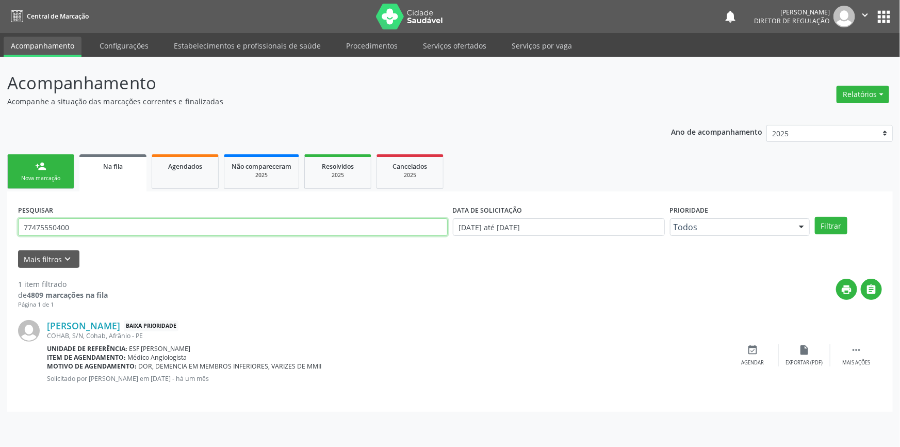
drag, startPoint x: 136, startPoint y: 218, endPoint x: 0, endPoint y: 216, distance: 135.6
click at [0, 216] on div "Acompanhamento Acompanhe a situação das marcações correntes e finalizadas Relat…" at bounding box center [450, 252] width 900 height 390
type input "708609529770183"
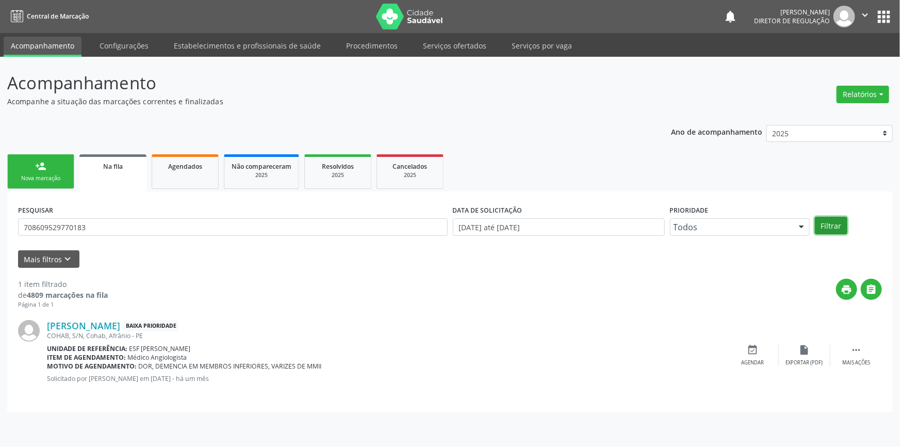
click at [822, 219] on button "Filtrar" at bounding box center [831, 226] width 32 height 18
click at [755, 357] on div "event_available Agendar" at bounding box center [753, 355] width 52 height 22
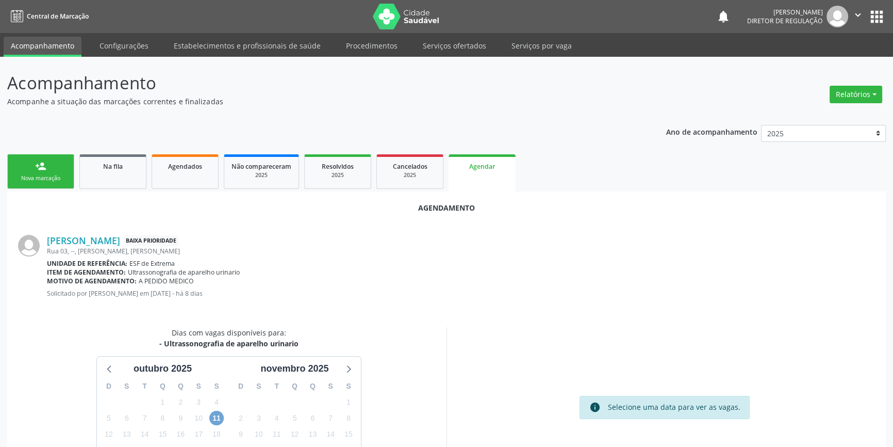
click at [222, 414] on span "11" at bounding box center [216, 417] width 14 height 14
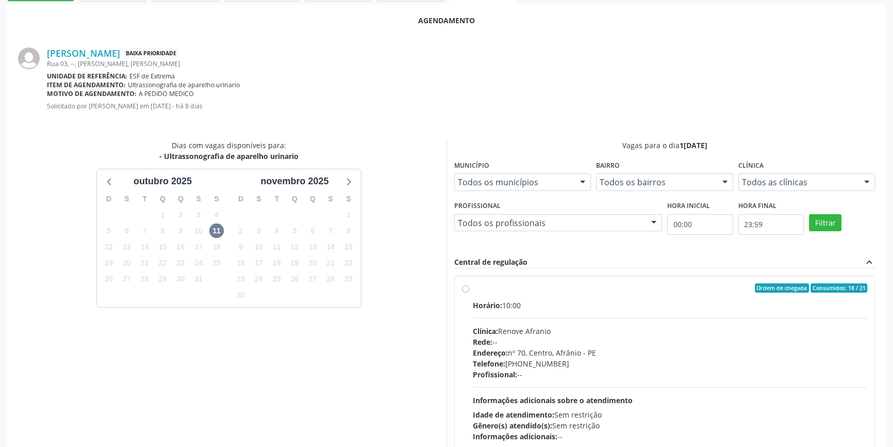
click at [498, 326] on span "Clínica:" at bounding box center [485, 331] width 25 height 10
click at [469, 292] on input "Ordem de chegada Consumidos: 18 / 21 Horário: 10:00 Clínica: Renove Afranio Red…" at bounding box center [465, 287] width 7 height 9
radio input "true"
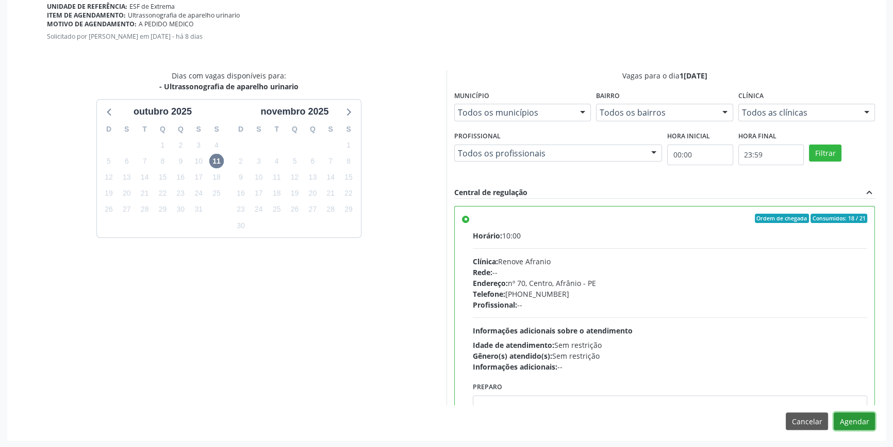
click at [851, 424] on button "Agendar" at bounding box center [854, 421] width 41 height 18
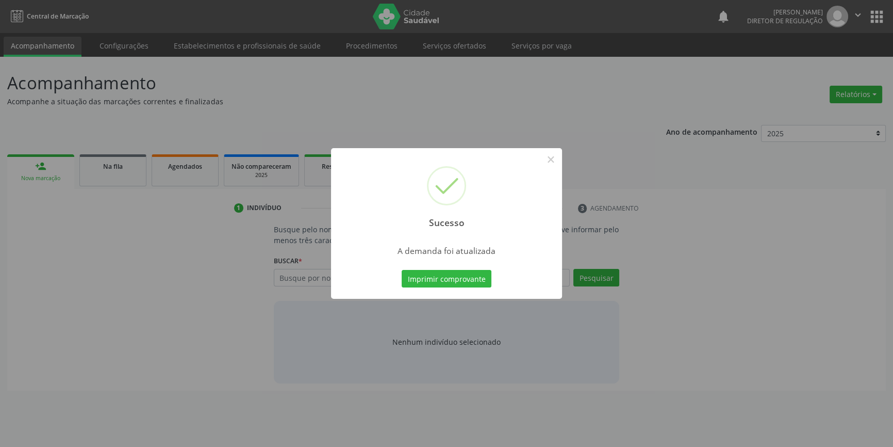
scroll to position [0, 0]
click at [477, 282] on button "Imprimir comprovante" at bounding box center [450, 279] width 90 height 18
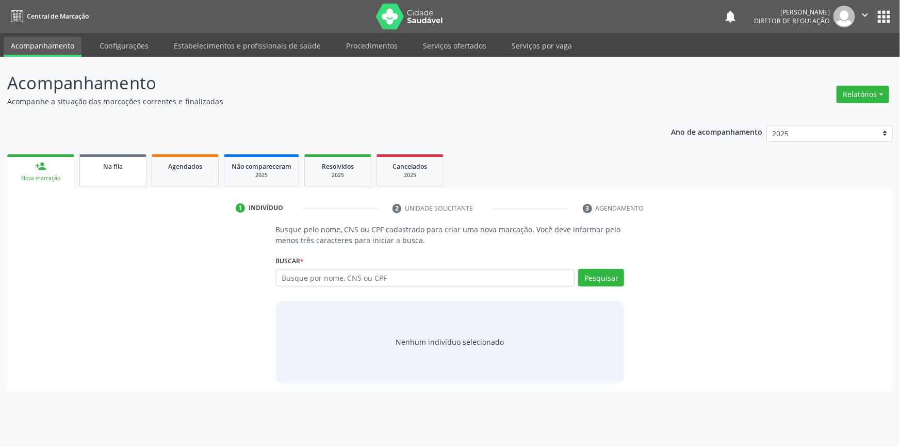
click at [117, 165] on span "Na fila" at bounding box center [113, 166] width 20 height 9
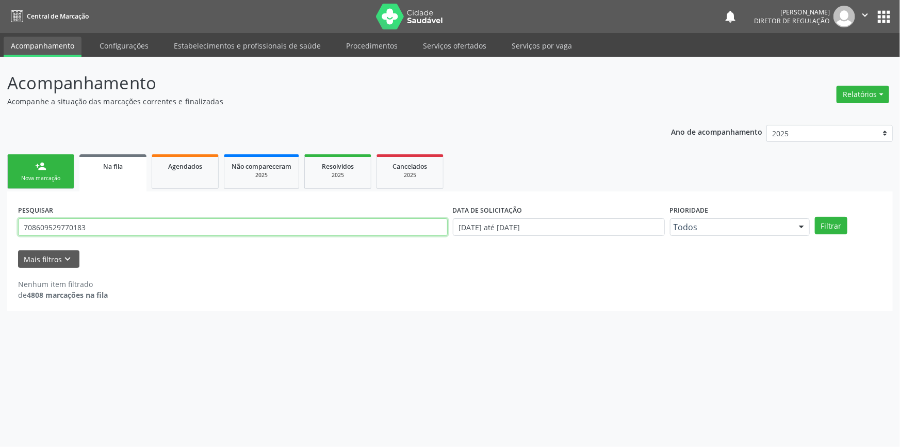
drag, startPoint x: 62, startPoint y: 218, endPoint x: 0, endPoint y: 217, distance: 61.9
click at [0, 217] on div "Acompanhamento Acompanhe a situação das marcações correntes e finalizadas Relat…" at bounding box center [450, 252] width 900 height 390
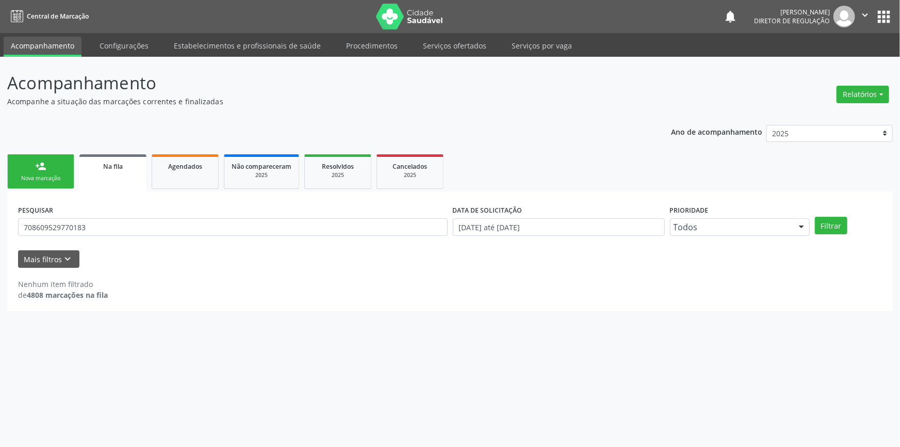
click at [36, 163] on div "person_add" at bounding box center [40, 165] width 11 height 11
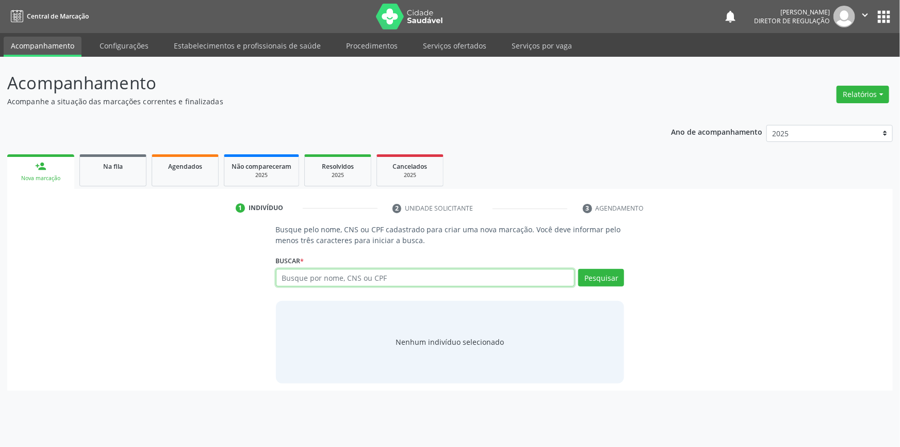
click at [329, 278] on input "text" at bounding box center [425, 278] width 299 height 18
type input "05775114400"
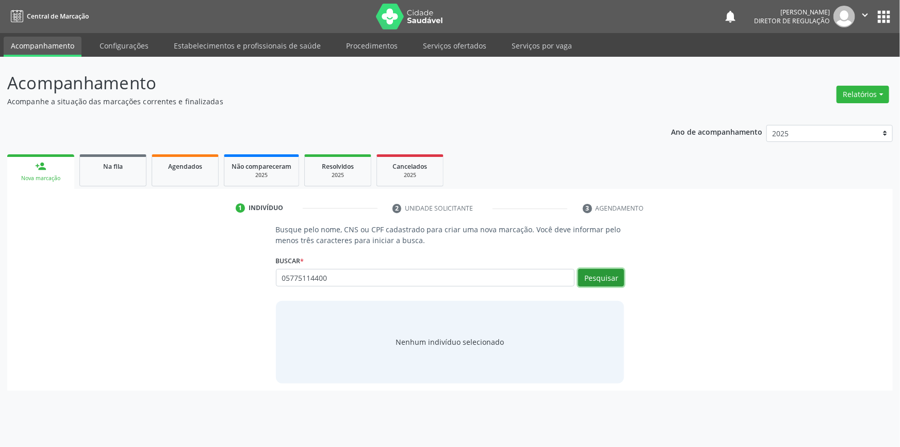
click at [603, 276] on button "Pesquisar" at bounding box center [601, 278] width 46 height 18
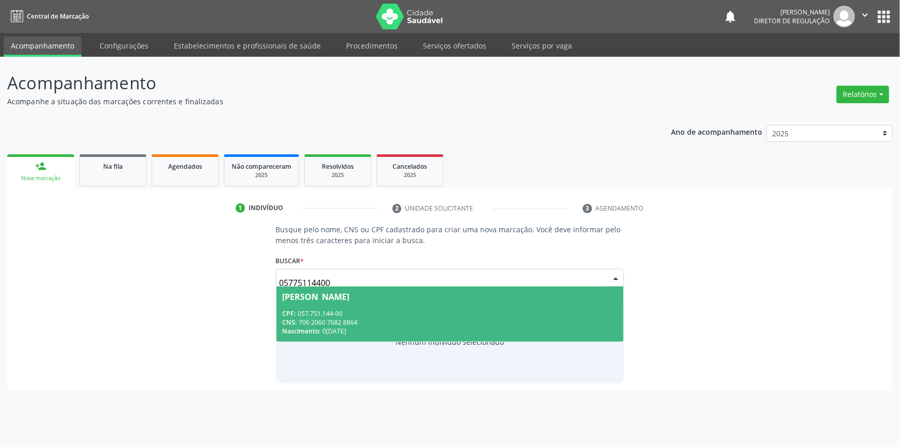
click at [315, 323] on div "CNS: 706 2060 7682 8864" at bounding box center [450, 322] width 335 height 9
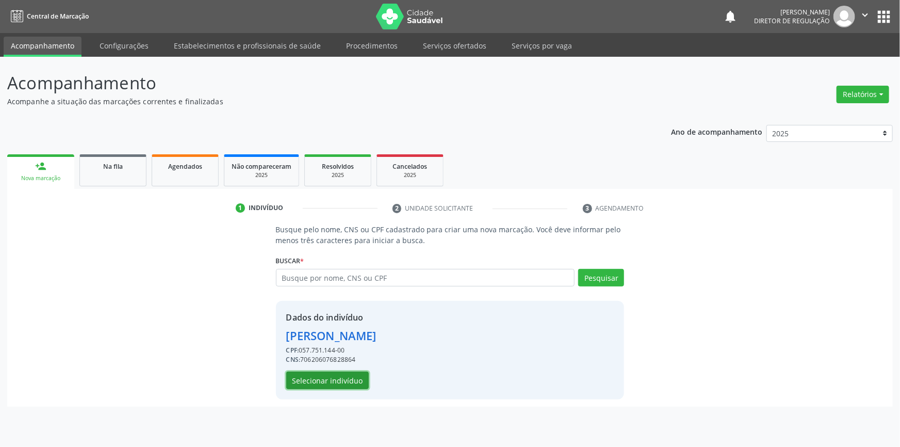
click at [329, 376] on button "Selecionar indivíduo" at bounding box center [327, 380] width 83 height 18
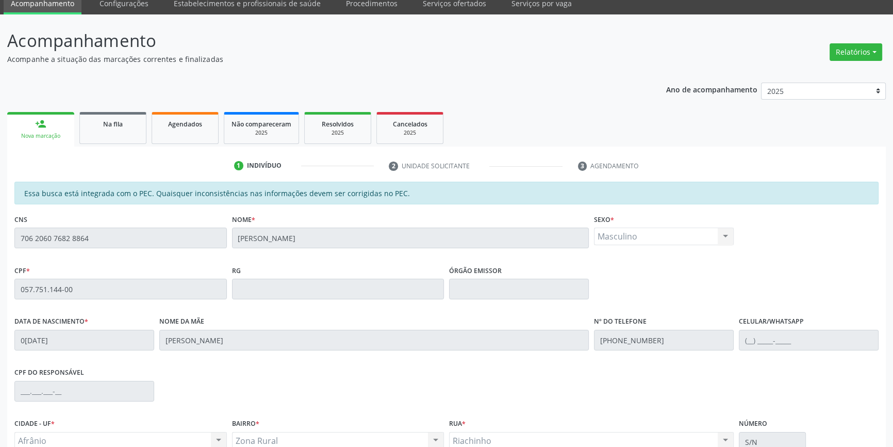
scroll to position [141, 0]
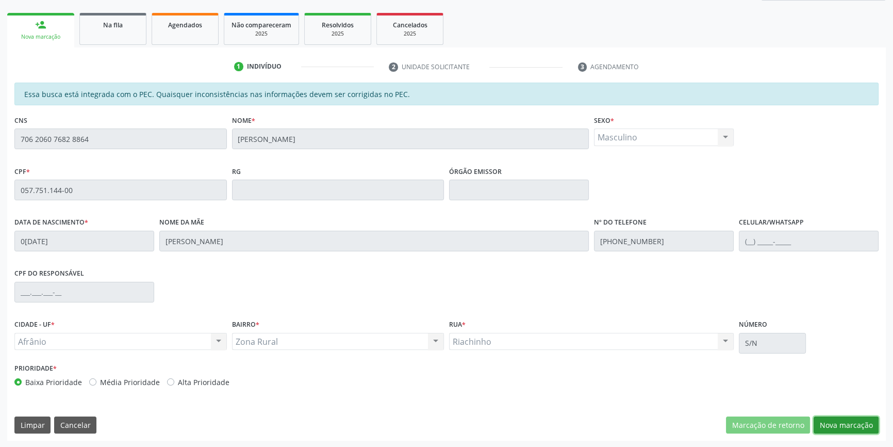
click at [842, 423] on button "Nova marcação" at bounding box center [846, 425] width 65 height 18
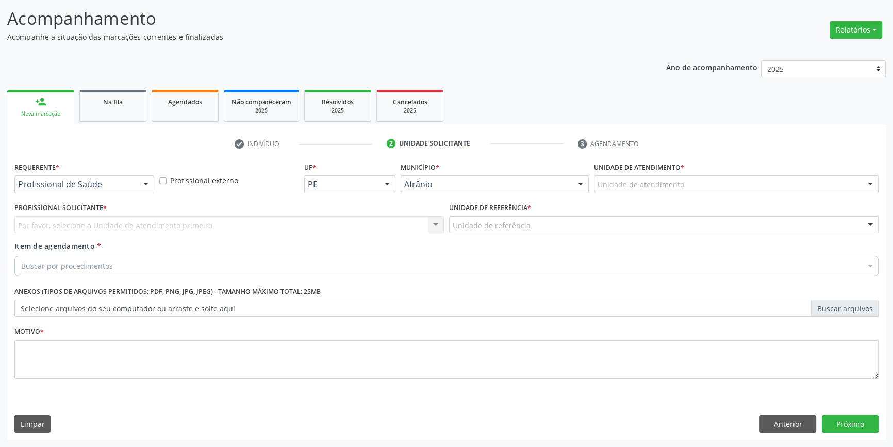
scroll to position [63, 0]
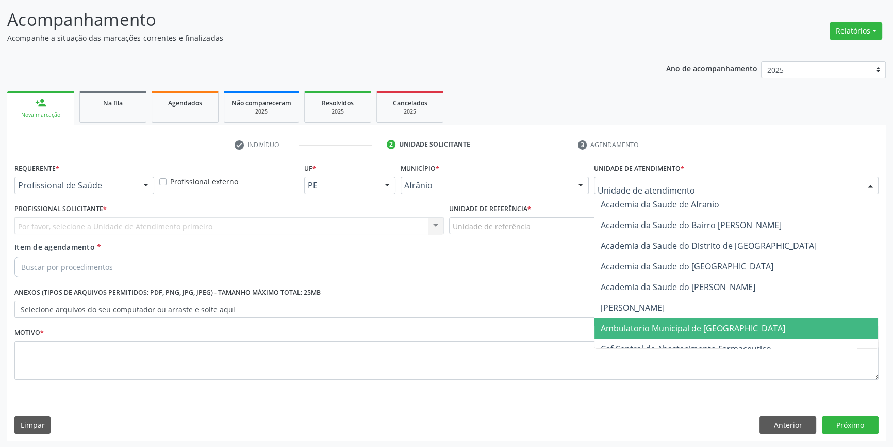
click at [644, 324] on span "Ambulatorio Municipal de [GEOGRAPHIC_DATA]" at bounding box center [693, 327] width 185 height 11
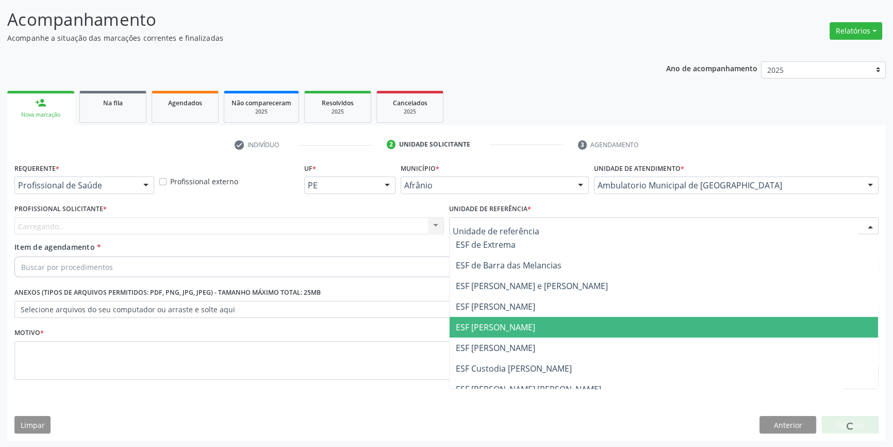
click at [504, 324] on span "ESF [PERSON_NAME]" at bounding box center [495, 326] width 79 height 11
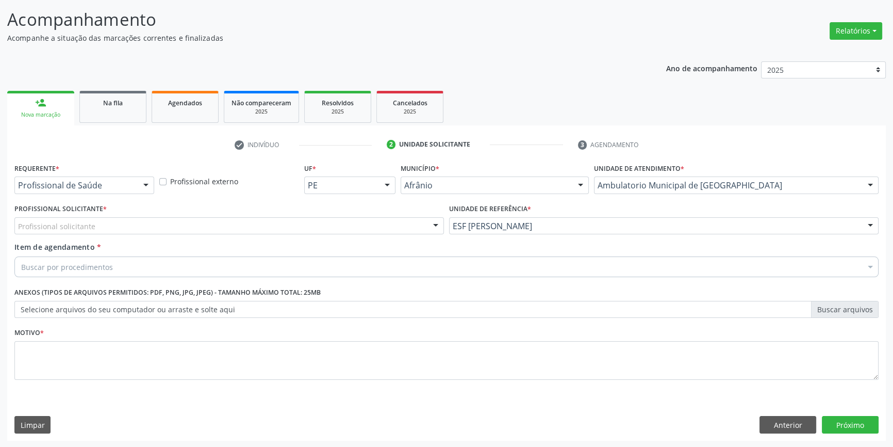
click at [332, 222] on div "Profissional solicitante Médico Anestesiologista - Julianna Ferreira Obara Médi…" at bounding box center [229, 226] width 430 height 18
click at [284, 225] on div "Profissional solicitante" at bounding box center [229, 226] width 430 height 18
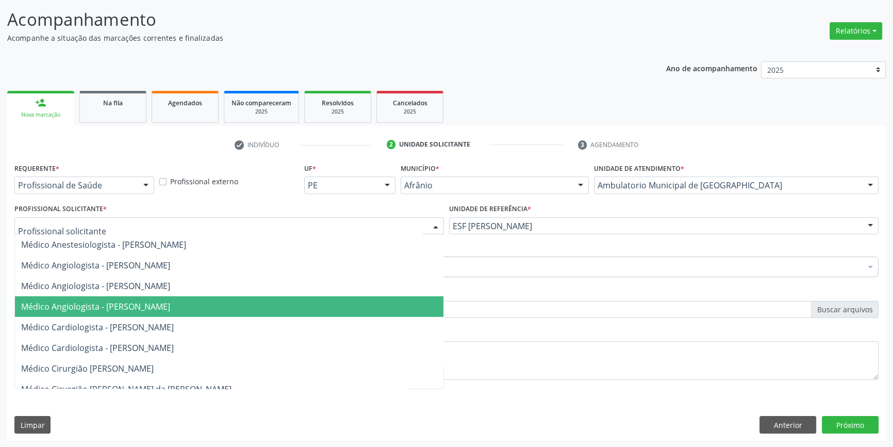
click at [177, 297] on span "Médico Angiologista - Suyenne Gomes de Araujo Freire" at bounding box center [229, 306] width 429 height 21
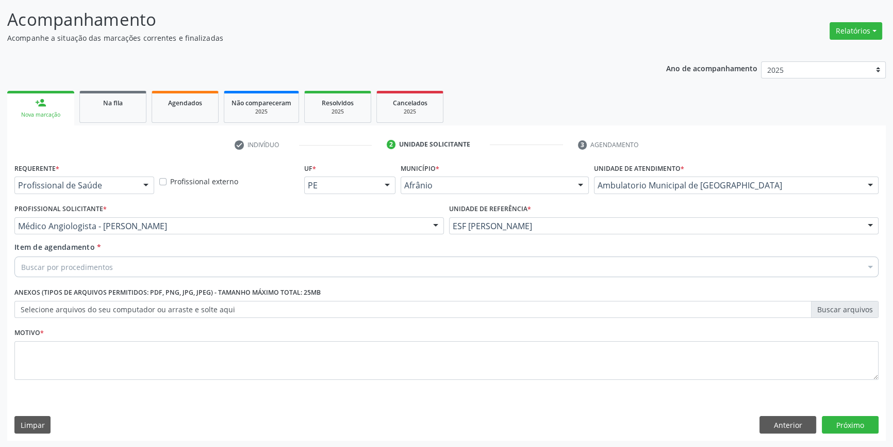
click at [145, 259] on div "Buscar por procedimentos" at bounding box center [446, 266] width 864 height 21
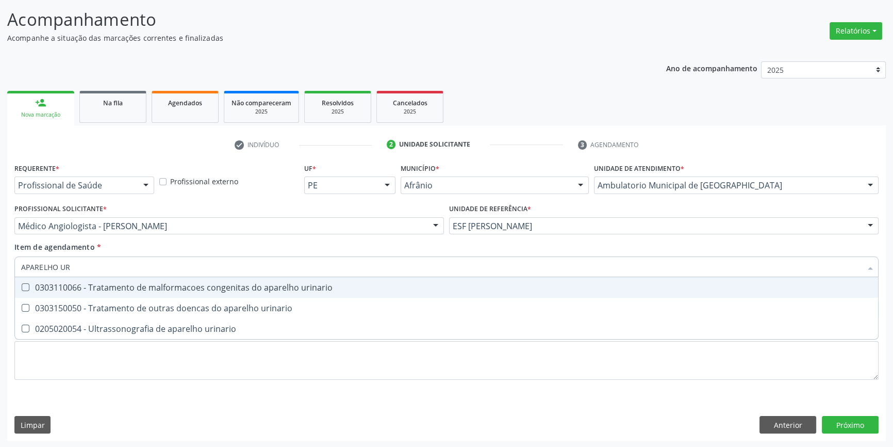
type input "APARELHO URI"
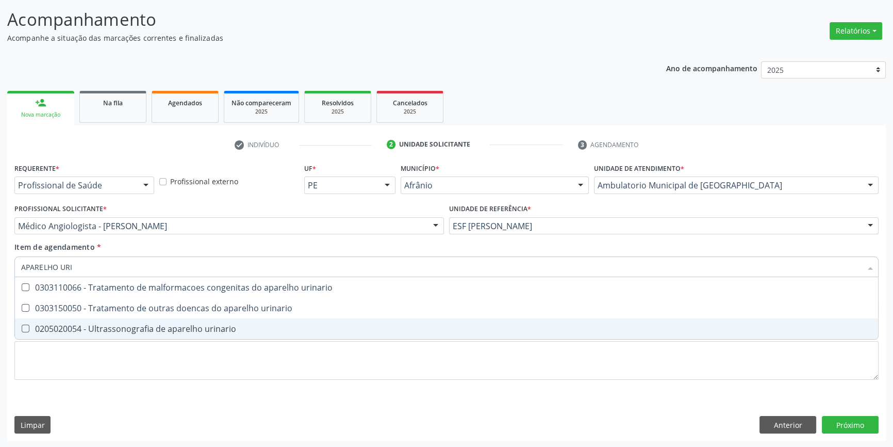
click at [152, 321] on span "0205020054 - Ultrassonografia de aparelho urinario" at bounding box center [446, 328] width 863 height 21
checkbox urinario "true"
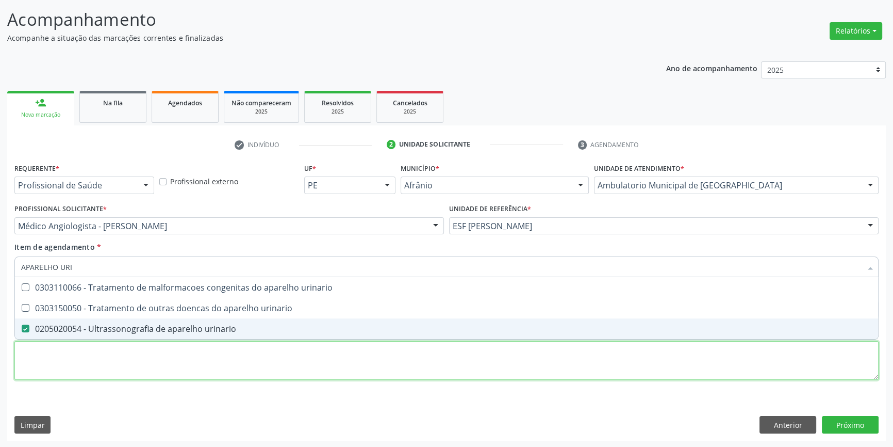
click at [107, 370] on div "Requerente * Profissional de Saúde Profissional de Saúde Paciente Nenhum result…" at bounding box center [446, 277] width 864 height 234
type textarea "'"
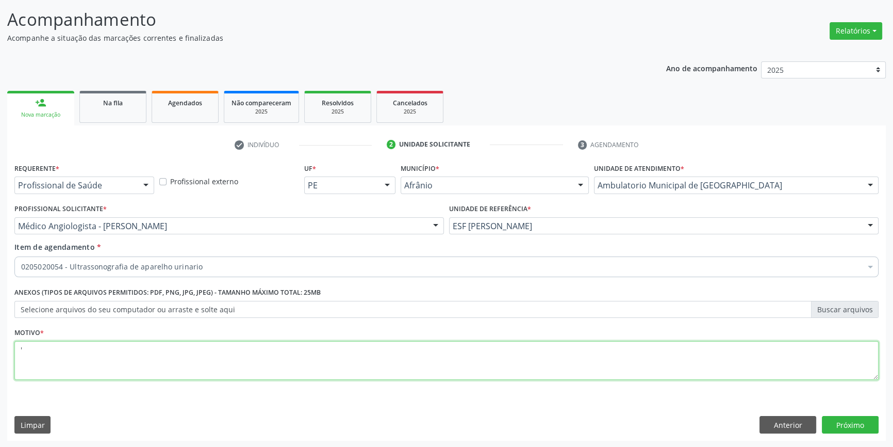
checkbox urinario "true"
type textarea "'"
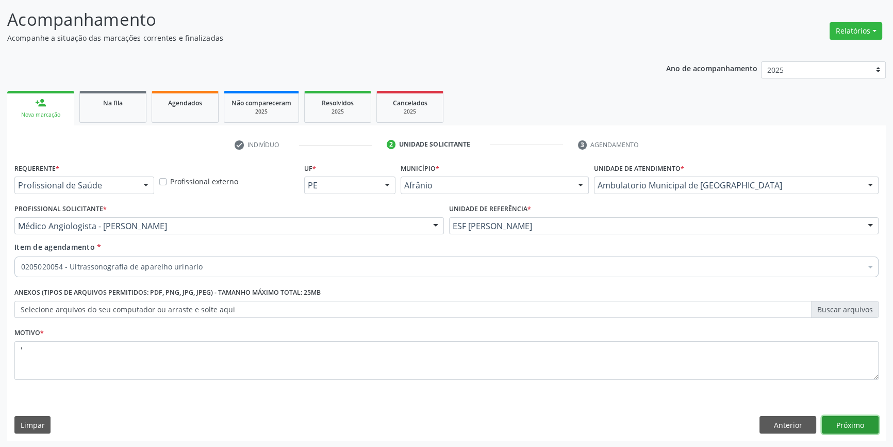
click at [841, 417] on button "Próximo" at bounding box center [850, 425] width 57 height 18
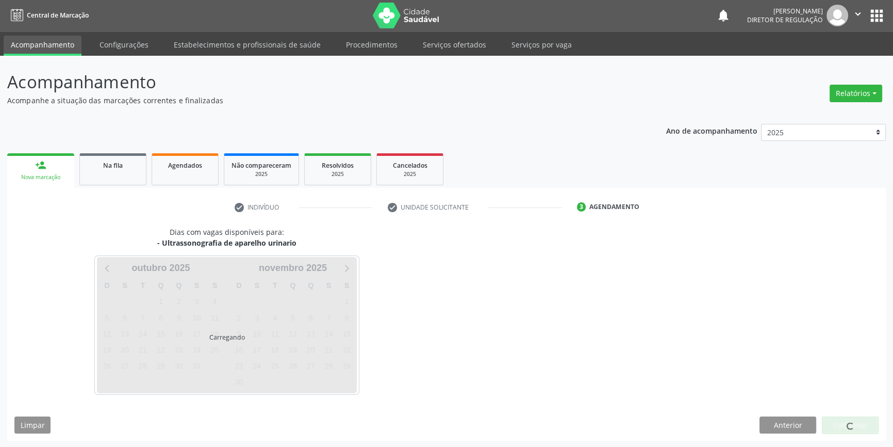
scroll to position [1, 0]
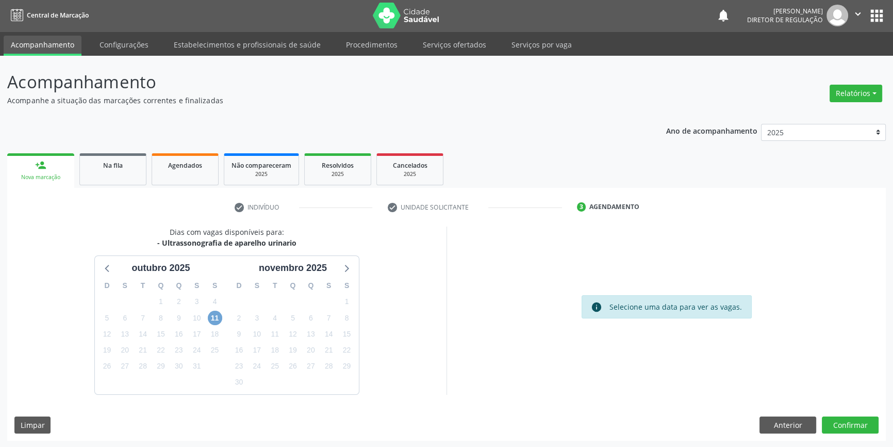
click at [217, 316] on span "11" at bounding box center [215, 317] width 14 height 14
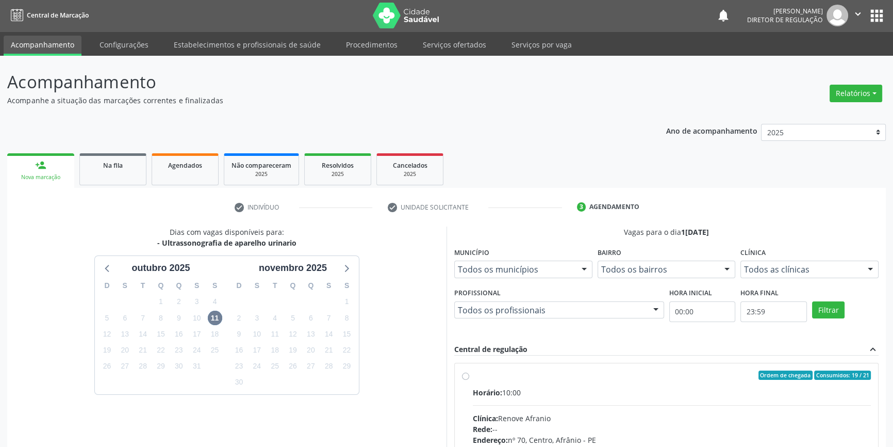
click at [519, 374] on div "Ordem de chegada Consumidos: 19 / 21" at bounding box center [672, 374] width 398 height 9
click at [469, 374] on input "Ordem de chegada Consumidos: 19 / 21 Horário: 10:00 Clínica: Renove Afranio Red…" at bounding box center [465, 374] width 7 height 9
radio input "true"
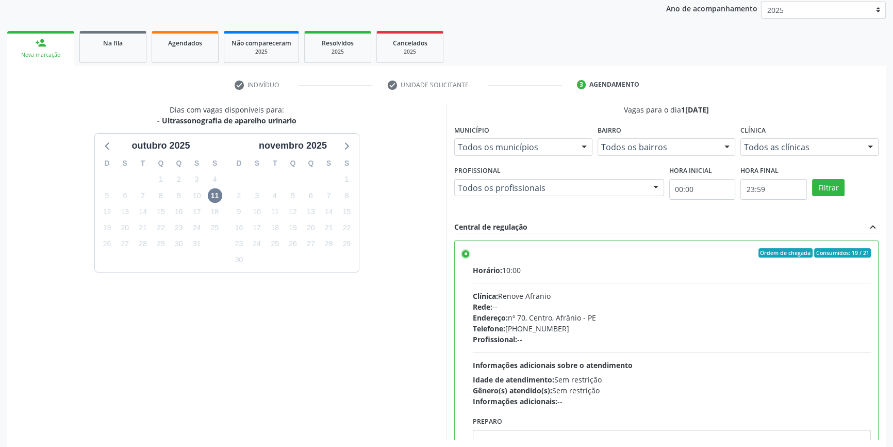
scroll to position [169, 0]
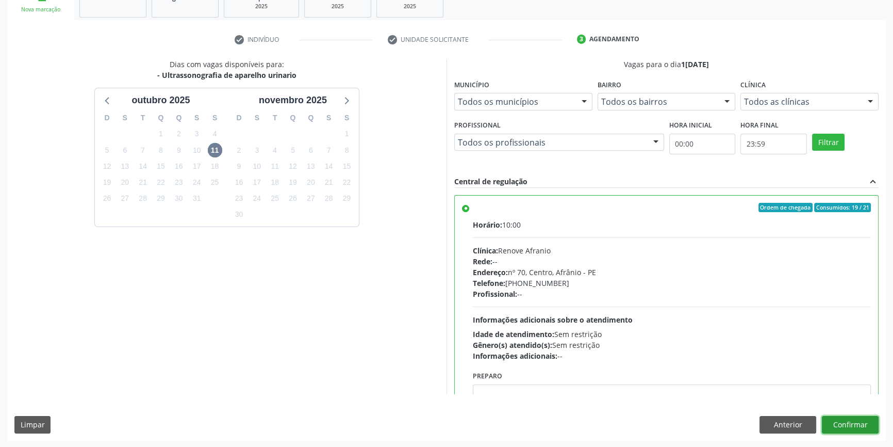
click at [862, 423] on button "Confirmar" at bounding box center [850, 425] width 57 height 18
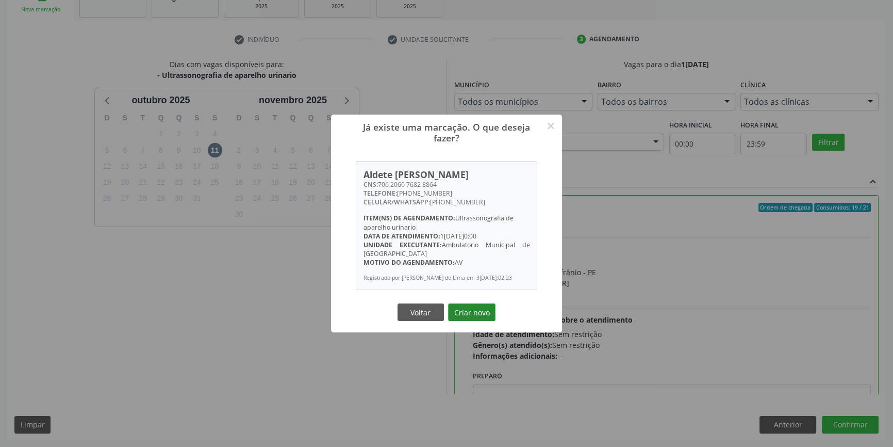
click at [489, 316] on button "Criar novo" at bounding box center [471, 312] width 47 height 18
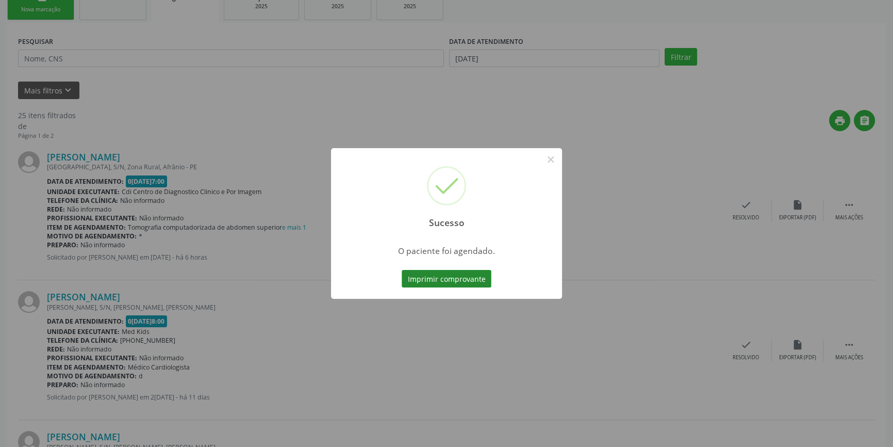
scroll to position [0, 0]
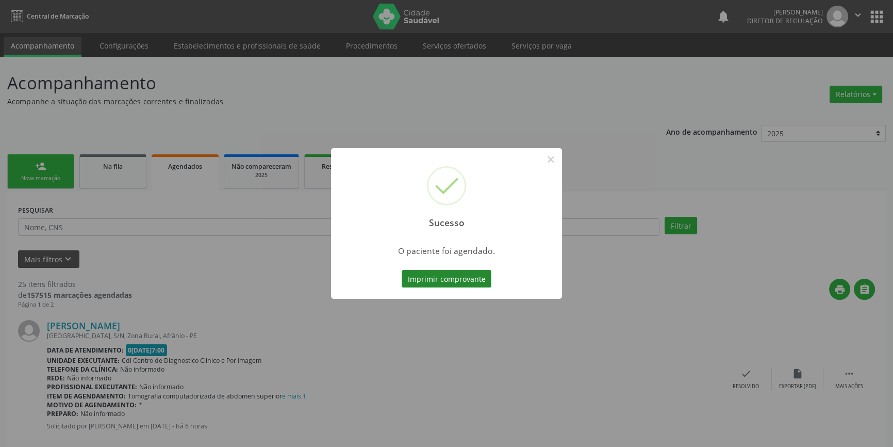
click at [470, 279] on button "Imprimir comprovante" at bounding box center [447, 279] width 90 height 18
